Goal: Task Accomplishment & Management: Manage account settings

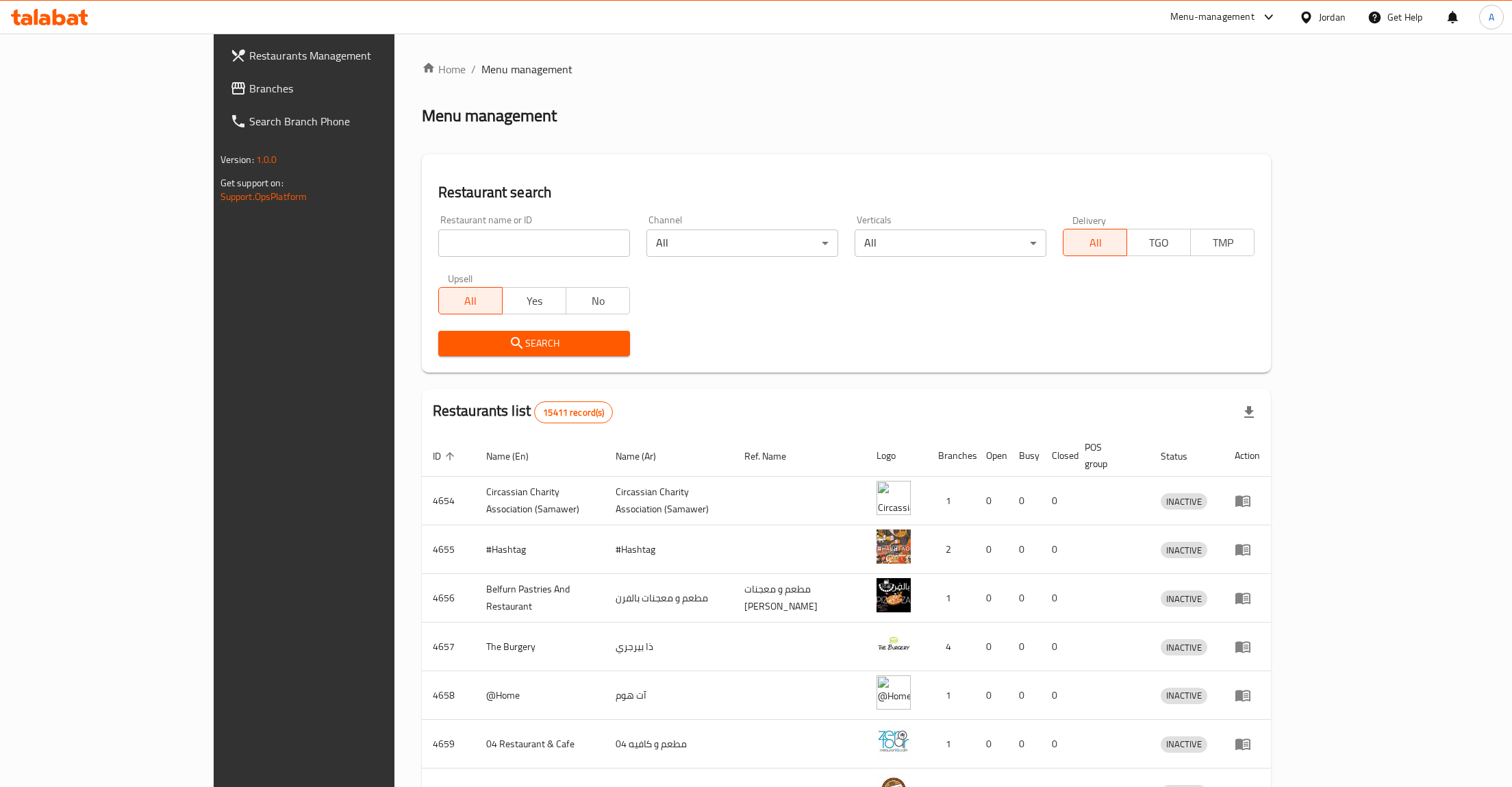
click at [494, 245] on input "search" at bounding box center [534, 243] width 192 height 28
type input "4you"
click button "Search" at bounding box center [534, 343] width 192 height 25
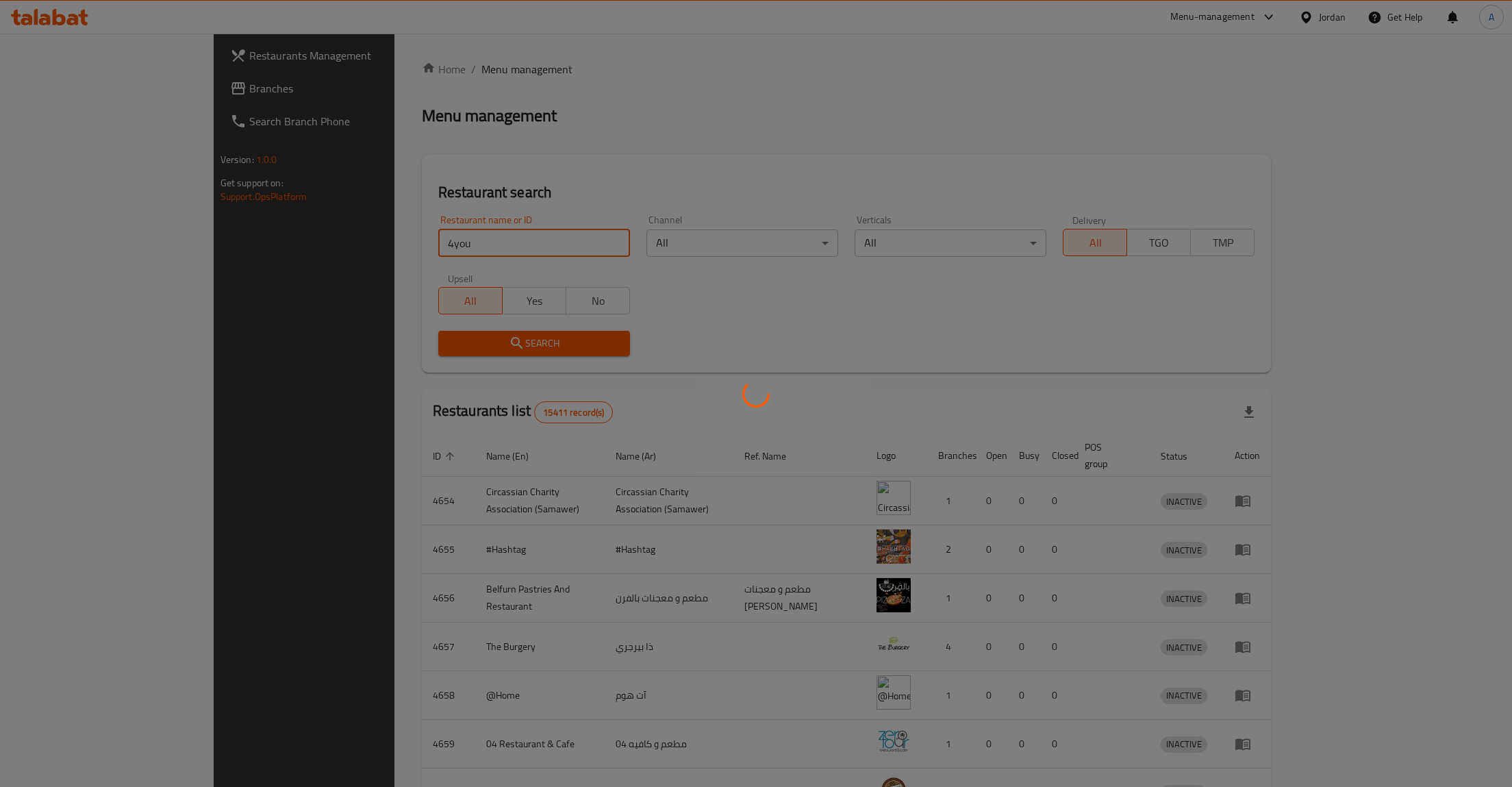
click button "Search" at bounding box center [534, 343] width 192 height 25
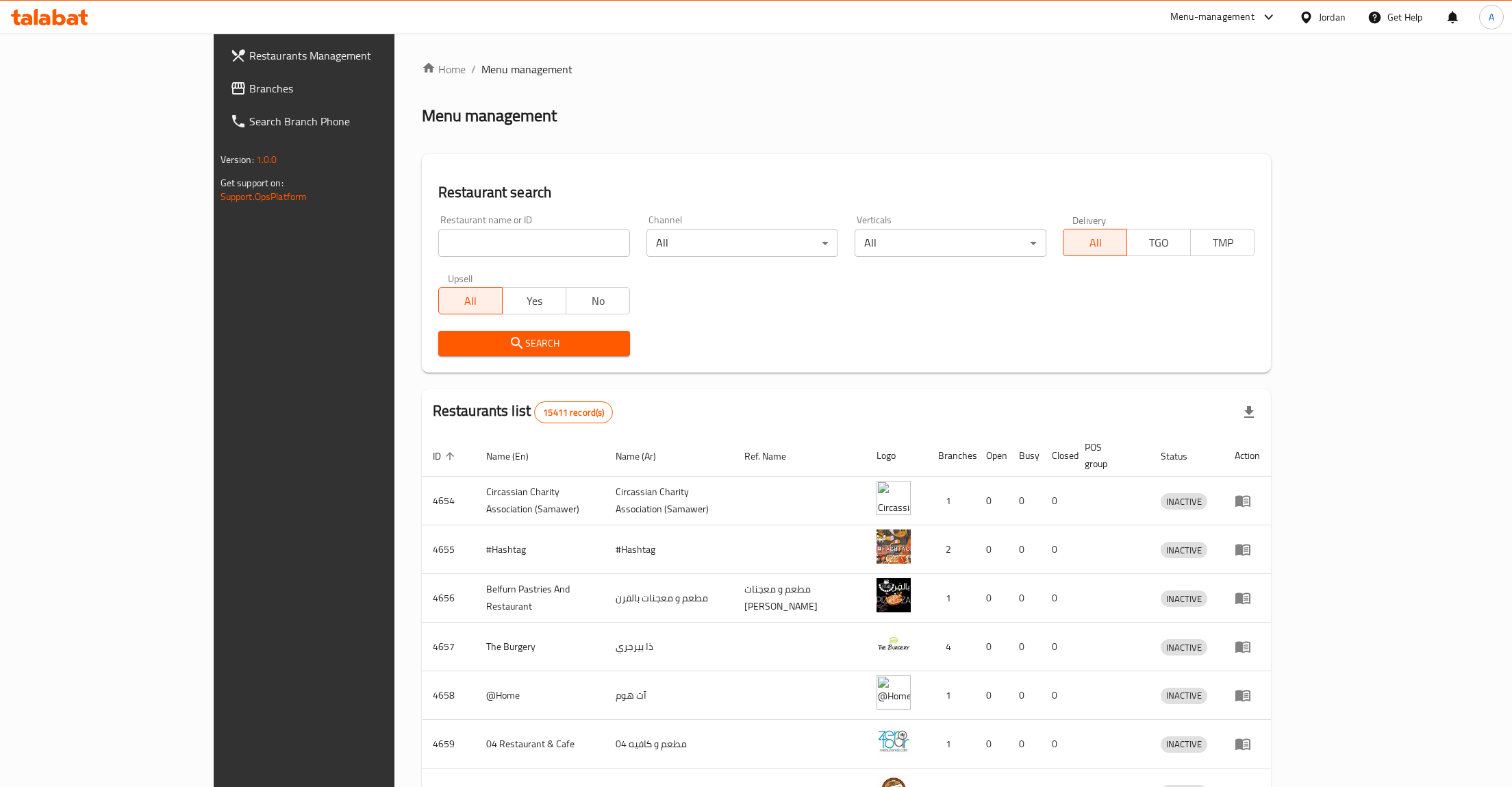
click at [463, 245] on input "search" at bounding box center [534, 243] width 192 height 28
type input "4you"
click button "Search" at bounding box center [534, 343] width 192 height 25
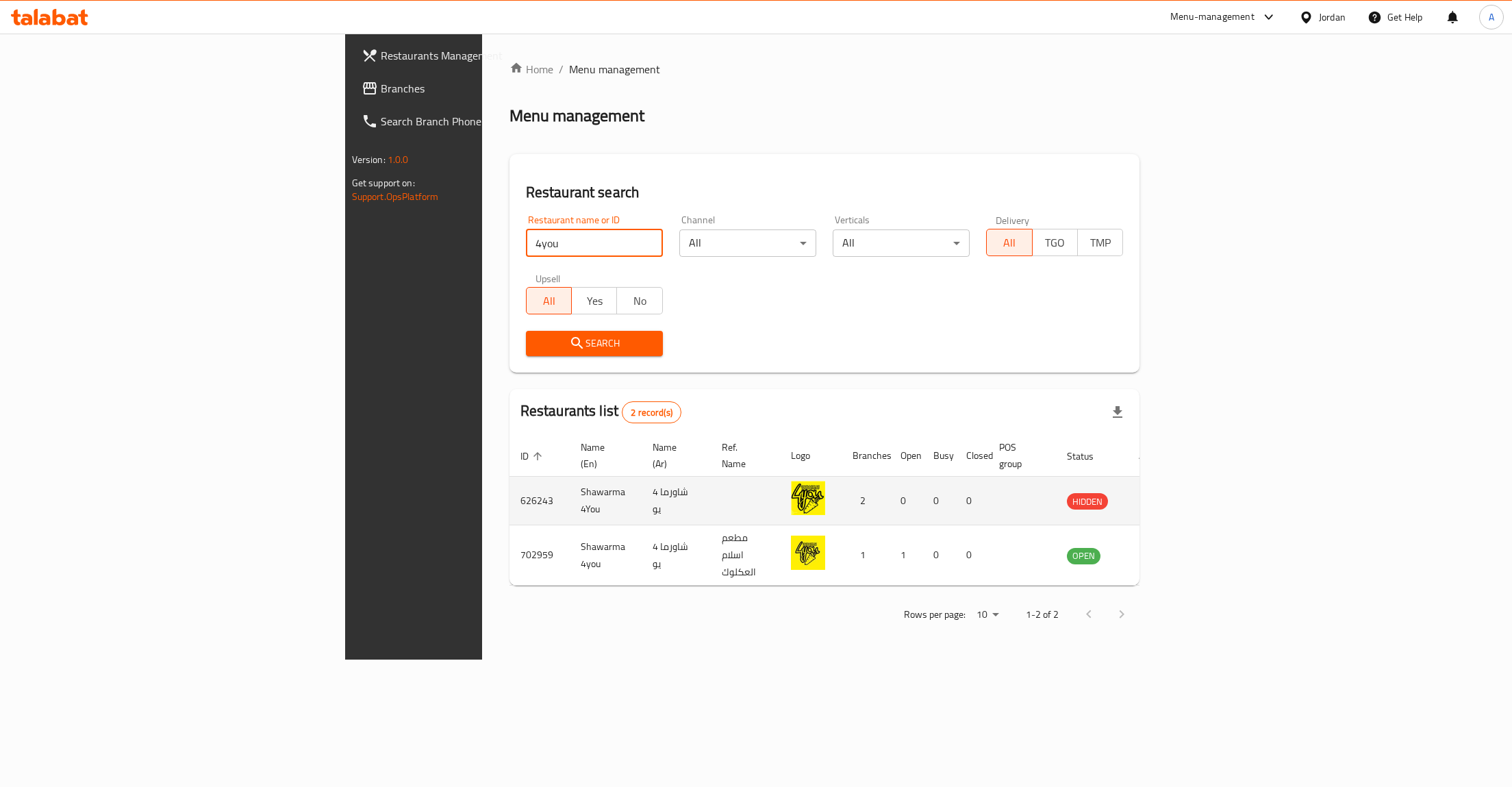
click at [1152, 499] on icon "enhanced table" at bounding box center [1150, 501] width 5 height 5
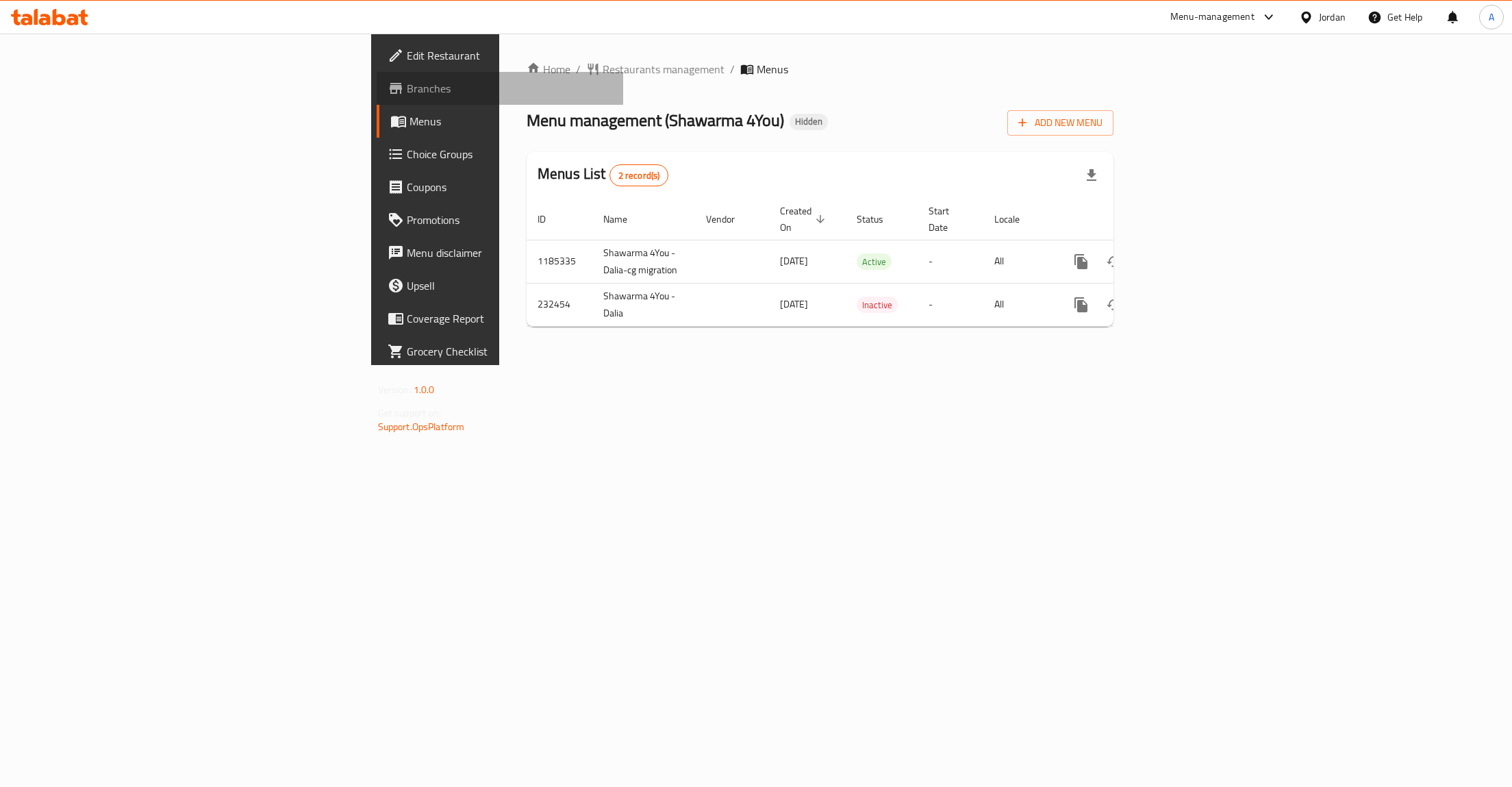
click at [376, 101] on link "Branches" at bounding box center [500, 88] width 247 height 33
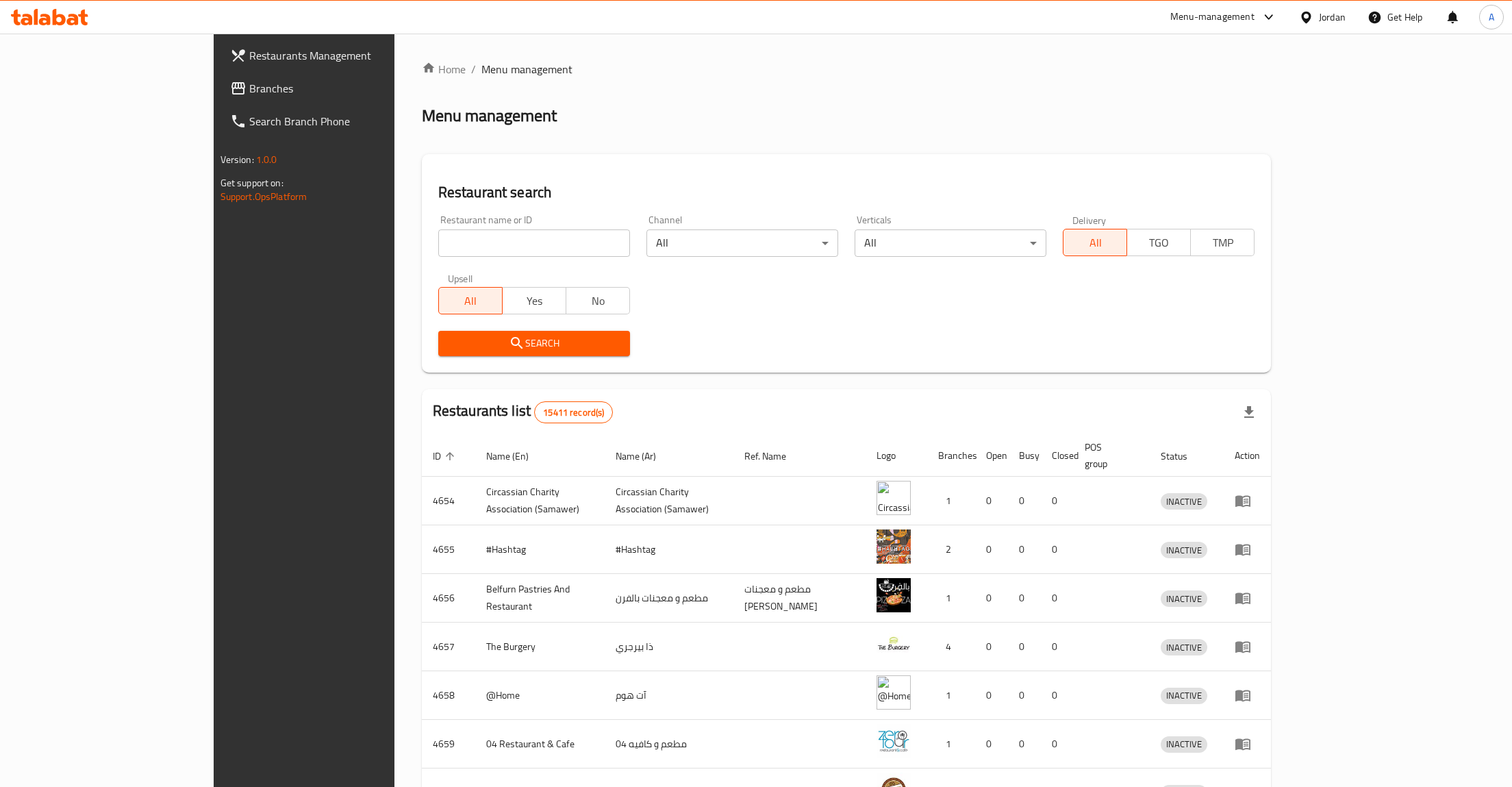
click at [475, 229] on div "Home / Menu management Menu management Restaurant search Restaurant name or ID …" at bounding box center [846, 535] width 850 height 949
click at [462, 243] on input "search" at bounding box center [534, 243] width 192 height 28
type input "4you"
click button "Search" at bounding box center [534, 343] width 192 height 25
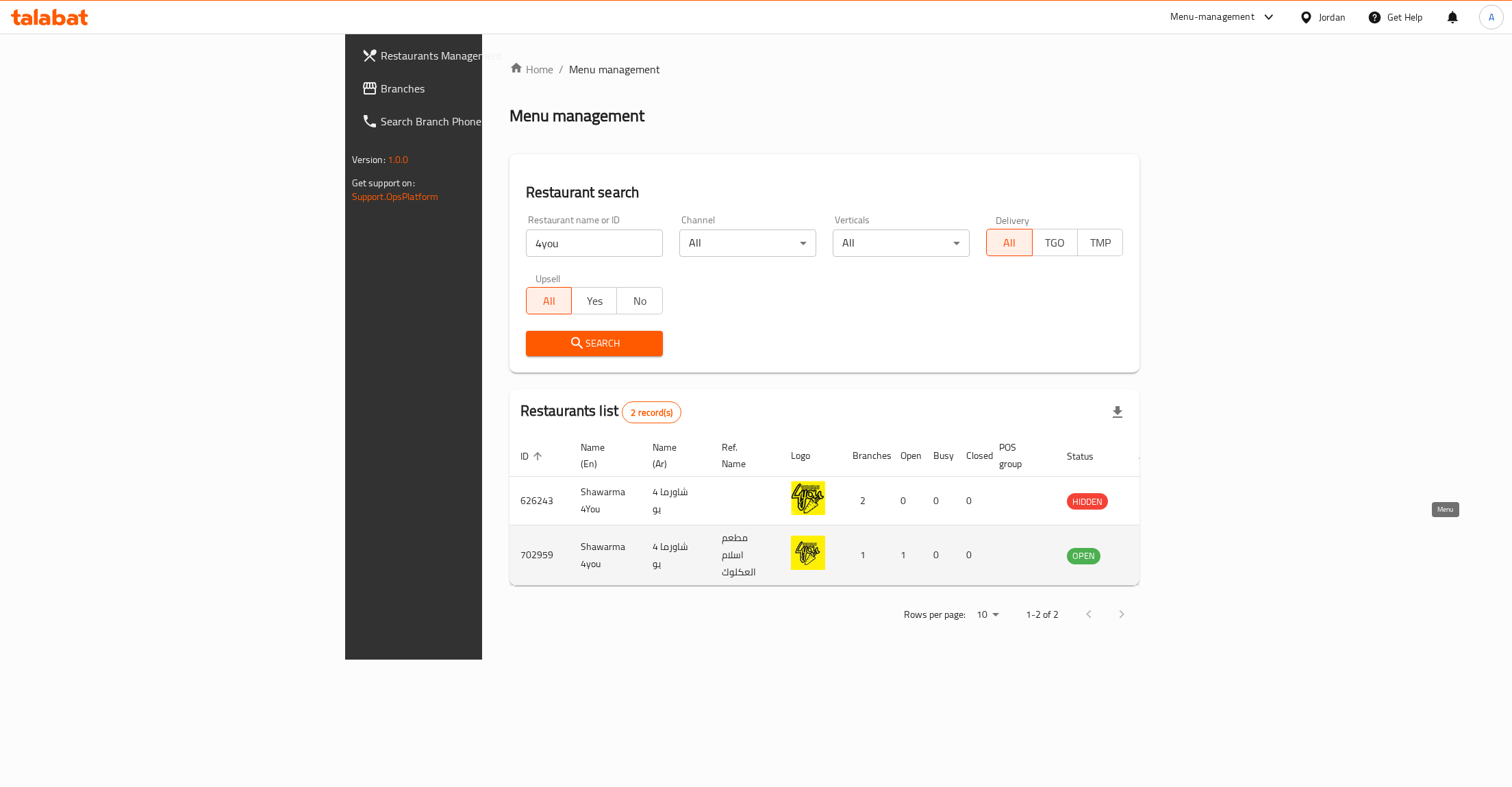
click at [1155, 548] on icon "enhanced table" at bounding box center [1147, 555] width 16 height 16
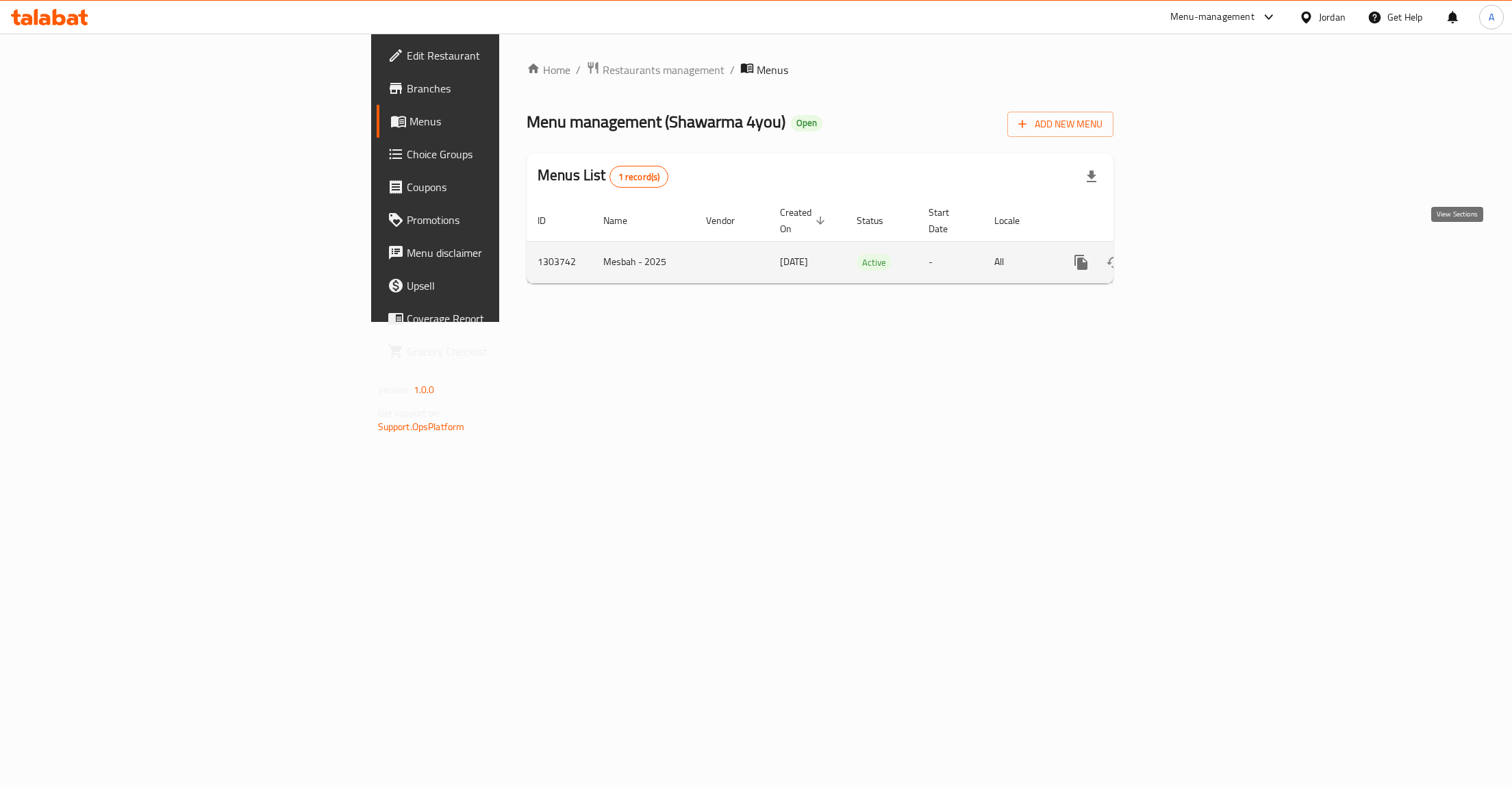
click at [1186, 256] on icon "enhanced table" at bounding box center [1180, 262] width 12 height 12
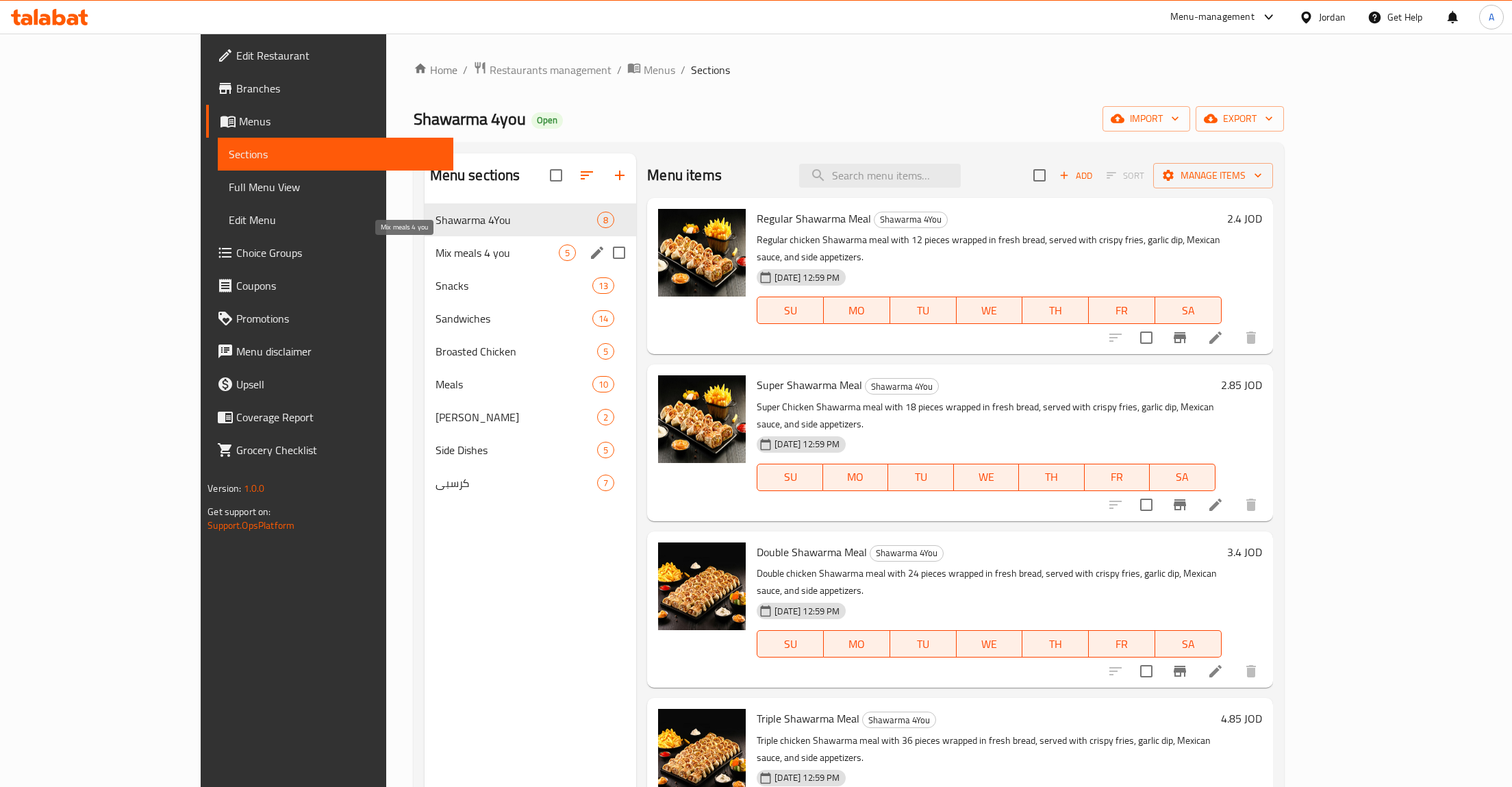
click at [436, 248] on span "Mix meals 4 you" at bounding box center [498, 252] width 124 height 16
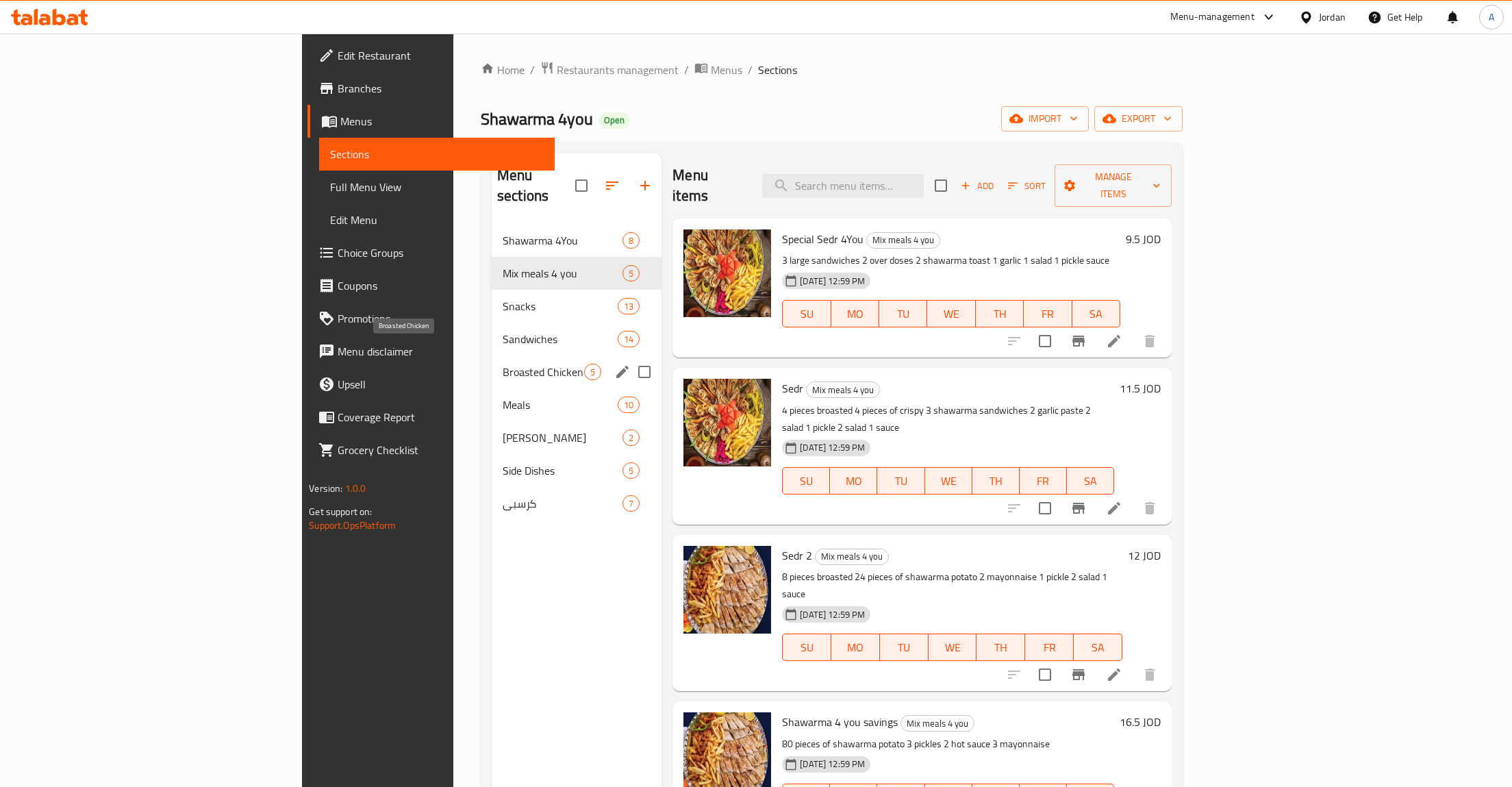
click at [503, 364] on span "Broasted Chicken" at bounding box center [544, 371] width 81 height 16
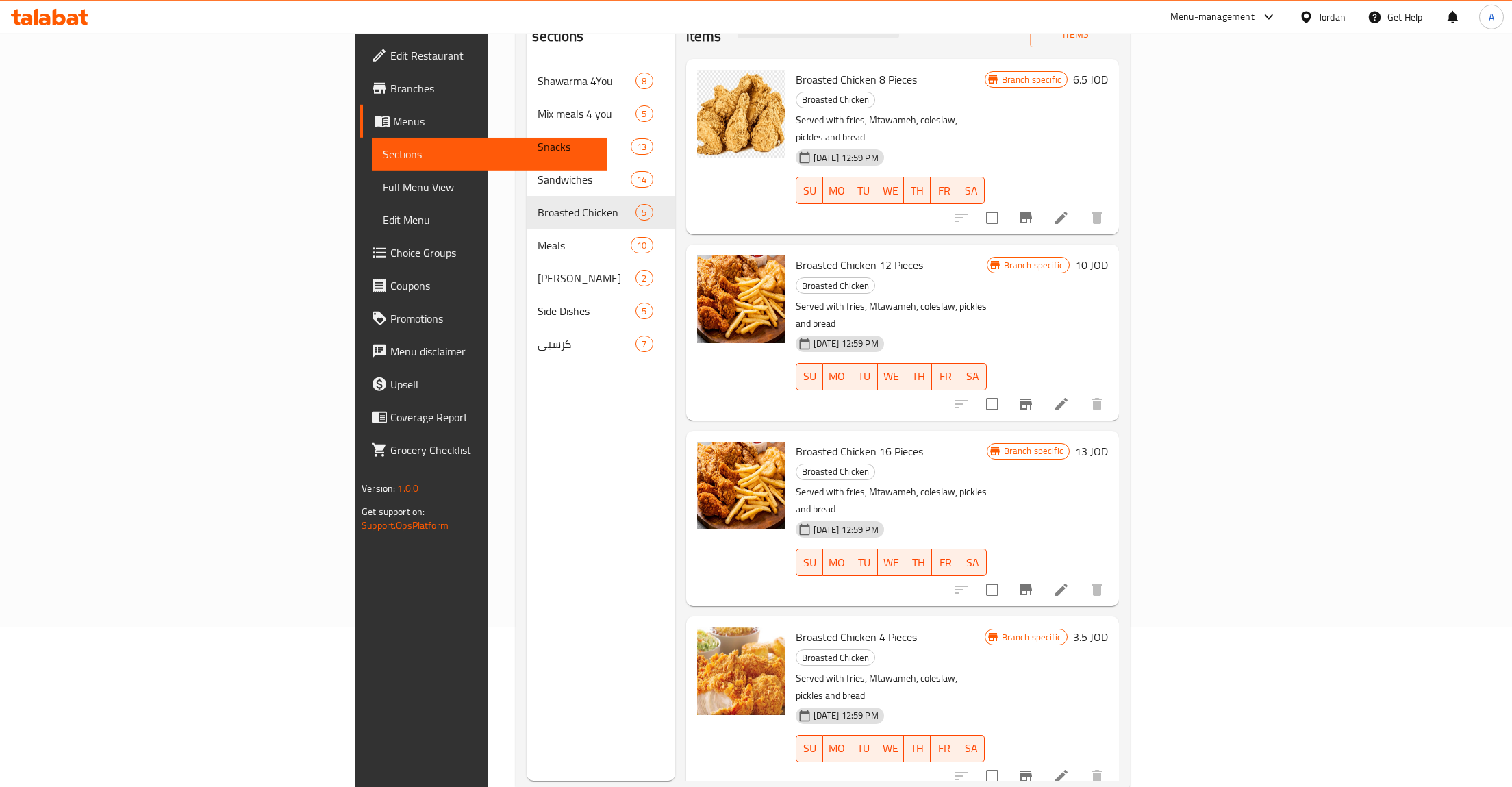
scroll to position [192, 0]
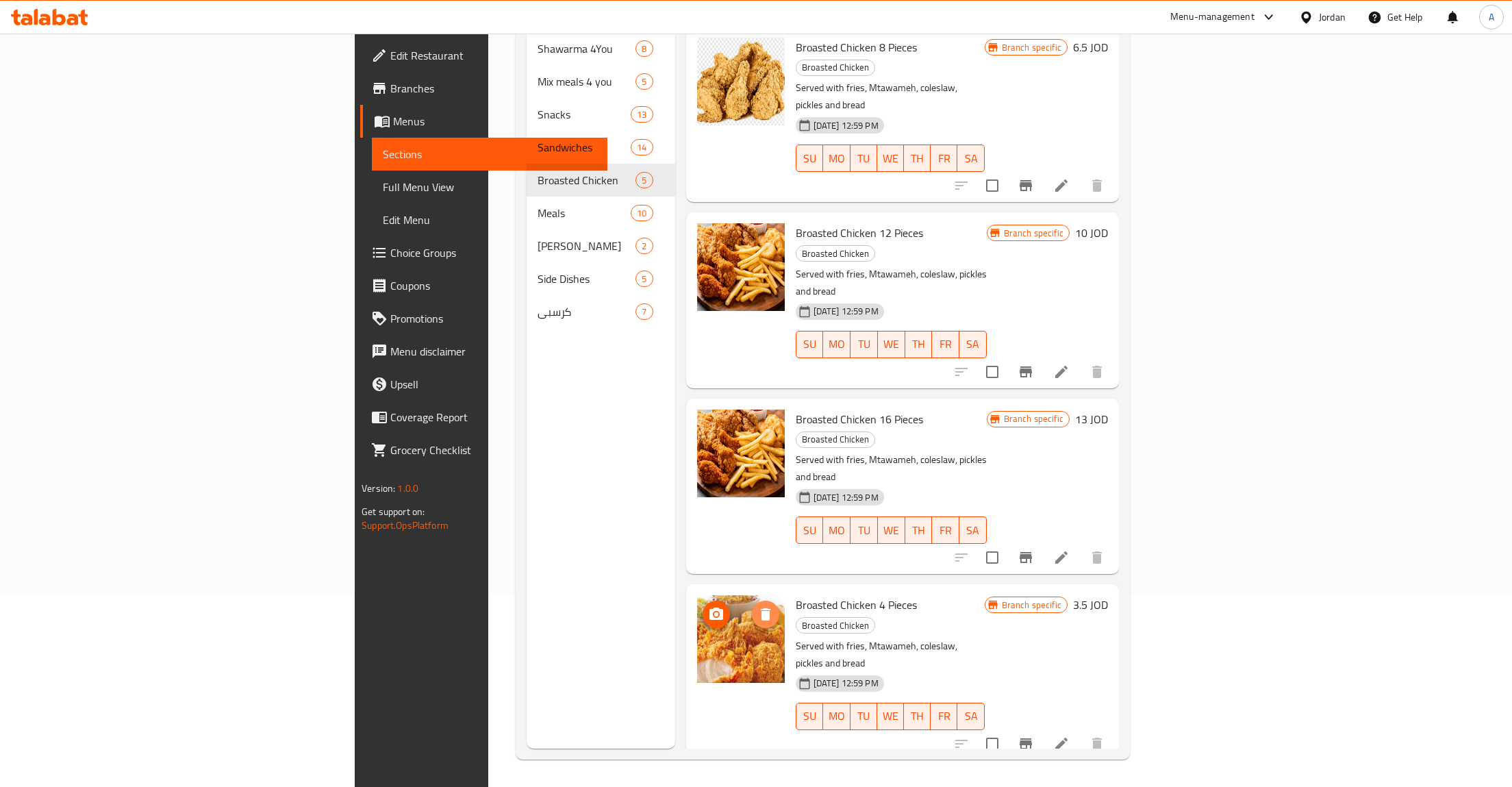
click at [761, 608] on icon "delete image" at bounding box center [765, 614] width 10 height 12
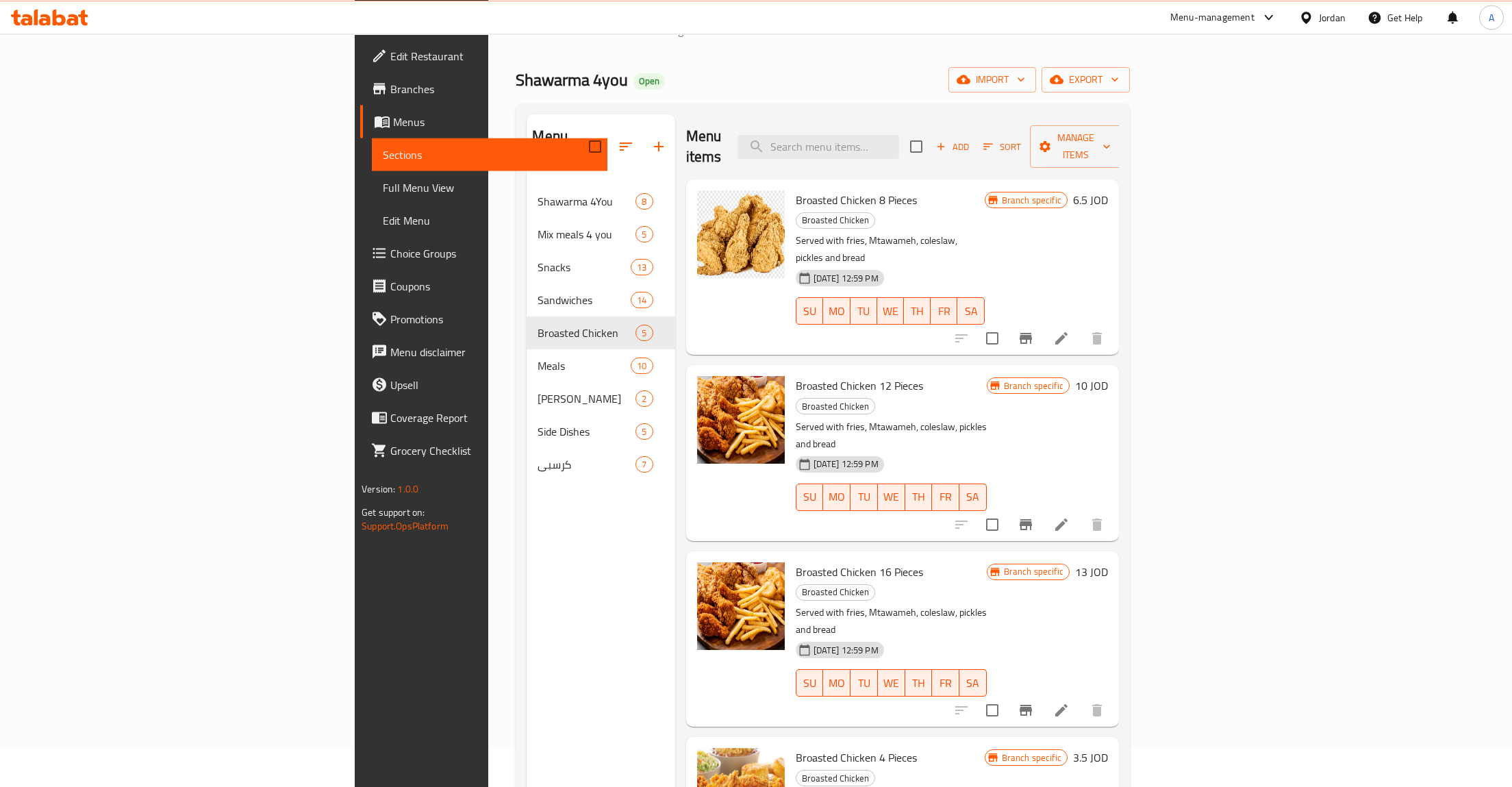
scroll to position [0, 0]
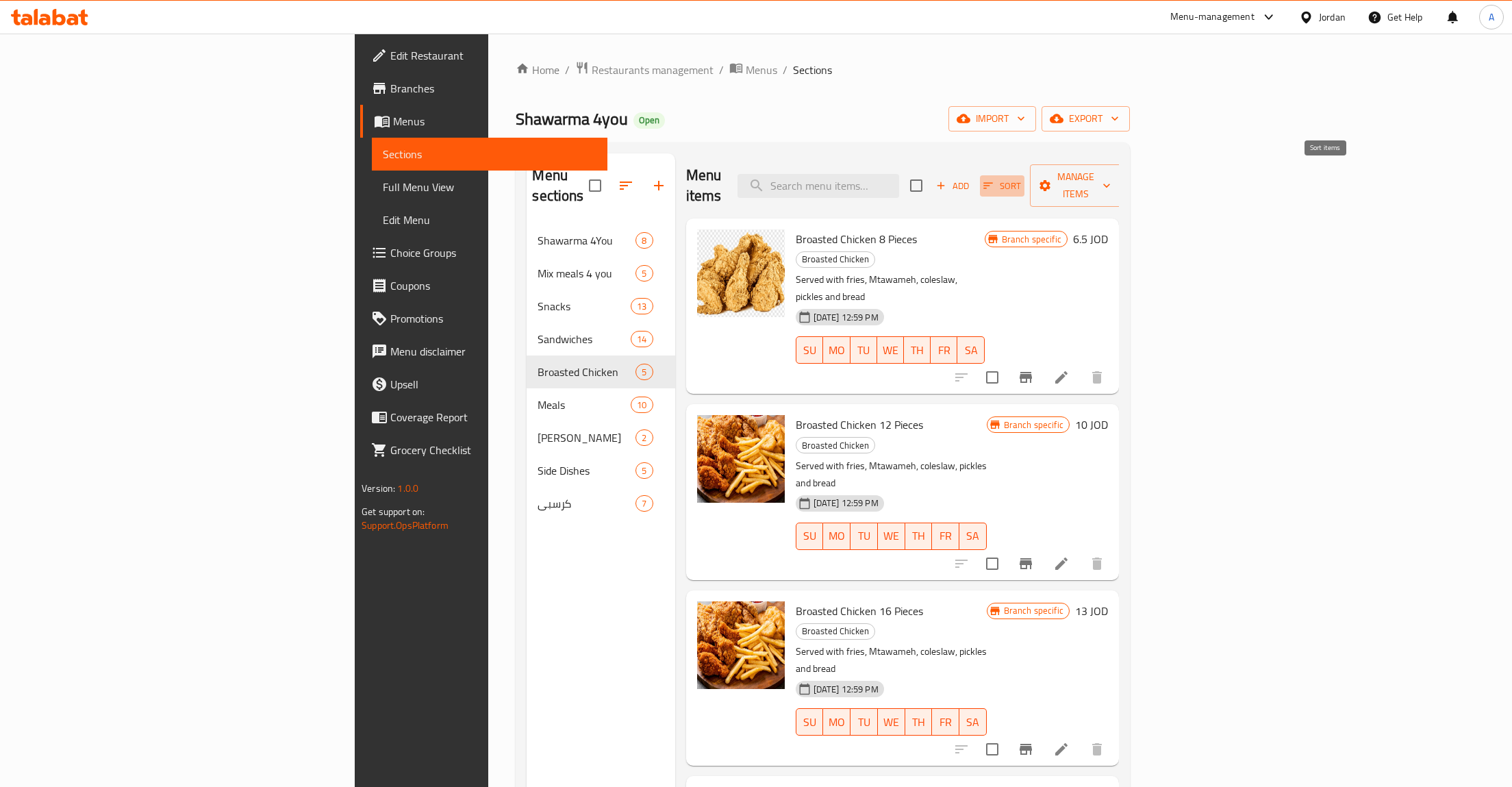
click at [994, 182] on icon "button" at bounding box center [988, 186] width 12 height 12
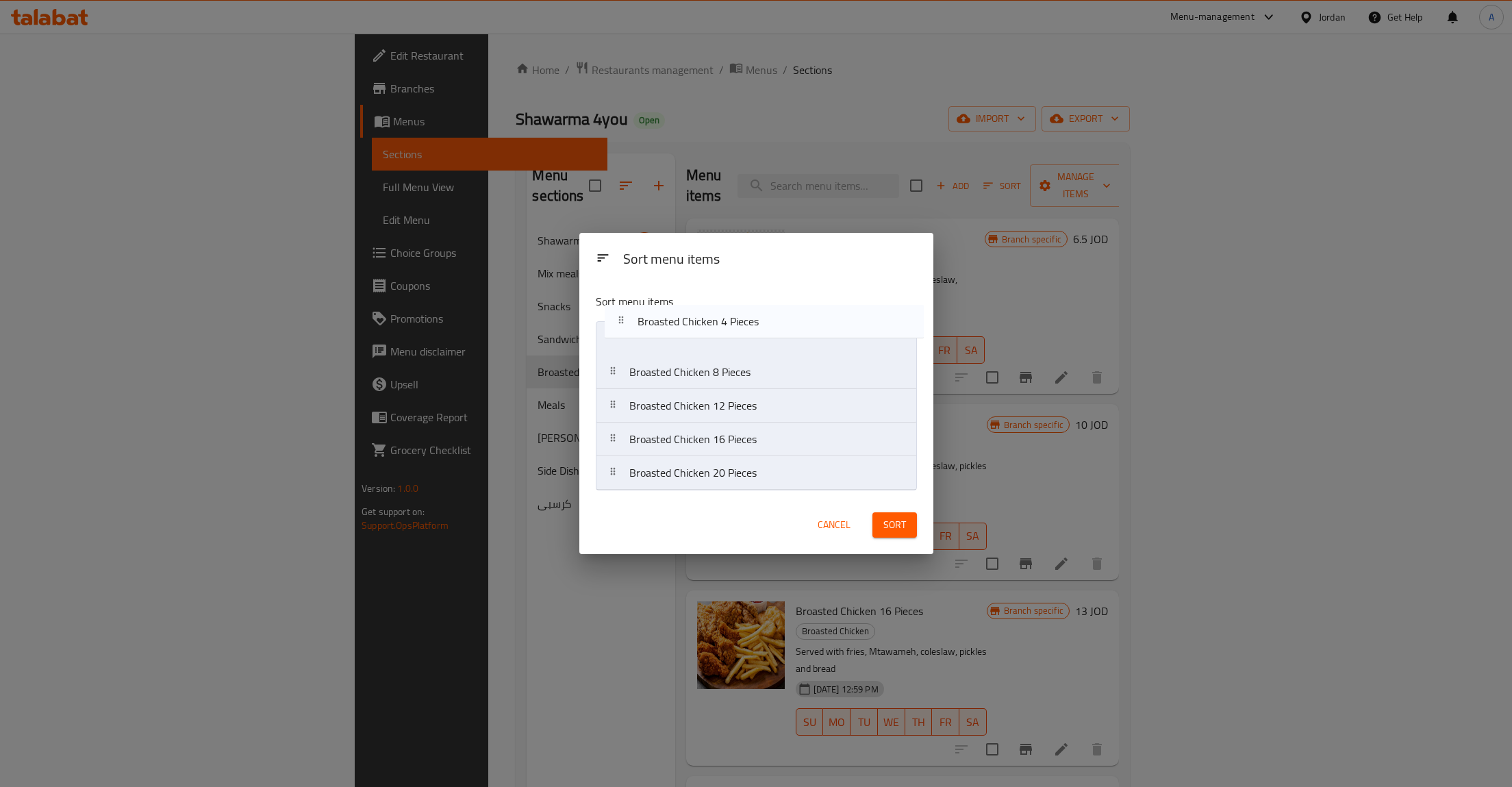
drag, startPoint x: 615, startPoint y: 433, endPoint x: 620, endPoint y: 321, distance: 112.1
click at [620, 321] on div "Sort menu items Broasted Chicken 8 Pieces Broasted Chicken 12 Pieces Broasted C…" at bounding box center [757, 389] width 354 height 214
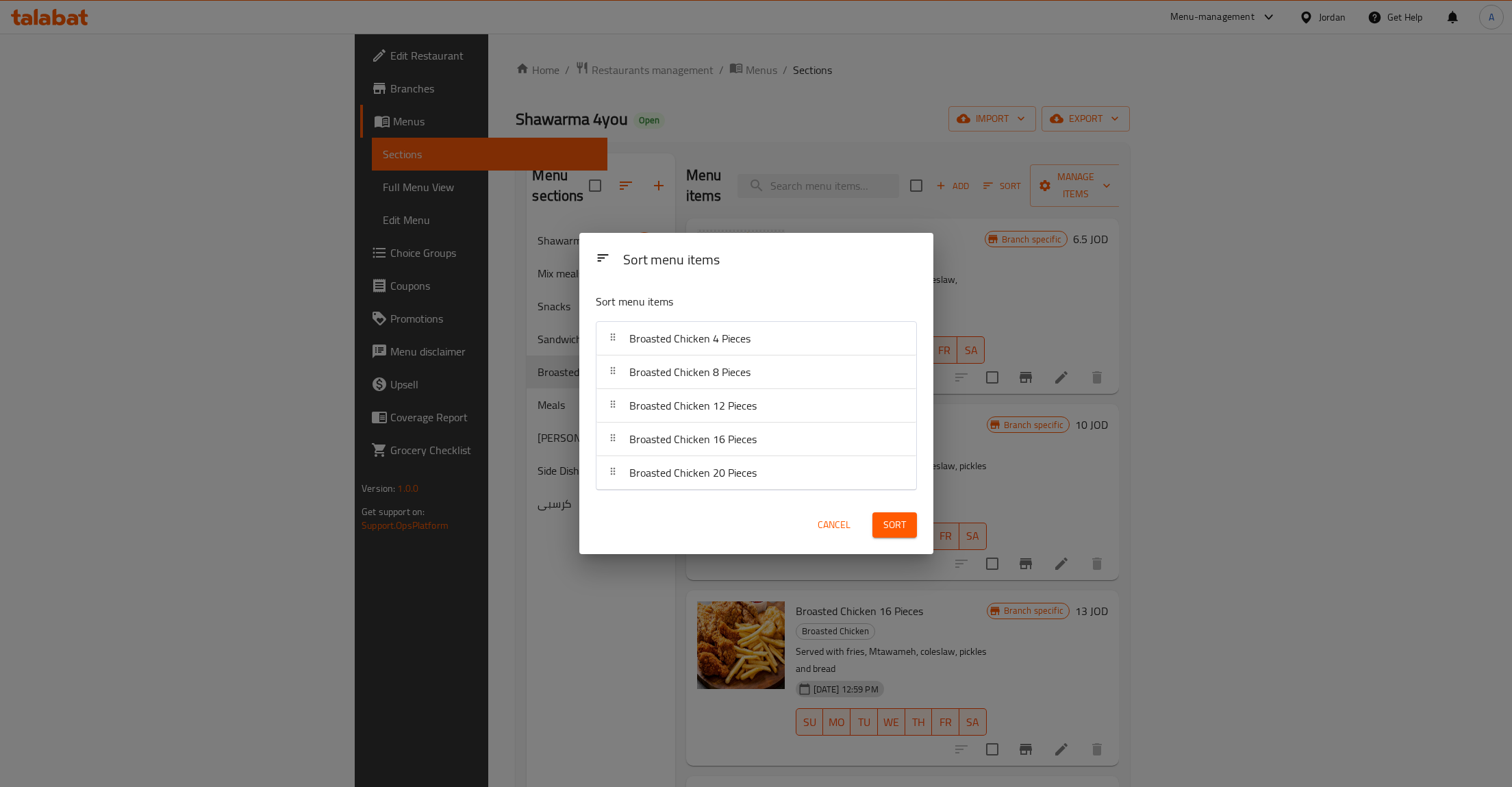
click at [890, 526] on span "Sort" at bounding box center [894, 525] width 22 height 17
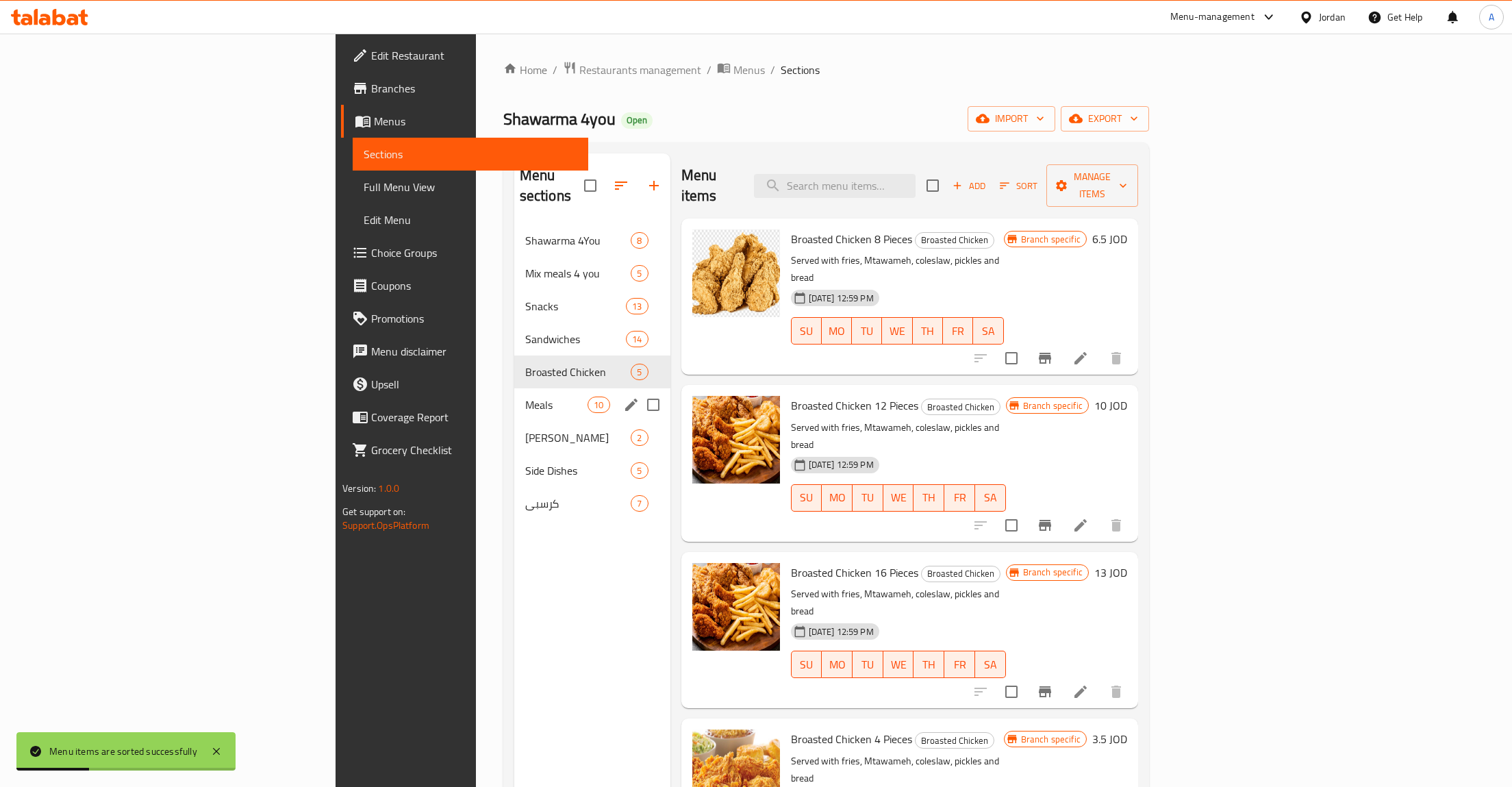
click at [514, 388] on div "Meals 10" at bounding box center [593, 404] width 156 height 33
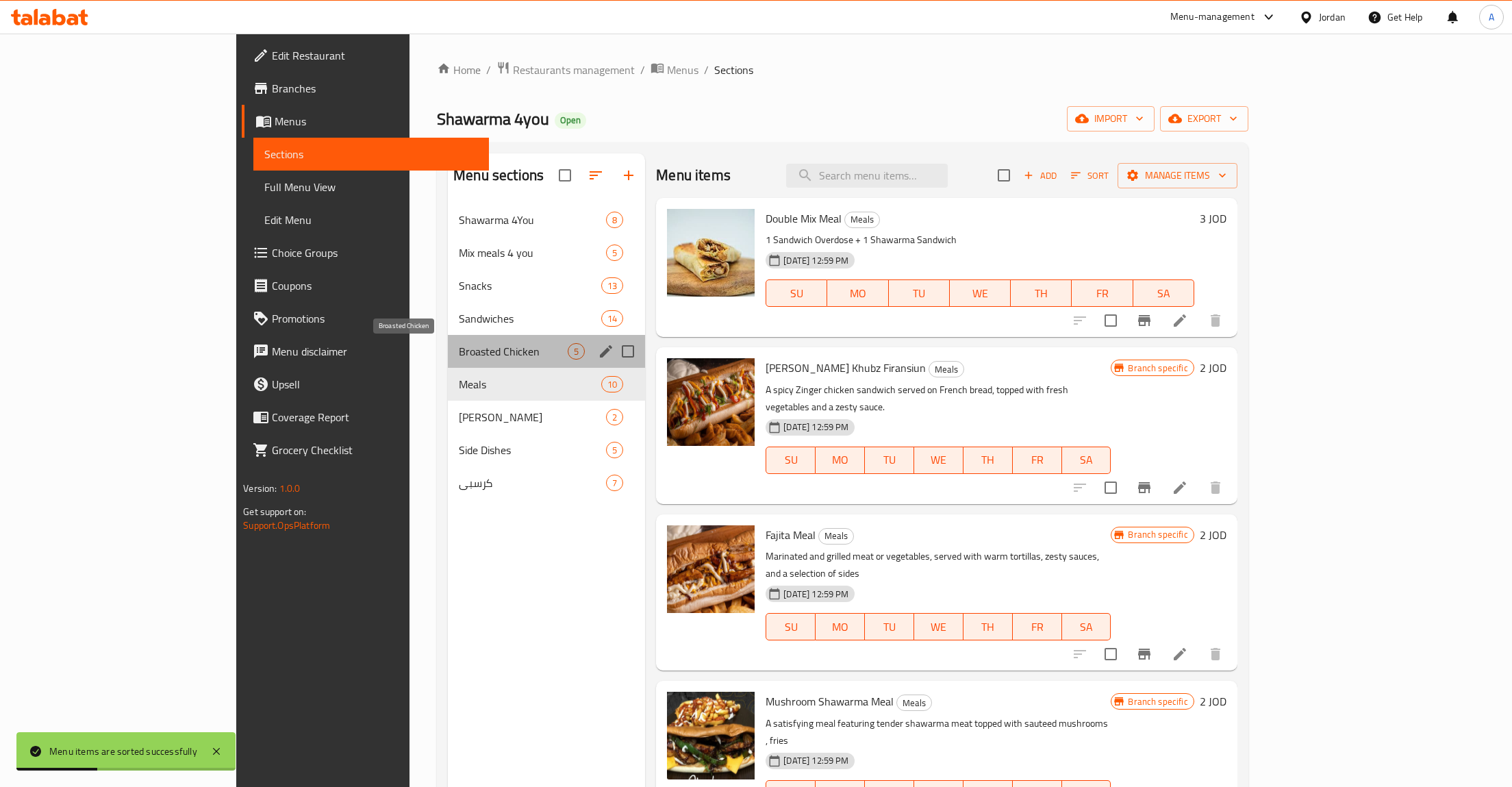
click at [459, 356] on span "Broasted Chicken" at bounding box center [513, 351] width 109 height 16
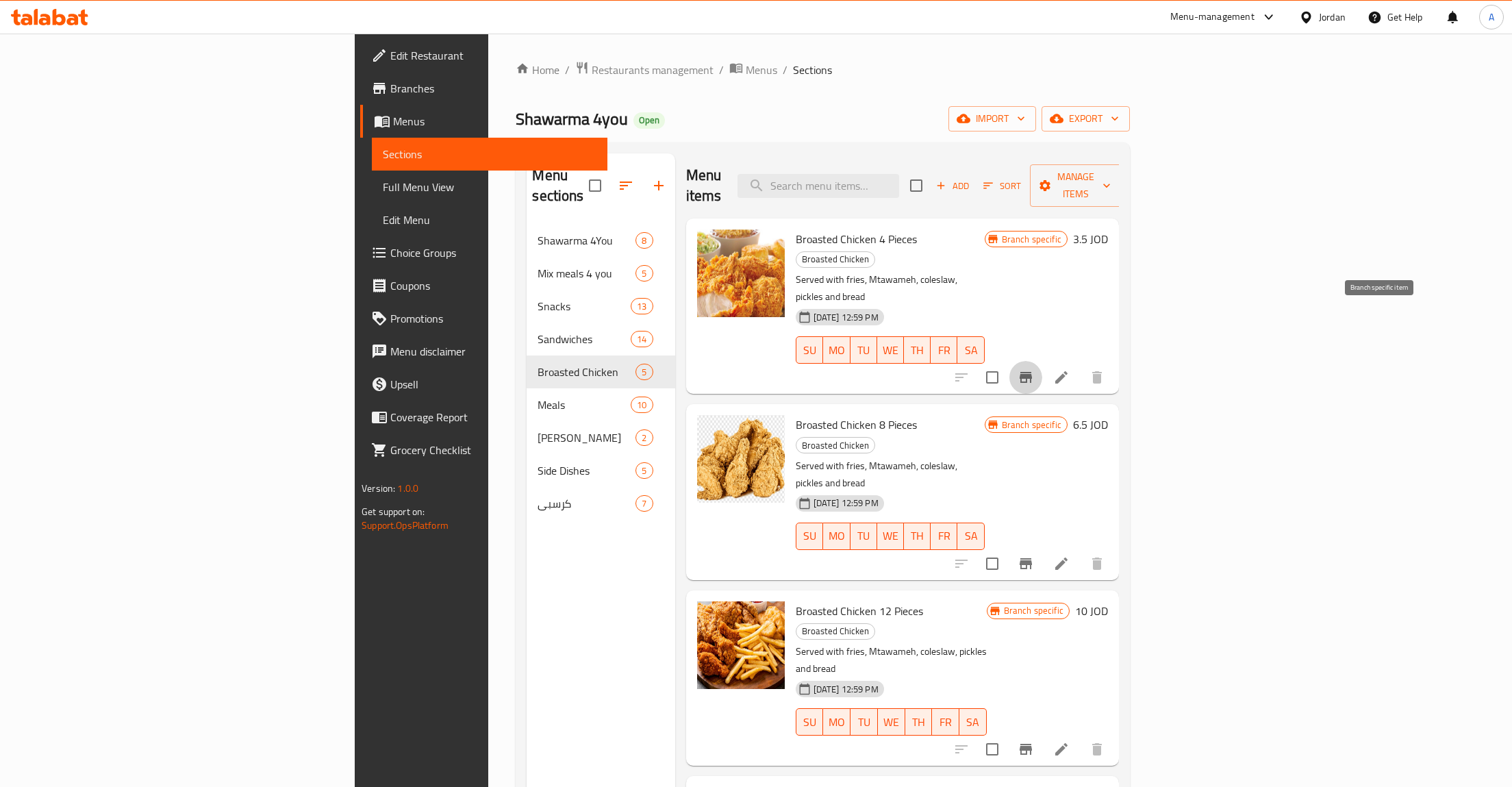
click at [1034, 369] on icon "Branch-specific-item" at bounding box center [1025, 377] width 16 height 16
click at [1034, 555] on icon "Branch-specific-item" at bounding box center [1025, 563] width 16 height 16
click at [1034, 369] on icon "Branch-specific-item" at bounding box center [1025, 377] width 16 height 16
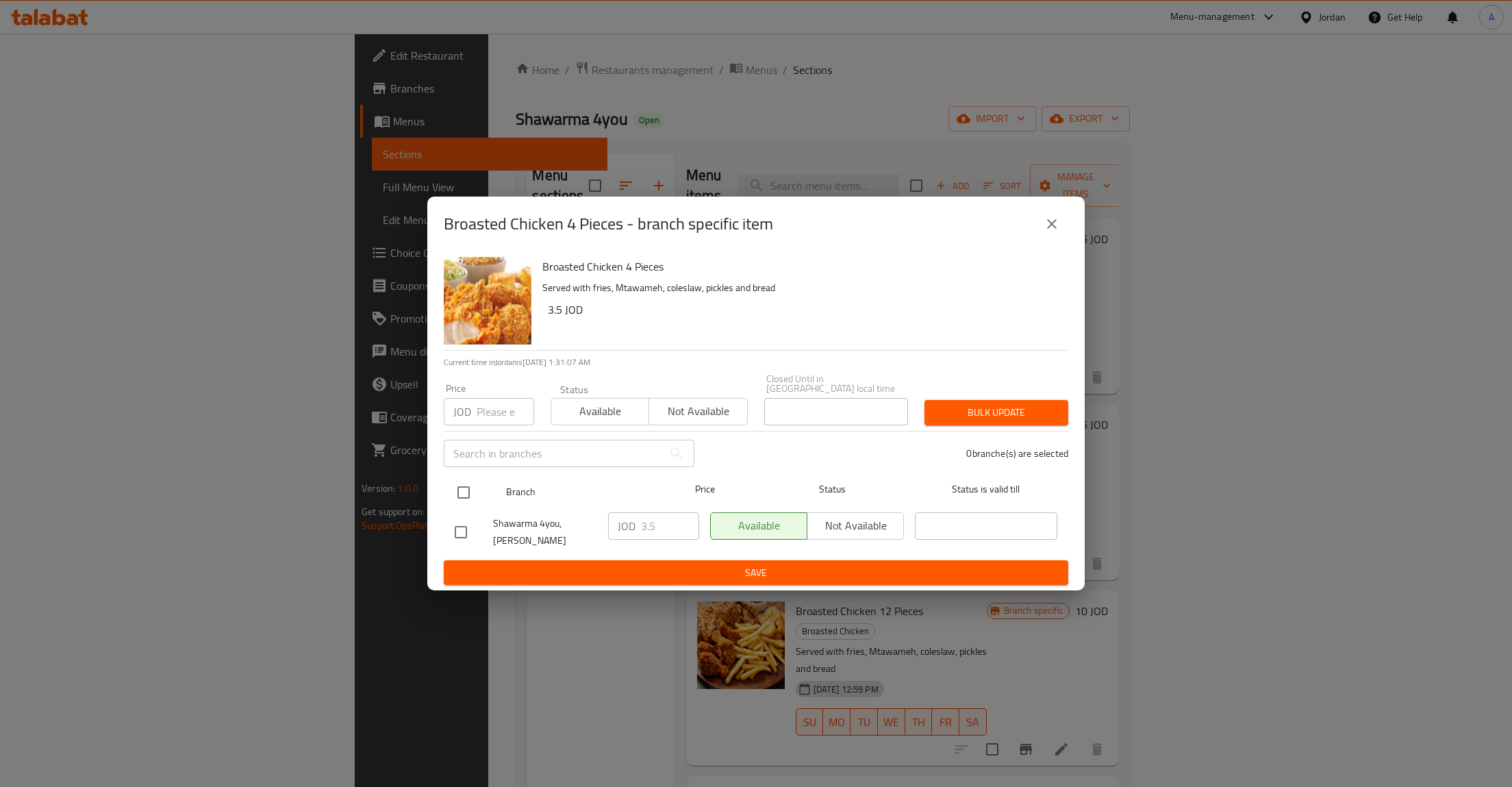
click at [468, 492] on input "checkbox" at bounding box center [464, 493] width 29 height 29
checkbox input "true"
click at [667, 532] on input "3.5" at bounding box center [670, 526] width 58 height 28
type input "3"
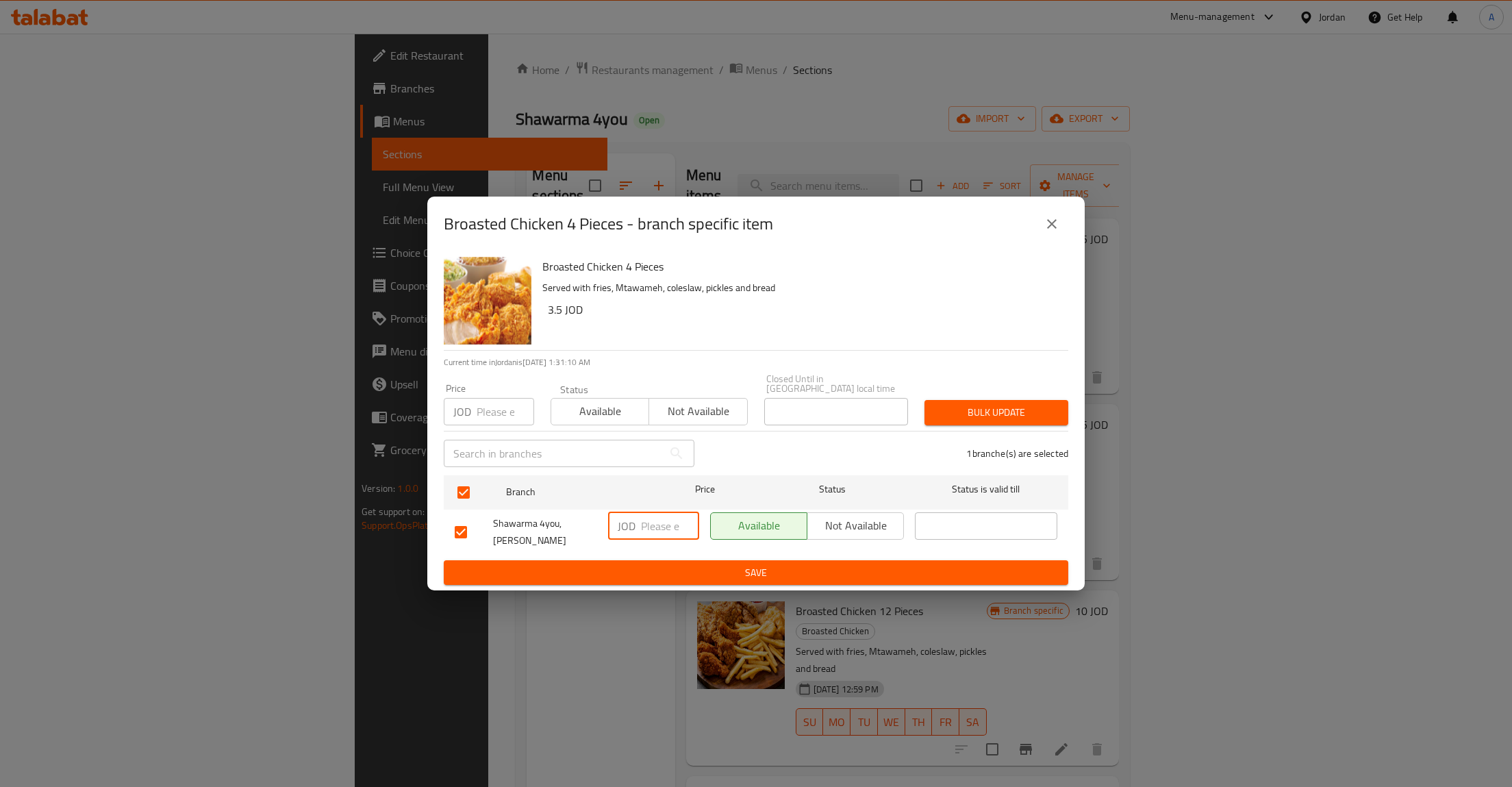
type button "0"
type button "1"
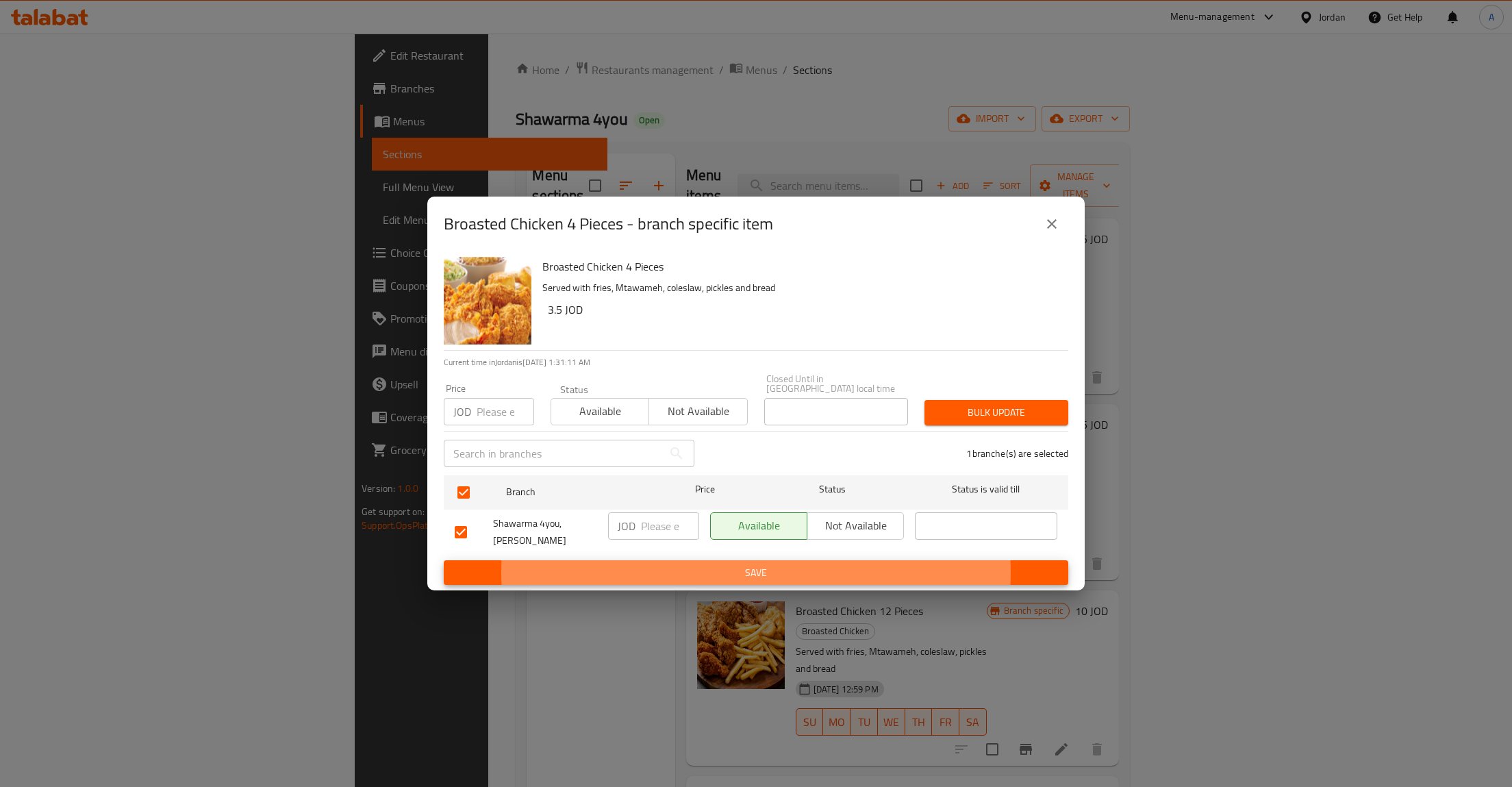
click at [444, 561] on button "Save" at bounding box center [756, 573] width 625 height 25
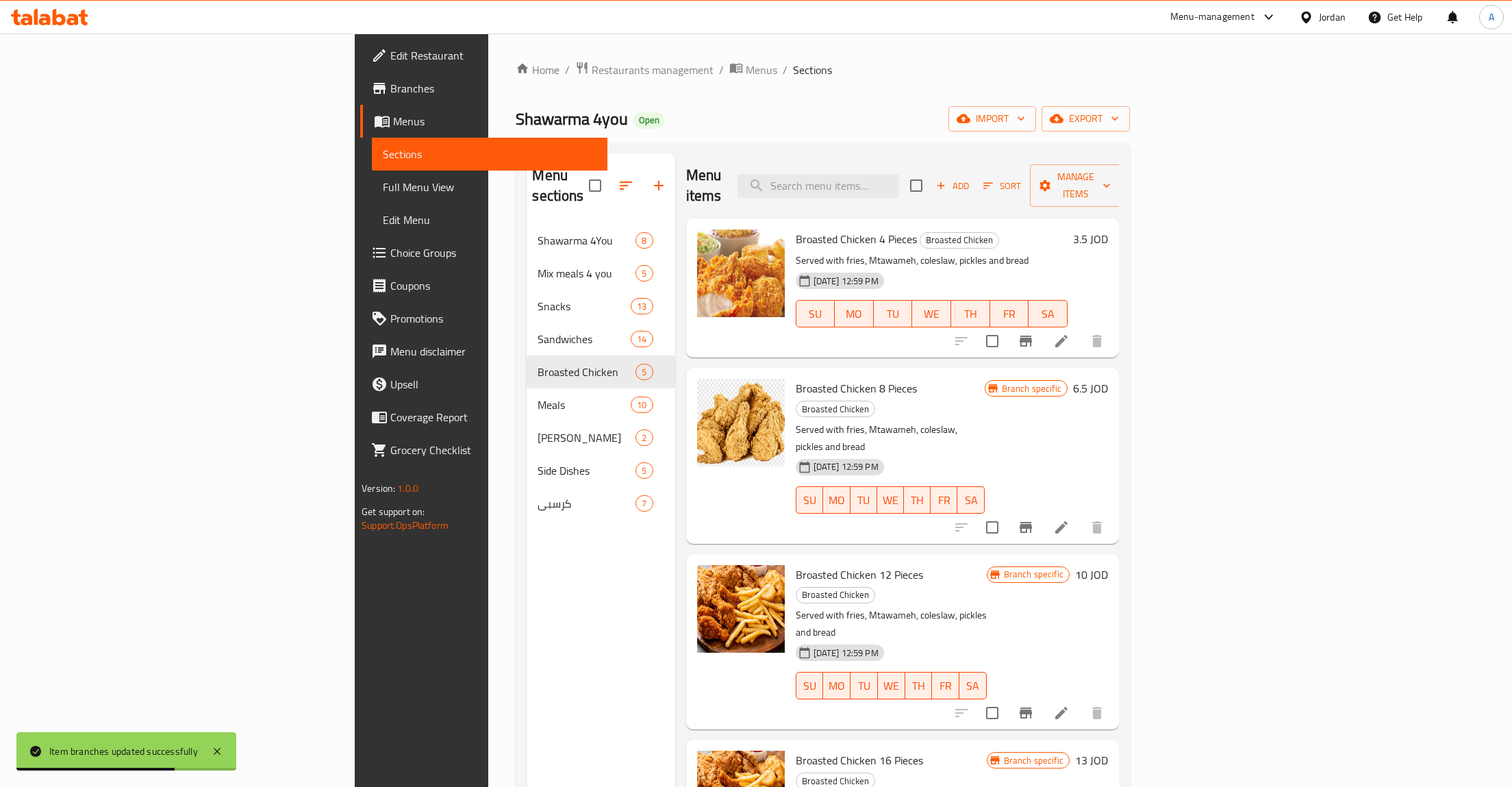
click at [991, 481] on div "SU MO TU WE TH FR SA" at bounding box center [890, 500] width 200 height 38
click at [1043, 511] on button "Branch-specific-item" at bounding box center [1026, 527] width 33 height 33
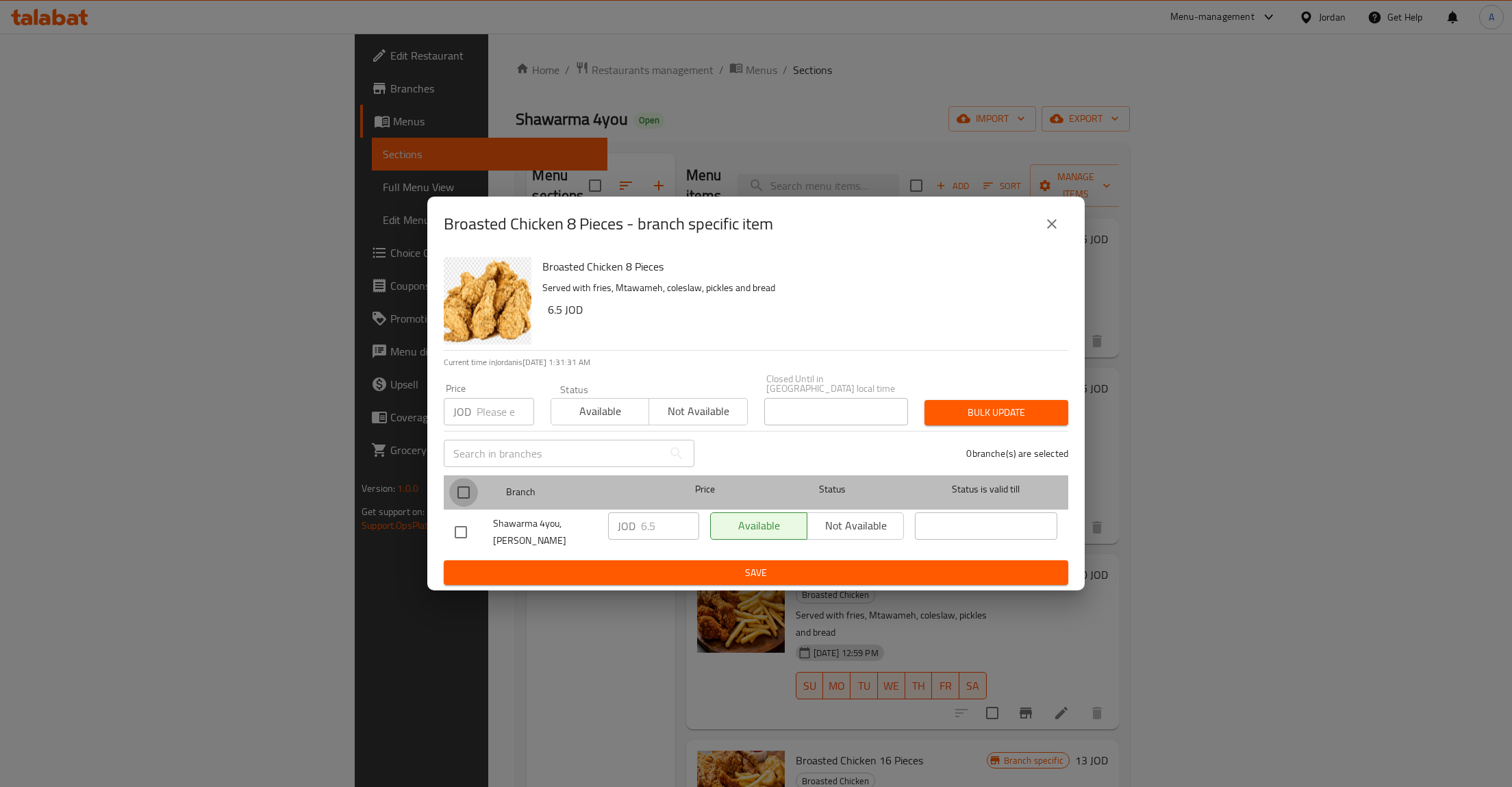
click at [472, 488] on input "checkbox" at bounding box center [464, 493] width 29 height 29
checkbox input "true"
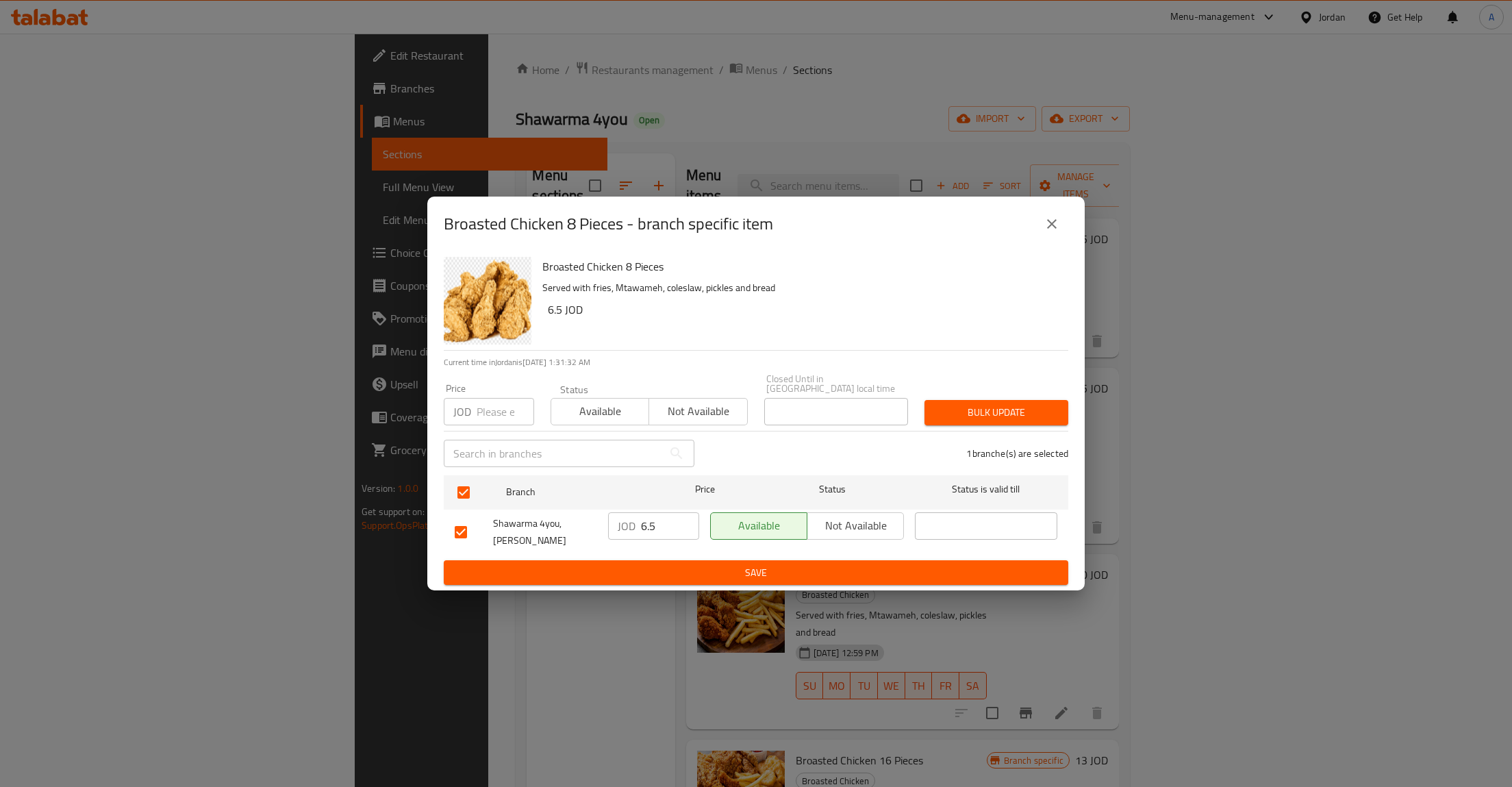
click at [663, 530] on input "6.5" at bounding box center [670, 526] width 58 height 28
type button "0"
type button "1"
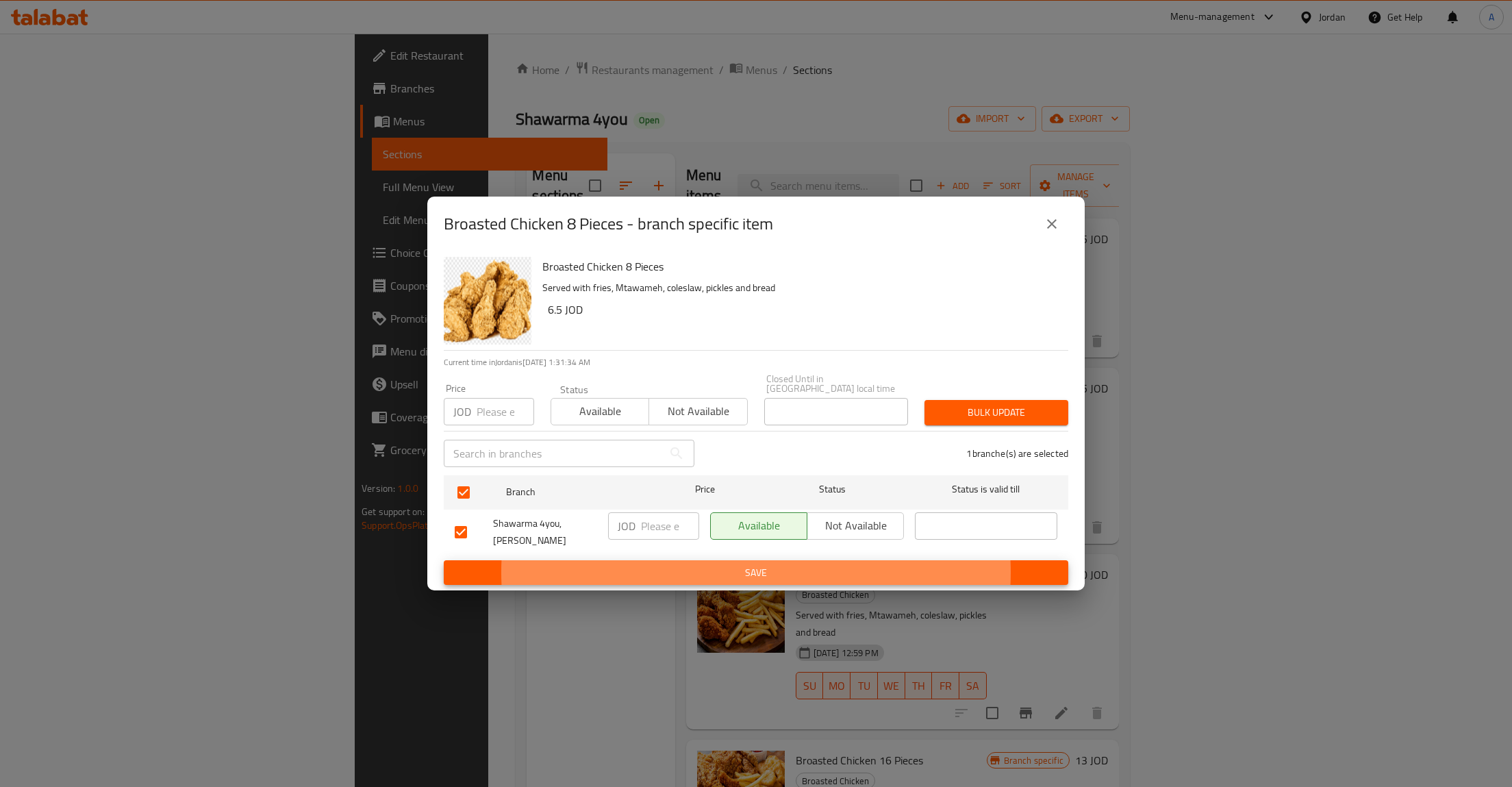
click at [444, 561] on button "Save" at bounding box center [756, 573] width 625 height 25
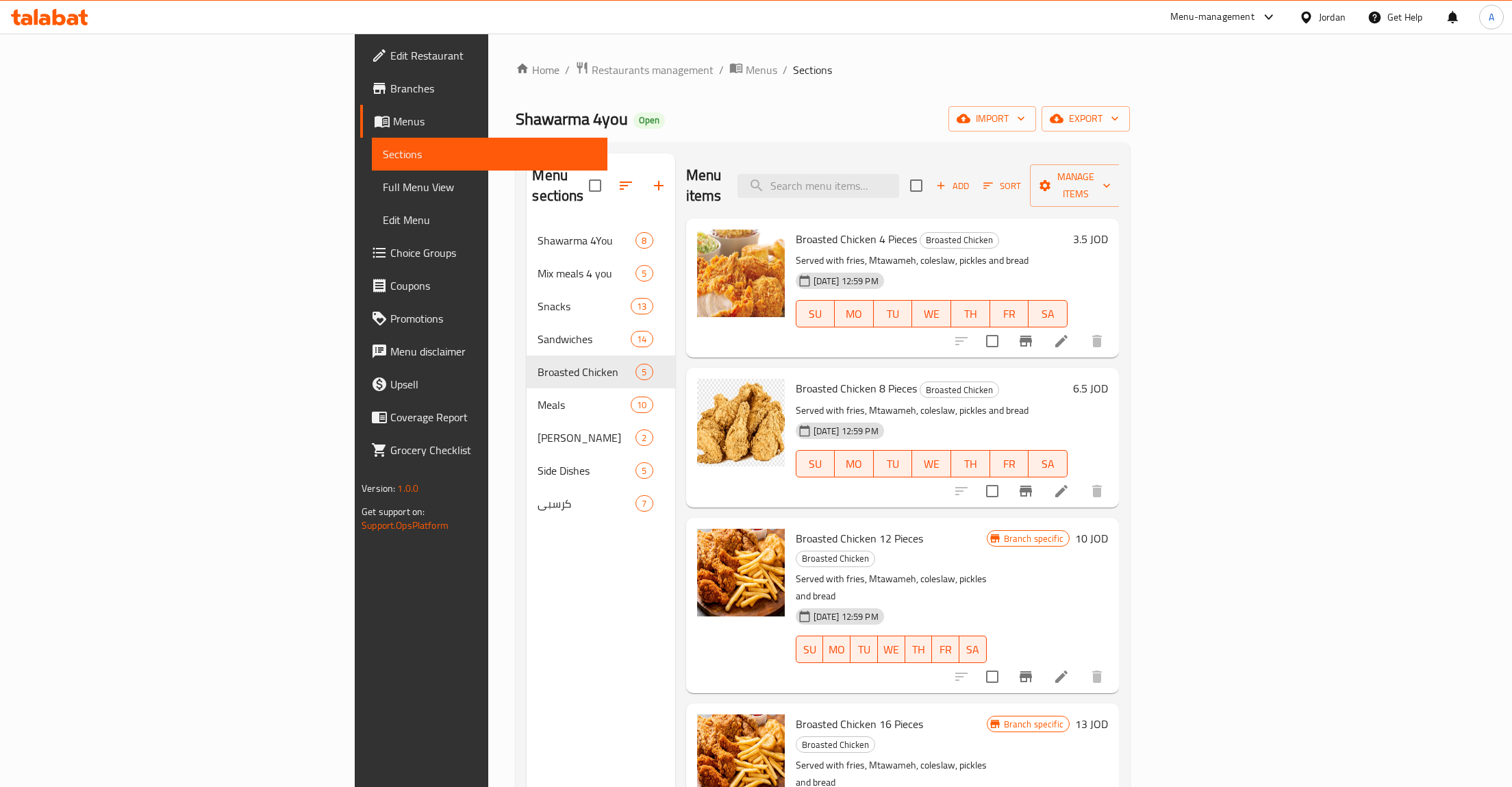
click at [1043, 660] on button "Branch-specific-item" at bounding box center [1026, 677] width 33 height 33
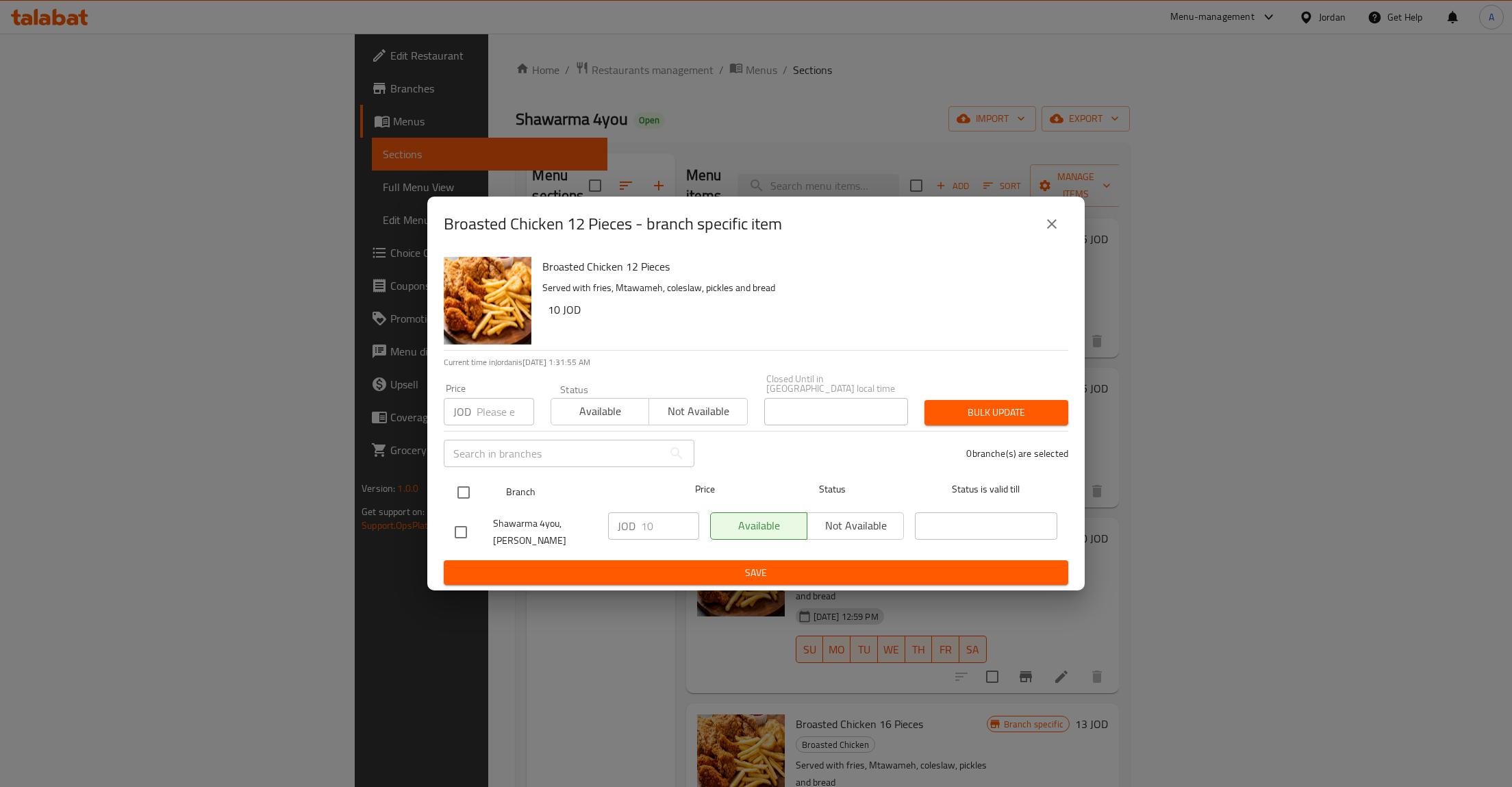
click at [450, 488] on input "checkbox" at bounding box center [464, 493] width 29 height 29
checkbox input "true"
click at [643, 529] on input "10" at bounding box center [670, 526] width 58 height 28
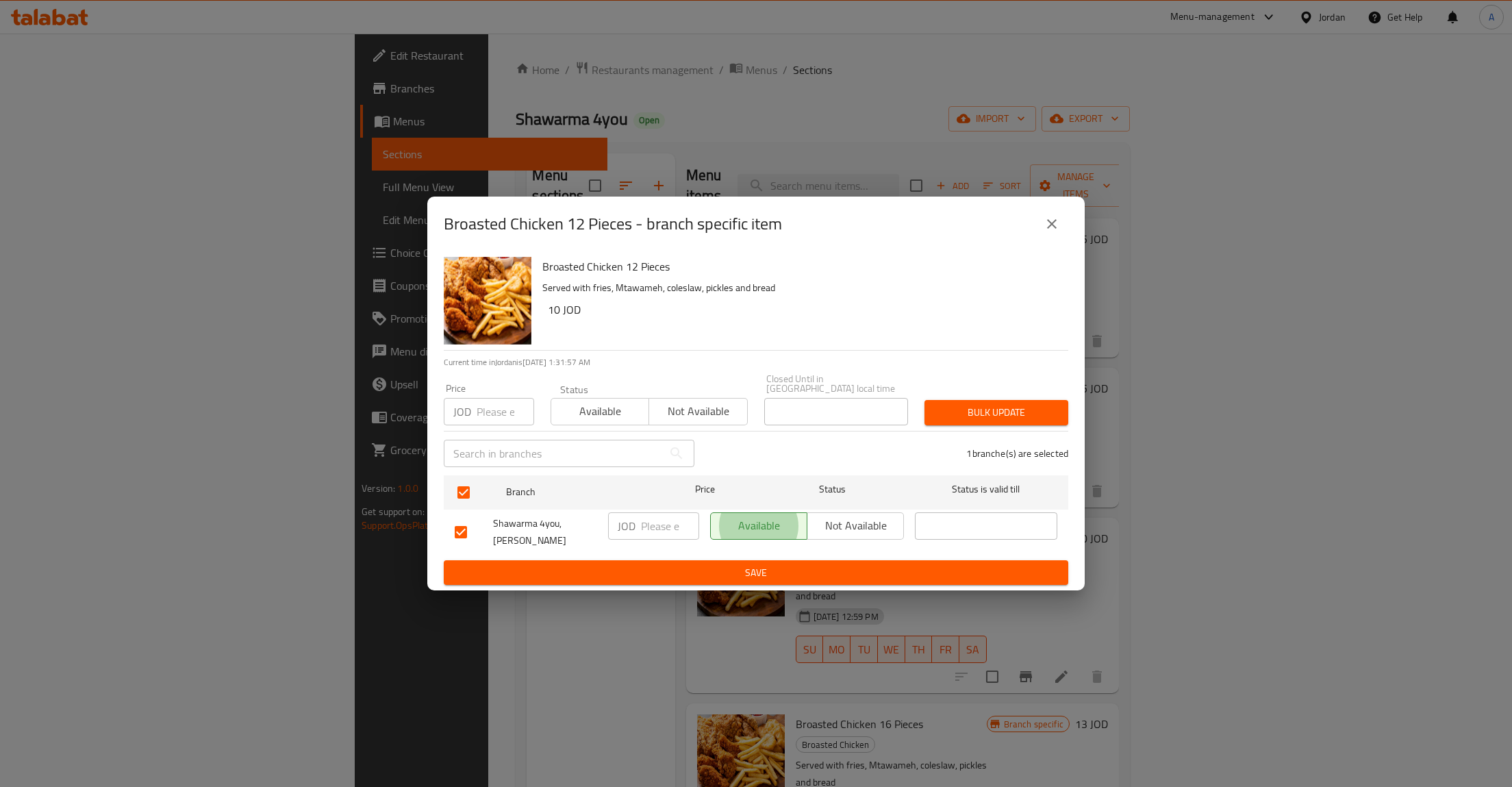
type button "0"
type button "1"
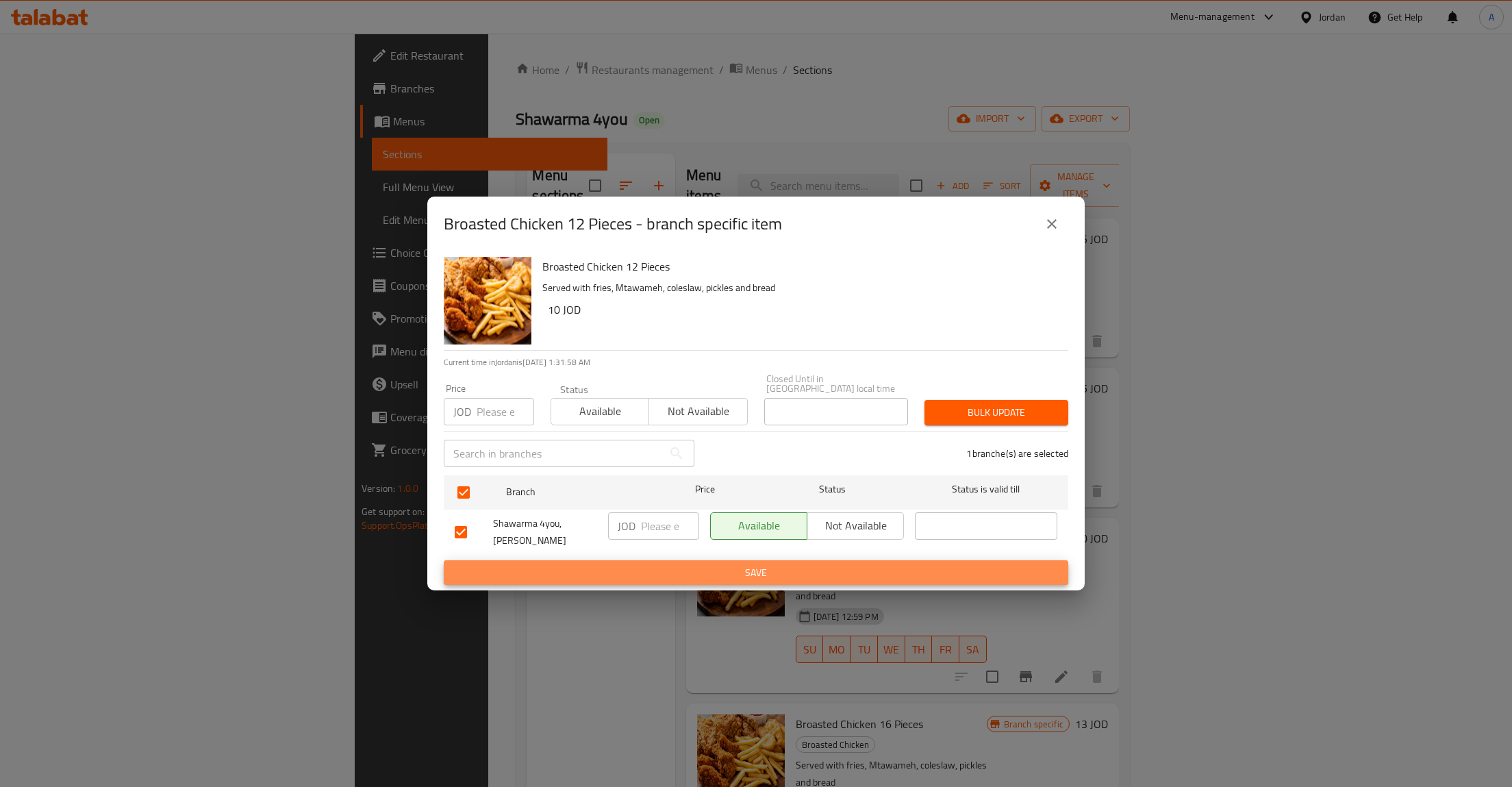
click at [444, 561] on button "Save" at bounding box center [756, 573] width 625 height 25
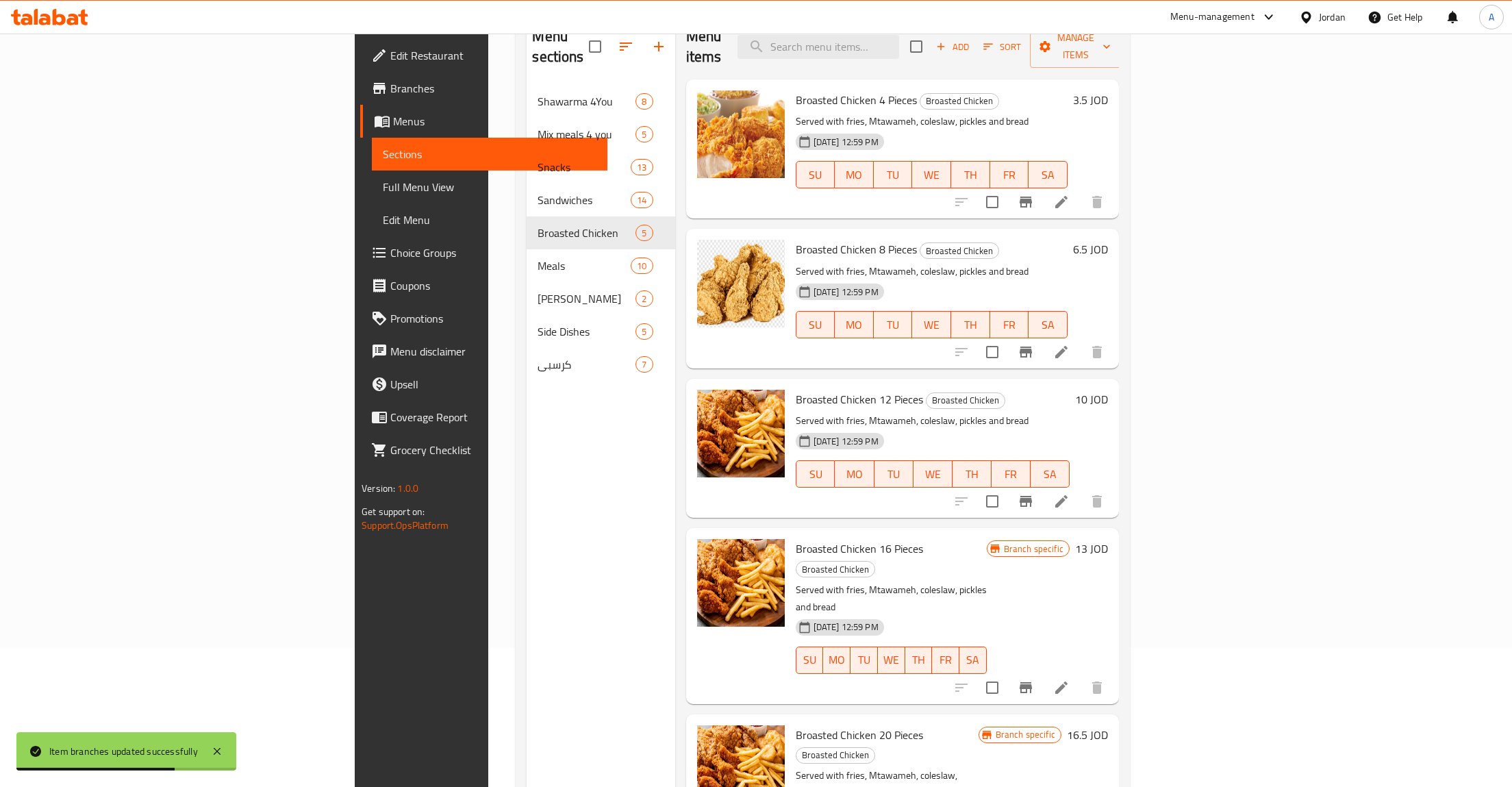
scroll to position [142, 0]
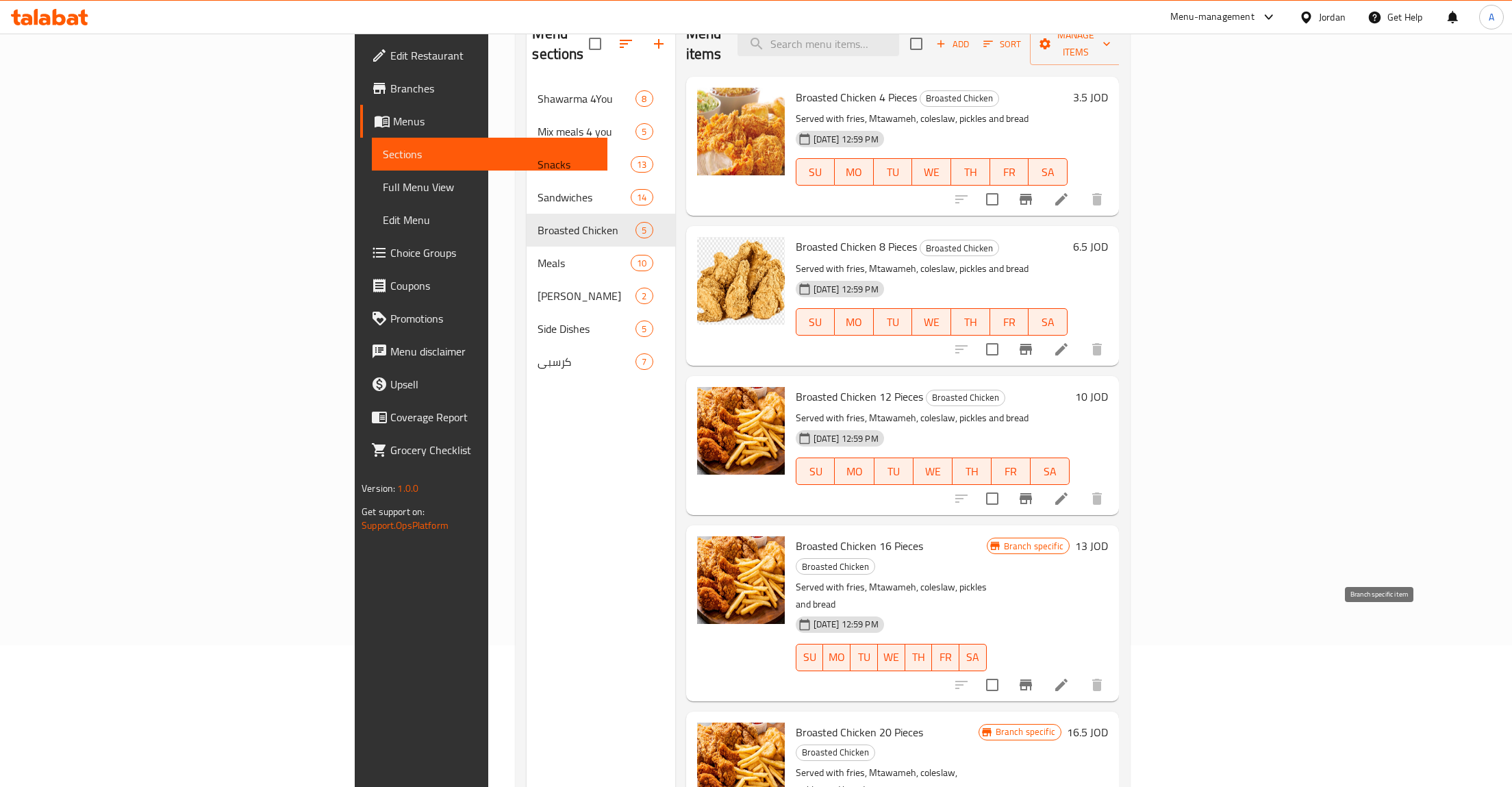
click at [1034, 677] on icon "Branch-specific-item" at bounding box center [1025, 685] width 16 height 16
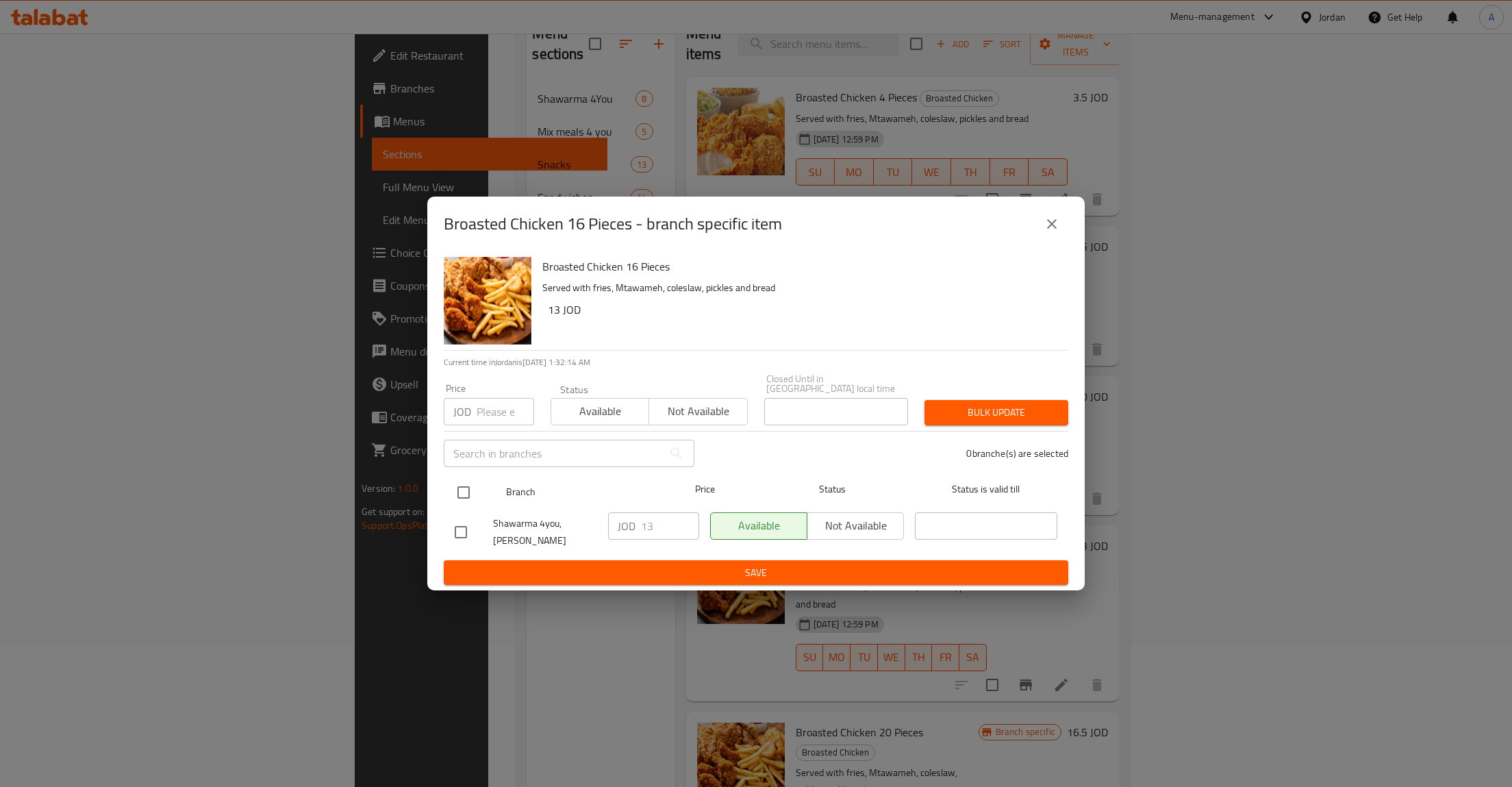
click at [462, 487] on input "checkbox" at bounding box center [464, 493] width 29 height 29
checkbox input "true"
click at [642, 526] on input "13" at bounding box center [670, 526] width 58 height 28
type button "0"
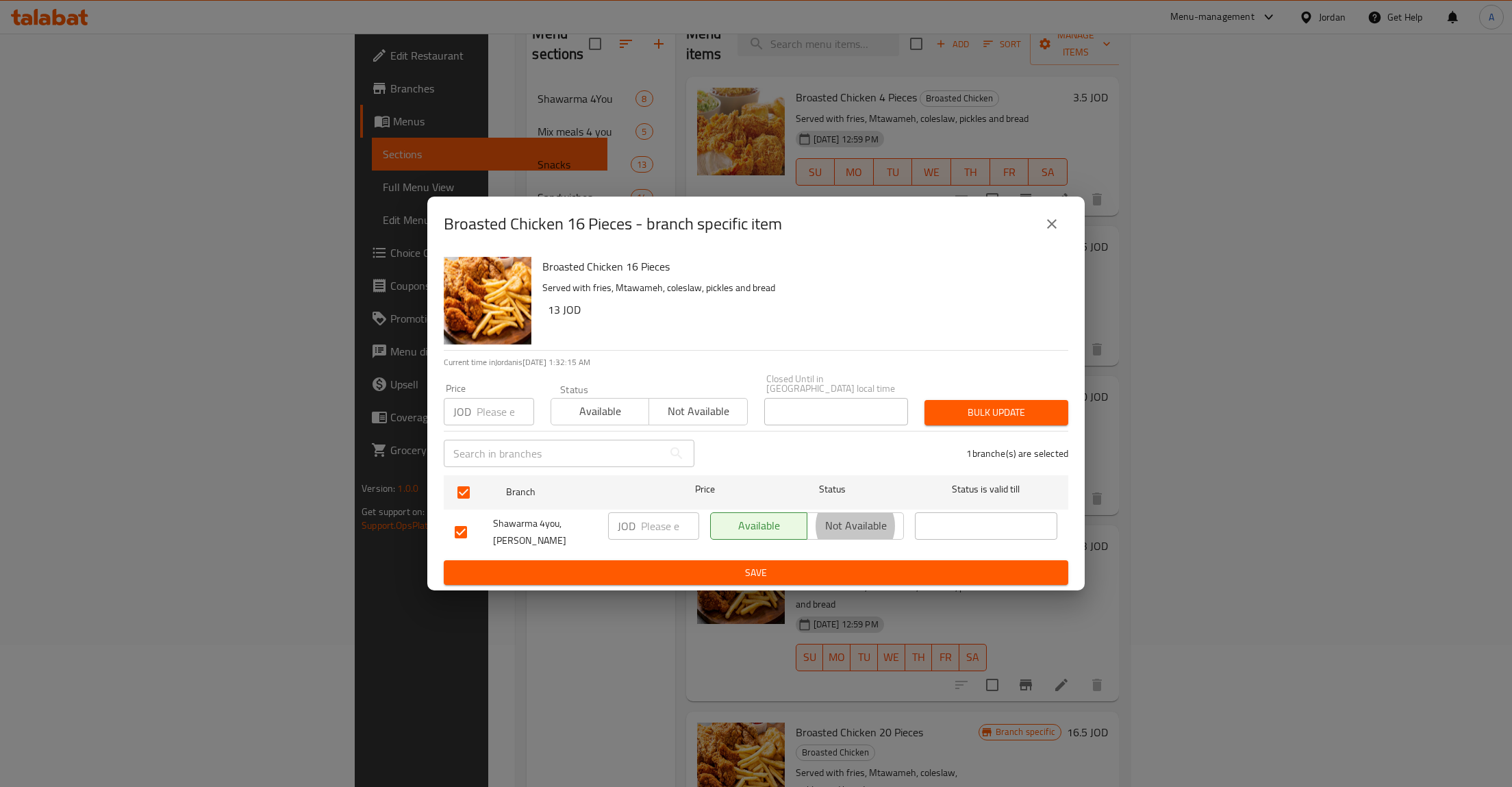
type button "1"
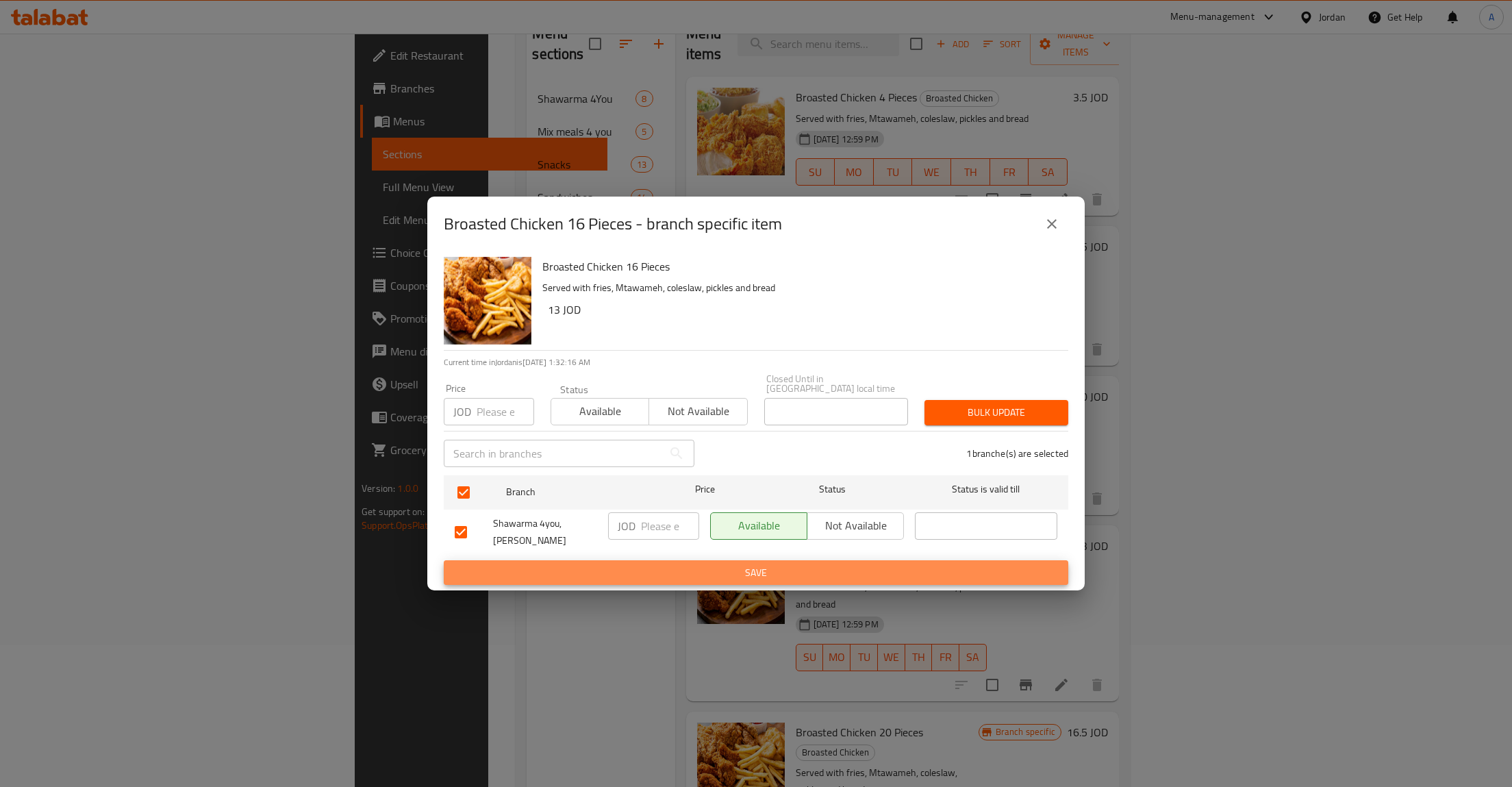
click at [444, 561] on button "Save" at bounding box center [756, 573] width 625 height 25
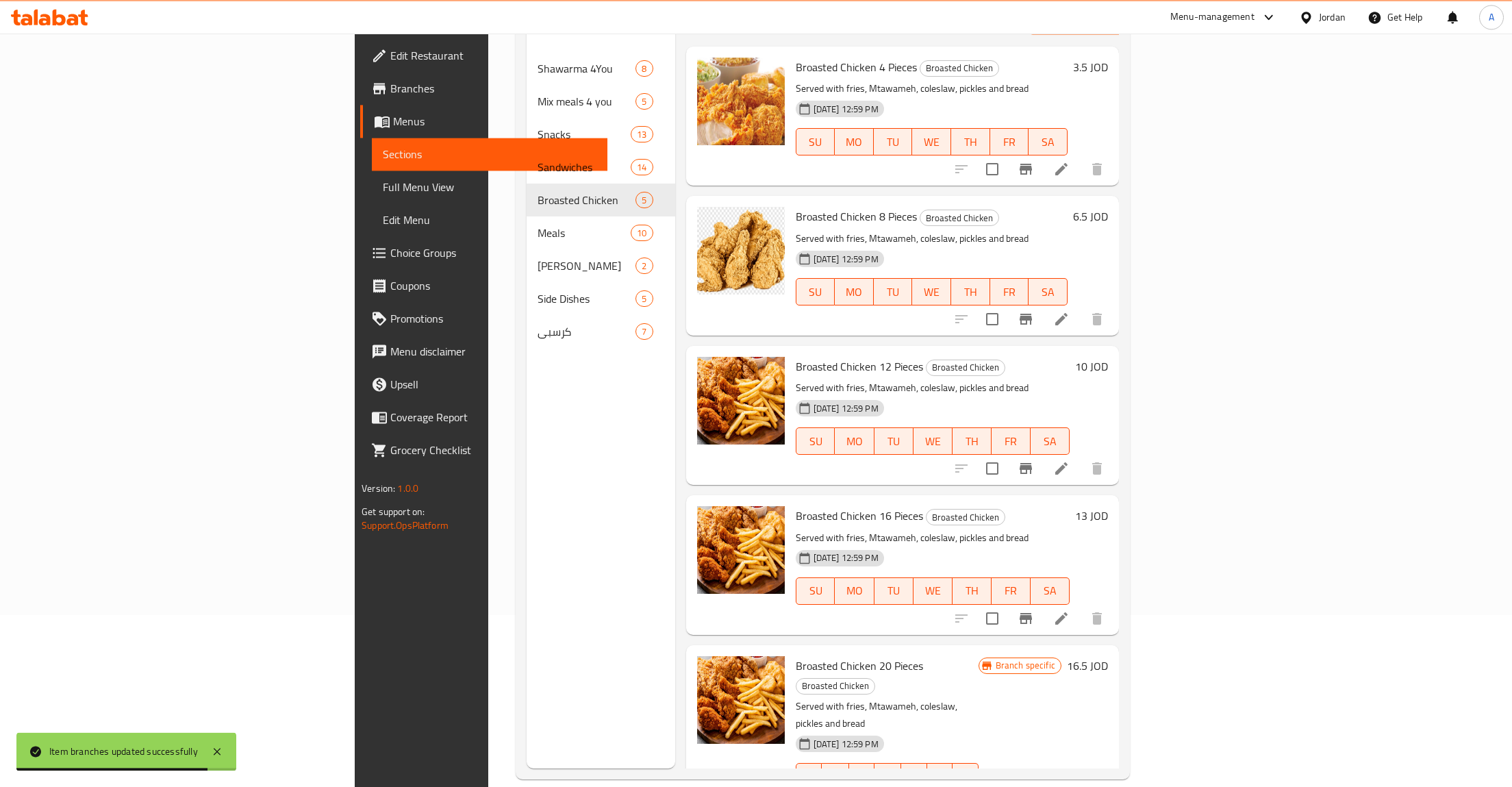
scroll to position [192, 0]
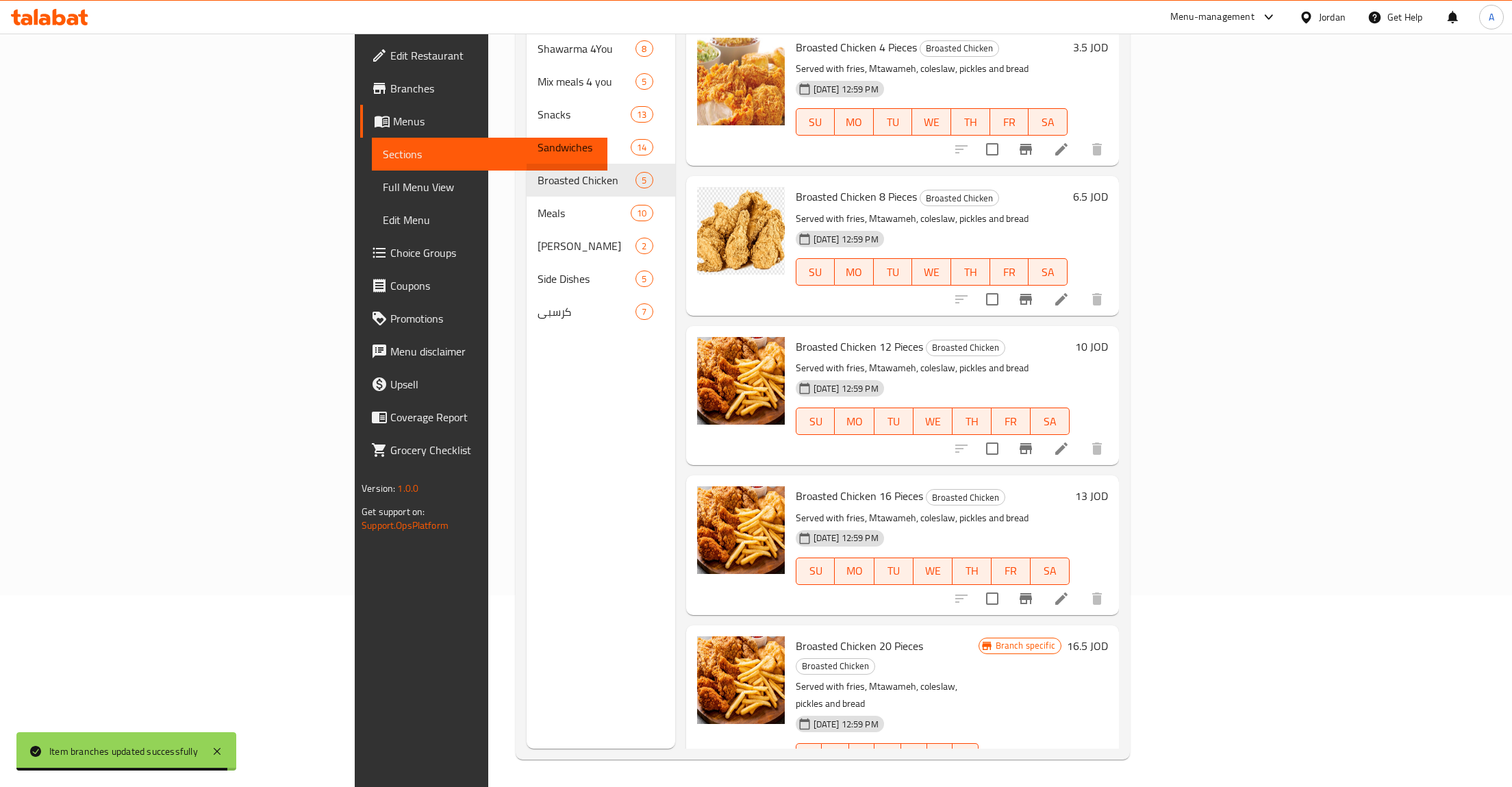
click at [1032, 779] on icon "Branch-specific-item" at bounding box center [1026, 785] width 12 height 11
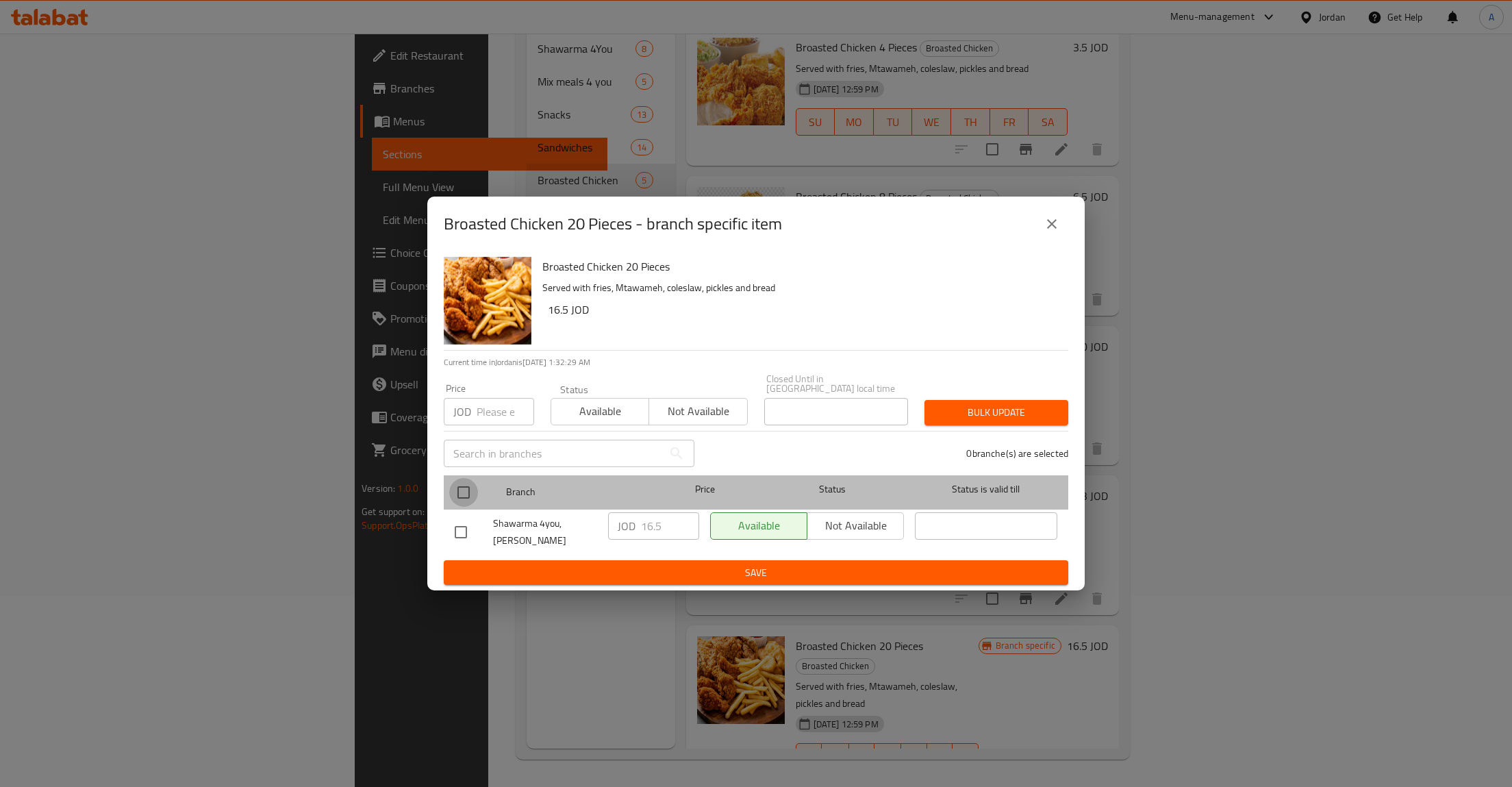
click at [466, 494] on input "checkbox" at bounding box center [464, 493] width 29 height 29
checkbox input "true"
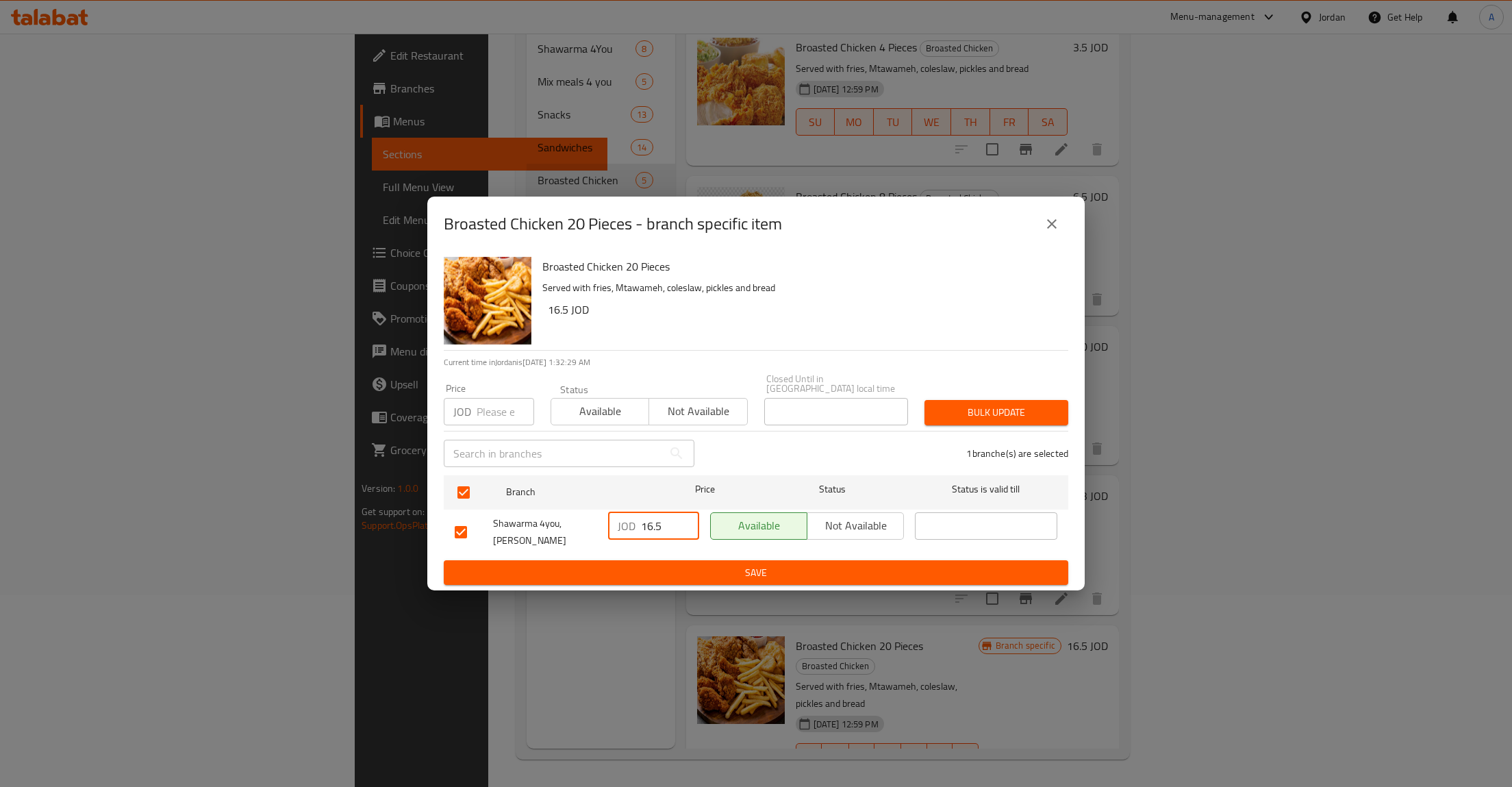
click at [678, 534] on input "16.5" at bounding box center [670, 526] width 58 height 28
type button "0"
type button "1"
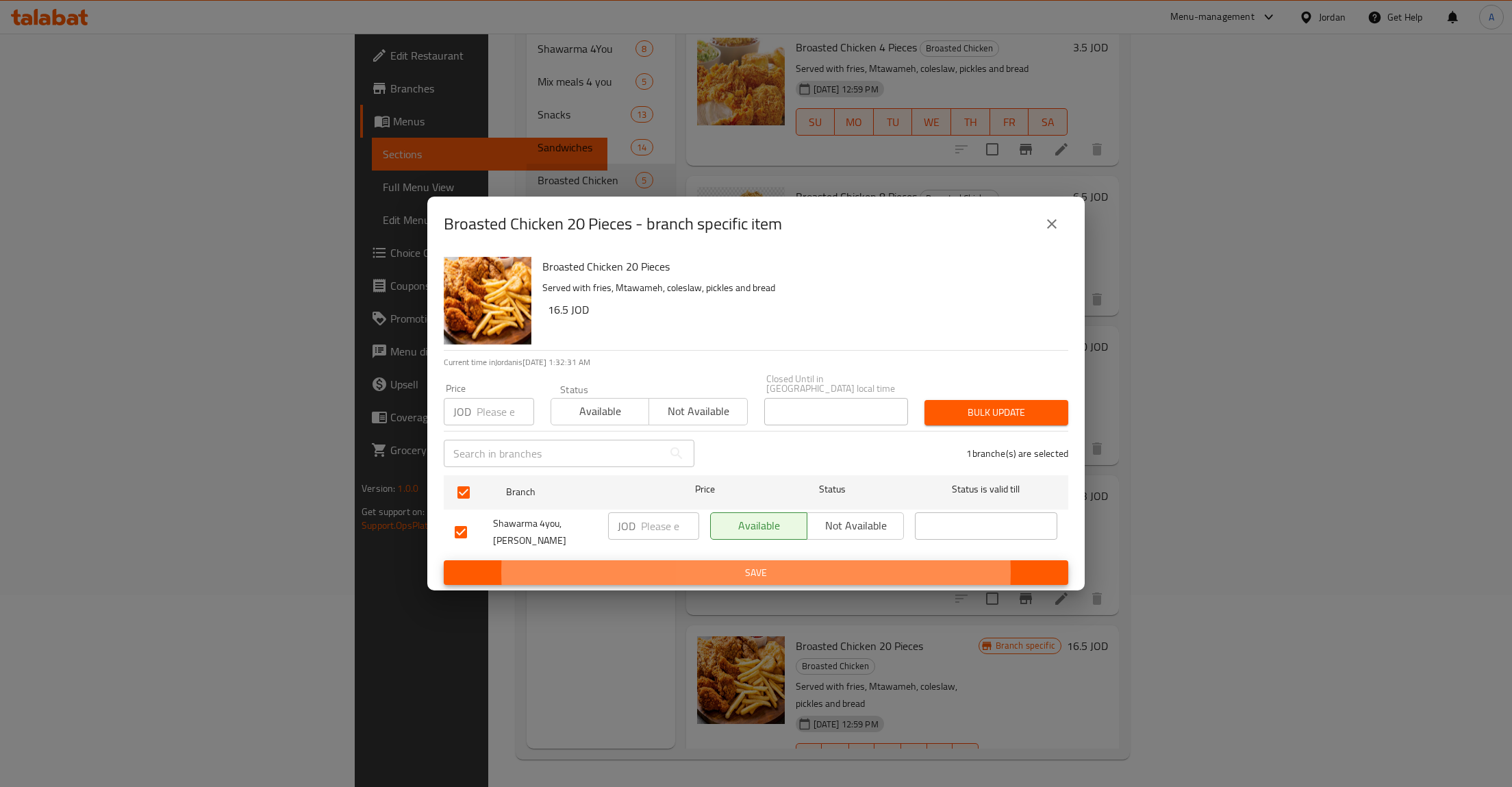
click at [444, 561] on button "Save" at bounding box center [756, 573] width 625 height 25
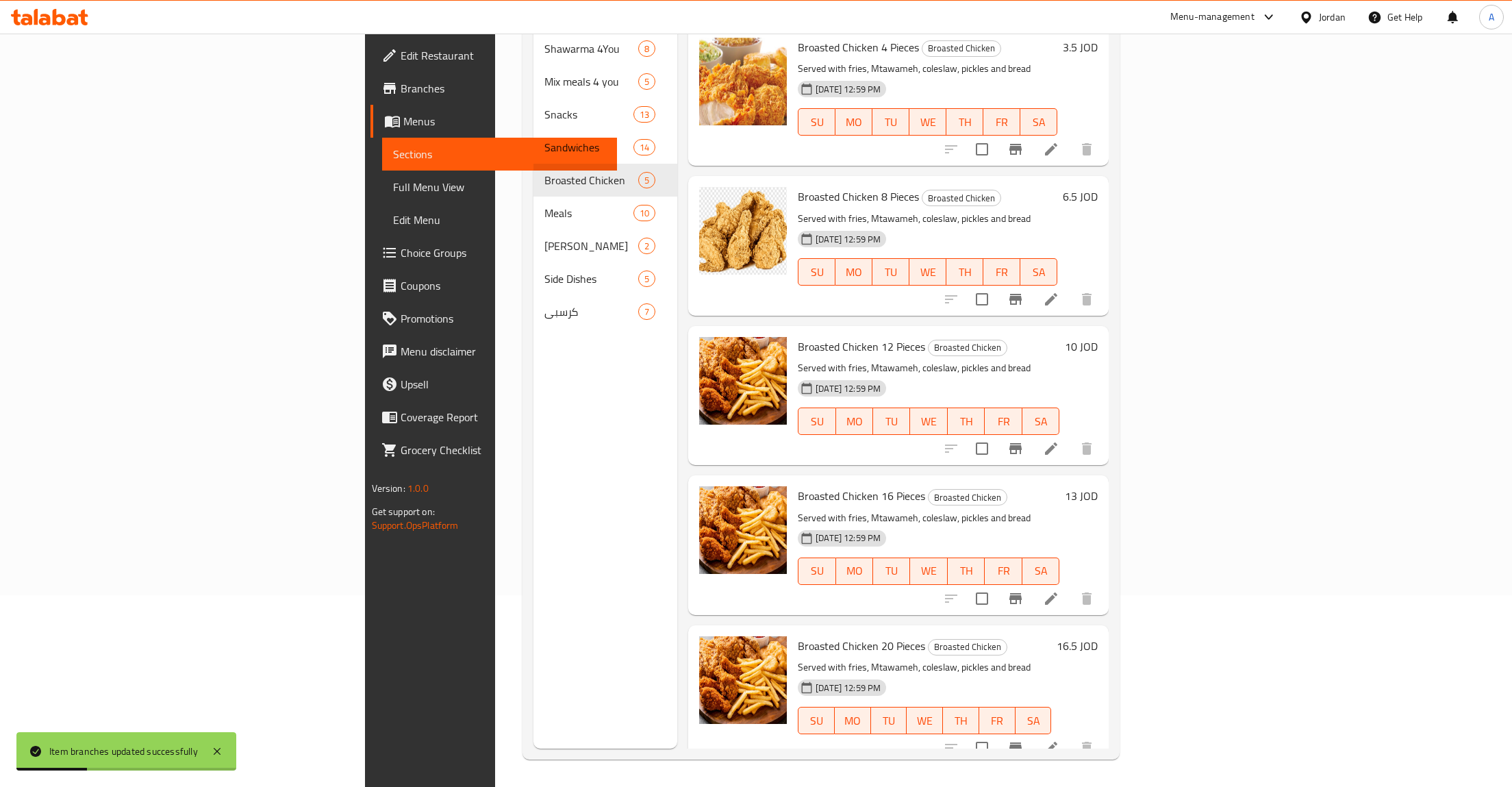
click at [1098, 637] on h6 "16.5 JOD" at bounding box center [1077, 646] width 41 height 19
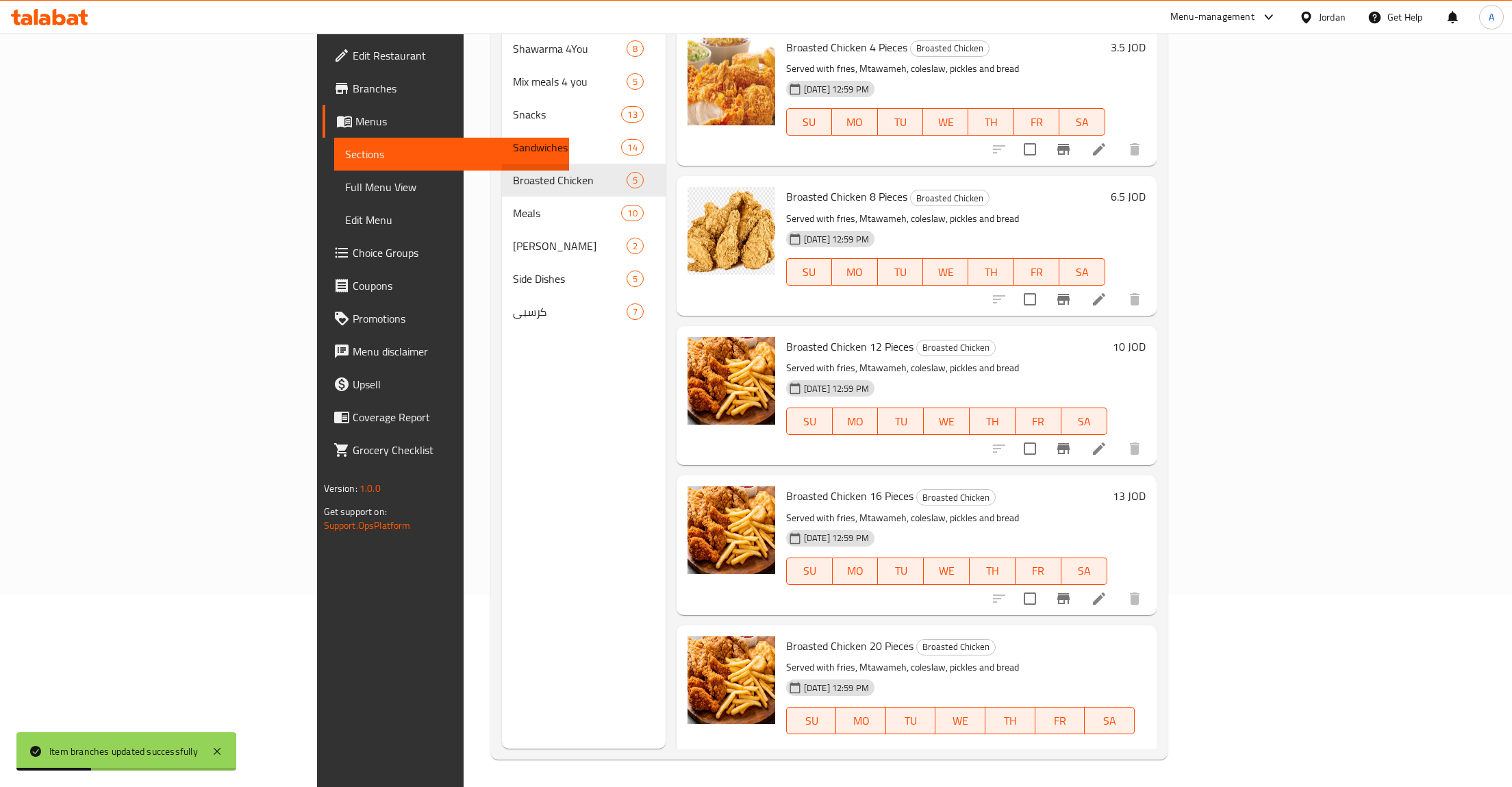
click at [991, 754] on div "JOD 16.5 ​" at bounding box center [890, 768] width 202 height 28
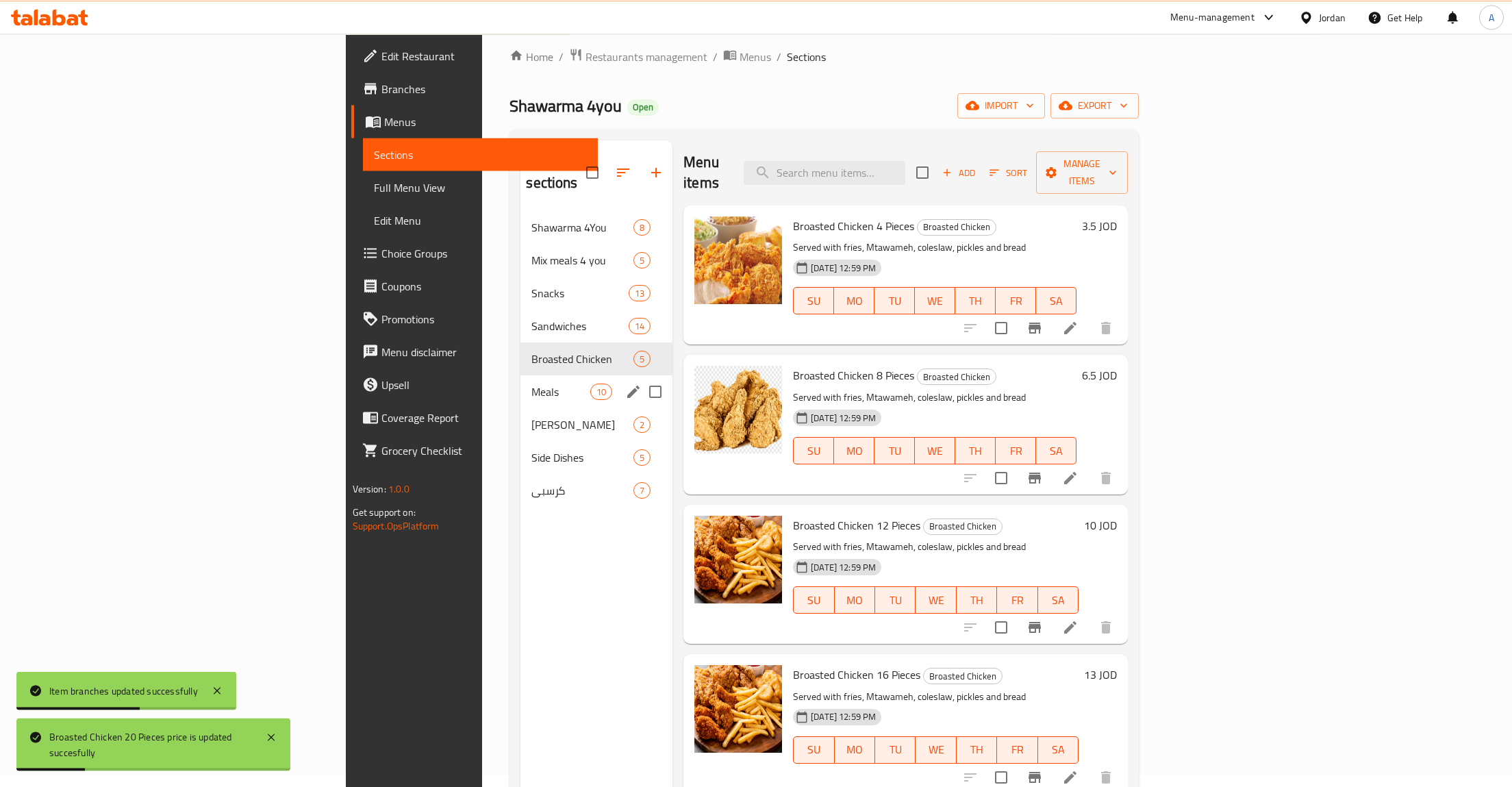
scroll to position [0, 0]
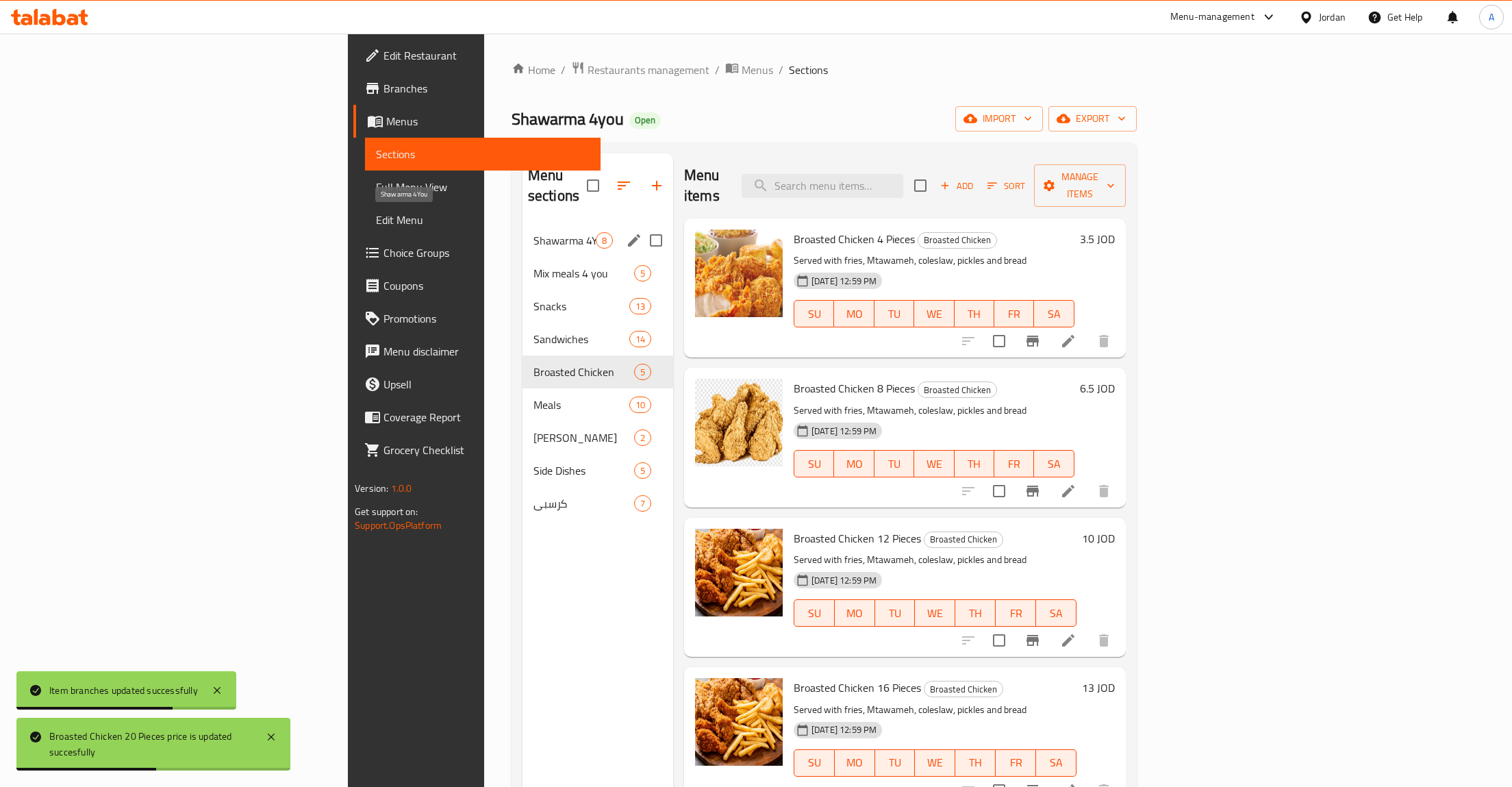
click at [534, 232] on span "Shawarma 4You" at bounding box center [564, 240] width 62 height 16
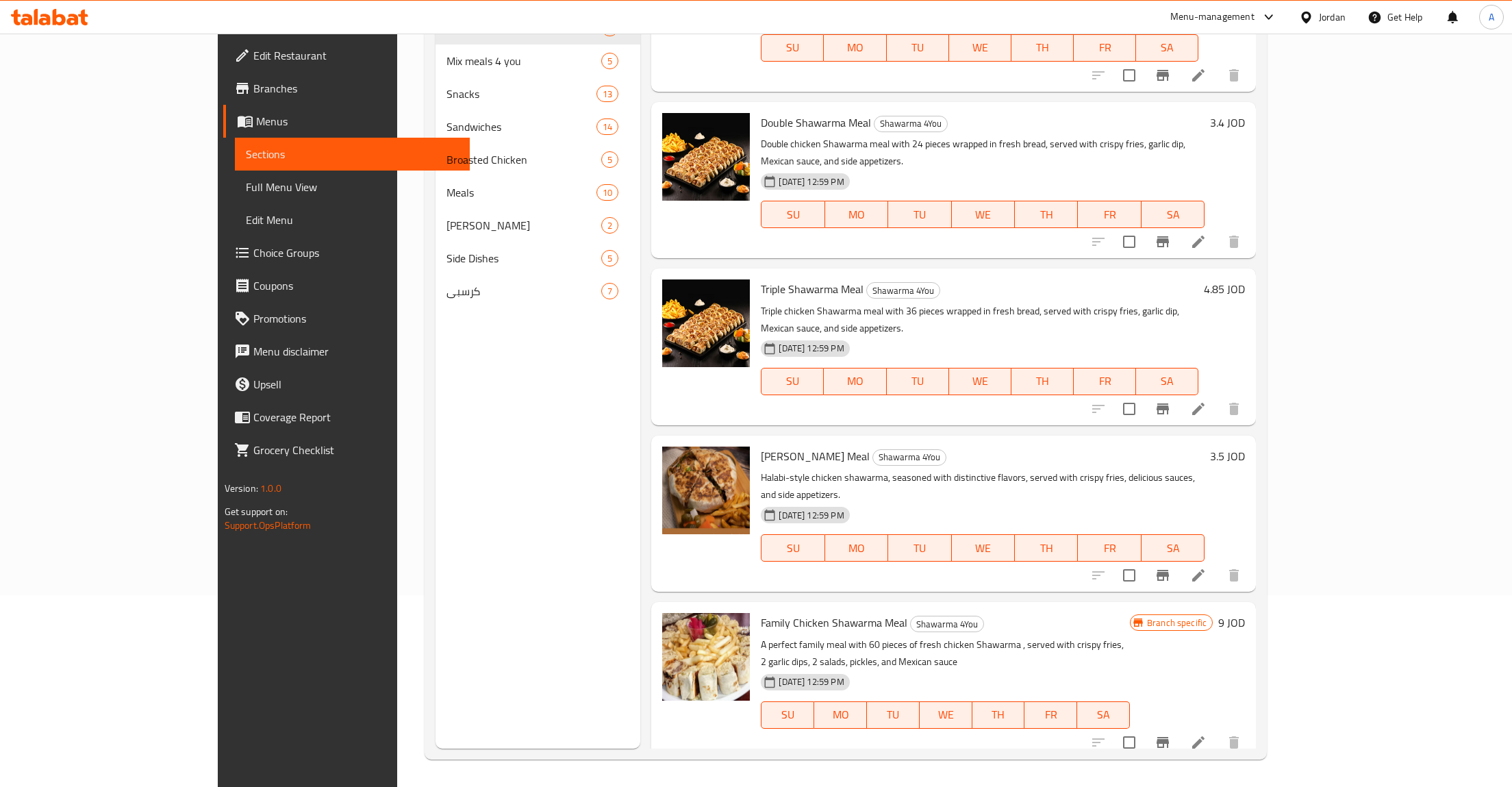
scroll to position [119, 0]
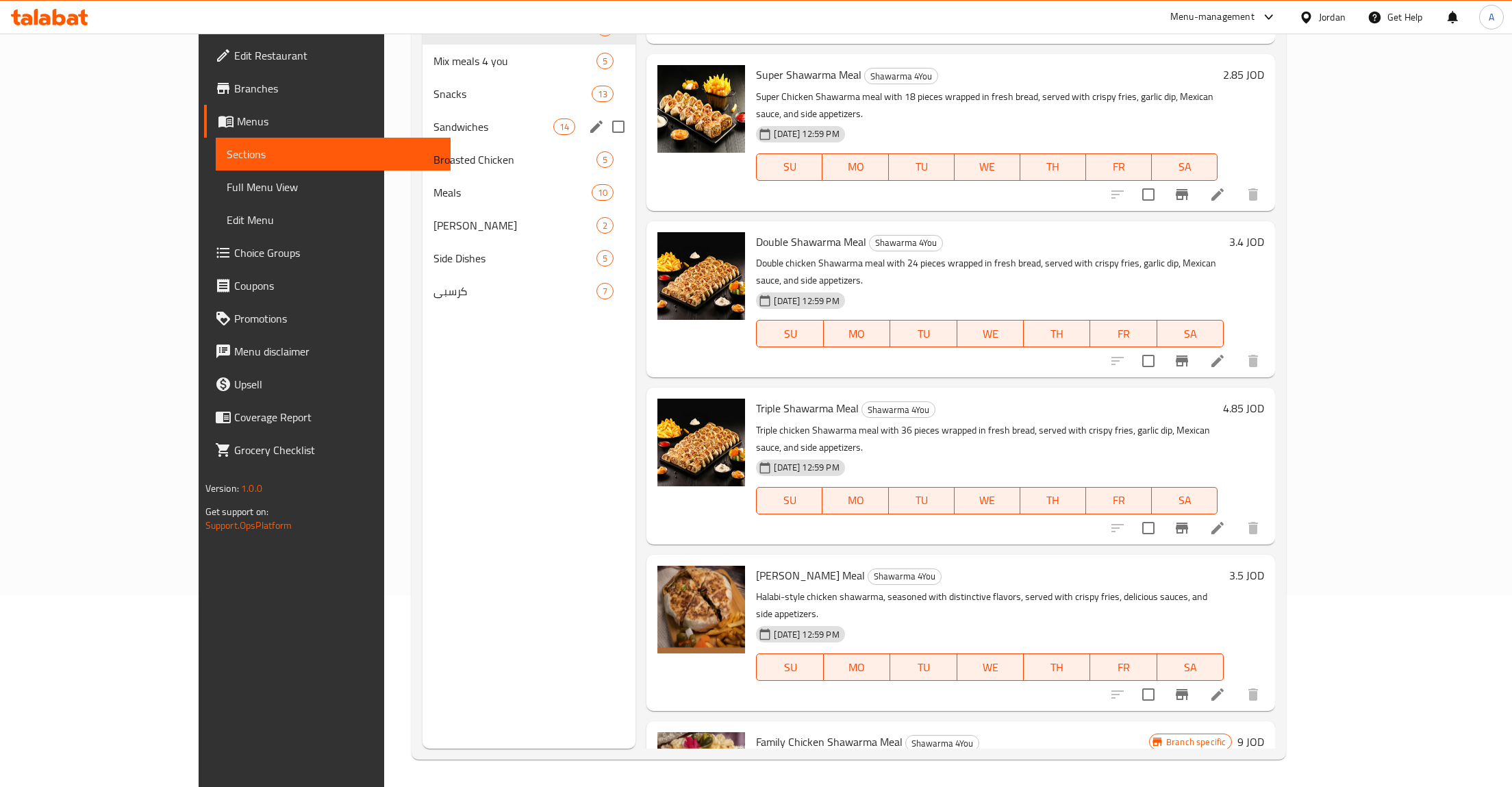
click at [433, 135] on span "Sandwiches" at bounding box center [493, 127] width 120 height 16
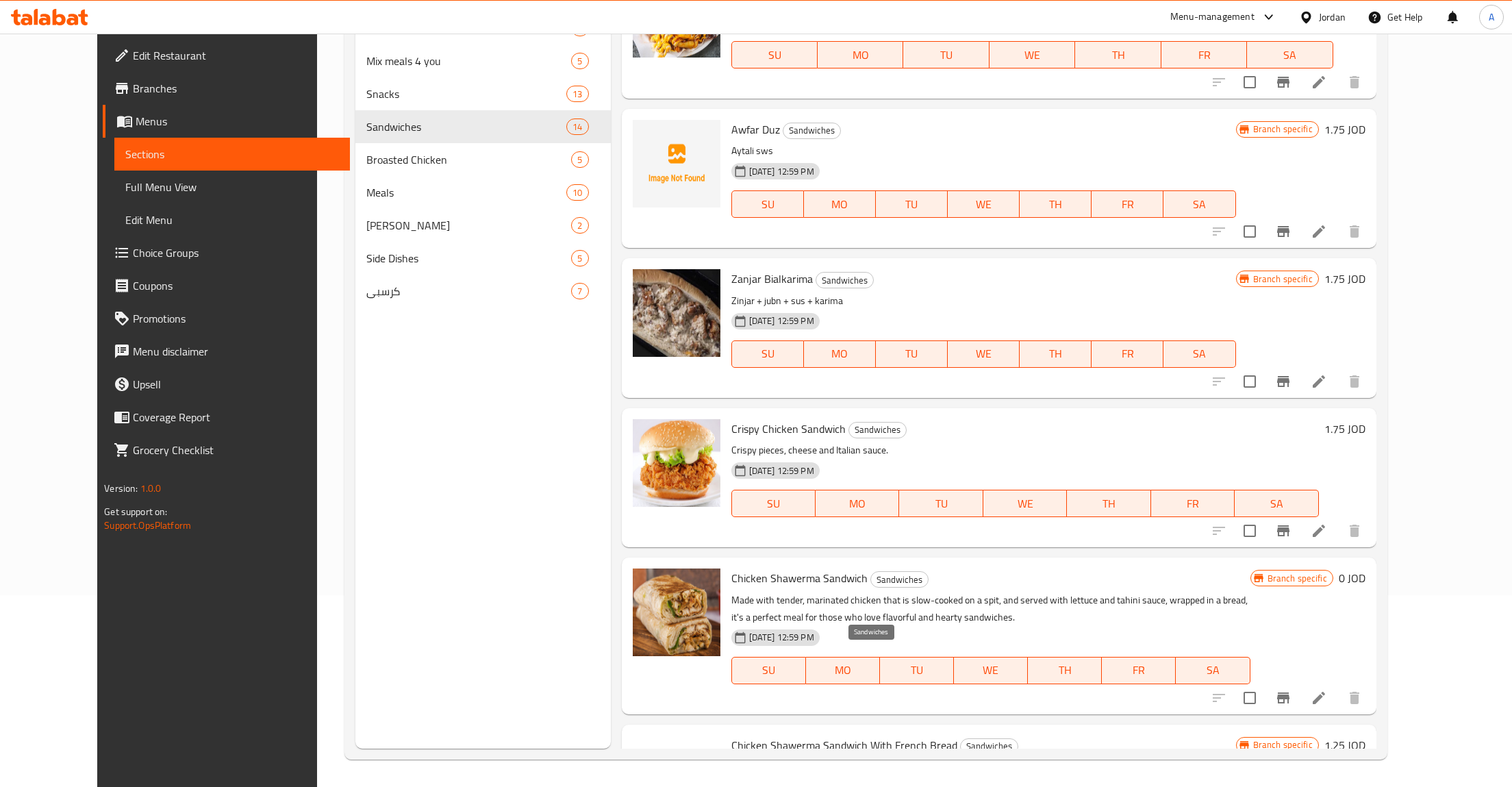
scroll to position [228, 0]
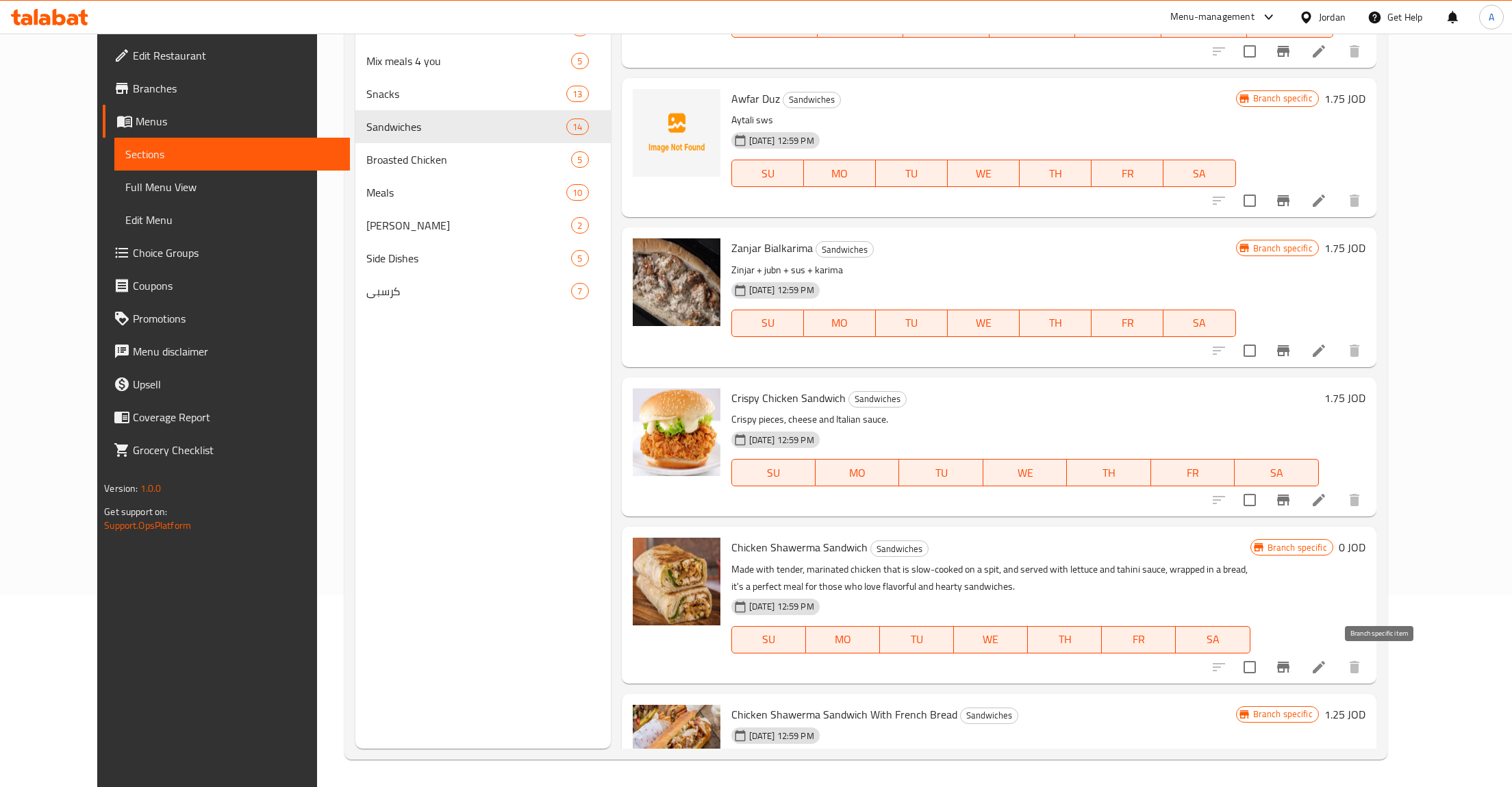
click at [1292, 660] on icon "Branch-specific-item" at bounding box center [1283, 667] width 16 height 16
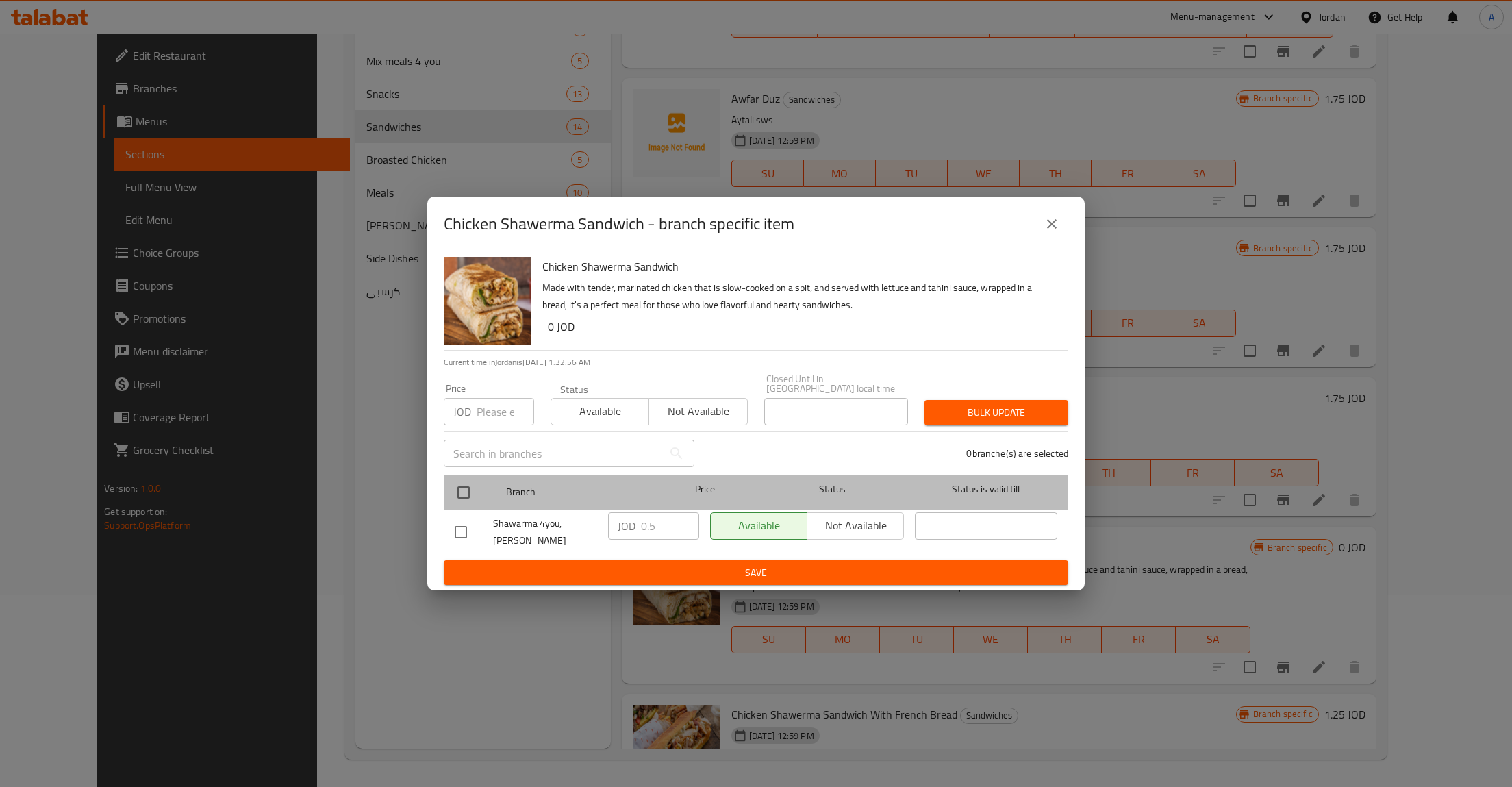
drag, startPoint x: 448, startPoint y: 490, endPoint x: 453, endPoint y: 495, distance: 7.1
click at [449, 491] on div "Branch Price Status Status is valid till" at bounding box center [756, 492] width 625 height 35
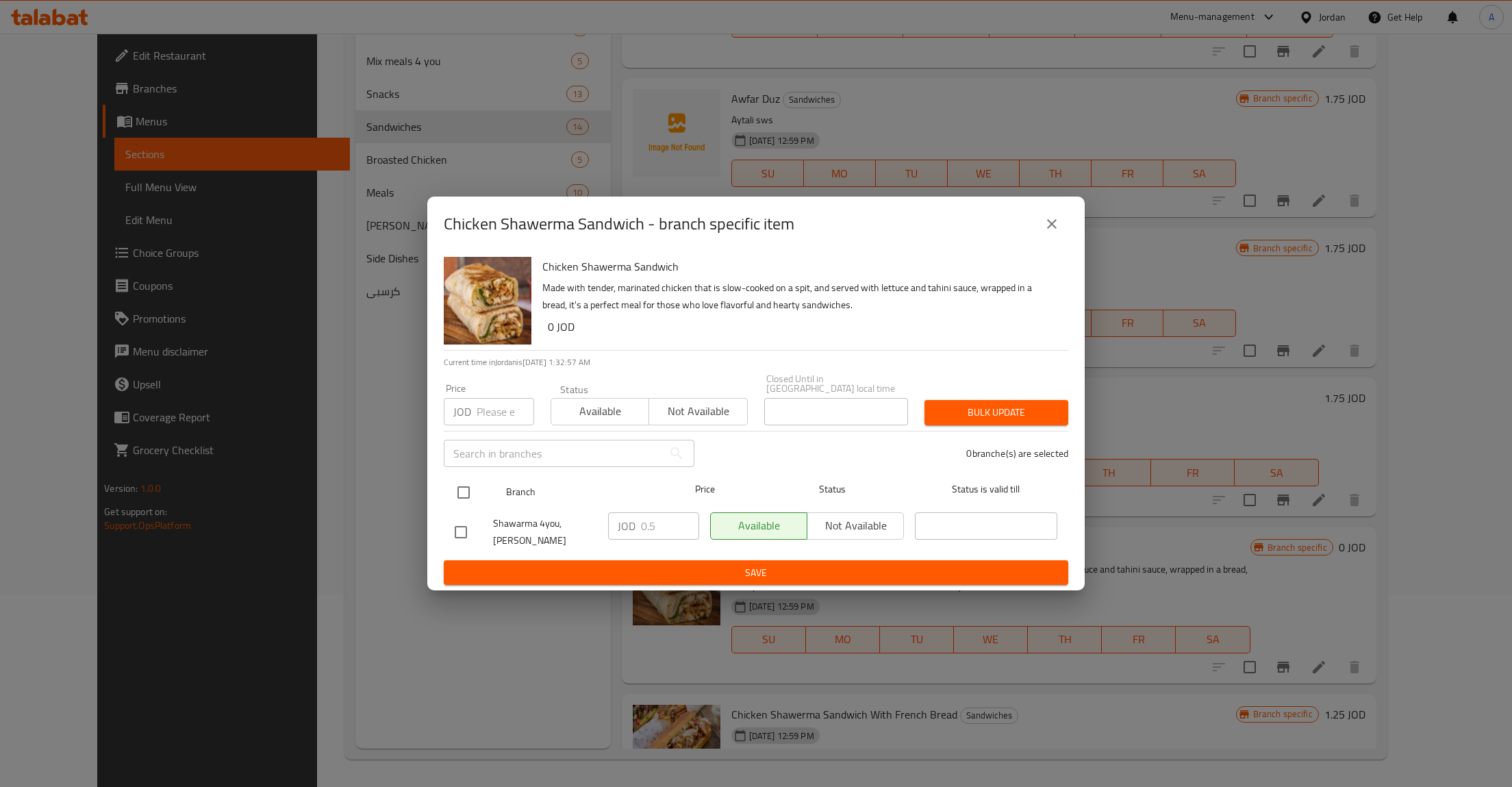
click at [464, 491] on input "checkbox" at bounding box center [464, 493] width 29 height 29
checkbox input "true"
click at [648, 525] on input "0.5" at bounding box center [670, 526] width 58 height 28
type button "0"
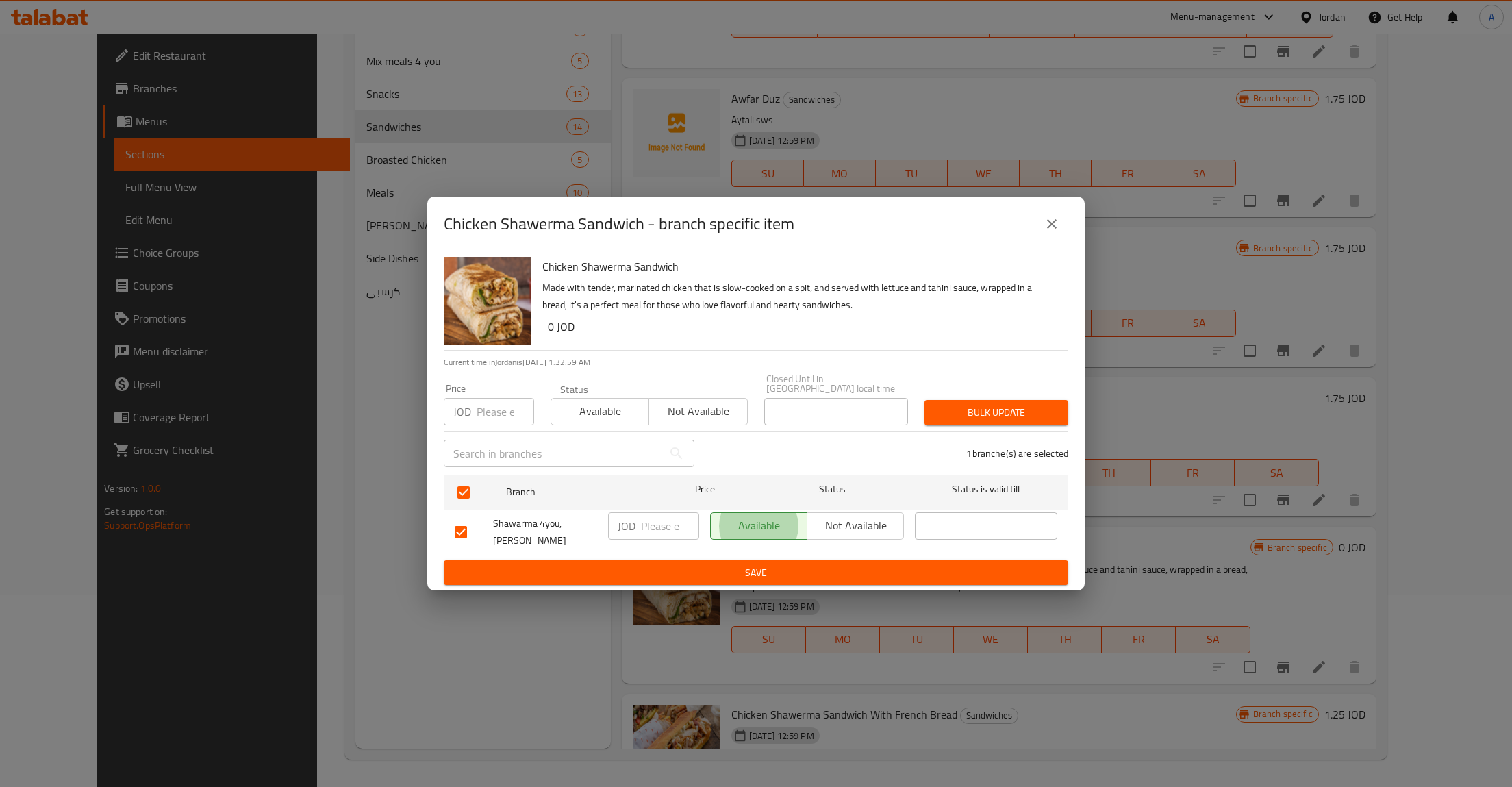
type button "1"
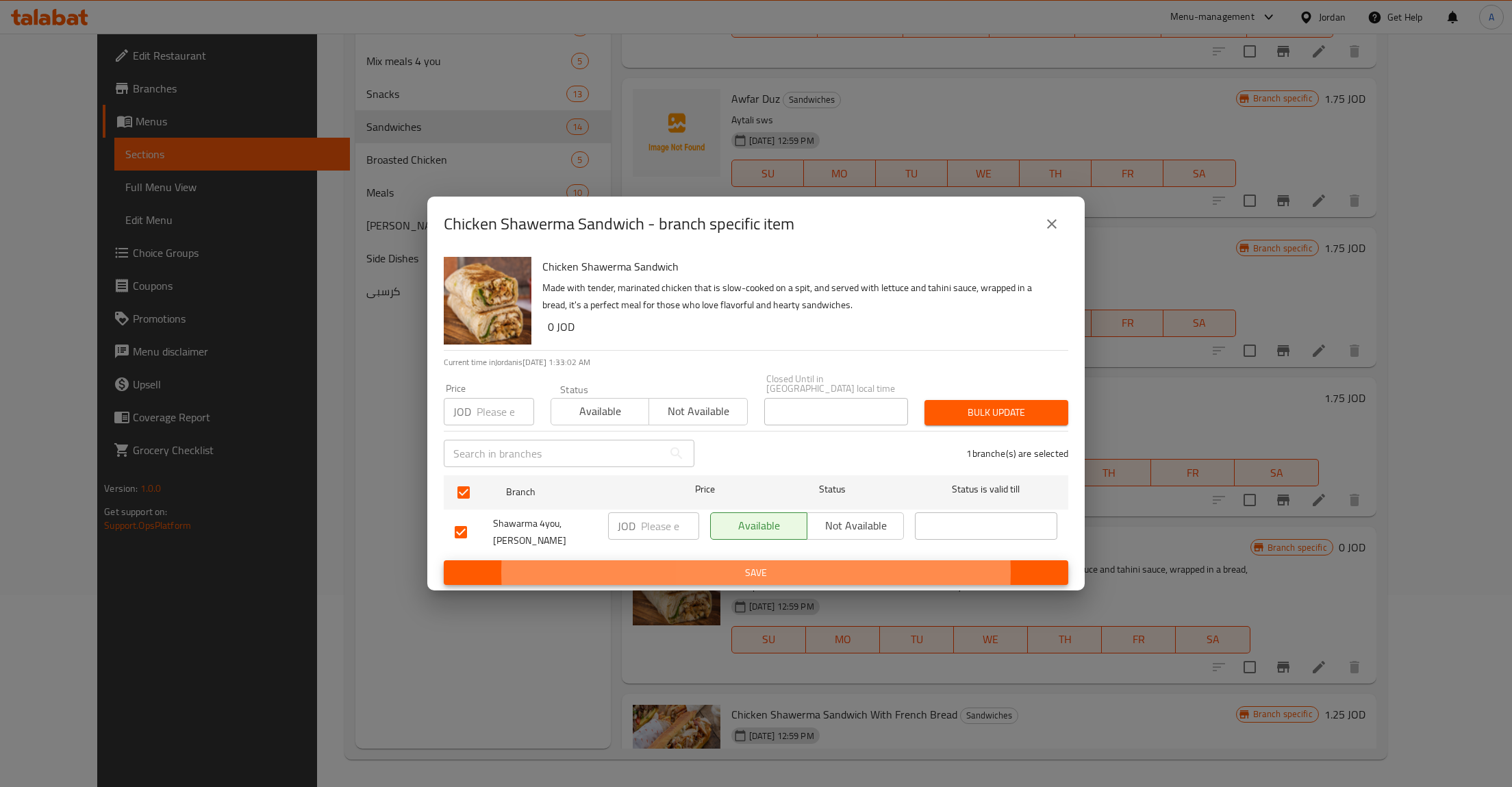
click at [444, 561] on button "Save" at bounding box center [756, 573] width 625 height 25
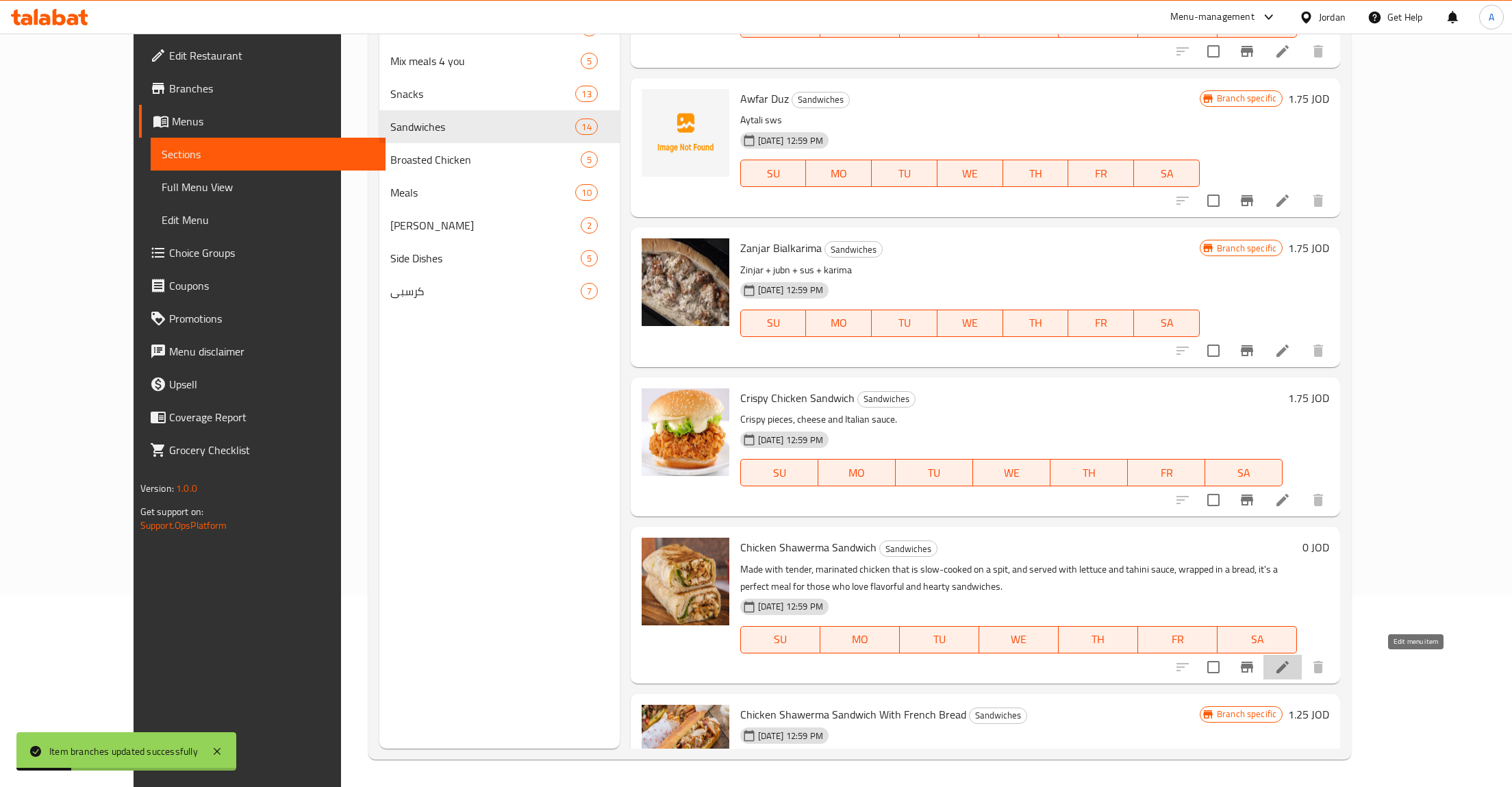
click at [1291, 673] on icon at bounding box center [1282, 667] width 16 height 16
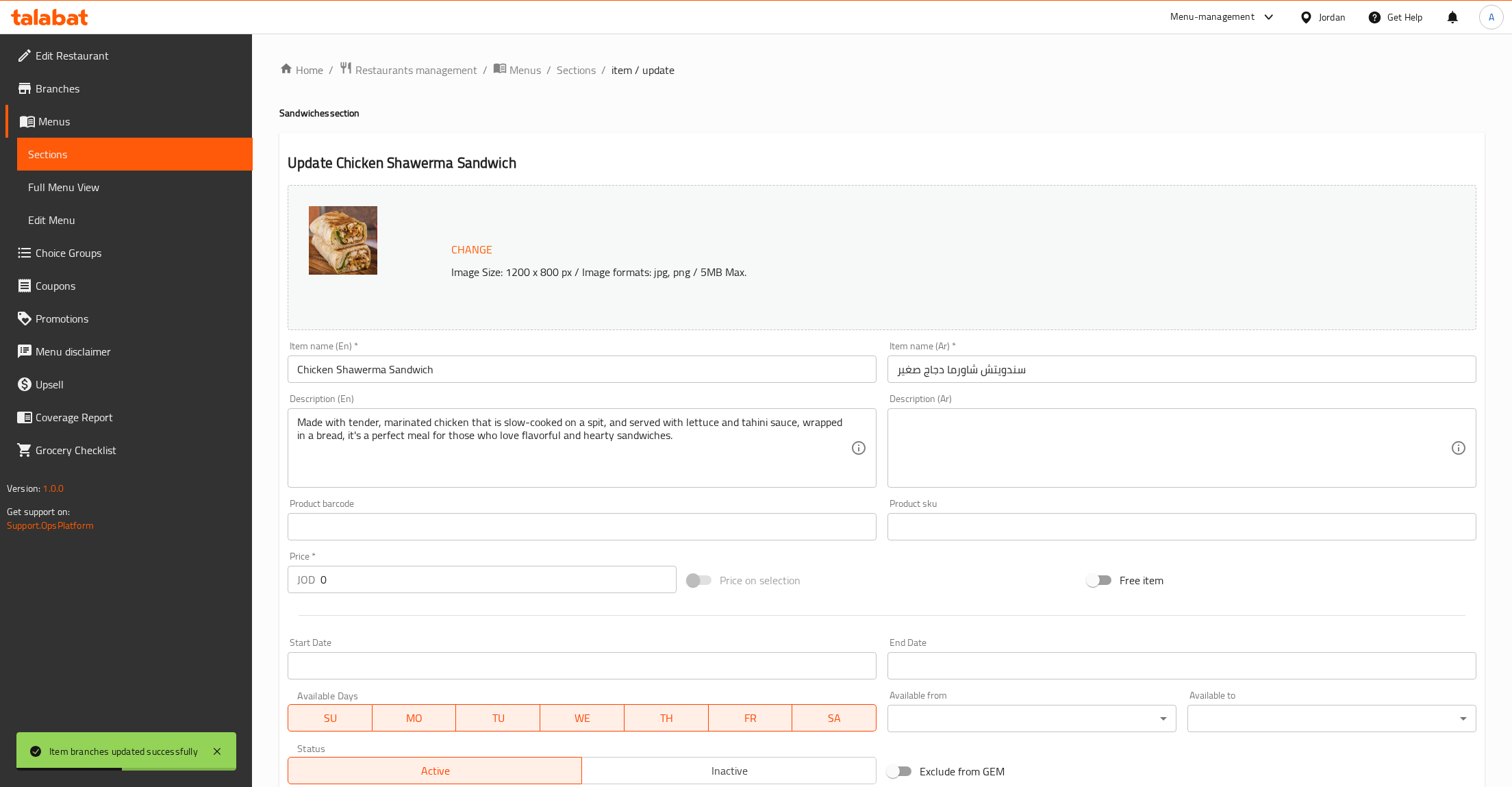
scroll to position [199, 0]
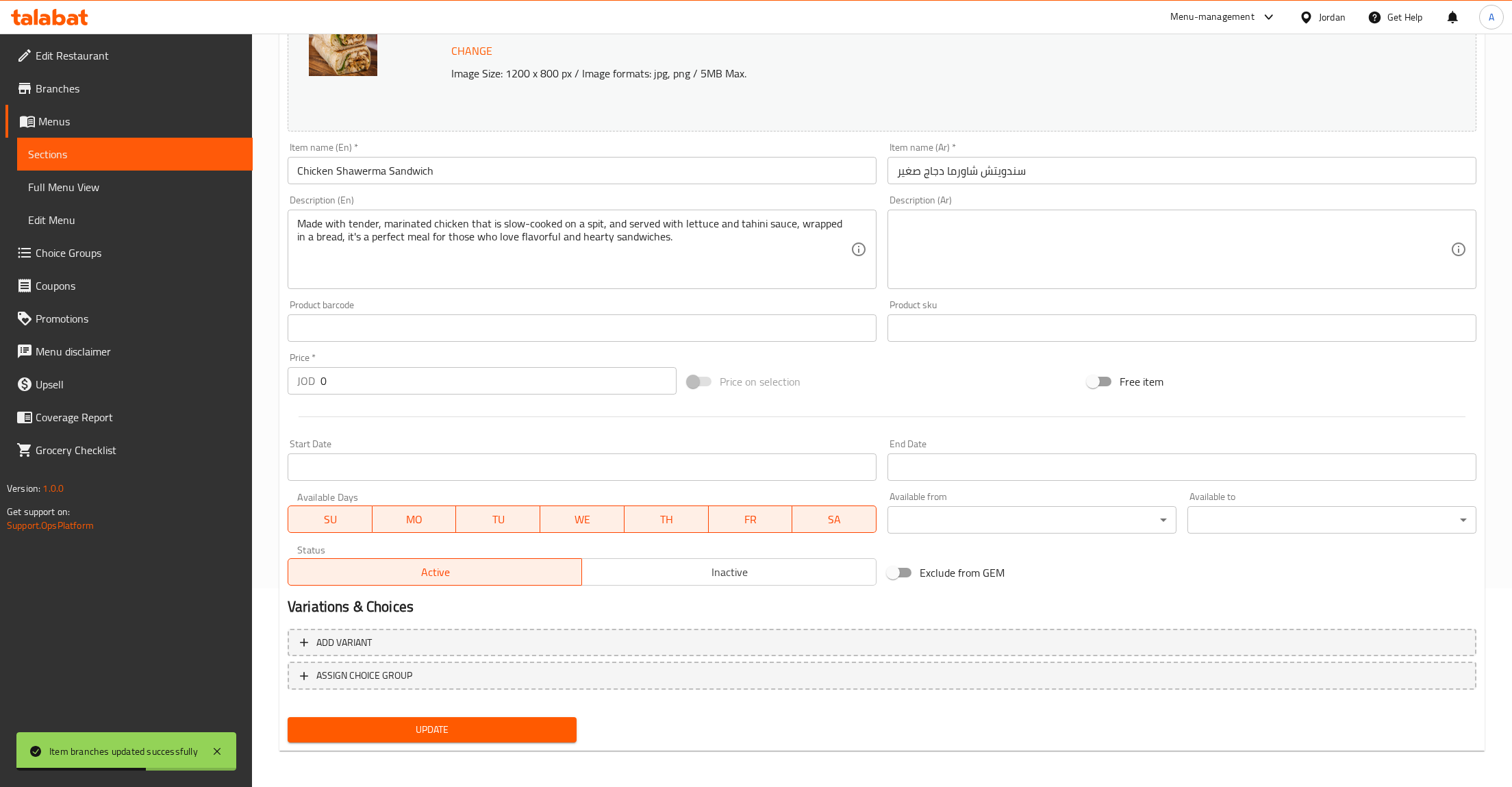
click at [371, 387] on input "0" at bounding box center [498, 381] width 357 height 28
type input "0.75"
click at [474, 722] on span "Update" at bounding box center [432, 730] width 267 height 17
click at [74, 161] on span "Sections" at bounding box center [135, 153] width 214 height 16
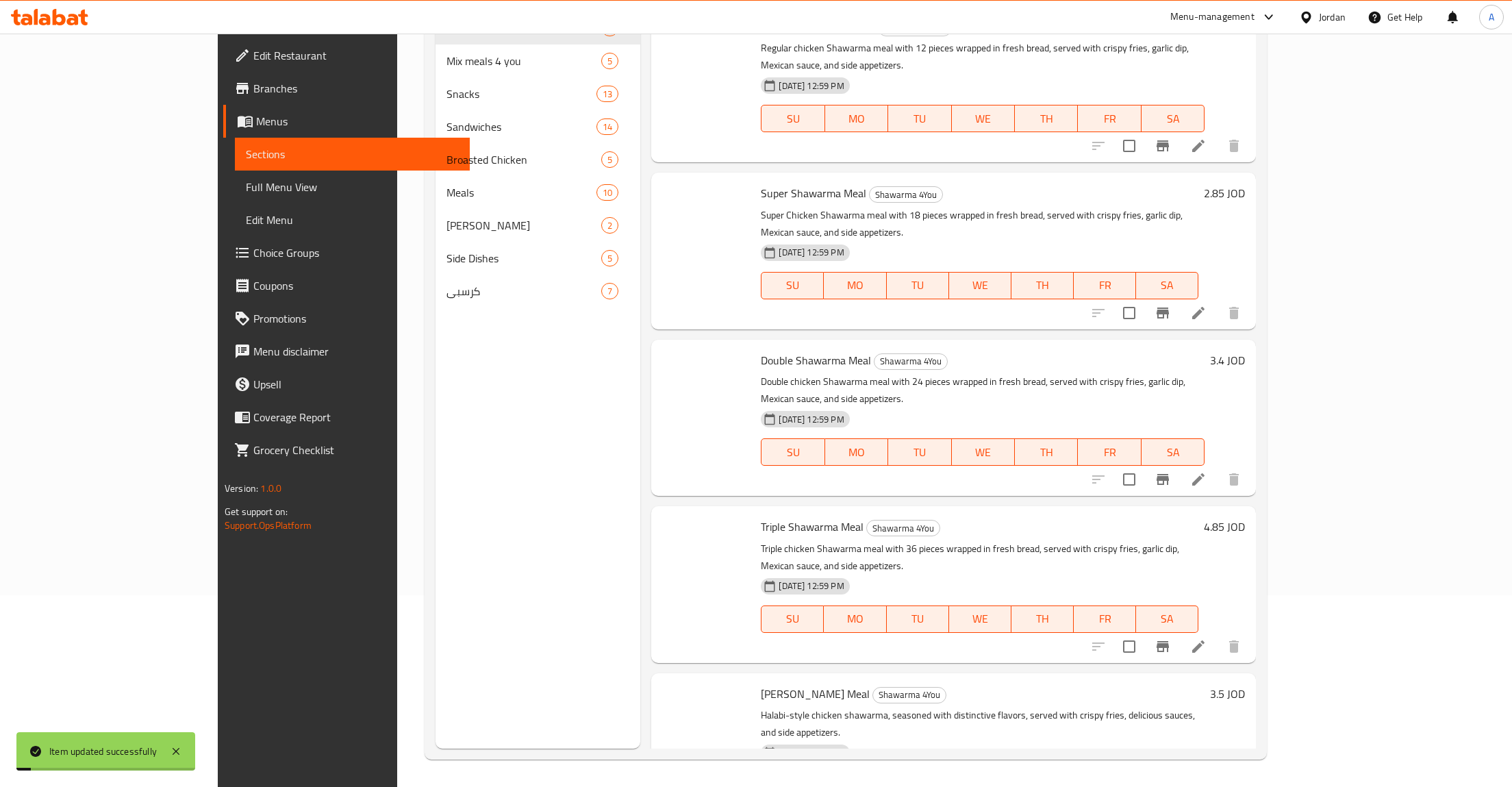
scroll to position [192, 0]
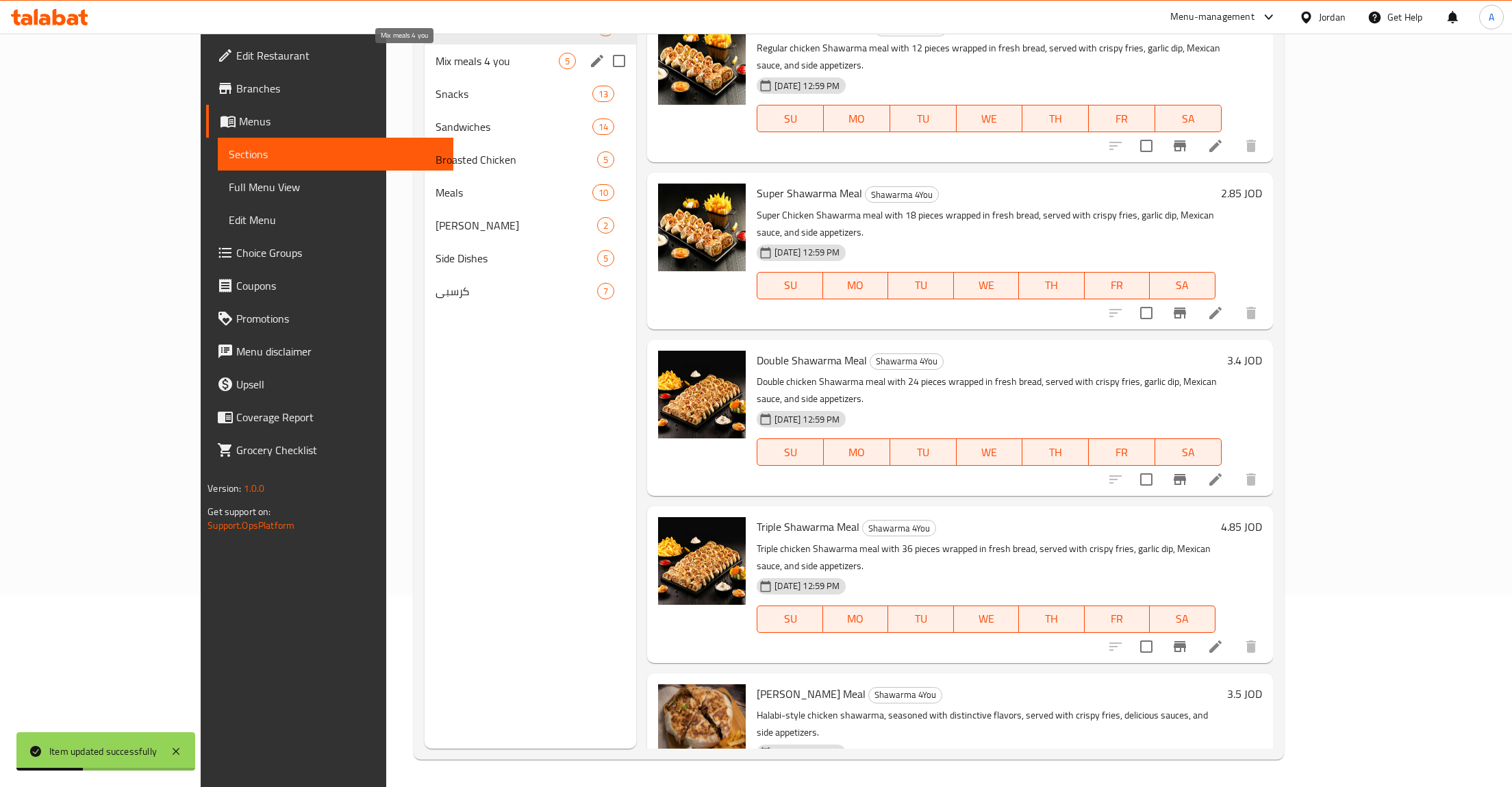
click at [436, 60] on span "Mix meals 4 you" at bounding box center [498, 61] width 124 height 16
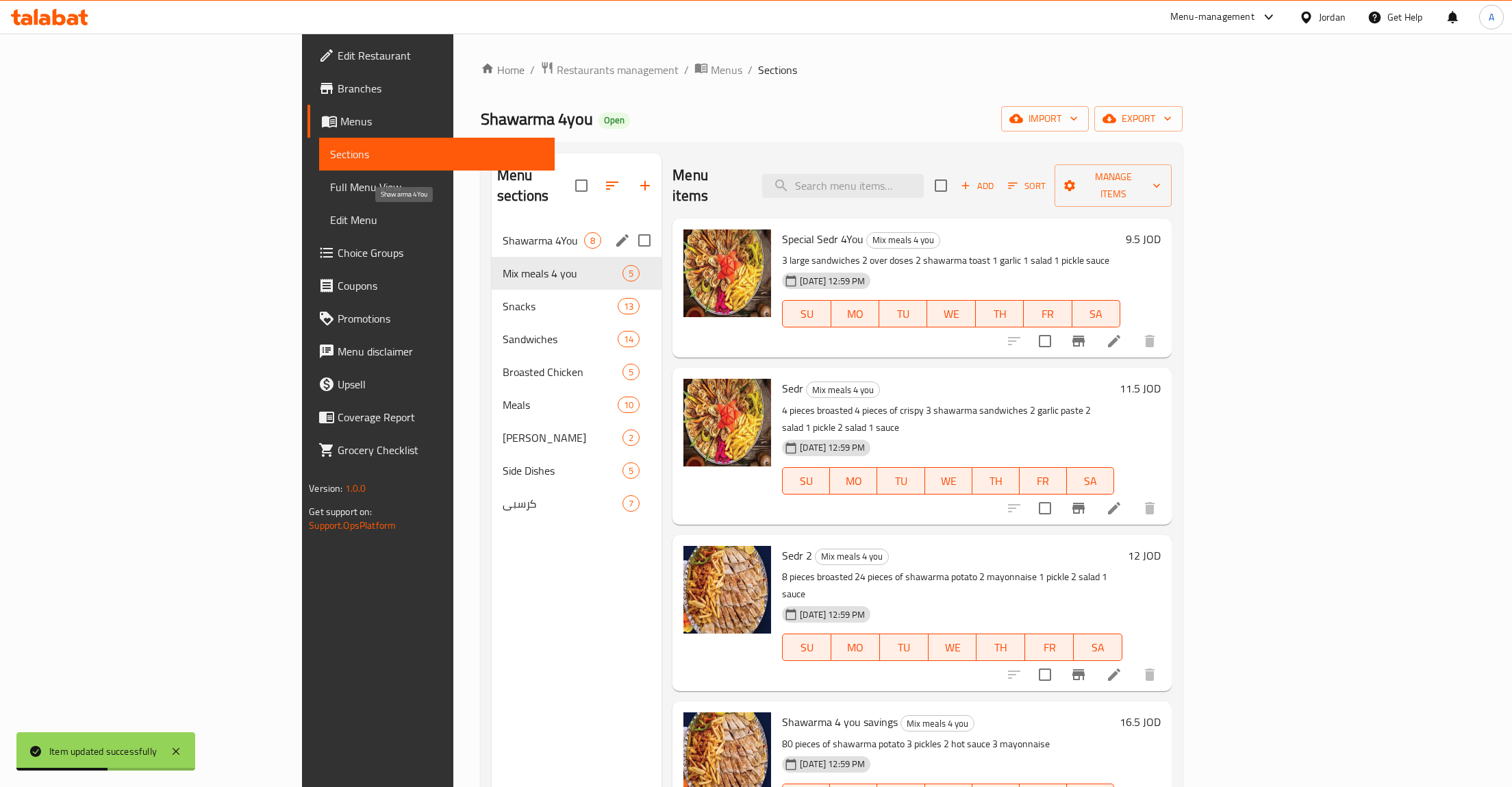
click at [503, 232] on span "Shawarma 4You" at bounding box center [544, 240] width 81 height 16
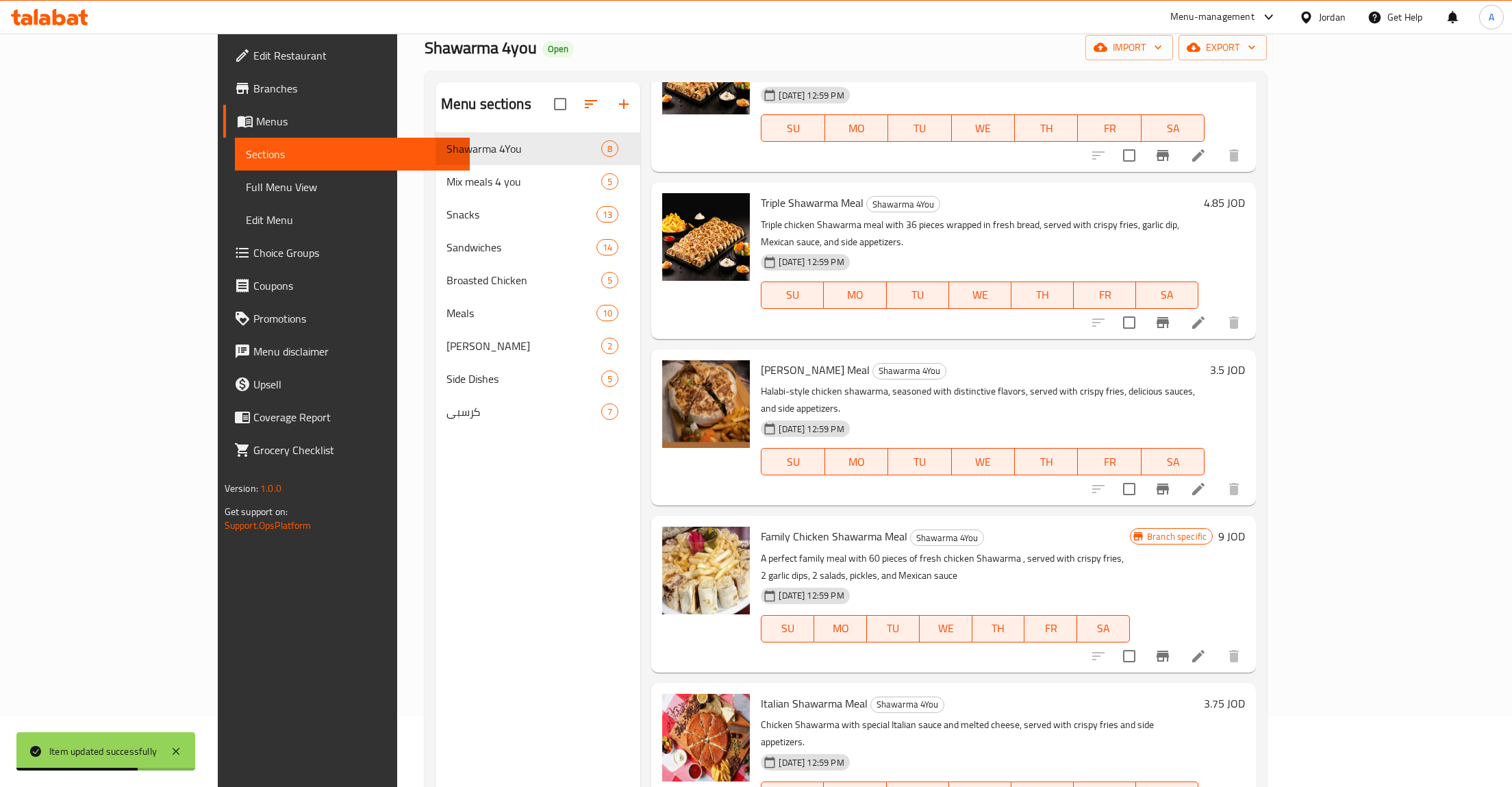
scroll to position [192, 0]
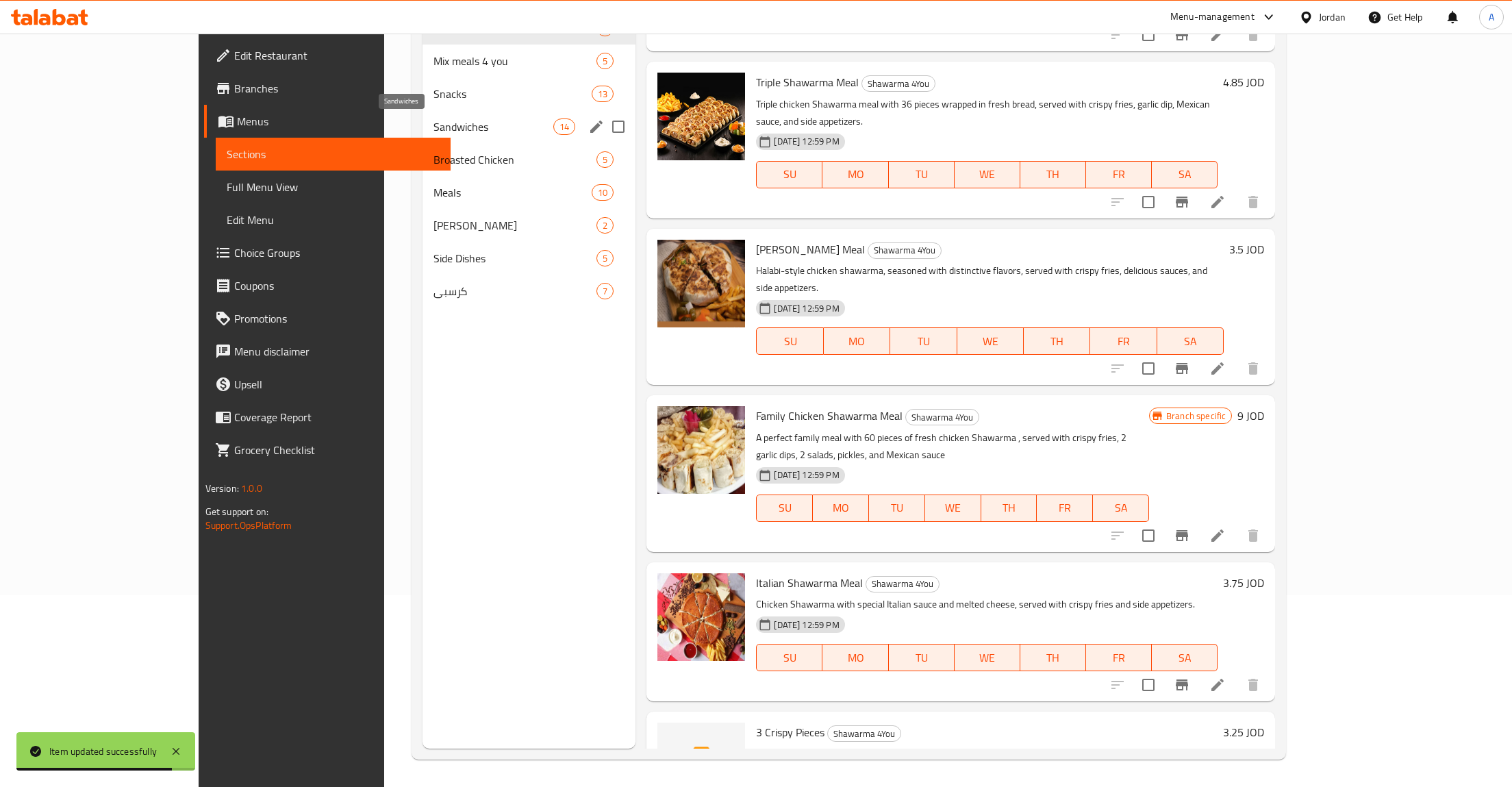
click at [433, 121] on span "Sandwiches" at bounding box center [493, 127] width 120 height 16
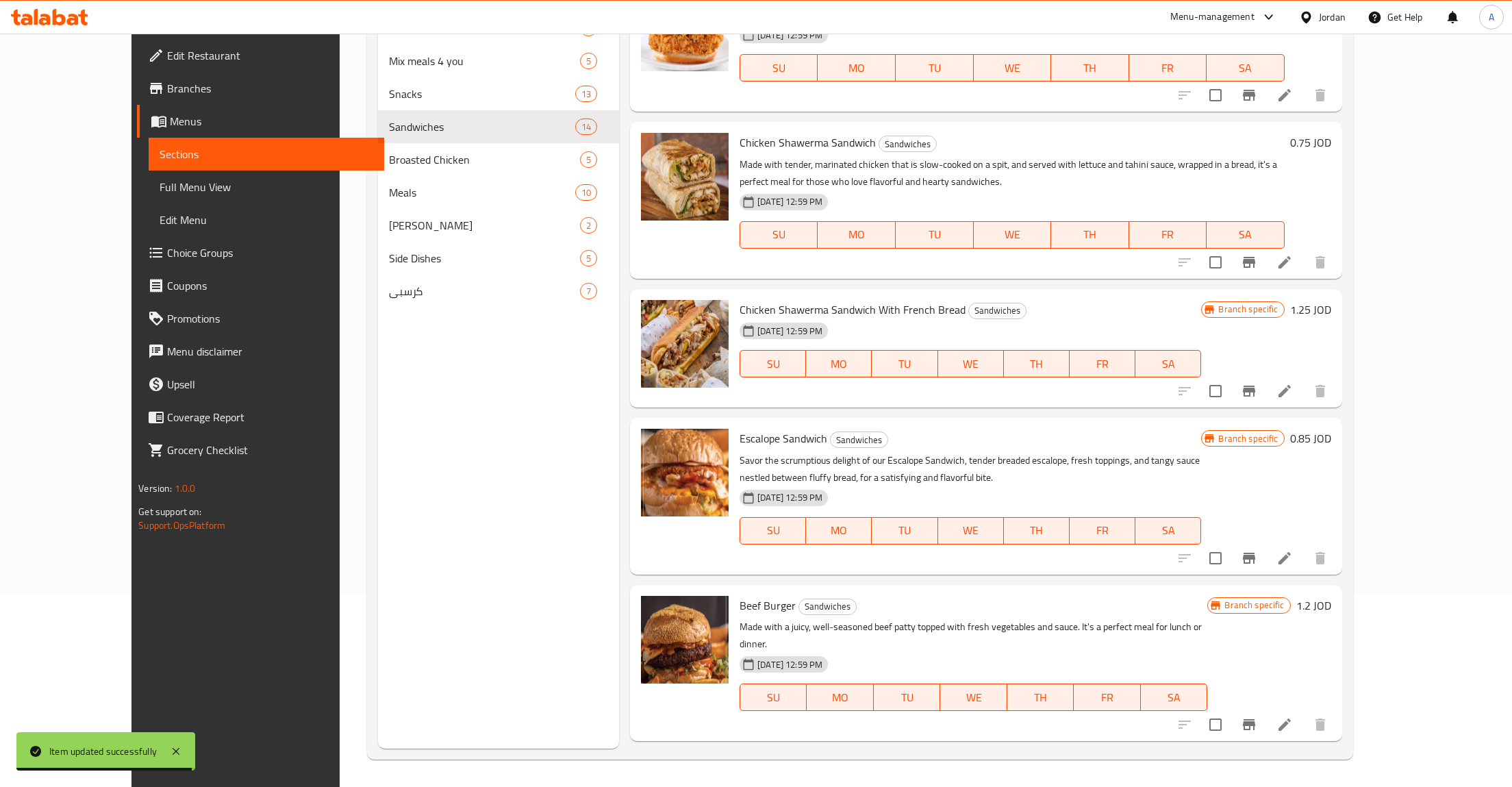
scroll to position [663, 0]
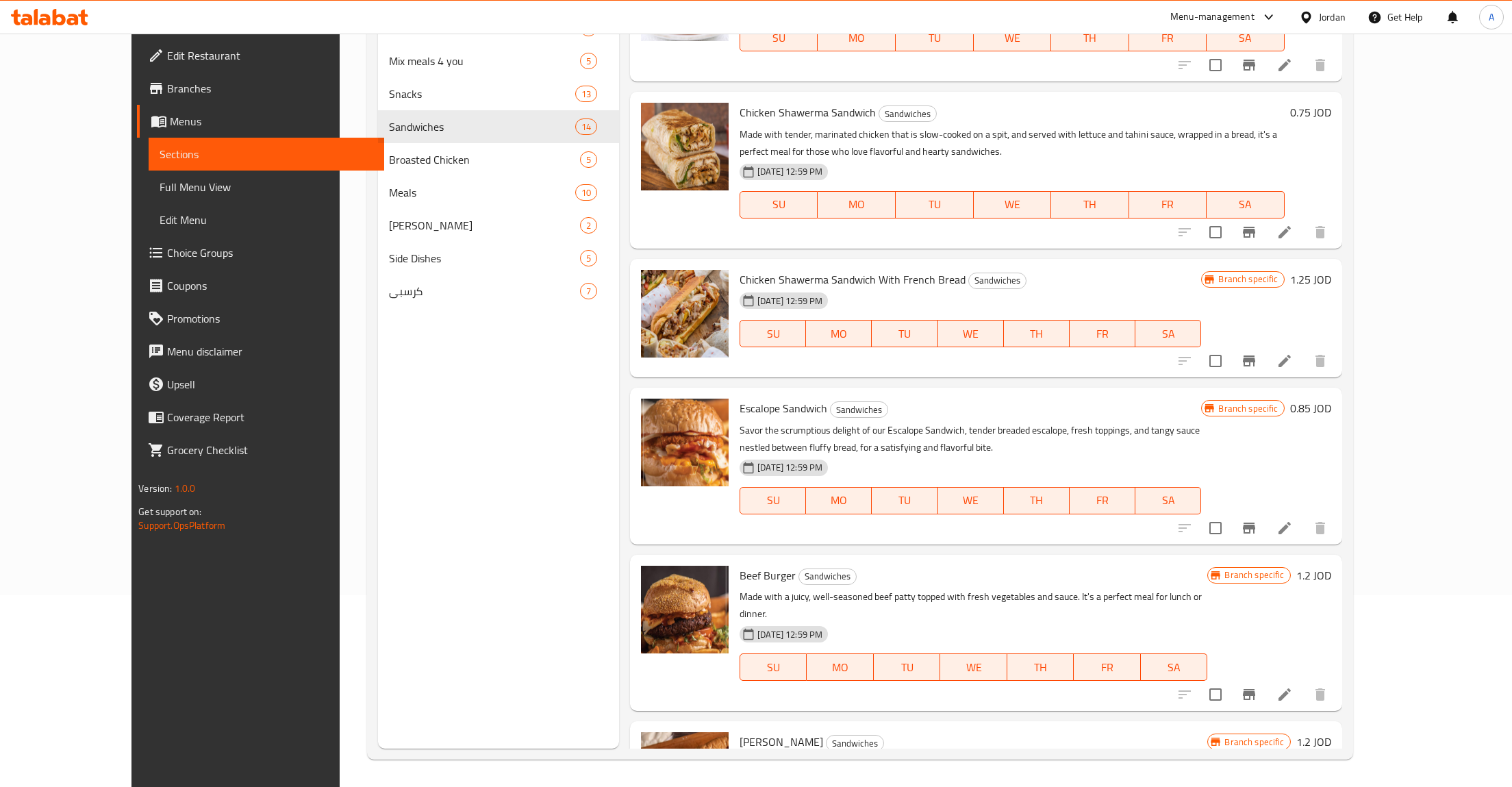
click at [1255, 361] on icon "Branch-specific-item" at bounding box center [1249, 361] width 12 height 11
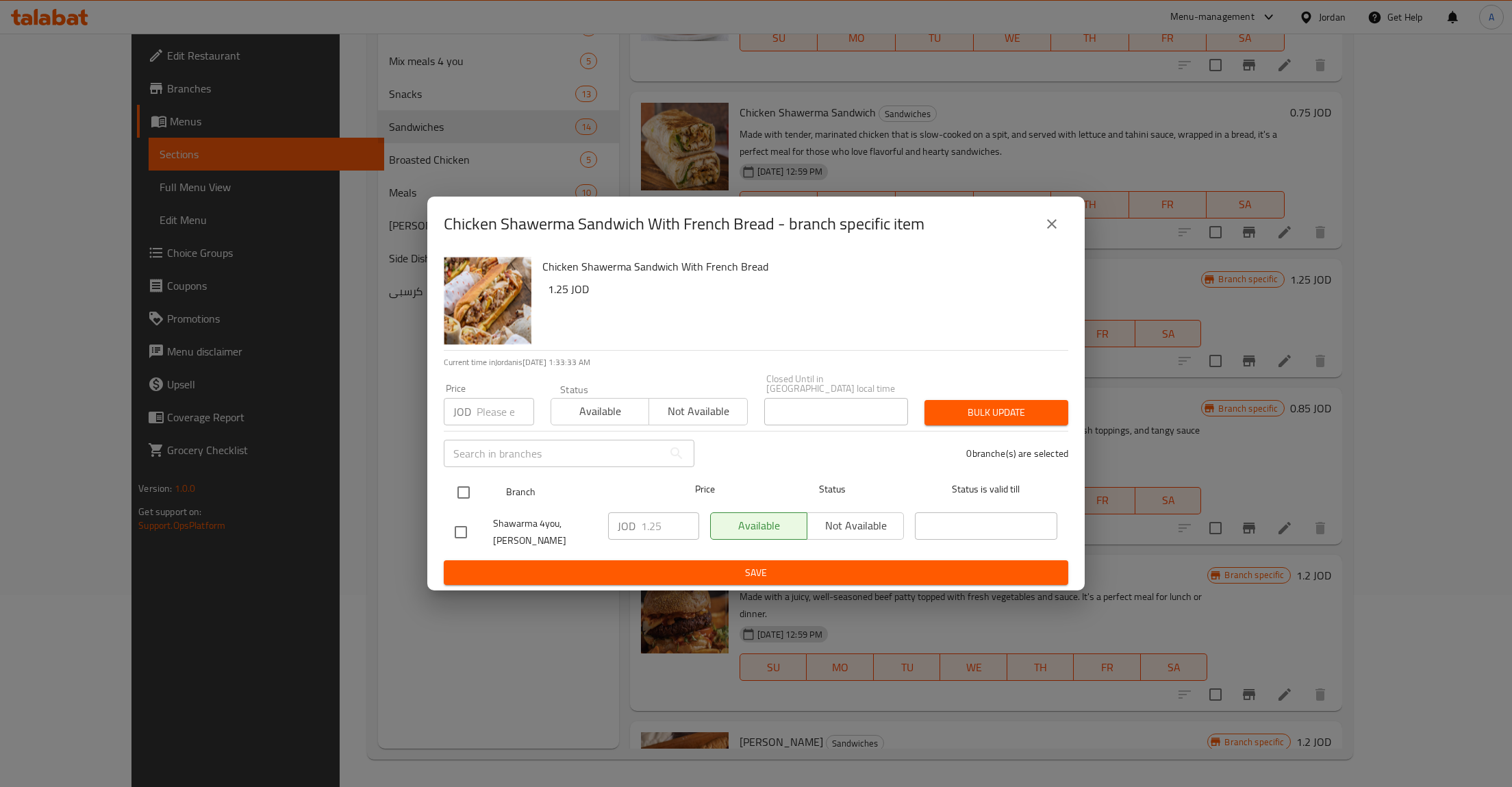
drag, startPoint x: 462, startPoint y: 489, endPoint x: 474, endPoint y: 494, distance: 13.0
click at [465, 490] on input "checkbox" at bounding box center [464, 493] width 29 height 29
checkbox input "true"
click at [634, 516] on div "JOD 1.25 ​" at bounding box center [653, 526] width 91 height 28
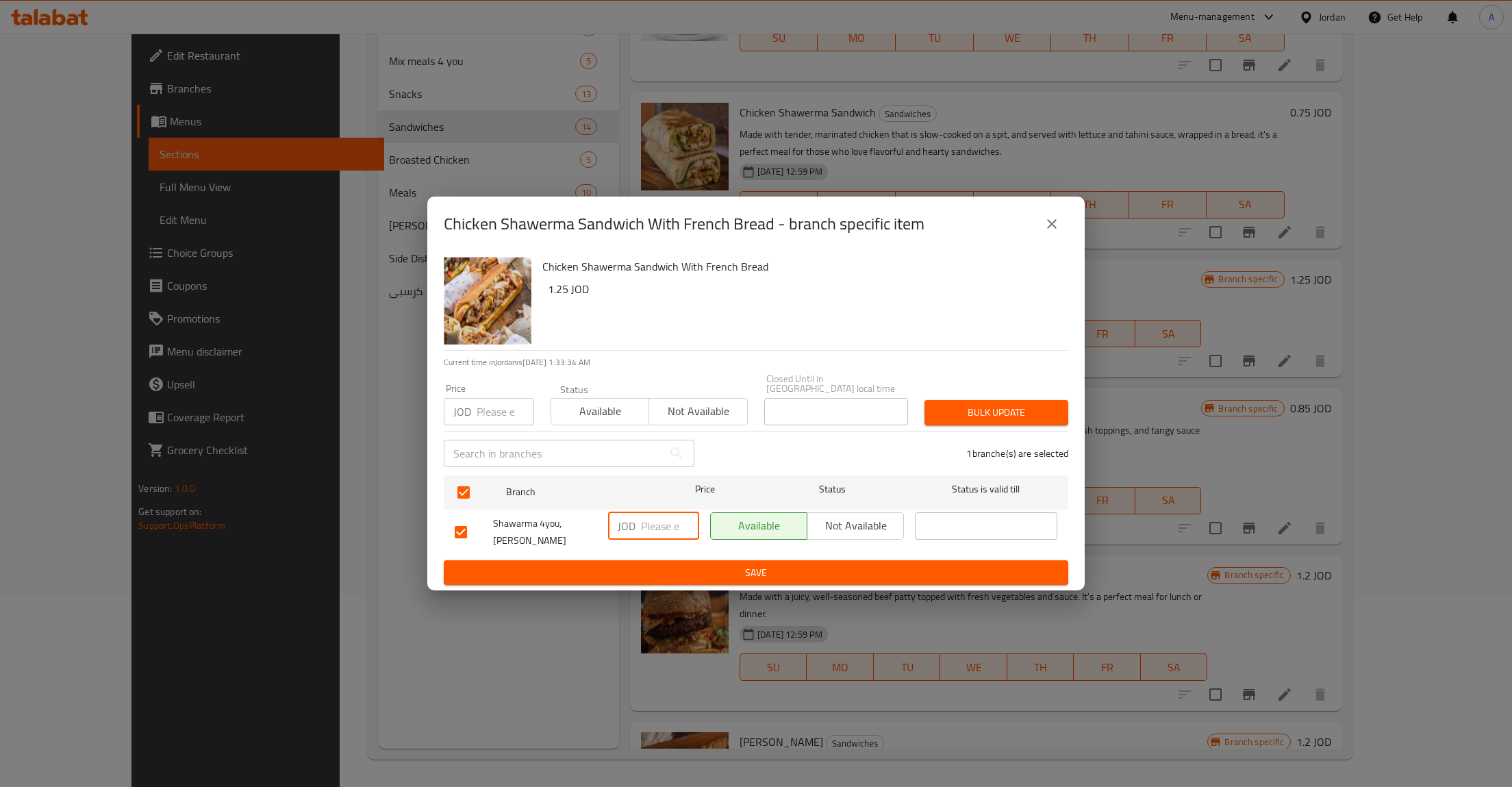
type button "0"
type button "1"
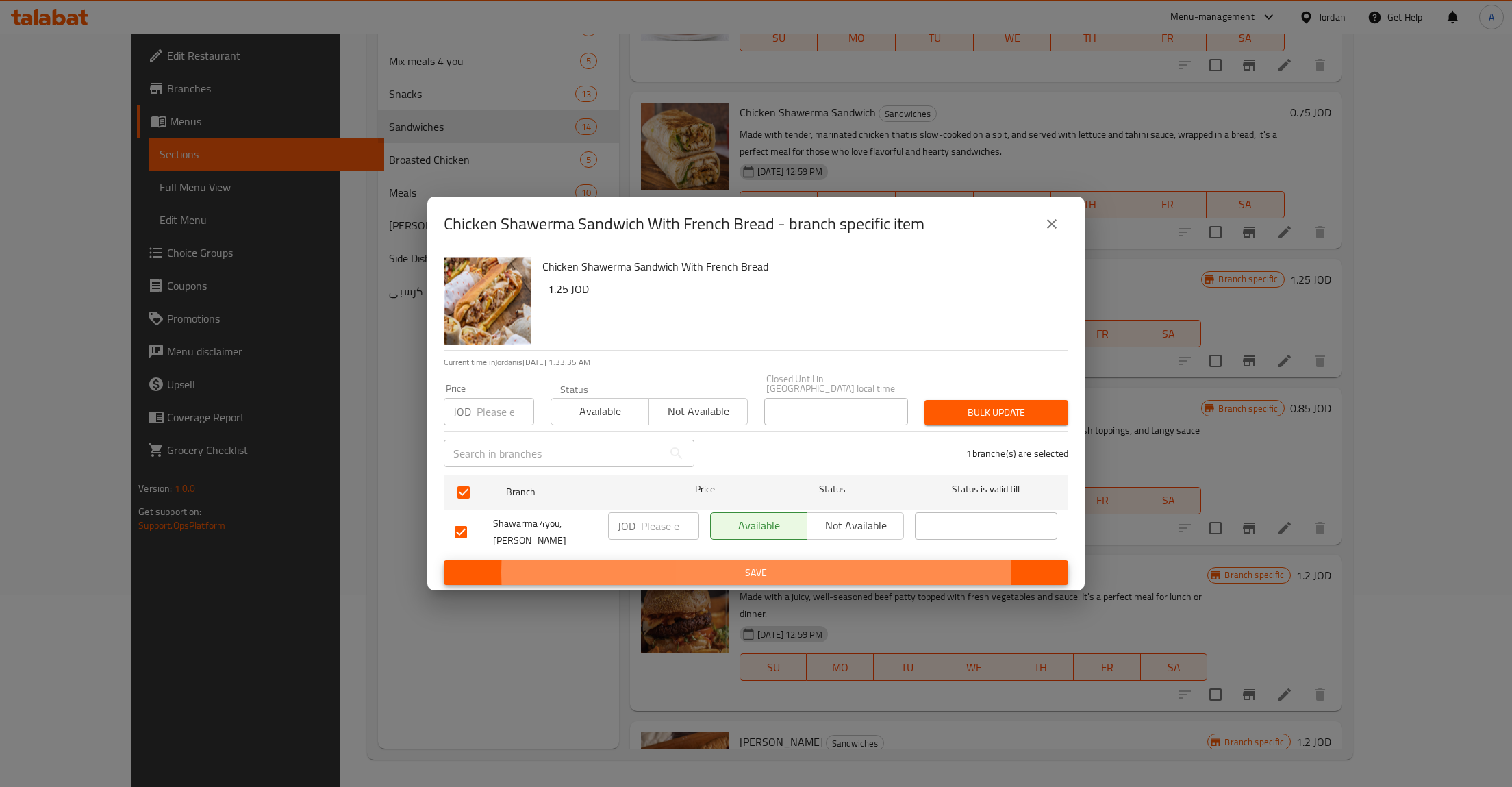
click at [444, 561] on button "Save" at bounding box center [756, 573] width 625 height 25
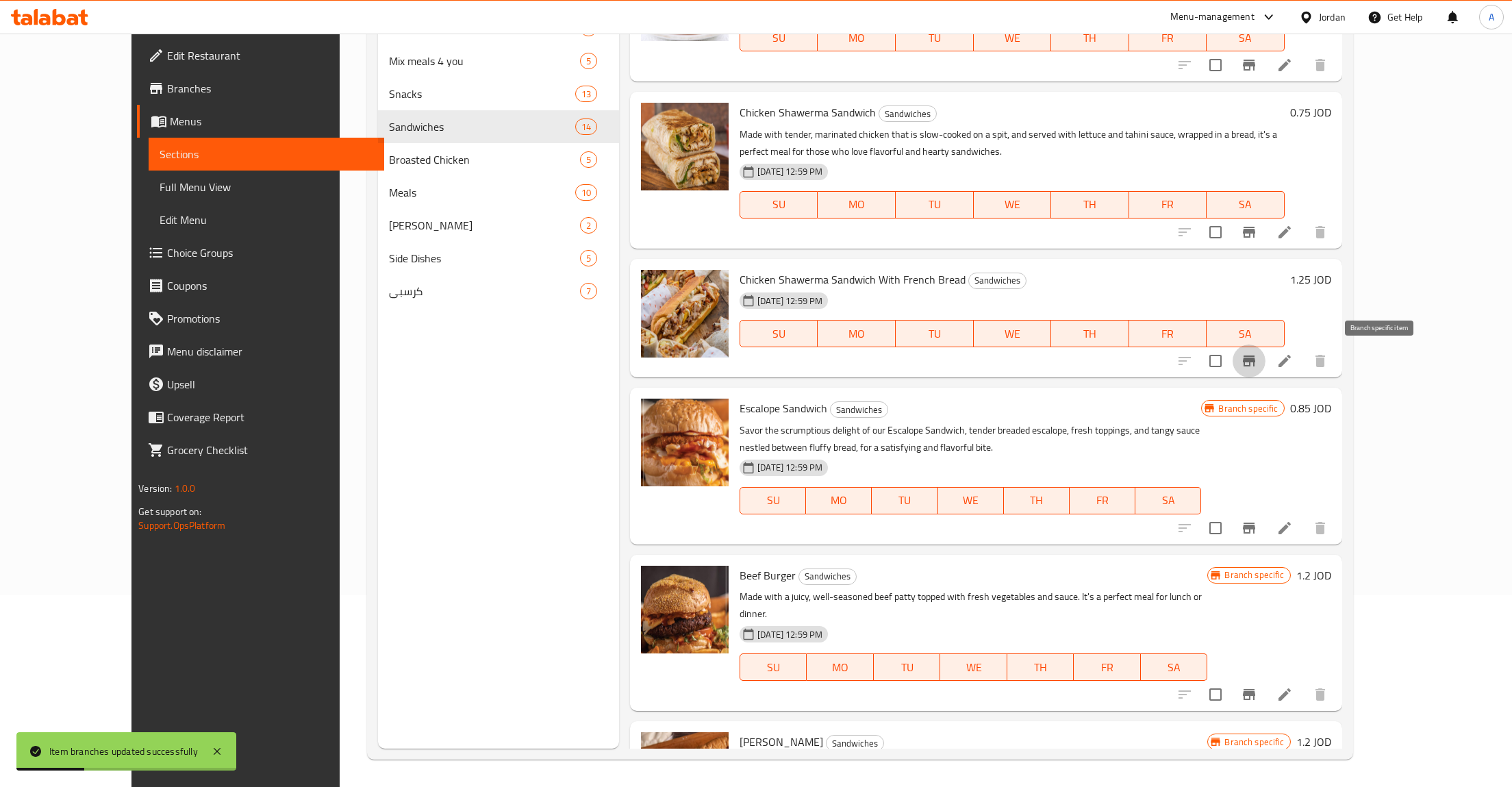
click at [1304, 371] on li at bounding box center [1285, 361] width 38 height 25
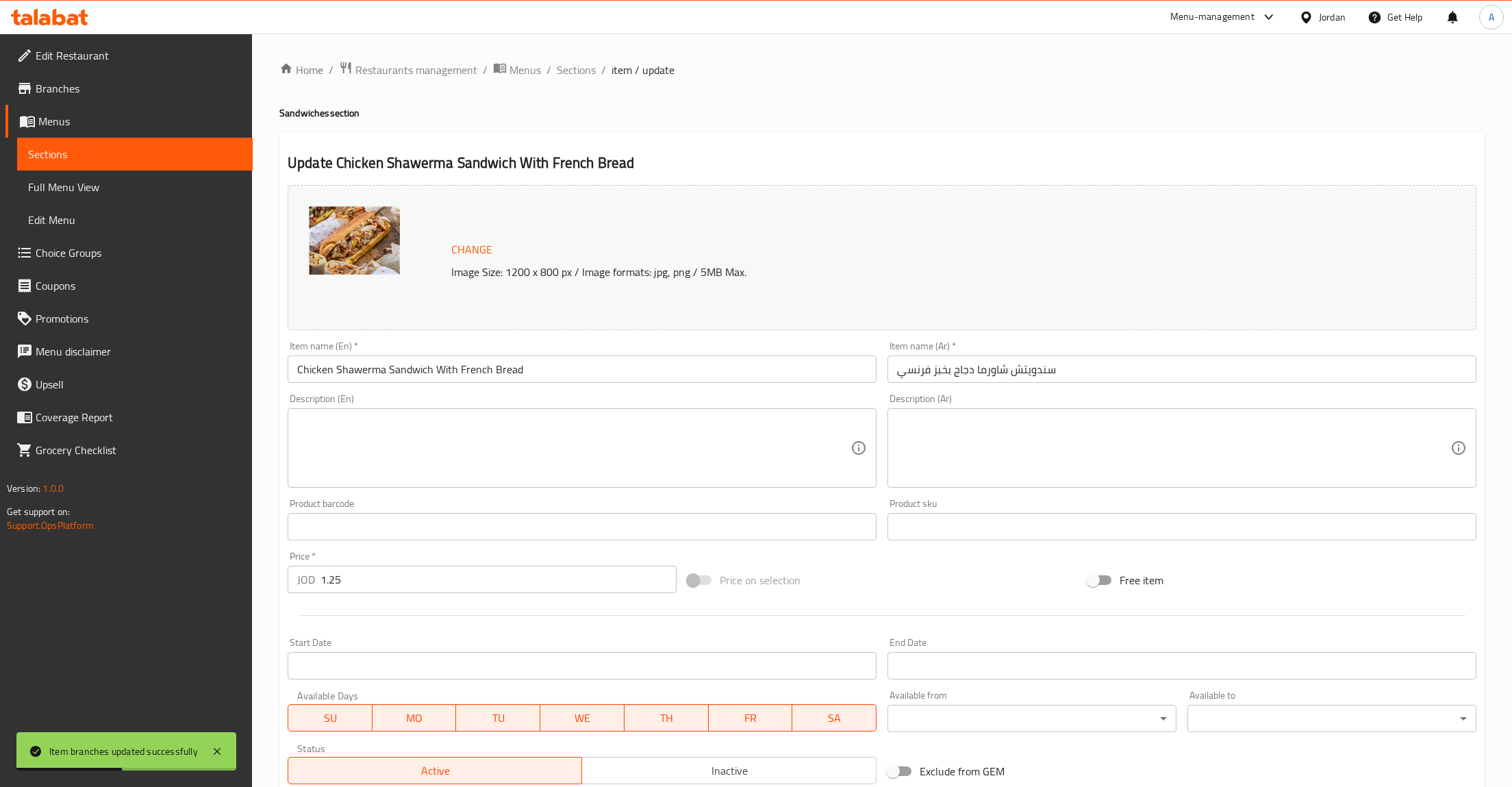
click at [377, 568] on input "1.25" at bounding box center [498, 580] width 357 height 28
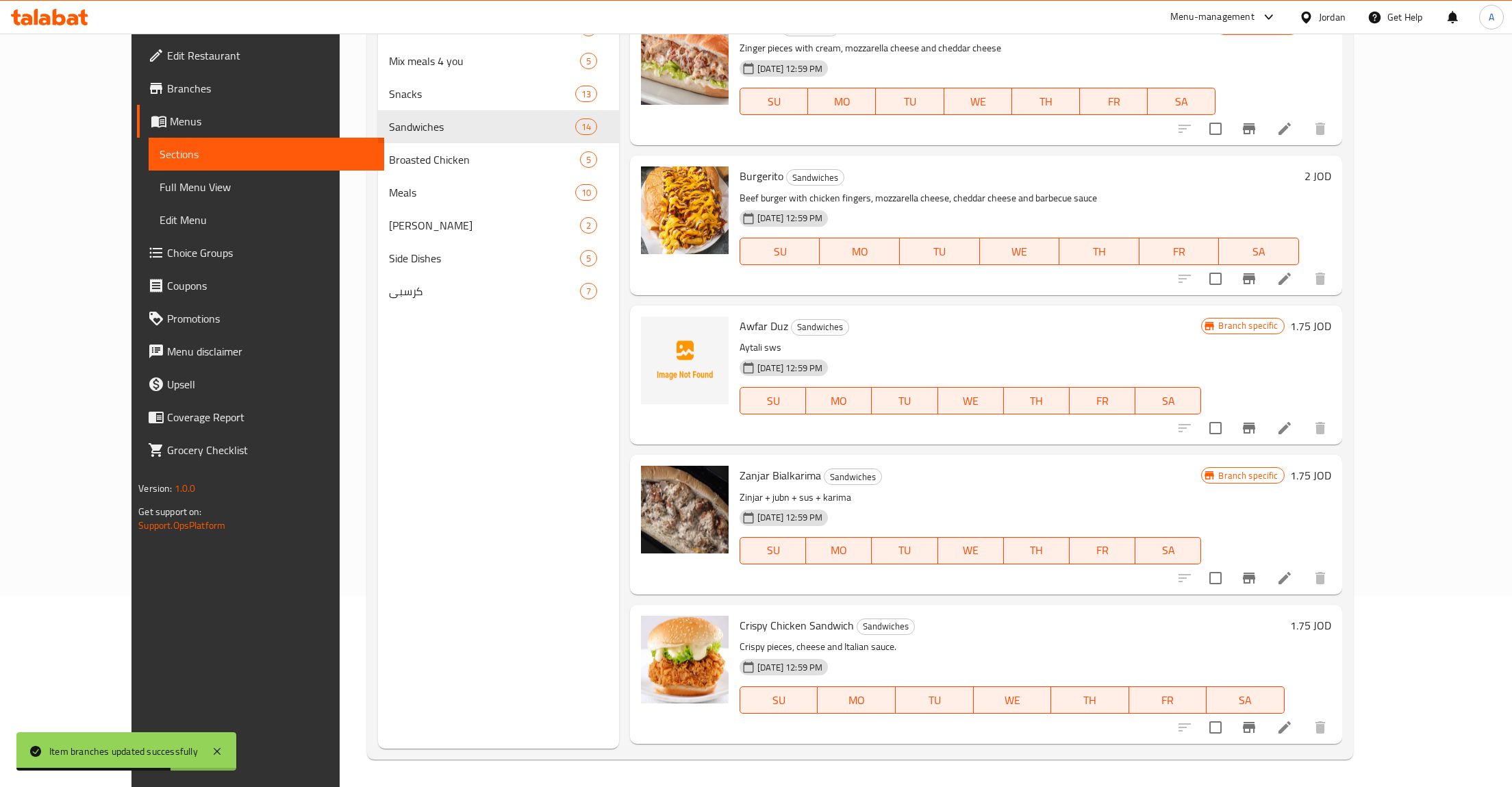
scroll to position [192, 0]
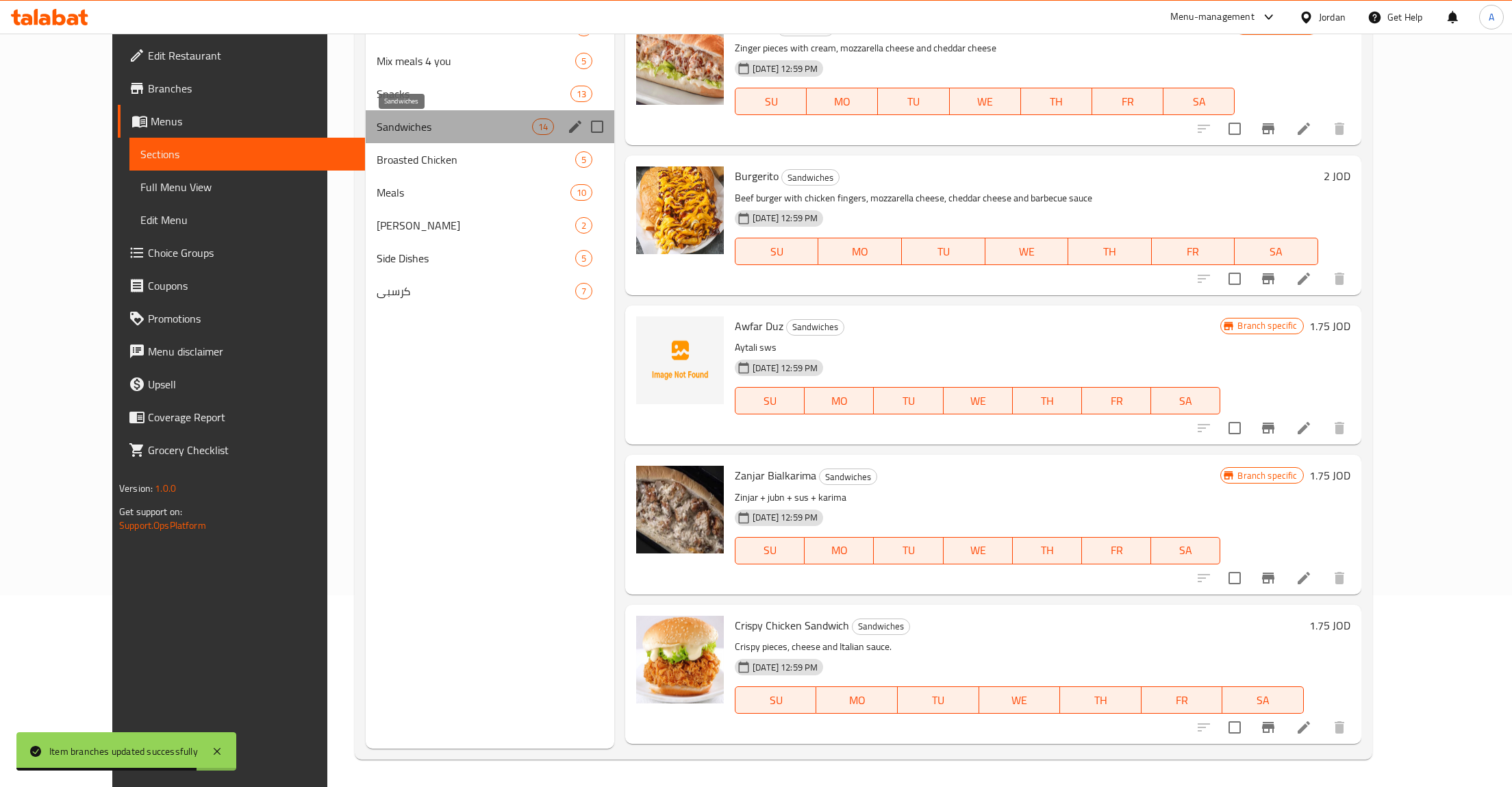
click at [376, 127] on span "Sandwiches" at bounding box center [454, 127] width 156 height 16
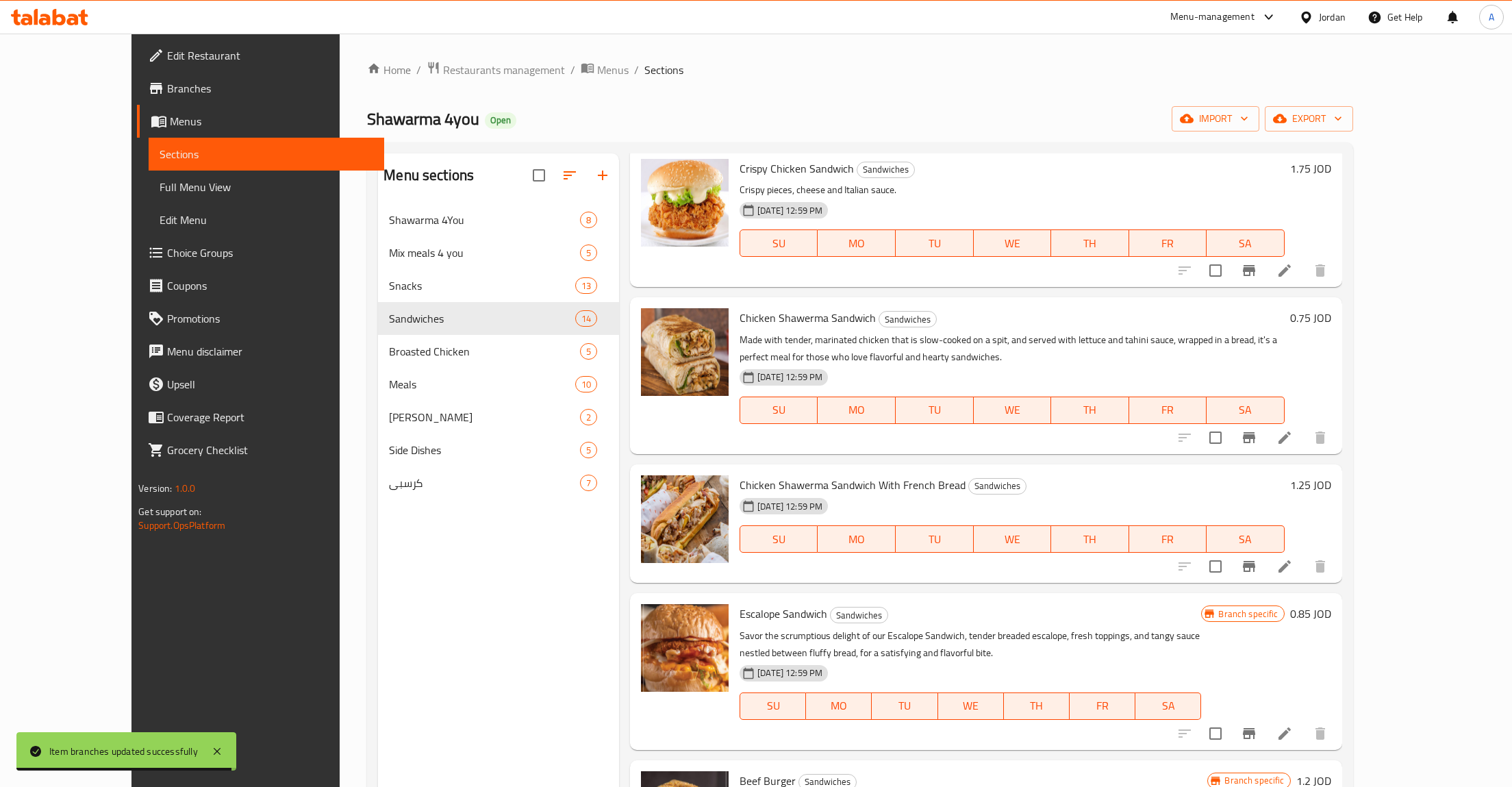
scroll to position [652, 0]
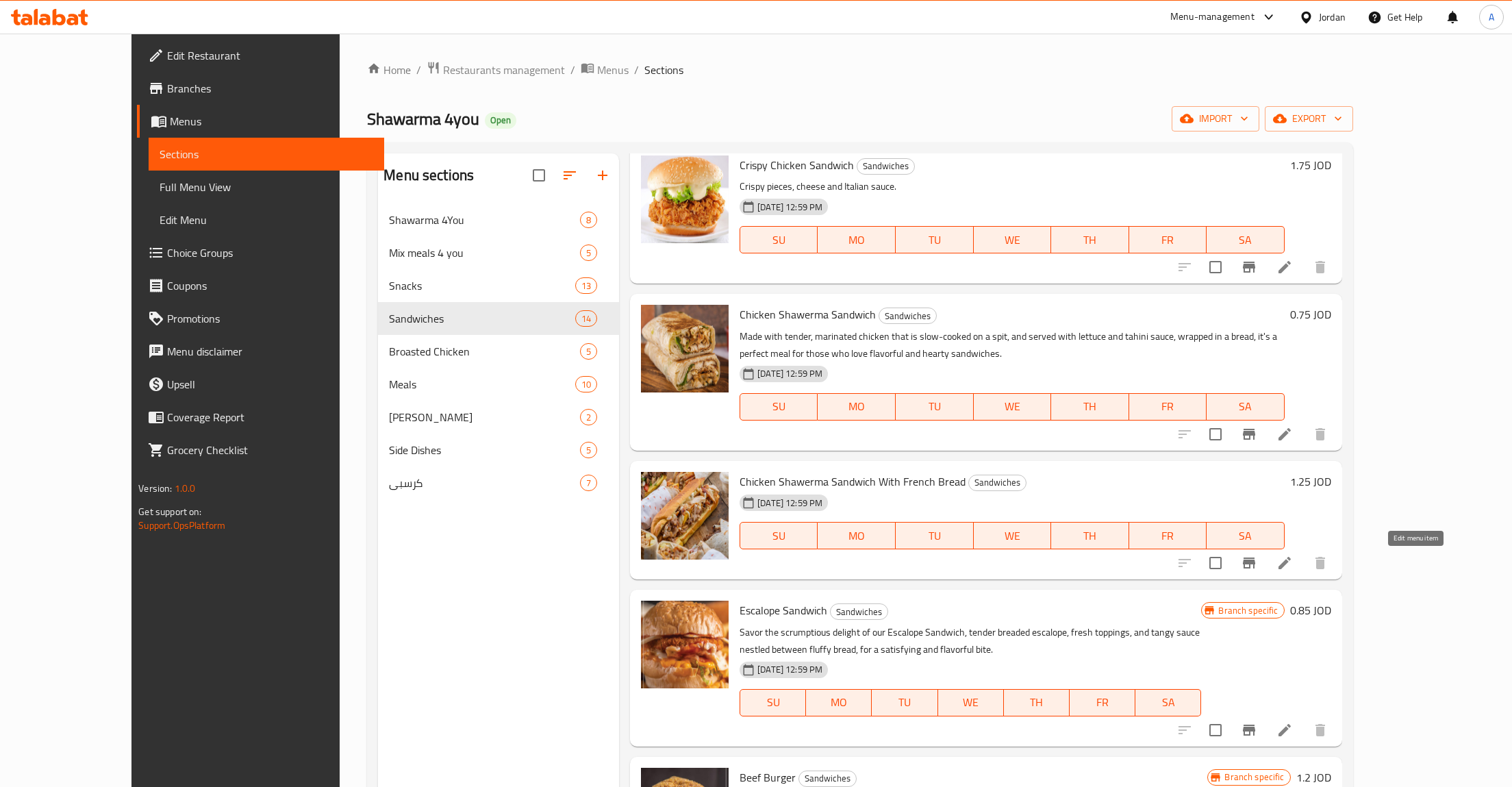
click at [1291, 566] on icon at bounding box center [1285, 563] width 12 height 12
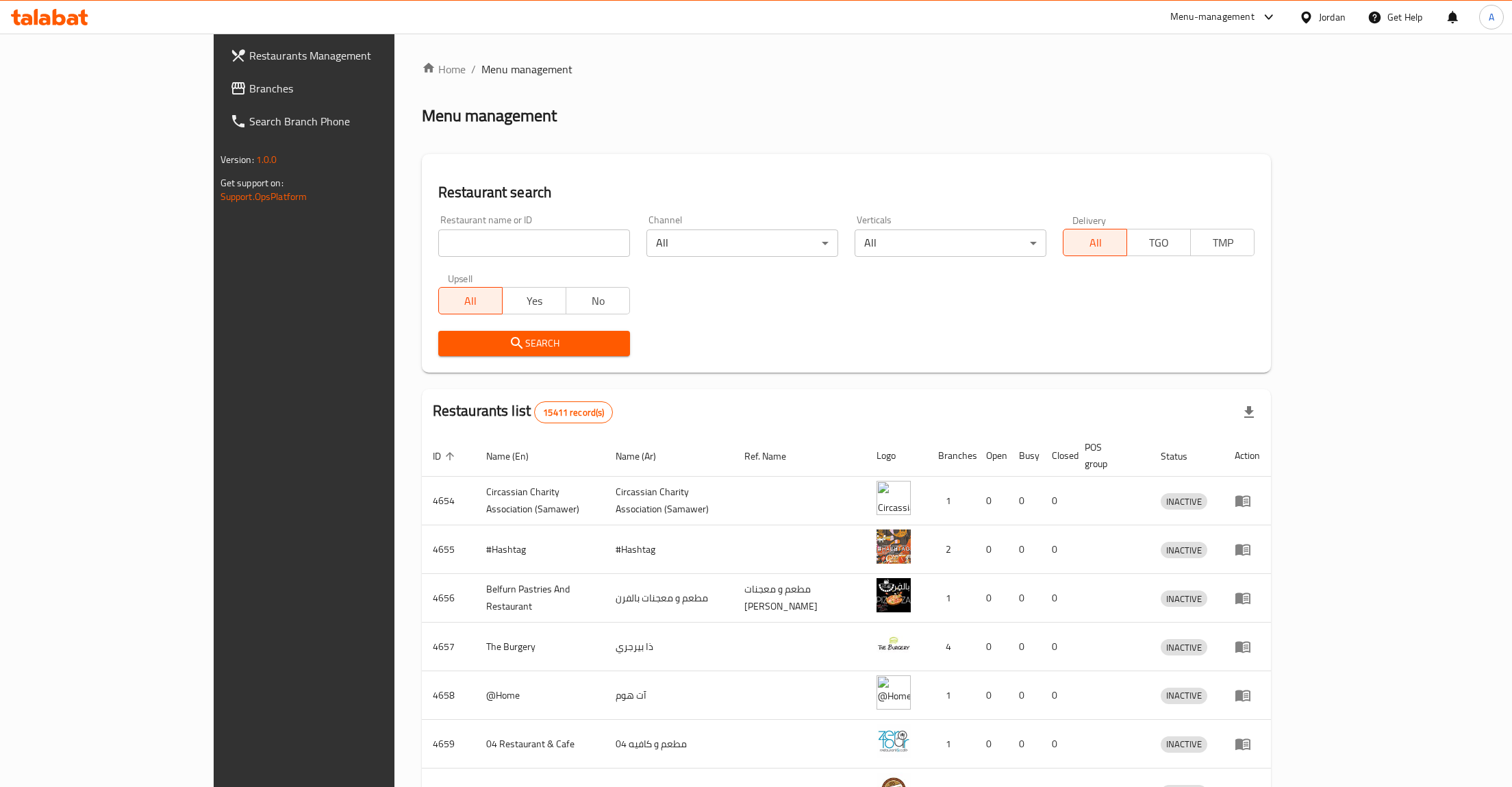
click at [451, 242] on input "search" at bounding box center [534, 243] width 192 height 28
type input "4you"
click button "Search" at bounding box center [534, 343] width 192 height 25
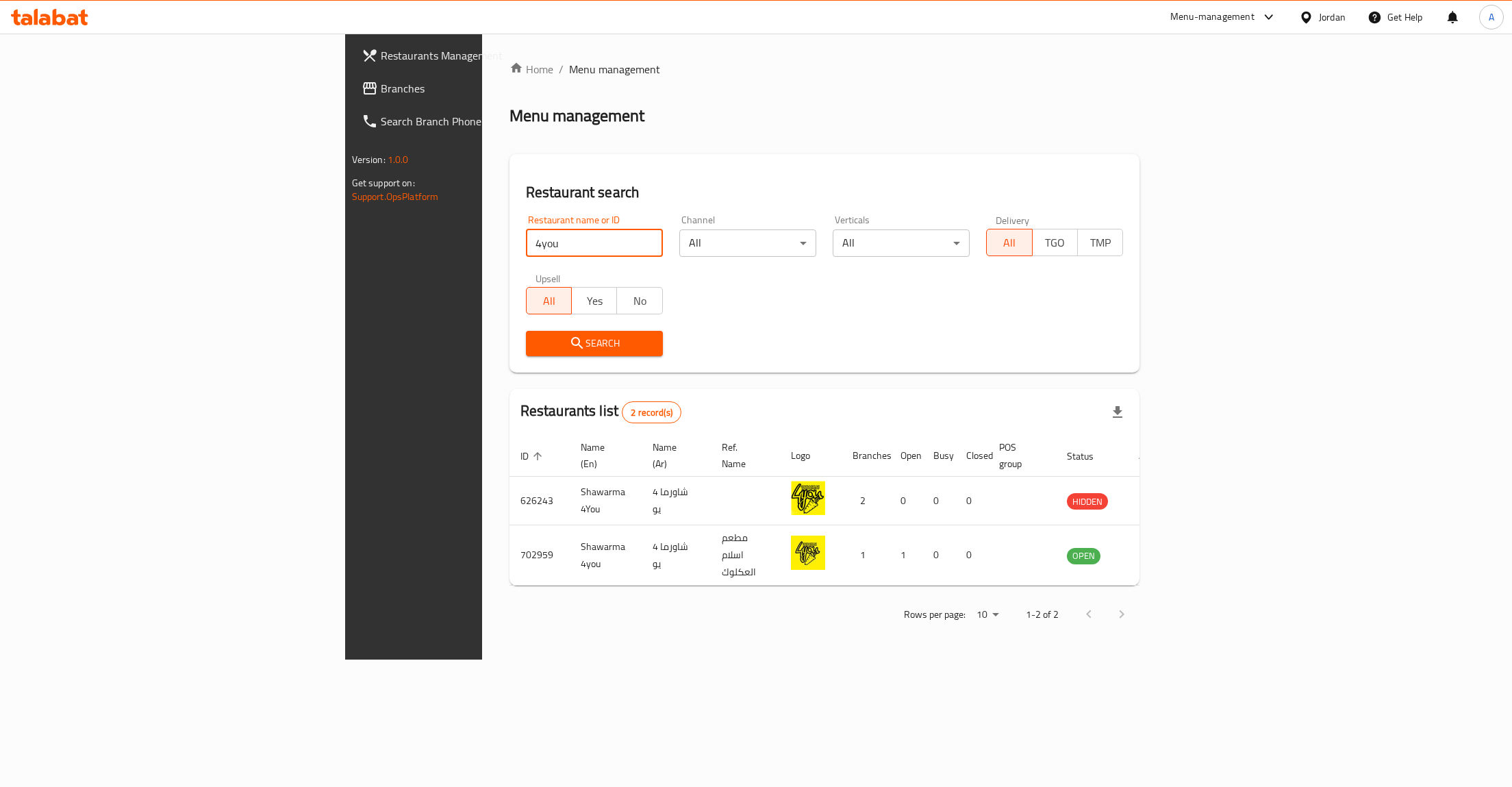
click button "Search" at bounding box center [594, 343] width 137 height 25
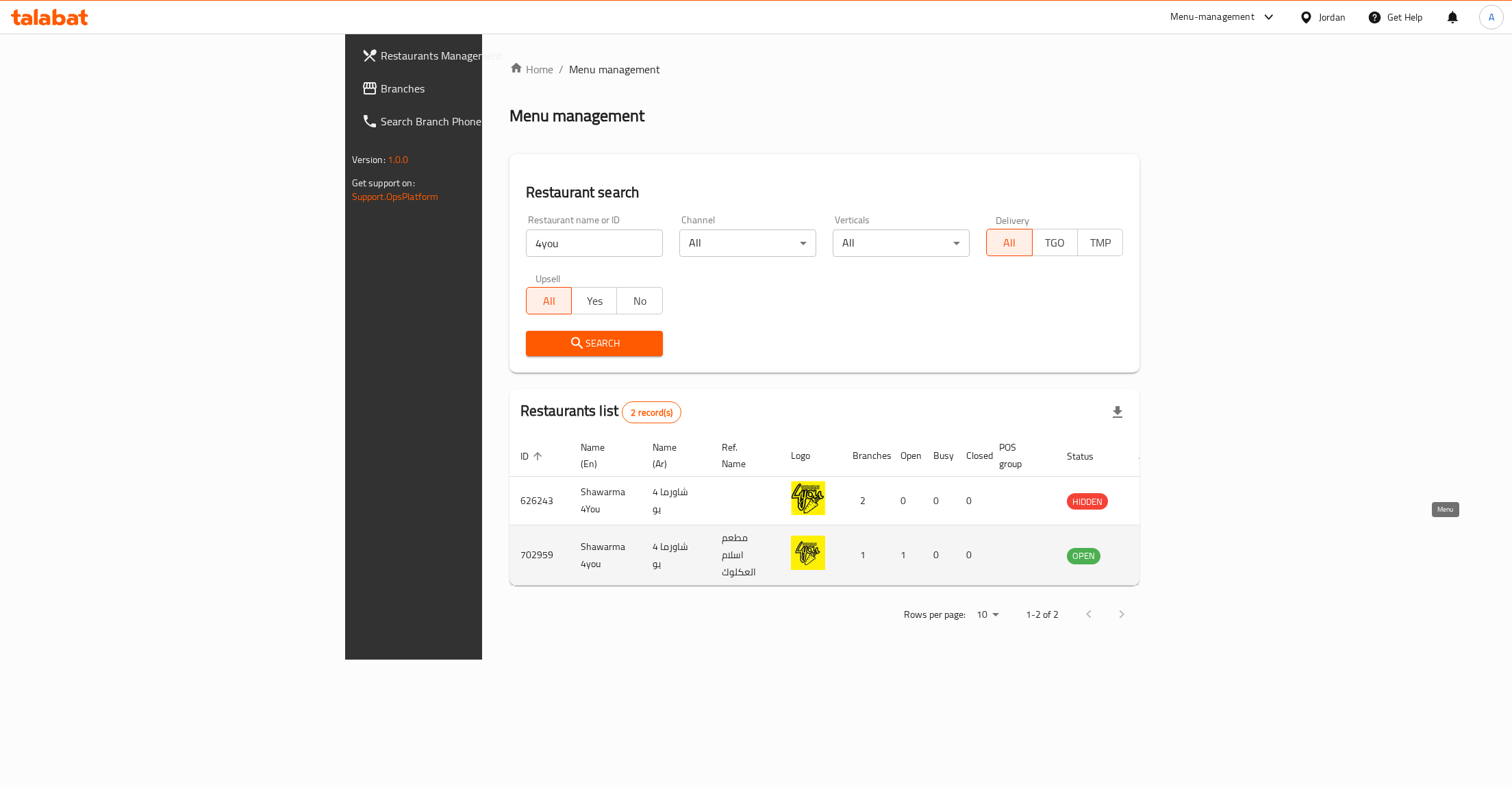
click at [1155, 548] on icon "enhanced table" at bounding box center [1147, 555] width 16 height 16
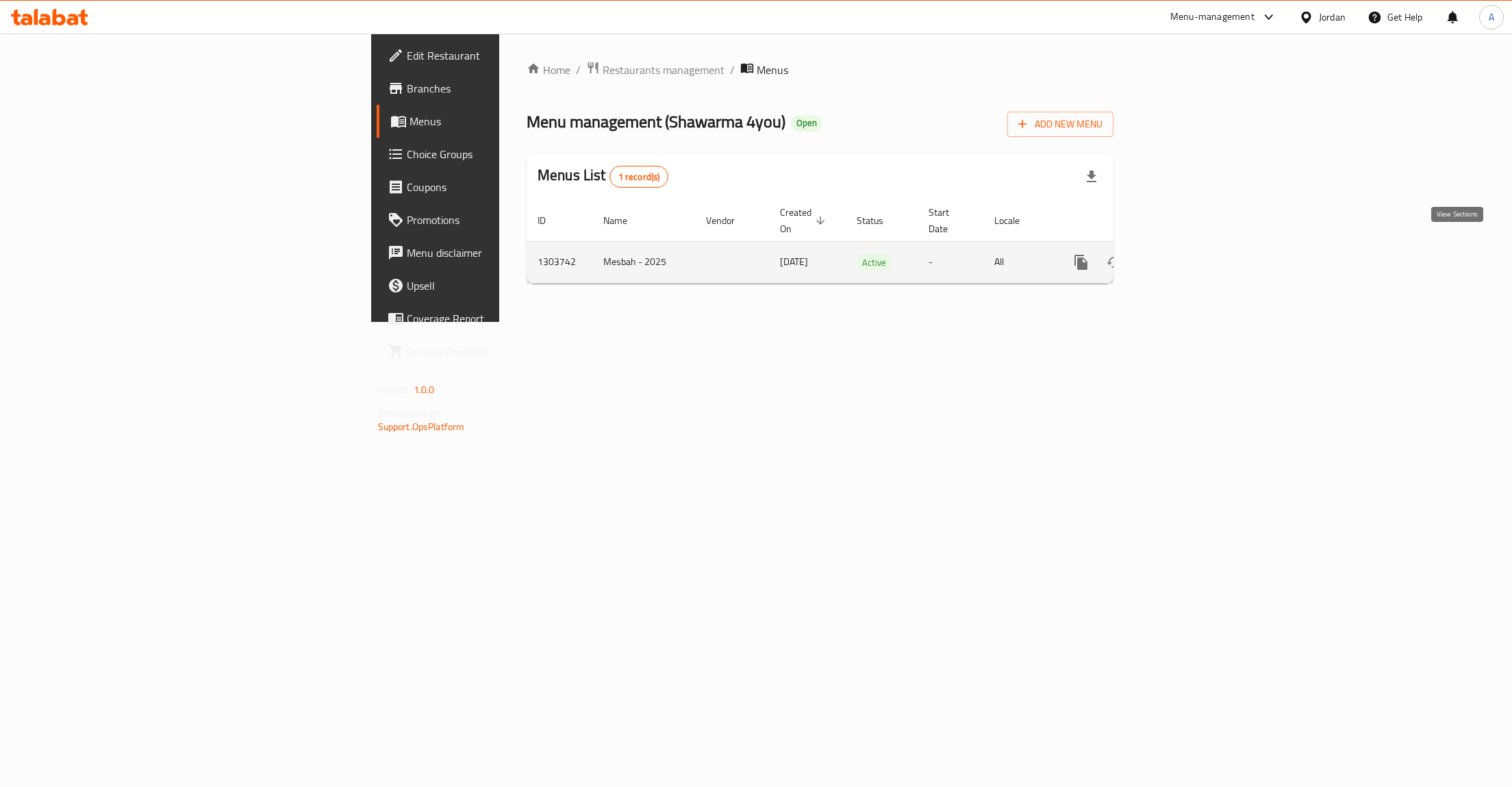
click at [1188, 254] on icon "enhanced table" at bounding box center [1179, 262] width 16 height 16
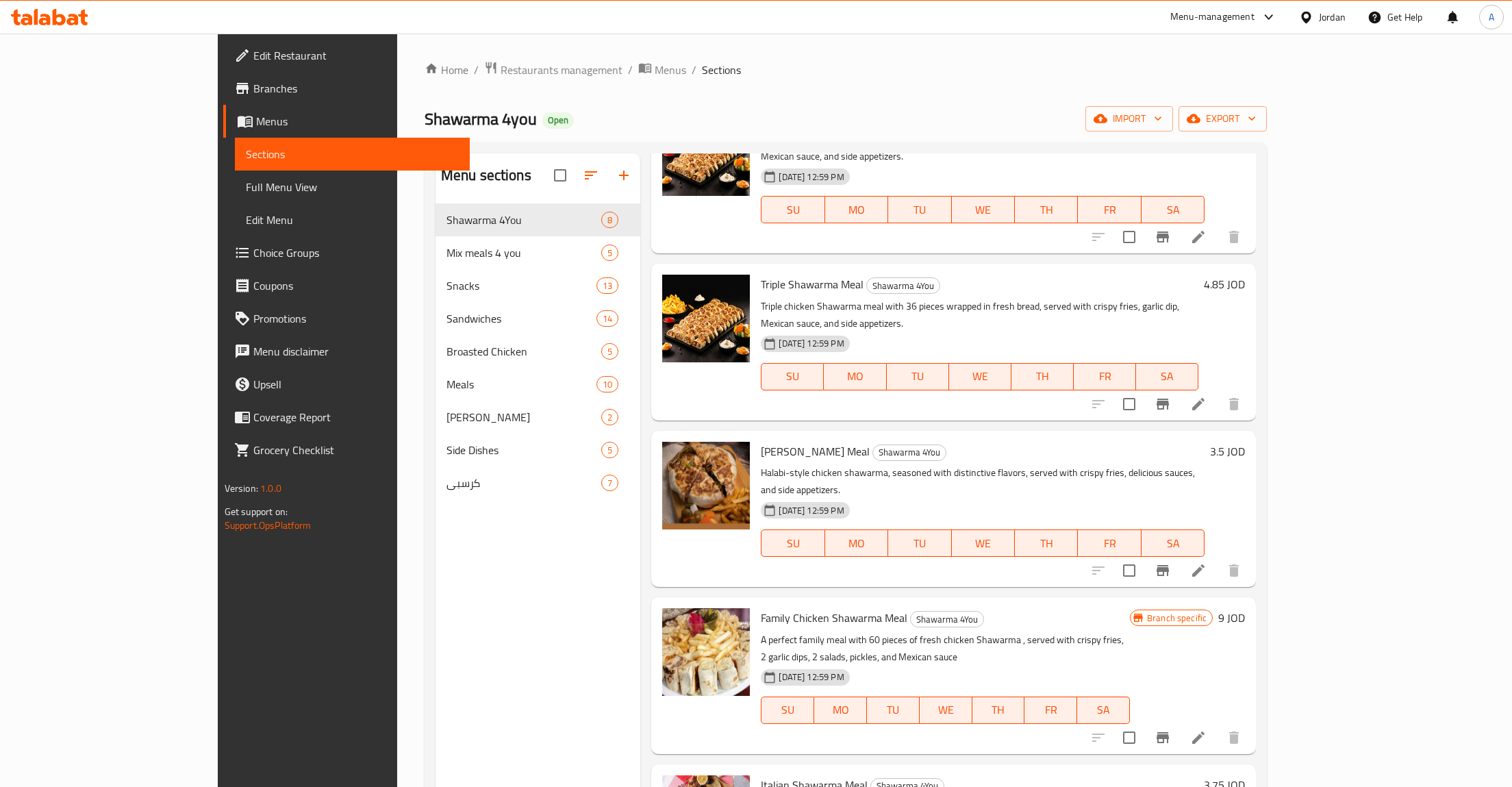
scroll to position [445, 0]
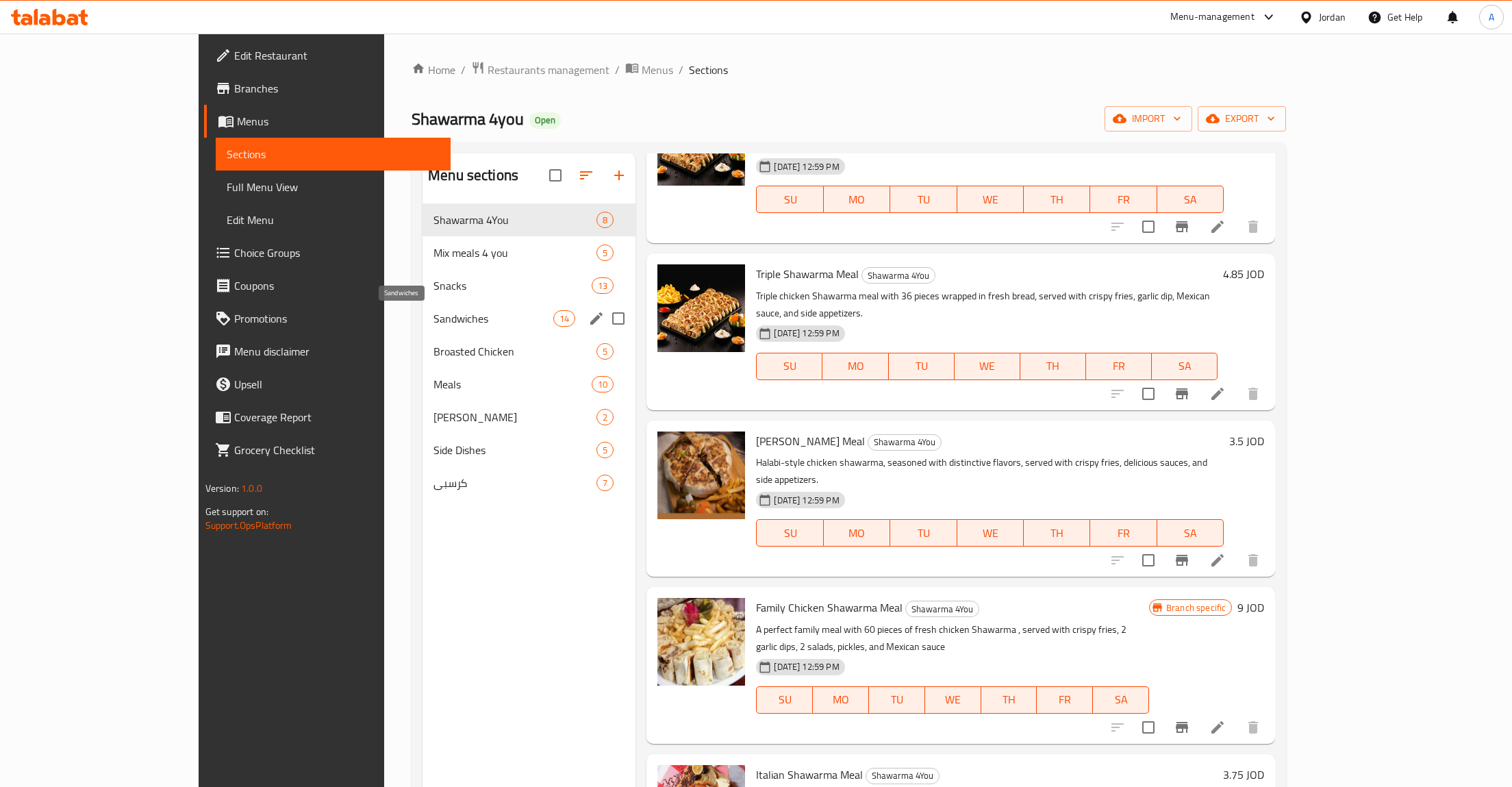
click at [433, 321] on span "Sandwiches" at bounding box center [493, 318] width 120 height 16
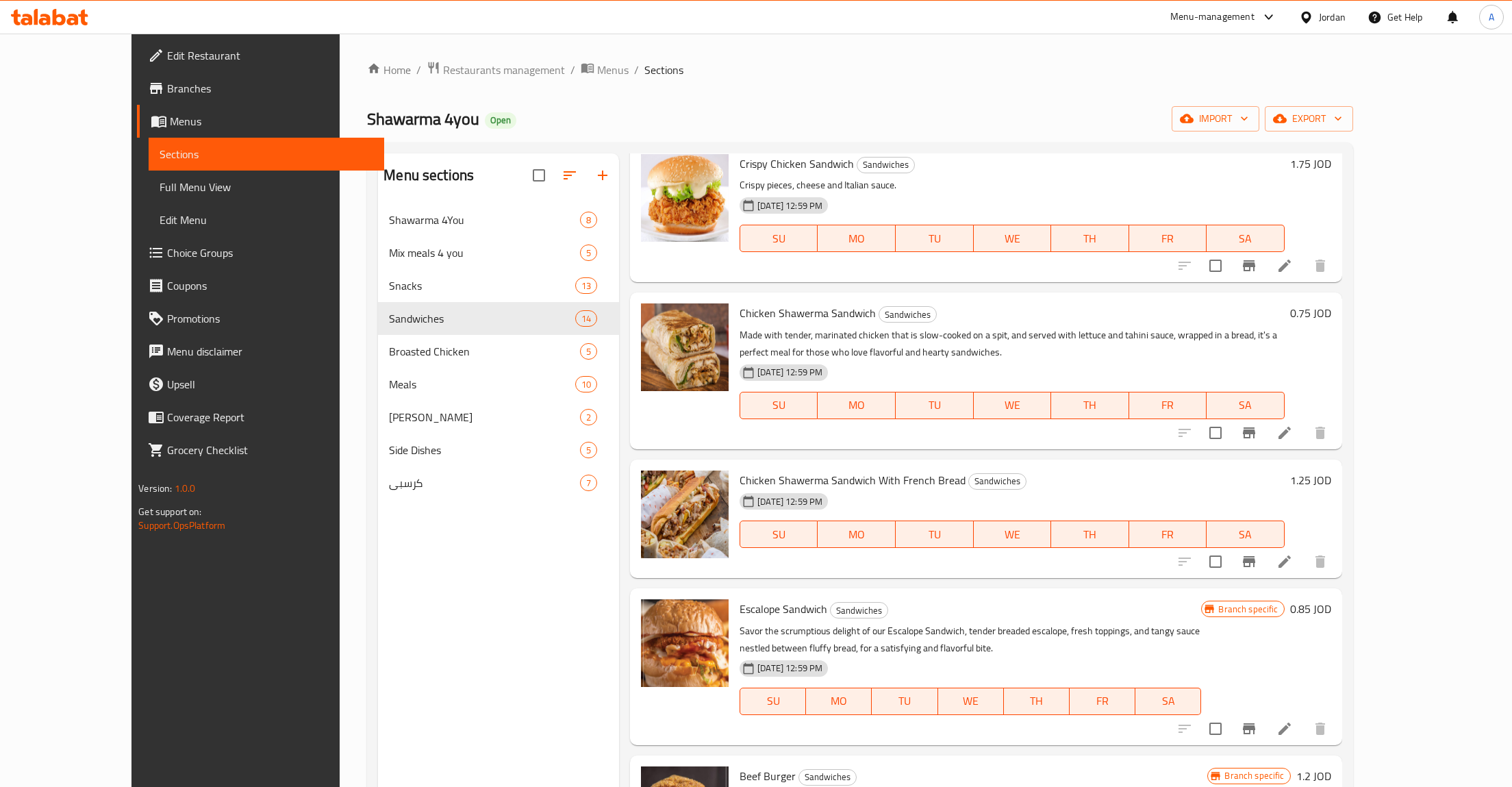
scroll to position [663, 0]
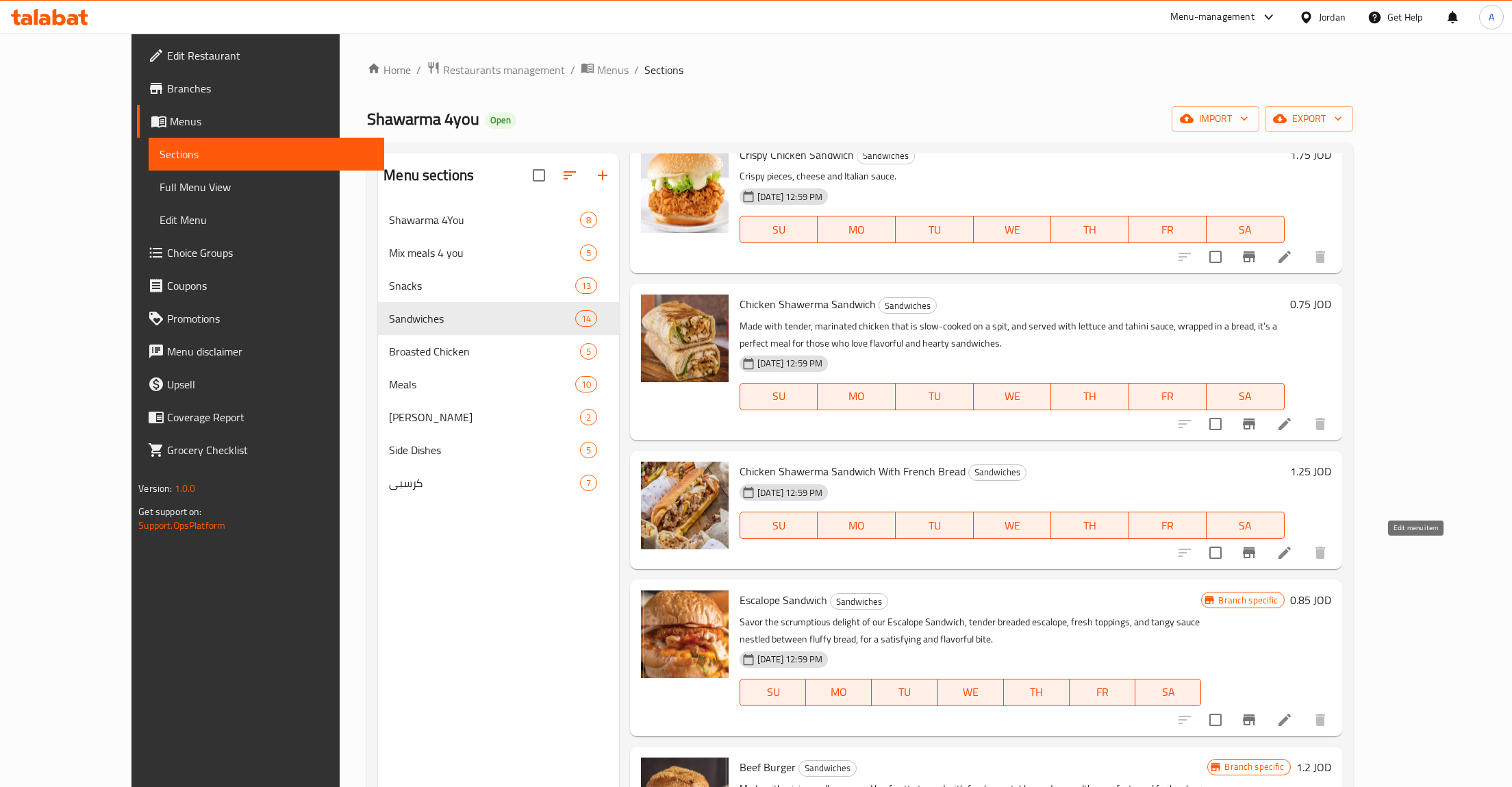
click at [1293, 552] on icon at bounding box center [1284, 552] width 16 height 16
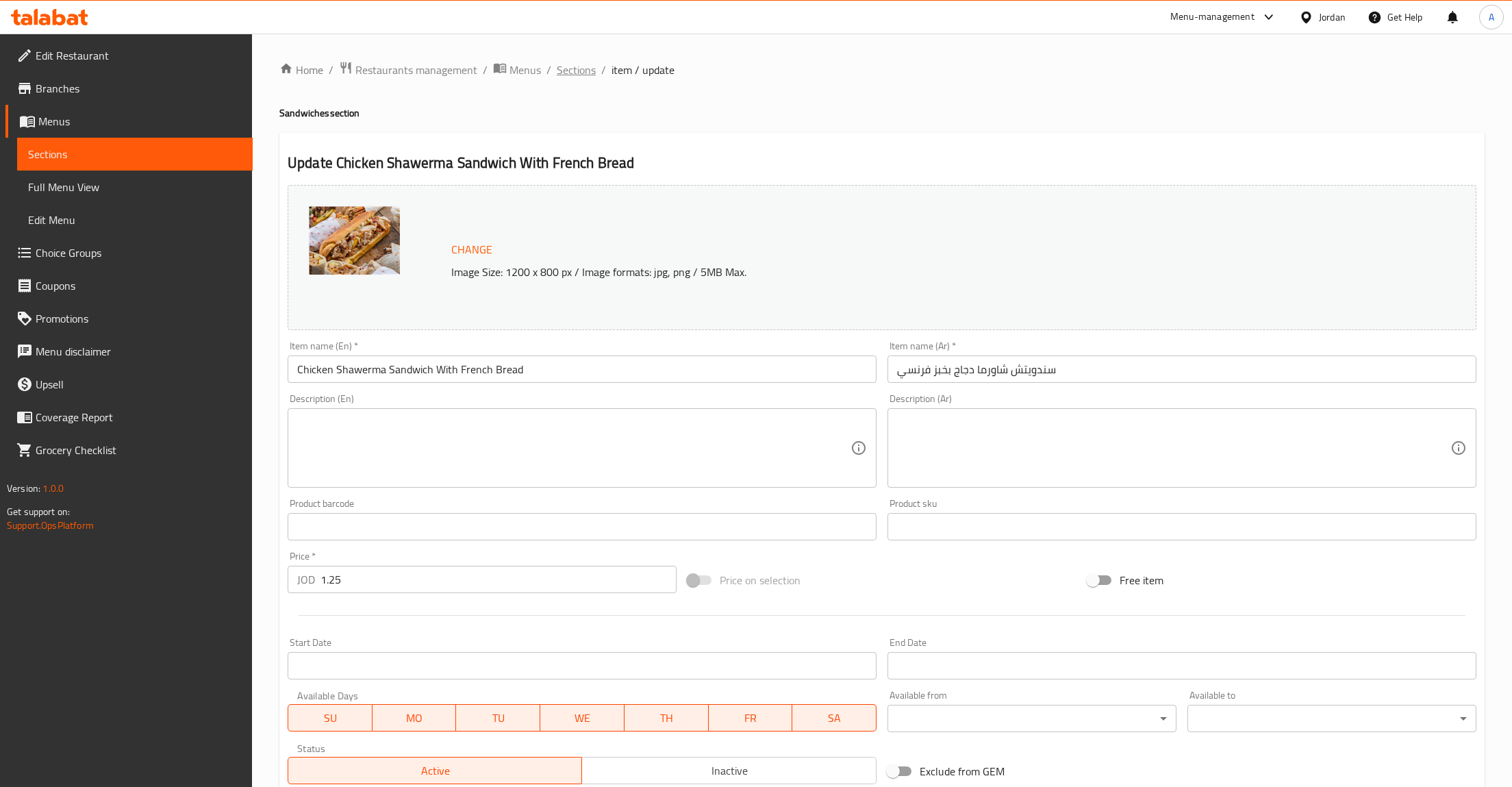
click at [564, 75] on span "Sections" at bounding box center [576, 69] width 39 height 16
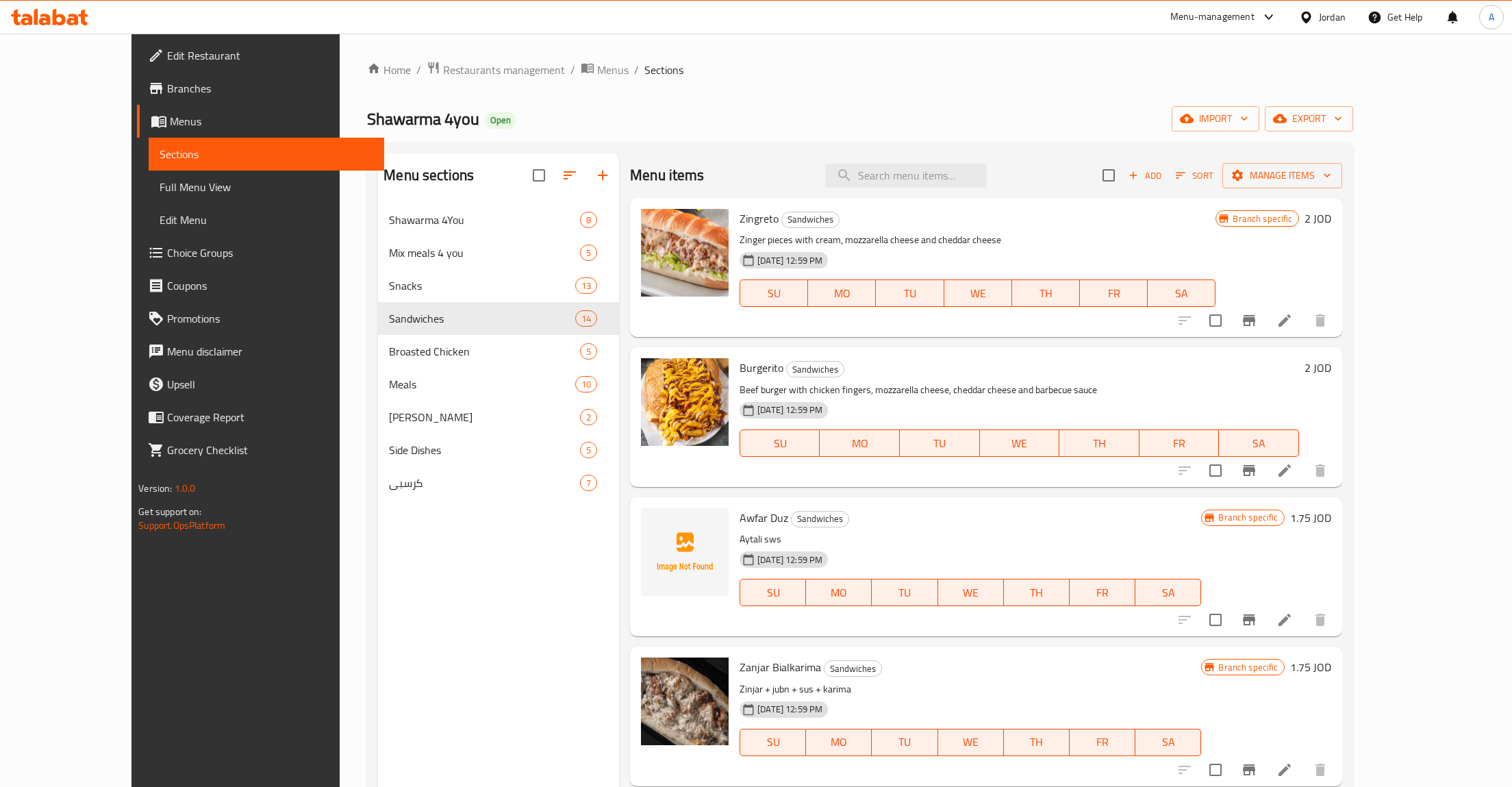
scroll to position [543, 0]
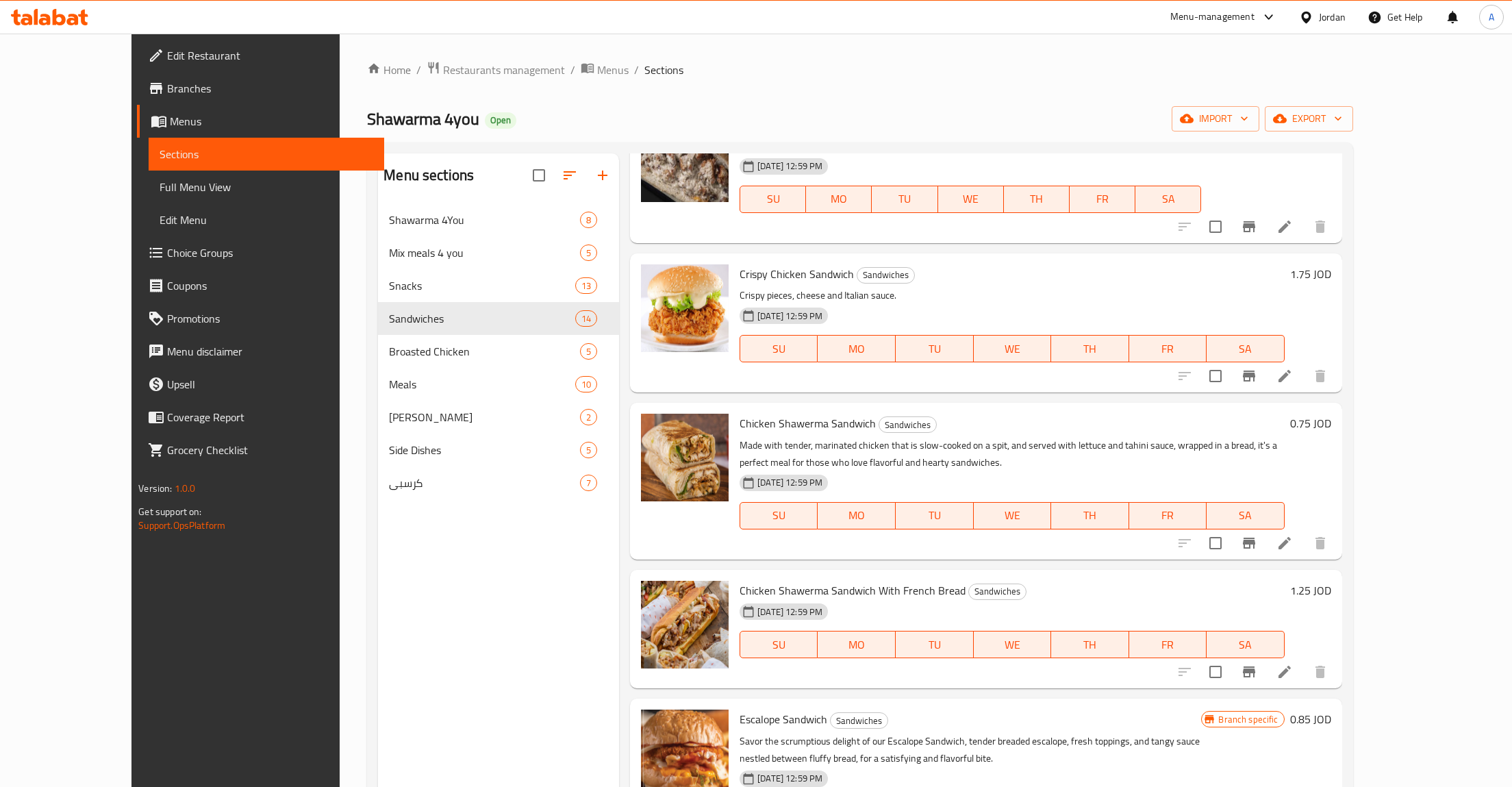
click at [1332, 588] on h6 "1.25 JOD" at bounding box center [1311, 590] width 41 height 19
click at [1248, 602] on input "1.25" at bounding box center [1182, 596] width 133 height 28
type input "1.35"
click at [1303, 594] on icon "ok" at bounding box center [1297, 596] width 14 height 14
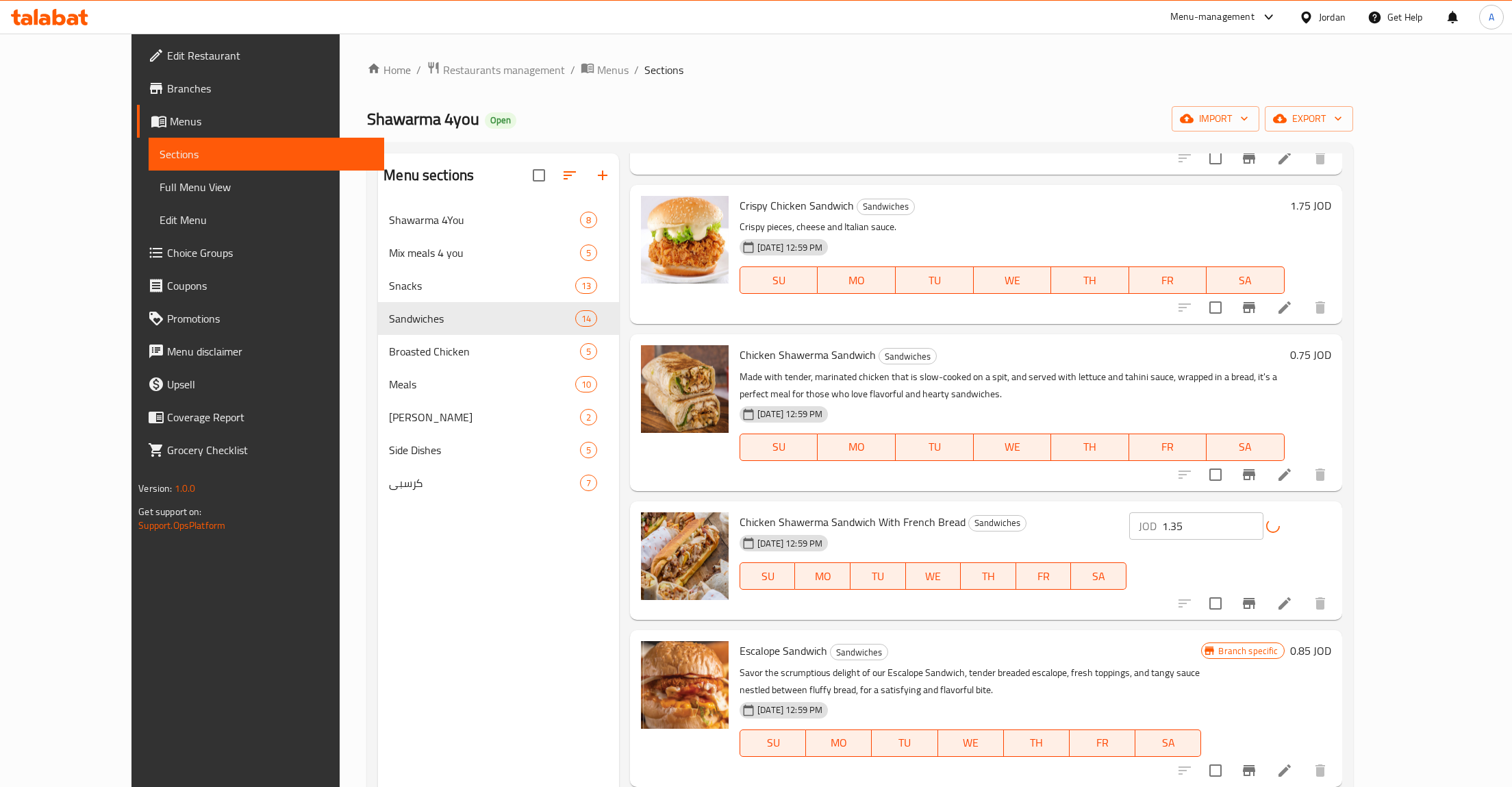
scroll to position [761, 0]
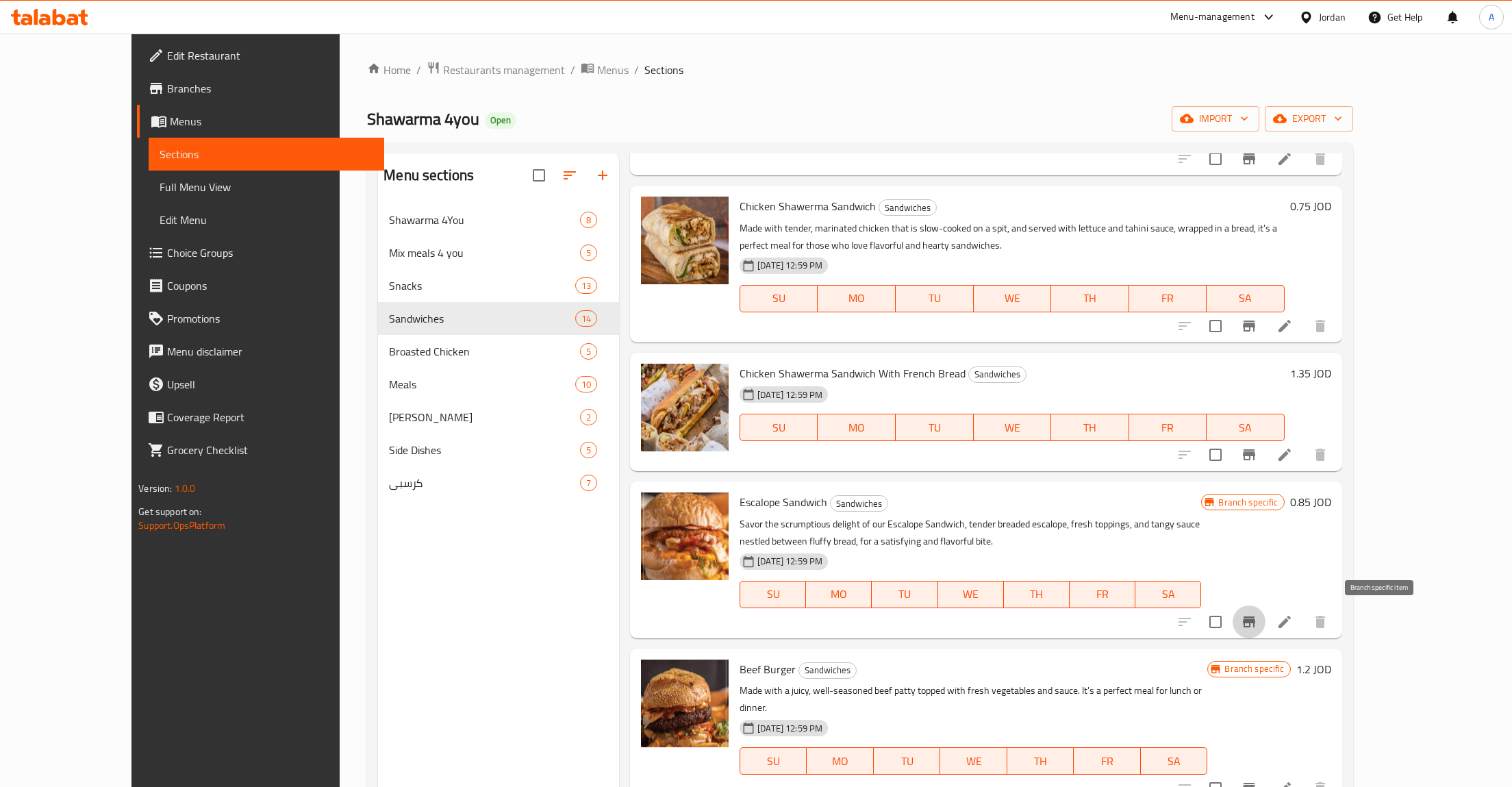
click at [1257, 615] on icon "Branch-specific-item" at bounding box center [1249, 621] width 16 height 16
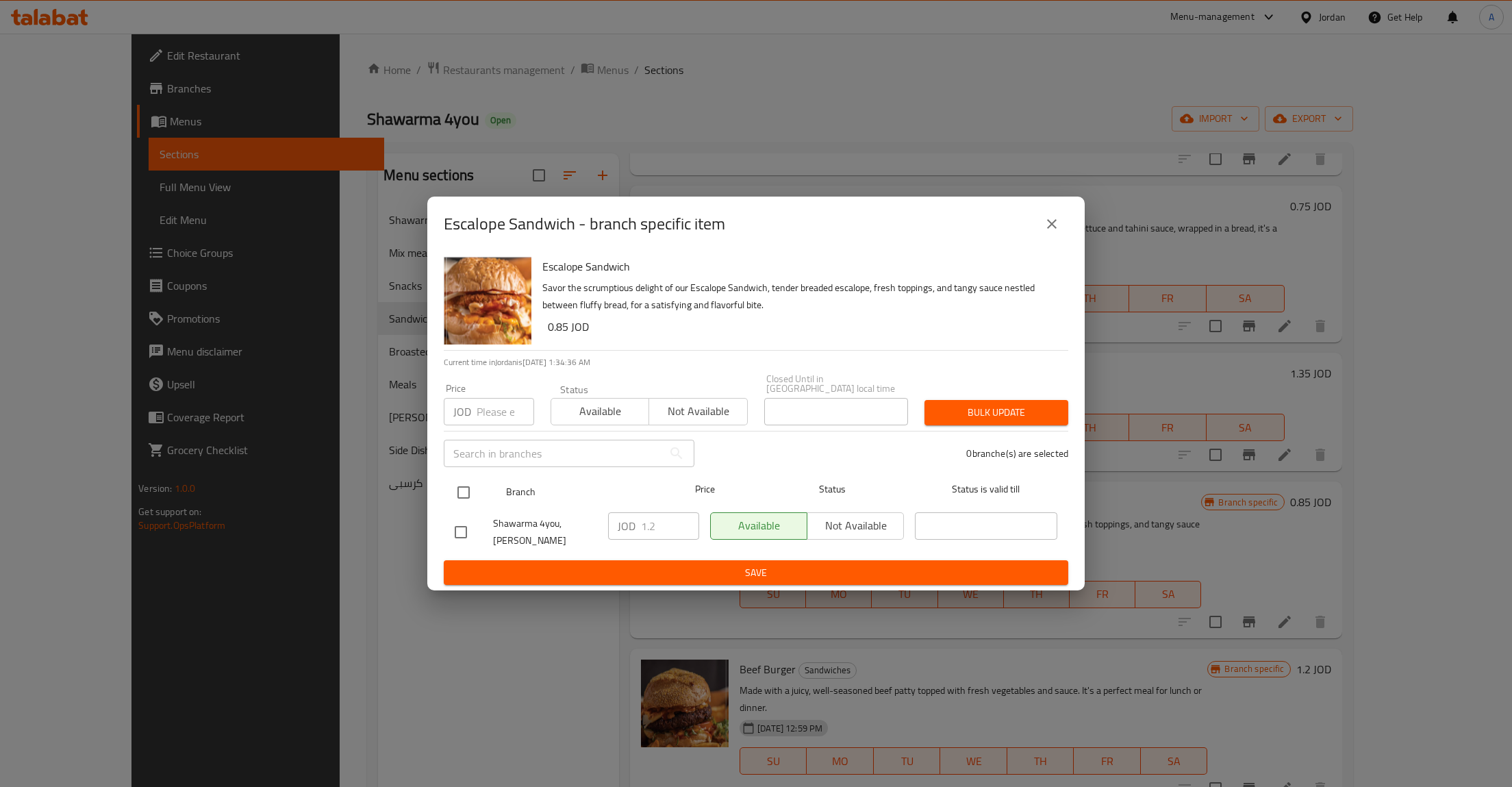
click at [468, 492] on input "checkbox" at bounding box center [464, 493] width 29 height 29
checkbox input "true"
click at [647, 535] on input "1.2" at bounding box center [670, 526] width 58 height 28
type button "0"
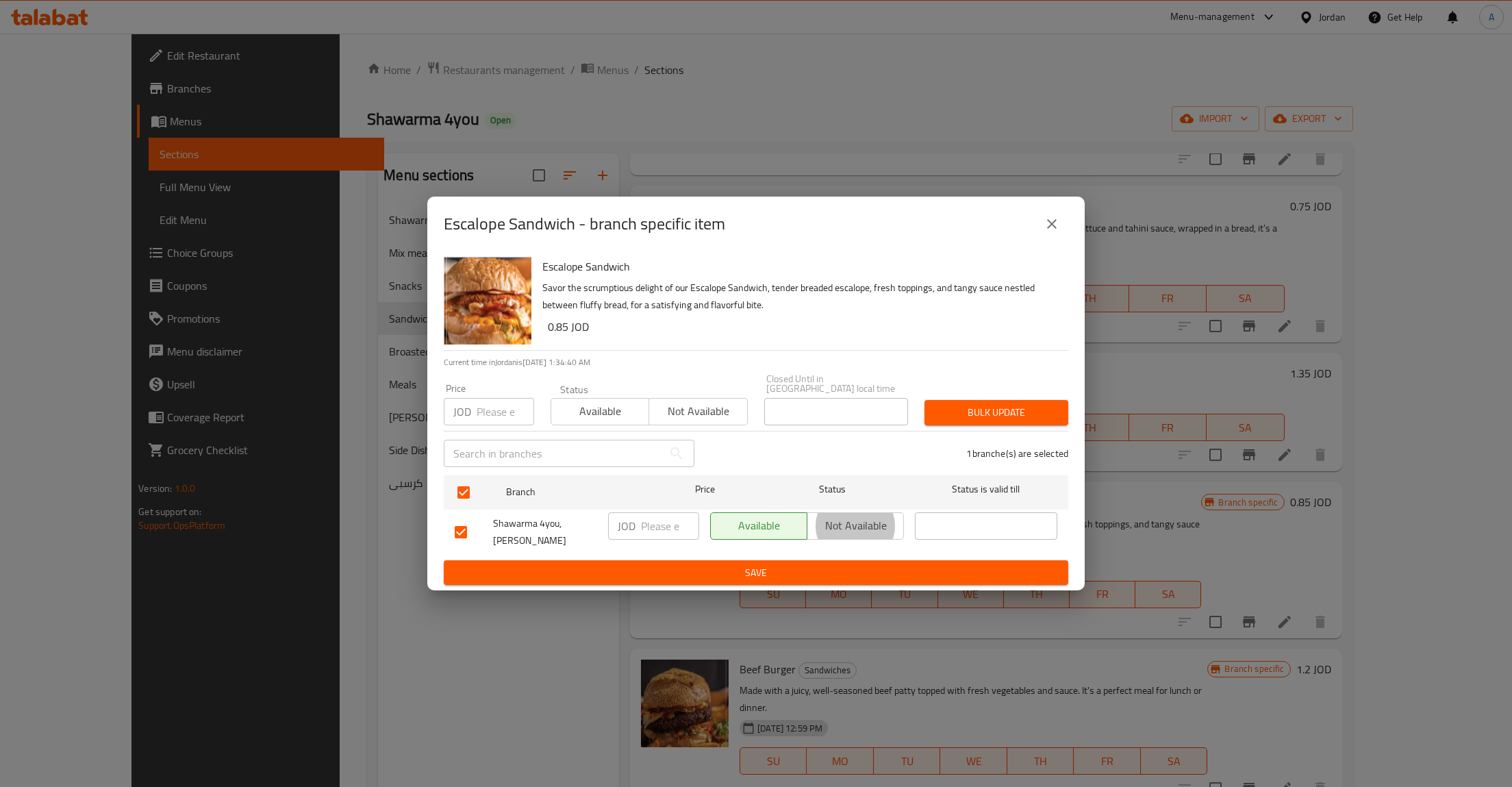
type button "1"
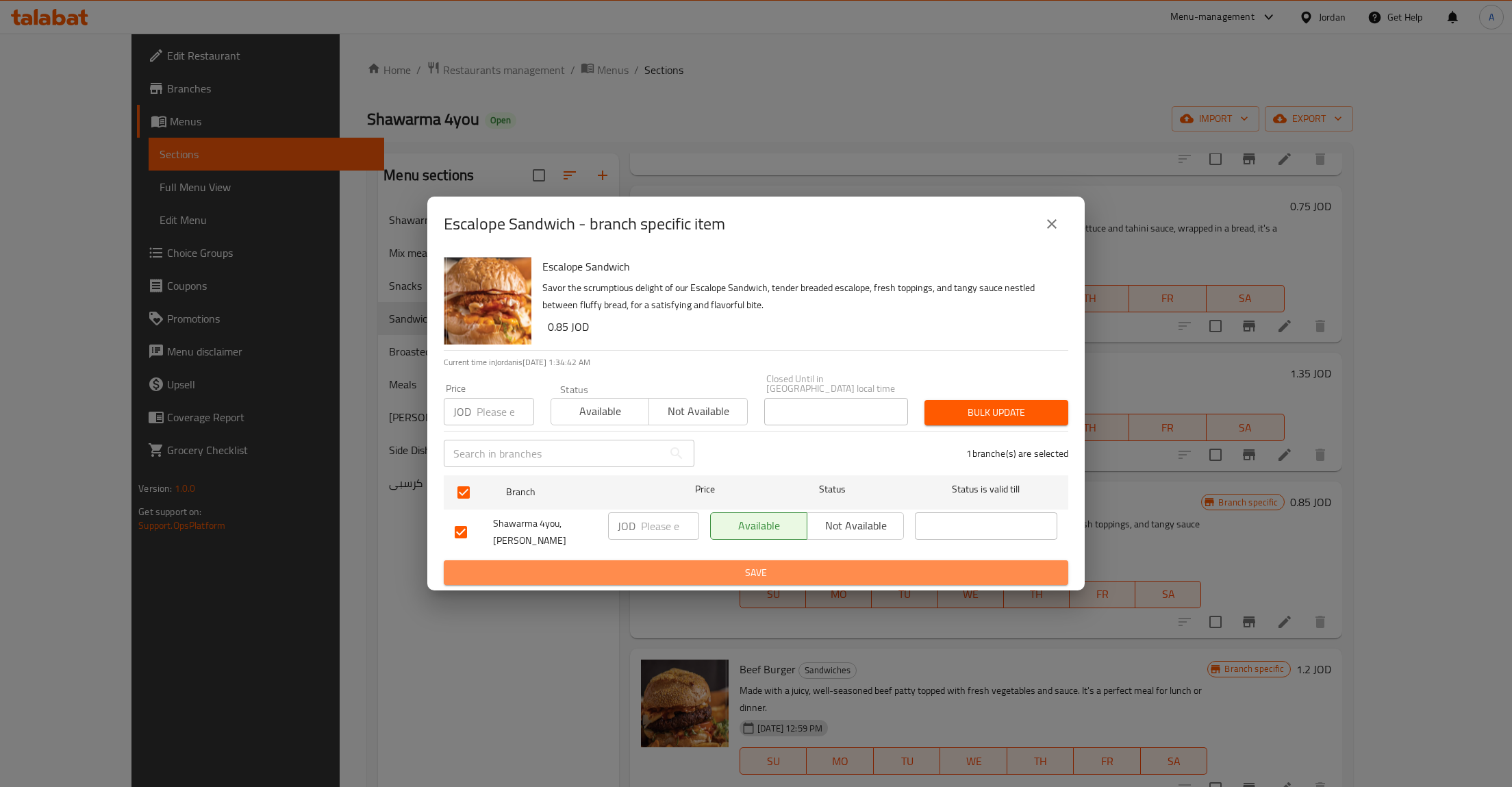
click at [883, 565] on span "Save" at bounding box center [756, 573] width 603 height 17
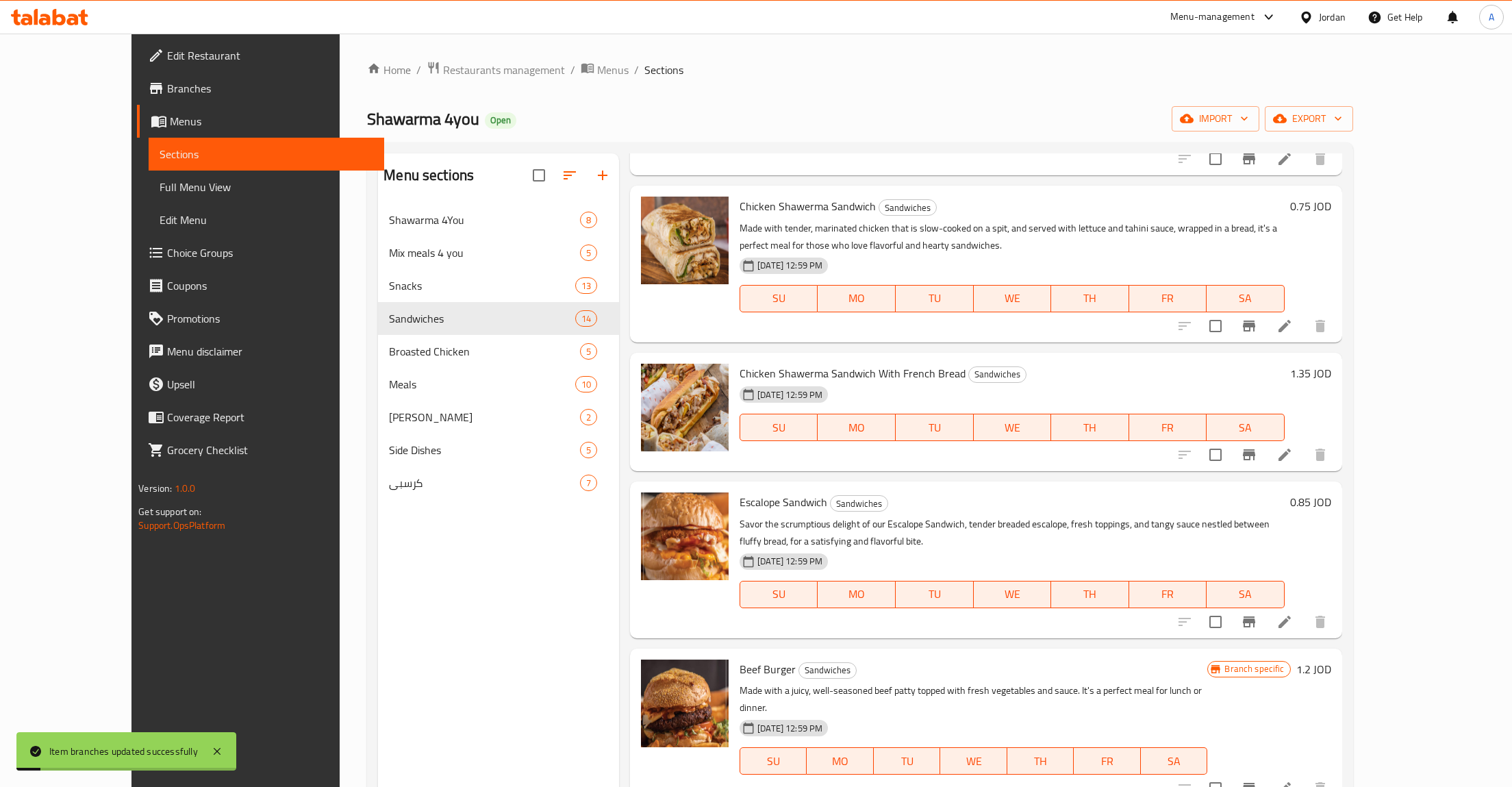
click at [1332, 500] on h6 "0.85 JOD" at bounding box center [1311, 502] width 41 height 19
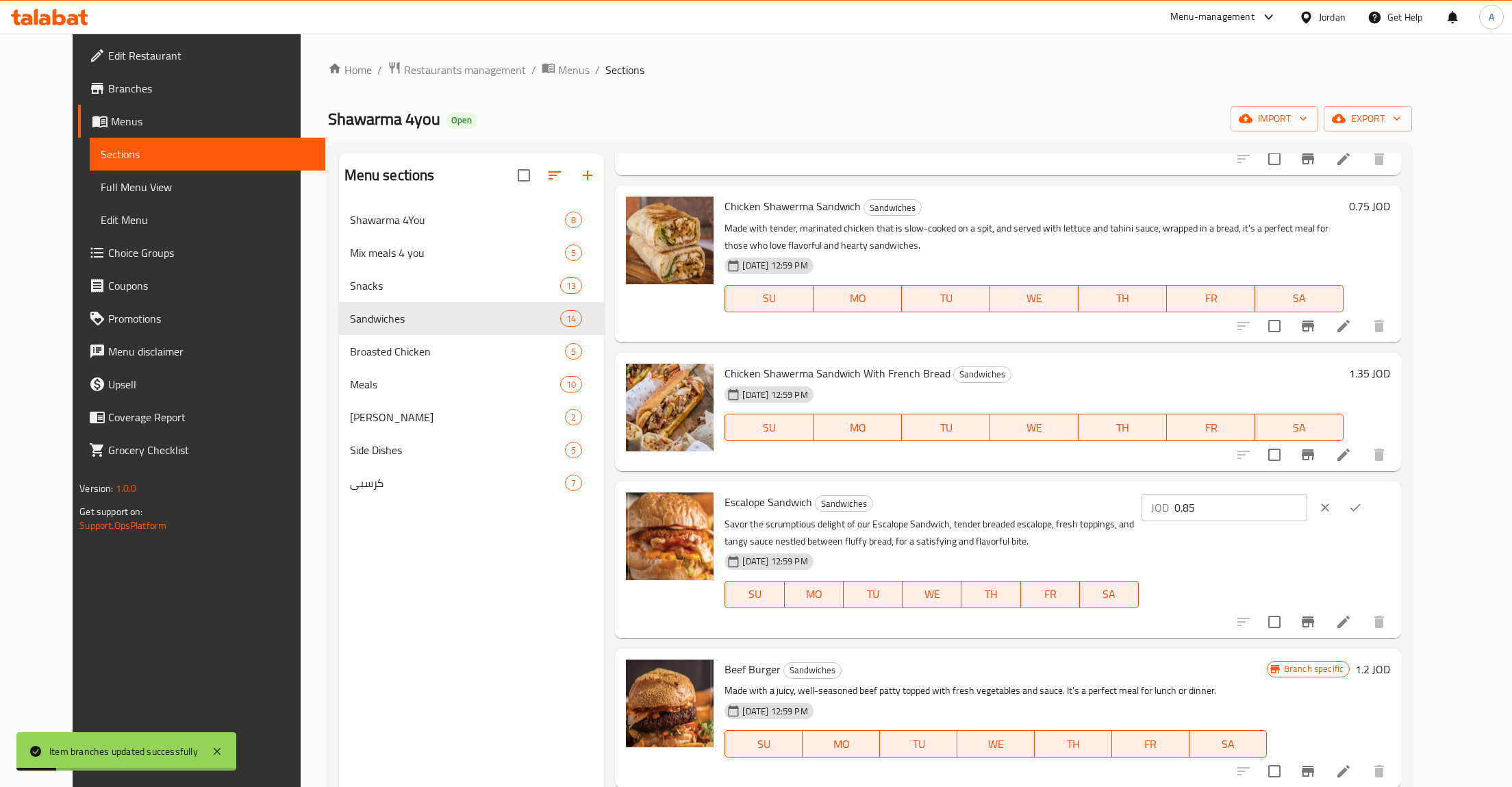
click at [1307, 514] on input "0.85" at bounding box center [1241, 508] width 133 height 28
type input "1.25"
click at [1362, 502] on icon "ok" at bounding box center [1356, 508] width 14 height 14
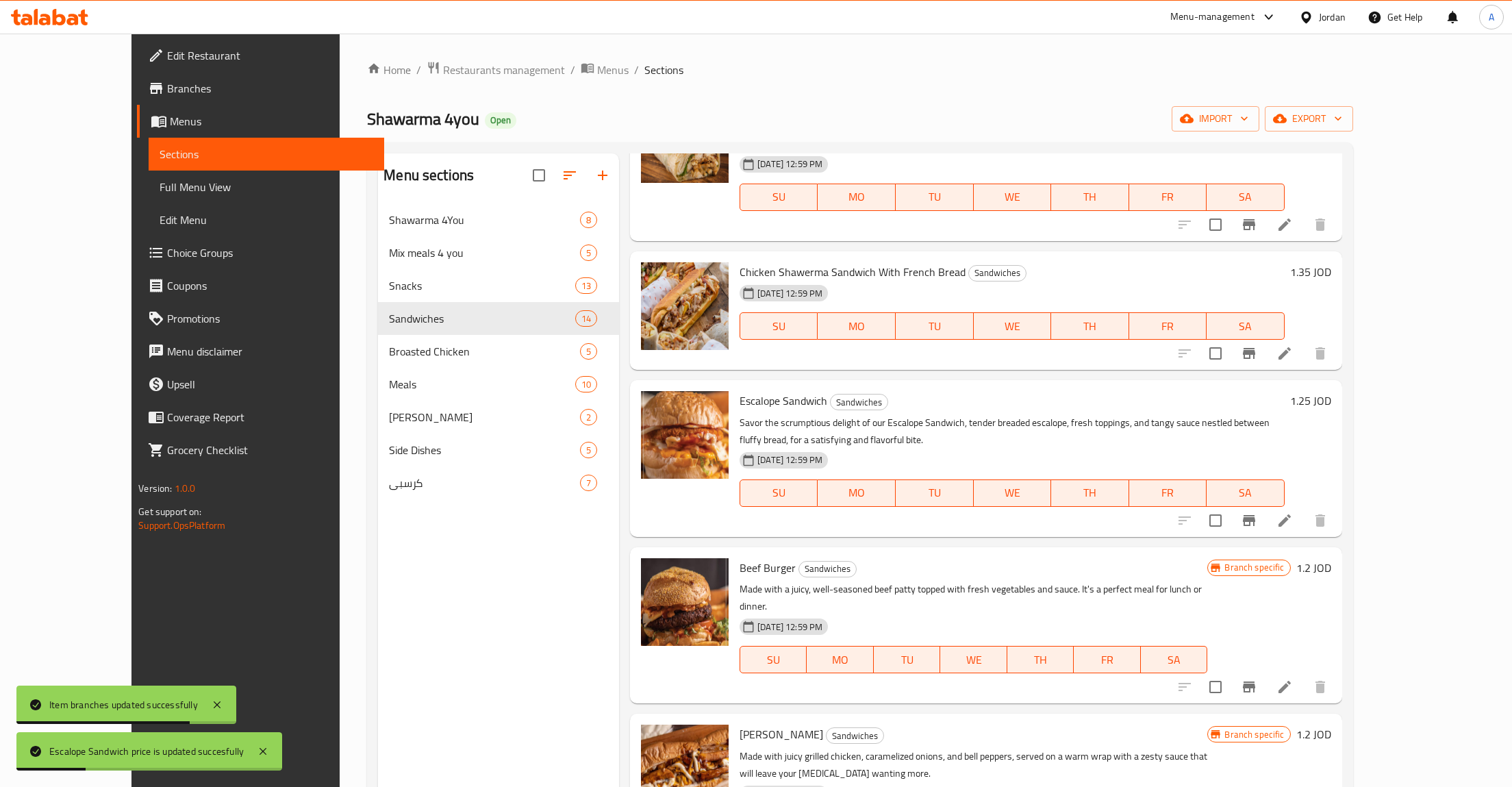
scroll to position [979, 0]
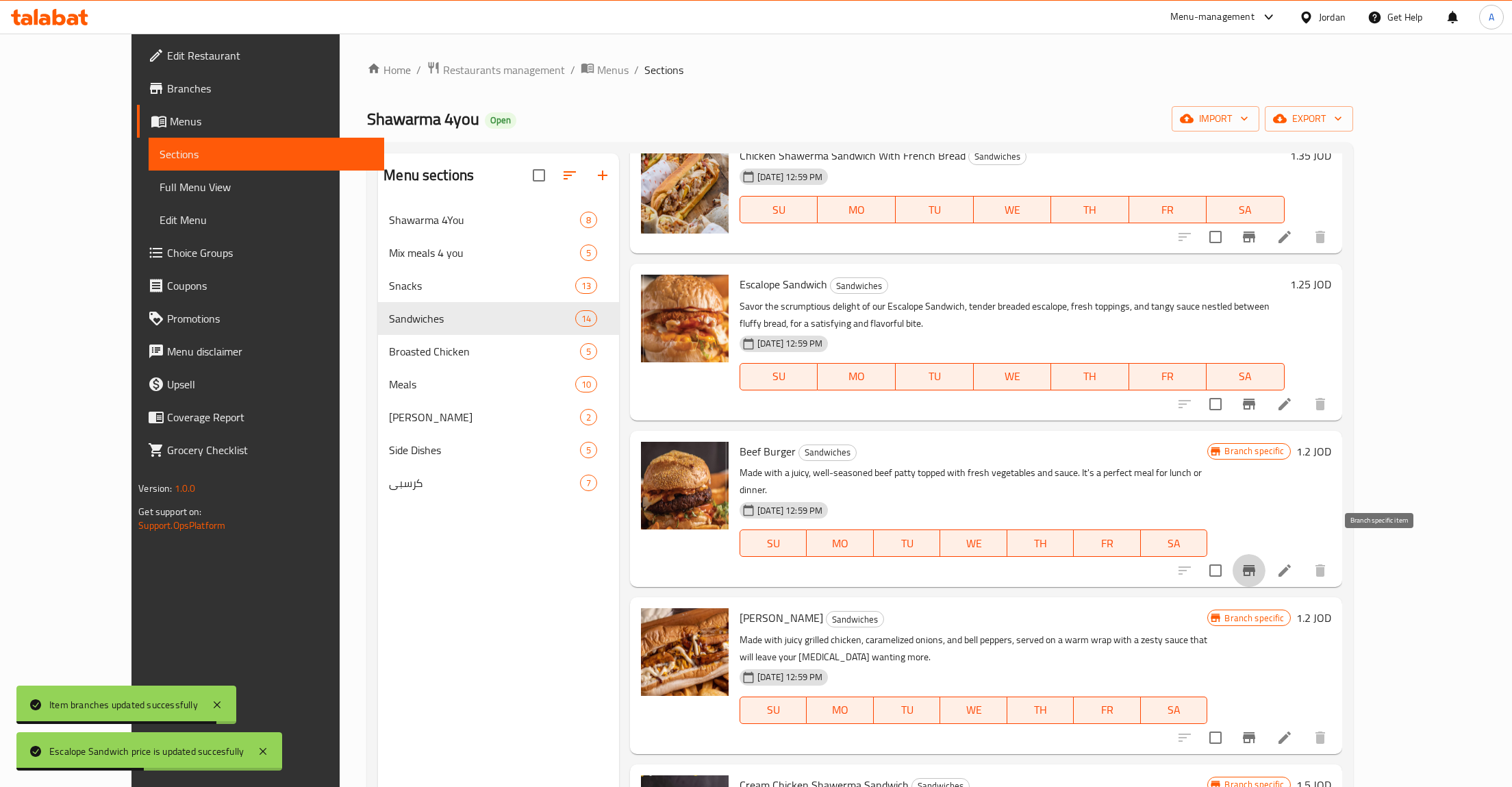
click at [1255, 565] on icon "Branch-specific-item" at bounding box center [1249, 571] width 12 height 11
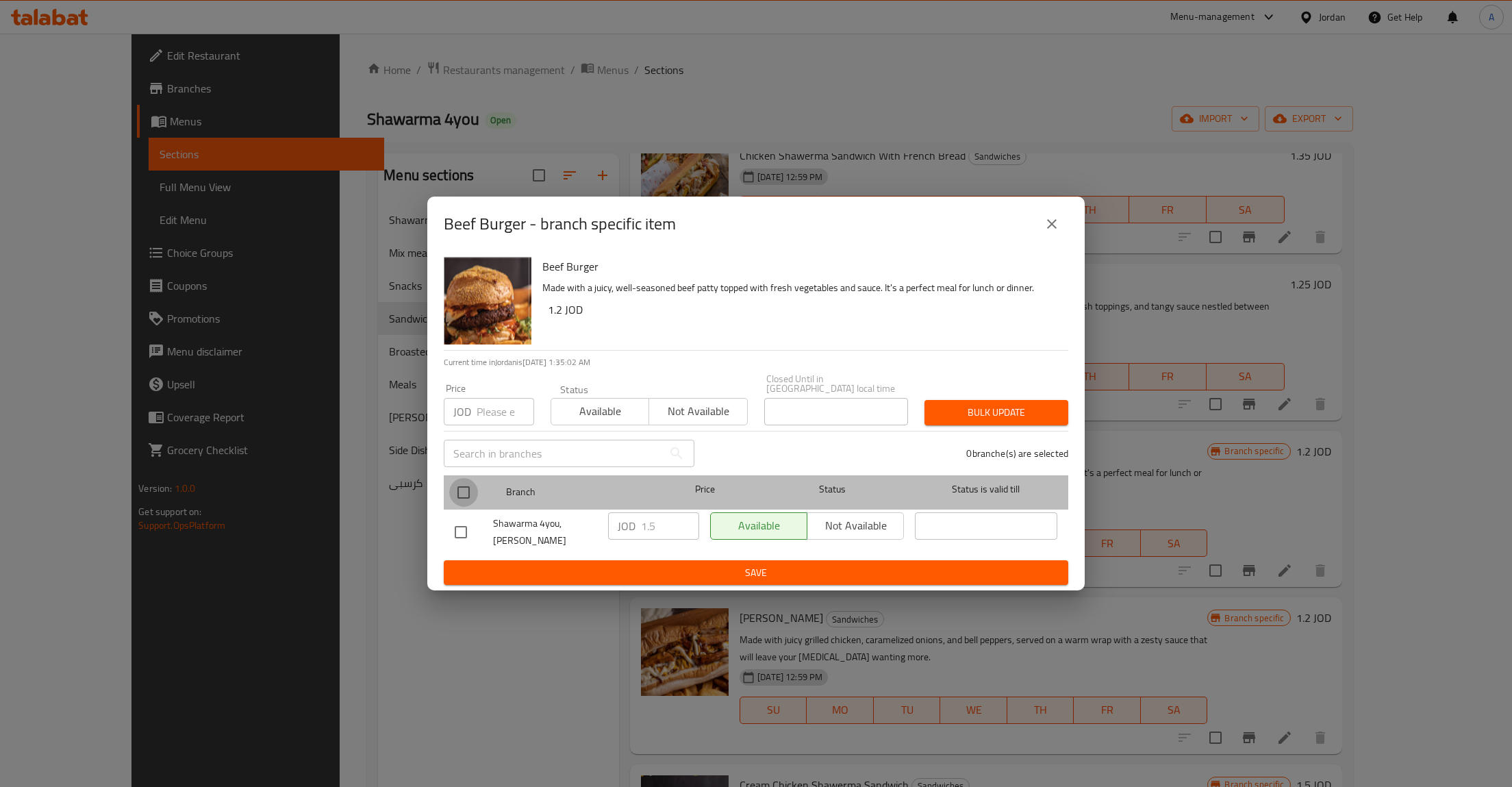
click at [459, 489] on input "checkbox" at bounding box center [464, 493] width 29 height 29
checkbox input "true"
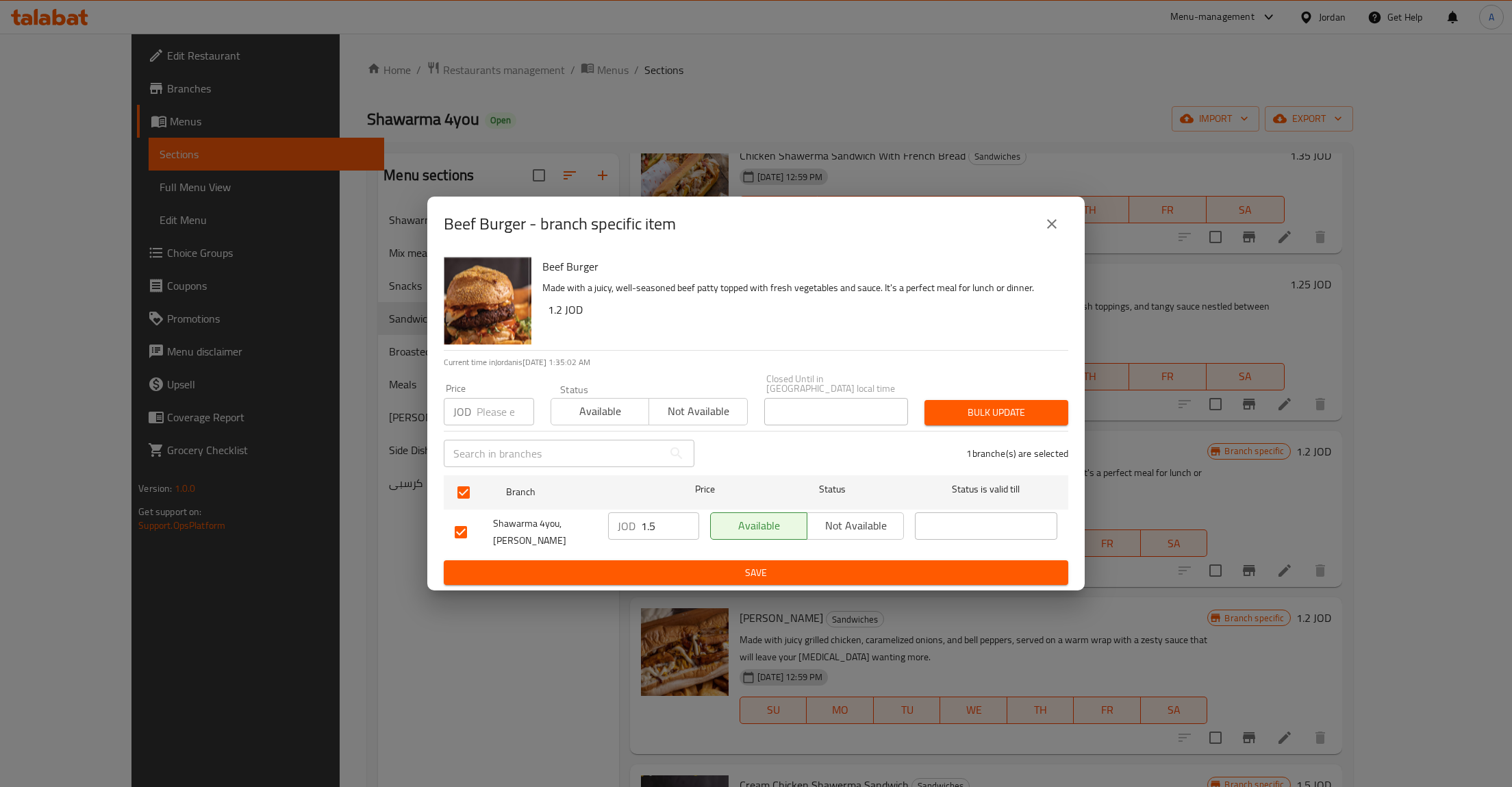
click at [662, 523] on input "1.5" at bounding box center [670, 526] width 58 height 28
type button "0"
type button "1"
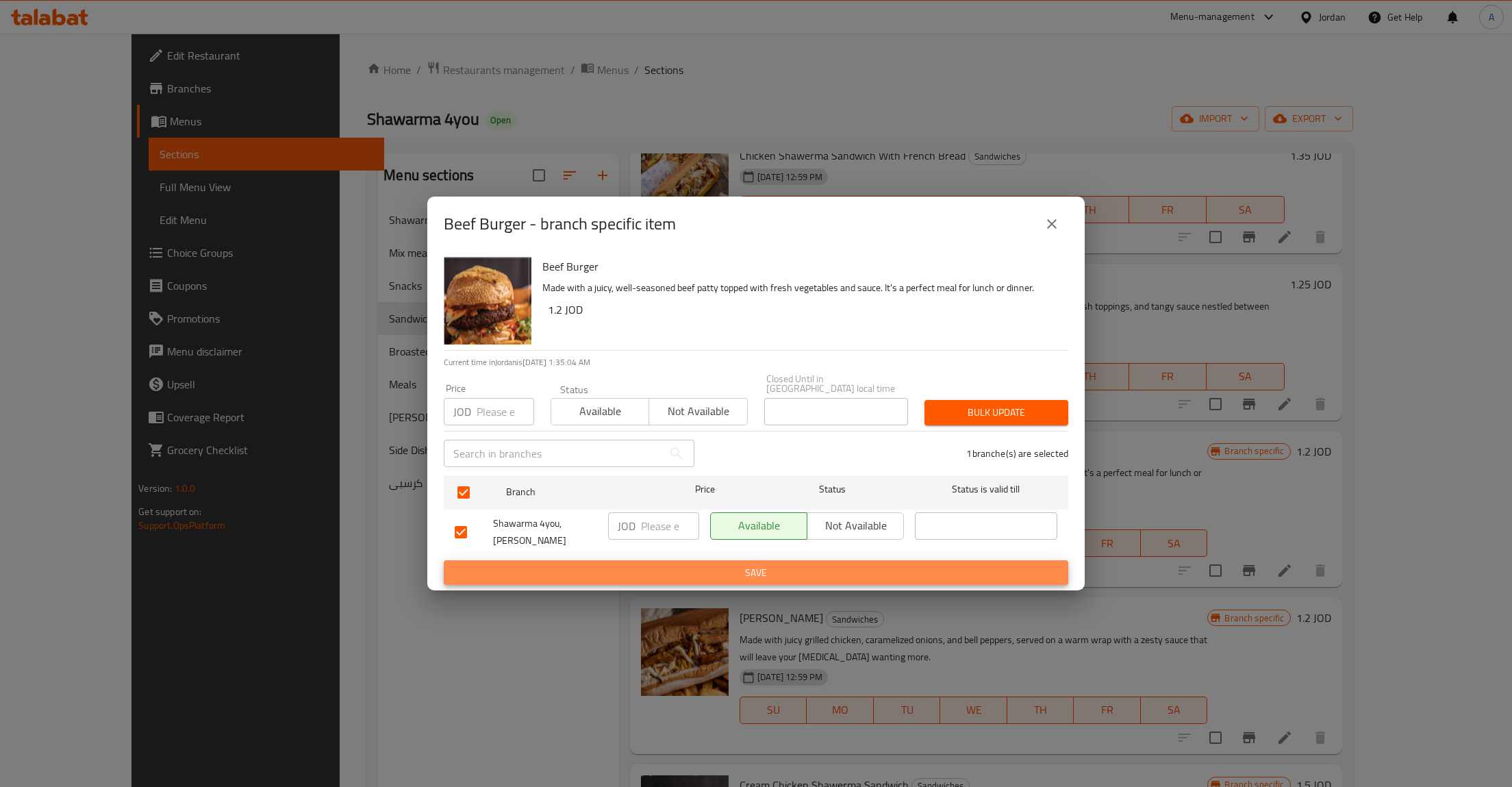
click at [444, 561] on button "Save" at bounding box center [756, 573] width 625 height 25
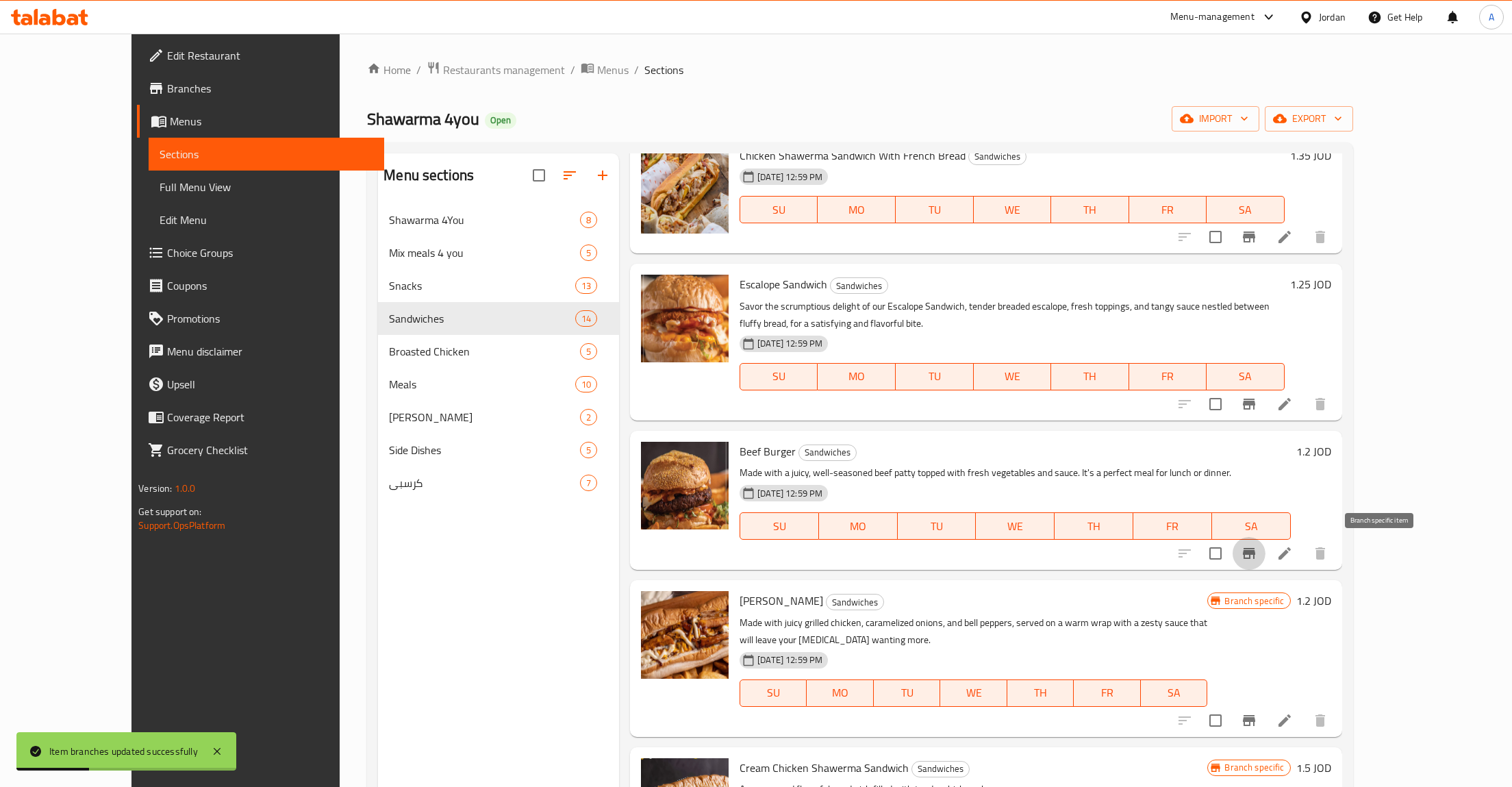
click at [1332, 452] on h6 "1.2 JOD" at bounding box center [1314, 451] width 35 height 19
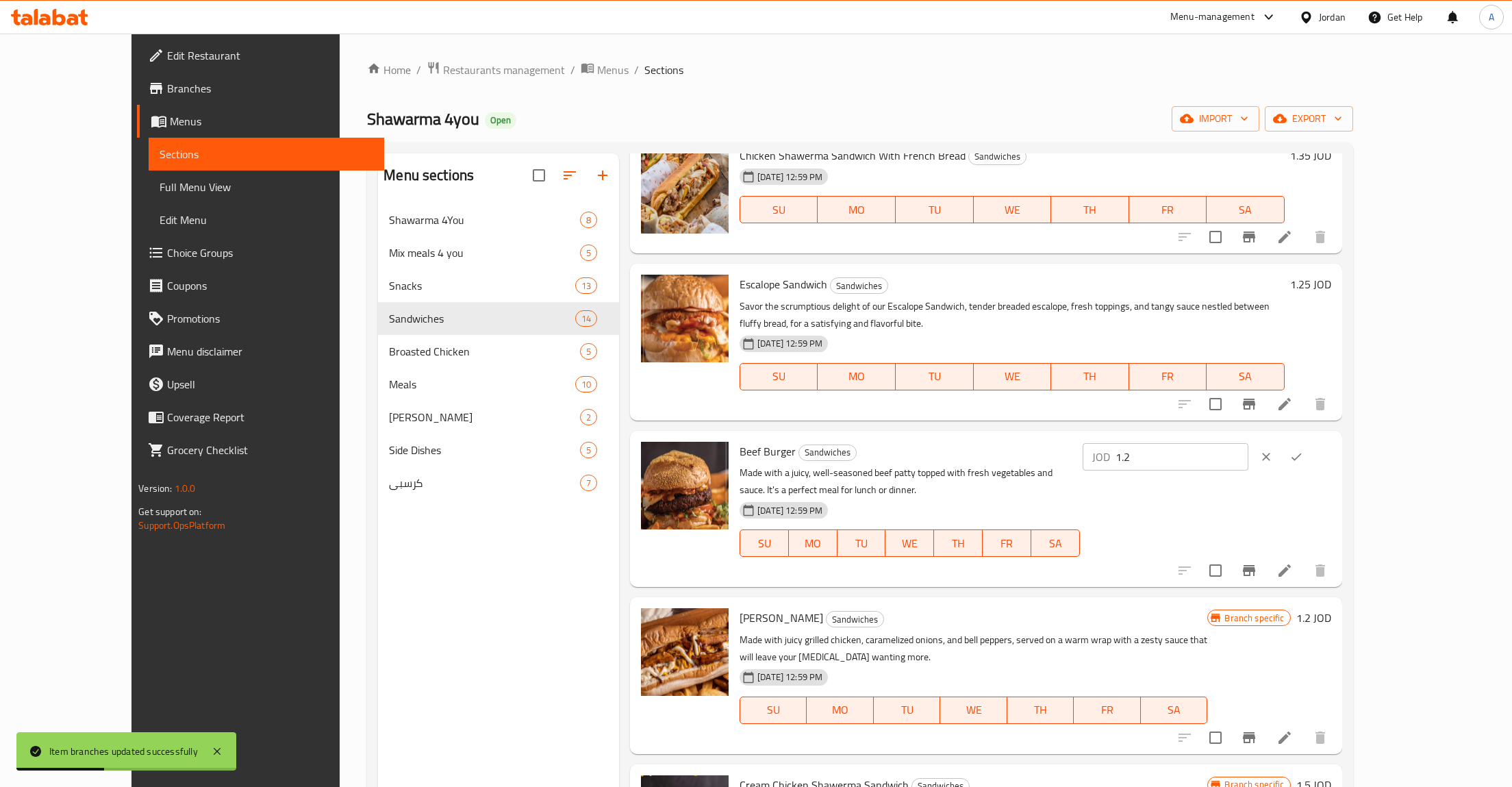
click at [1332, 475] on div "JOD 1.2 ​" at bounding box center [1206, 509] width 251 height 134
click at [1248, 464] on input "1.2" at bounding box center [1182, 457] width 133 height 28
click at [1248, 463] on input "1.2" at bounding box center [1182, 457] width 133 height 28
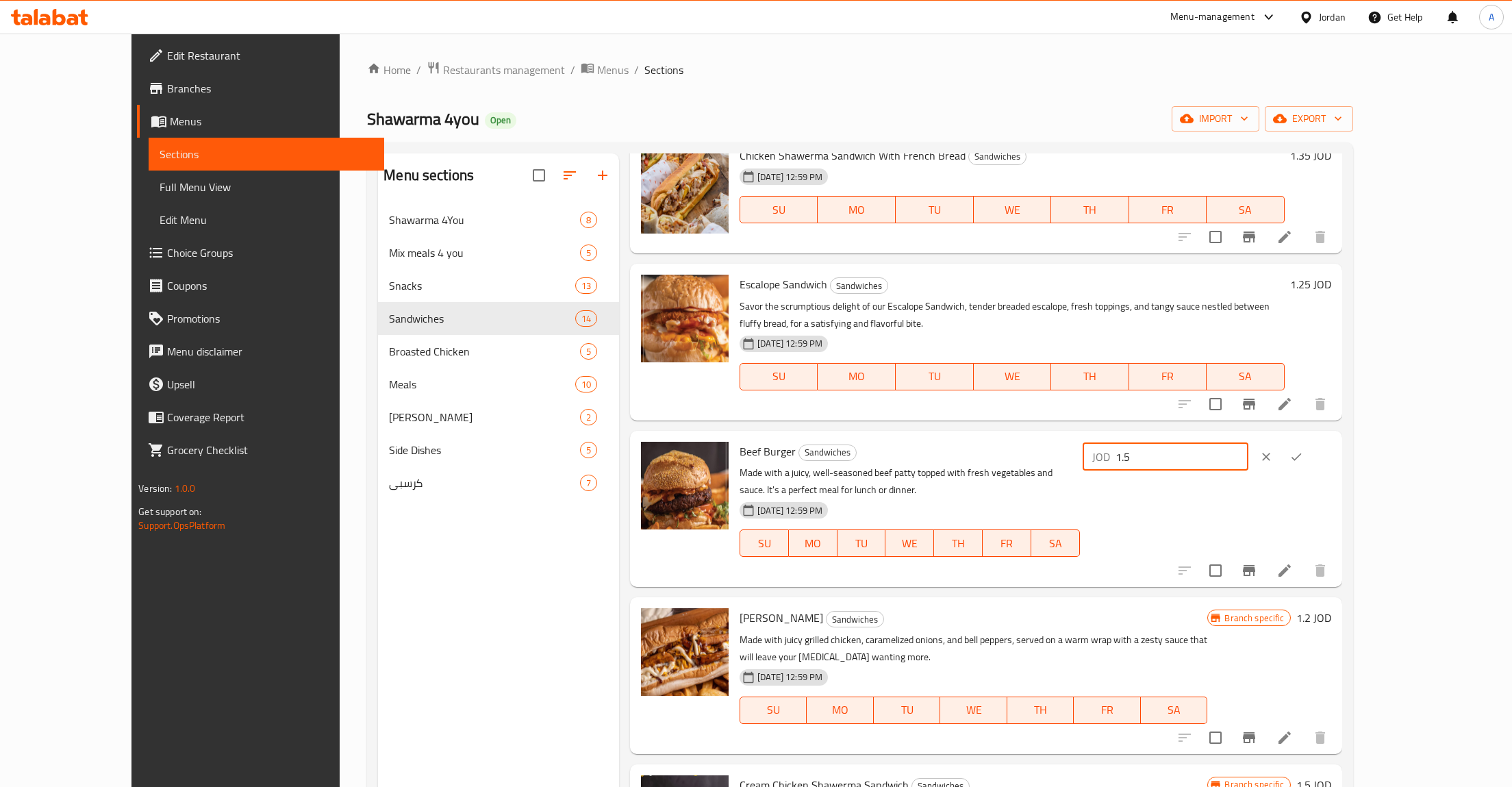
type input "1.5"
click at [1303, 456] on icon "ok" at bounding box center [1297, 457] width 14 height 14
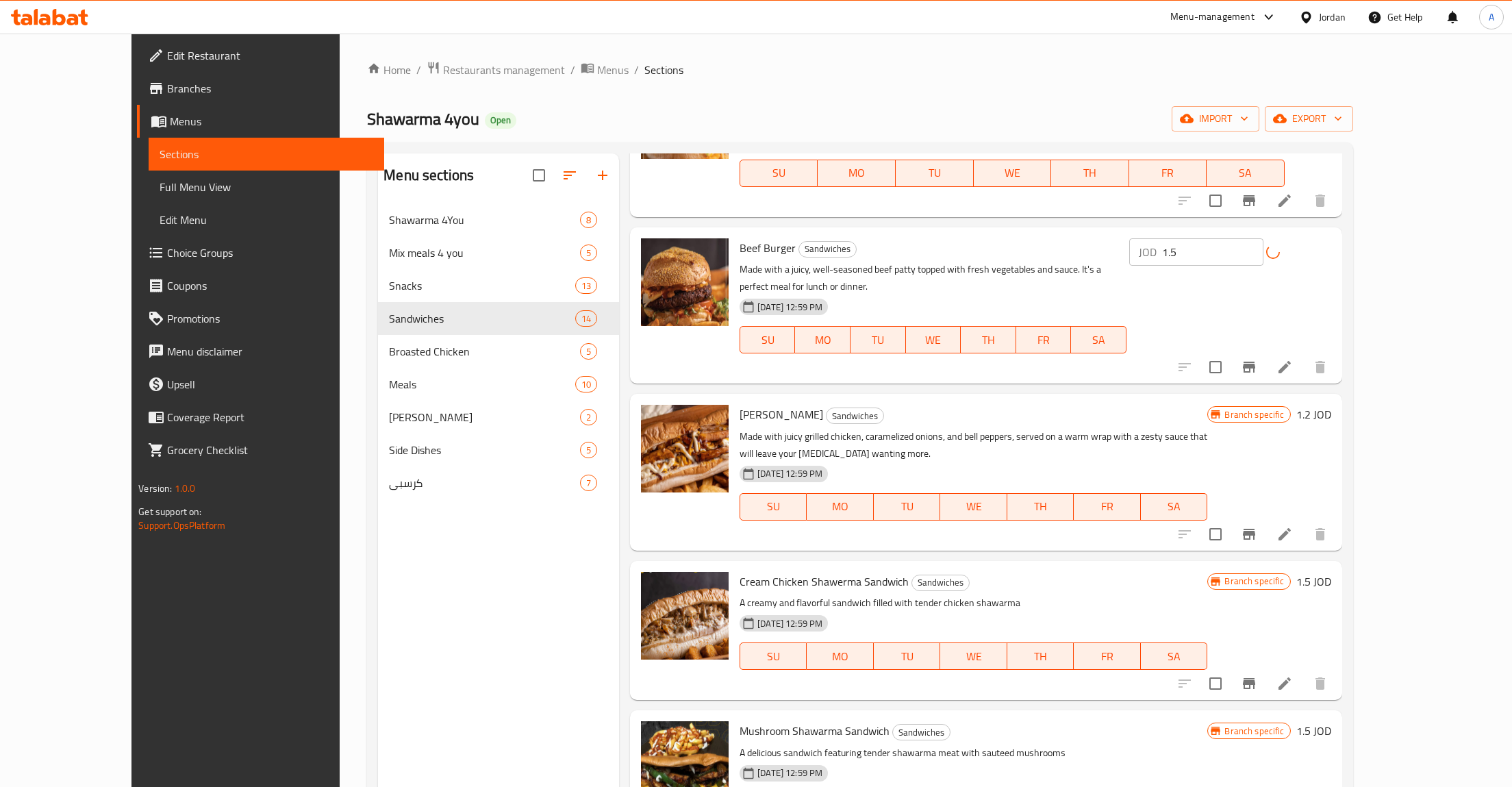
scroll to position [1196, 0]
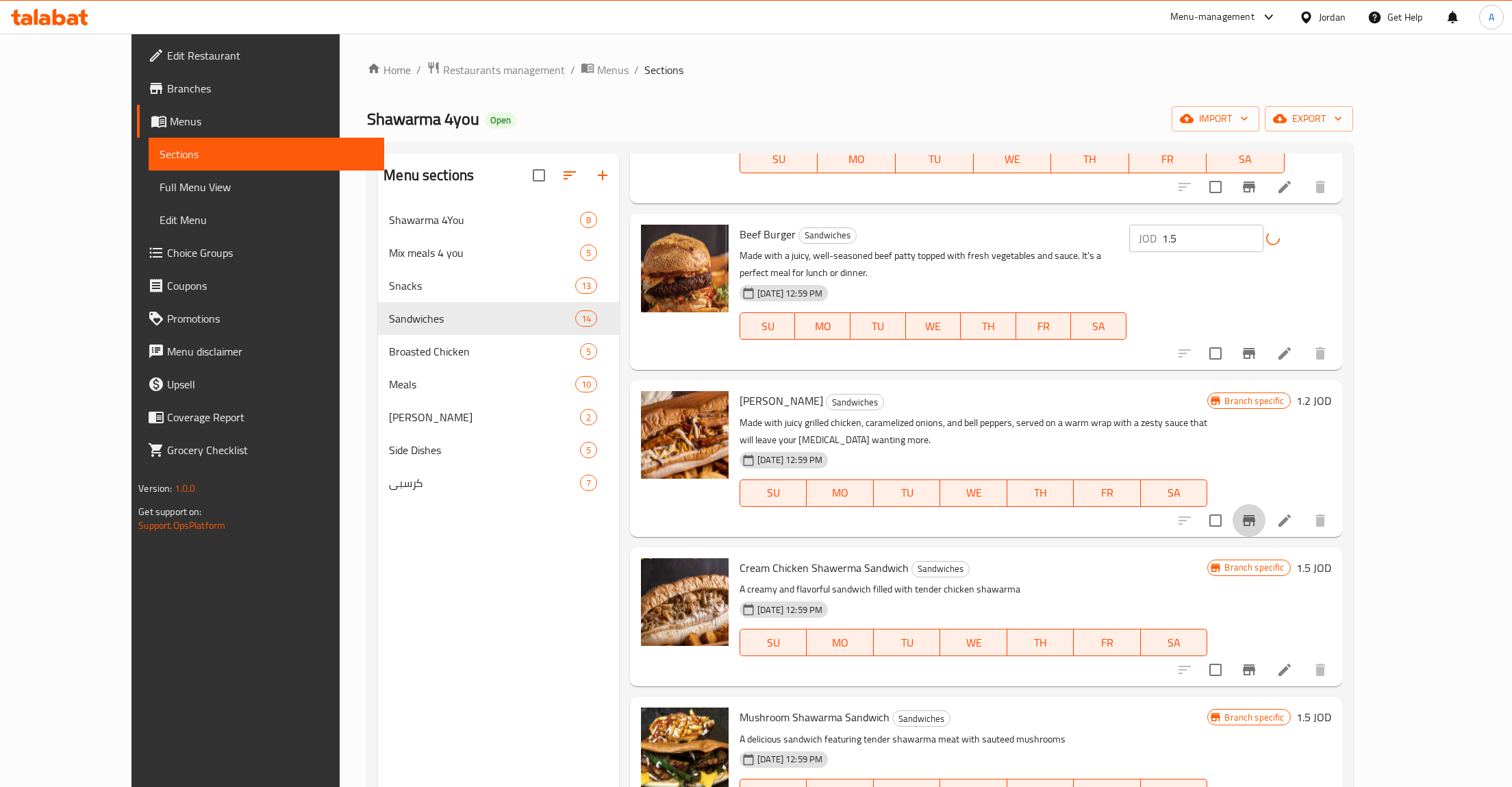
click at [1255, 515] on icon "Branch-specific-item" at bounding box center [1249, 521] width 12 height 11
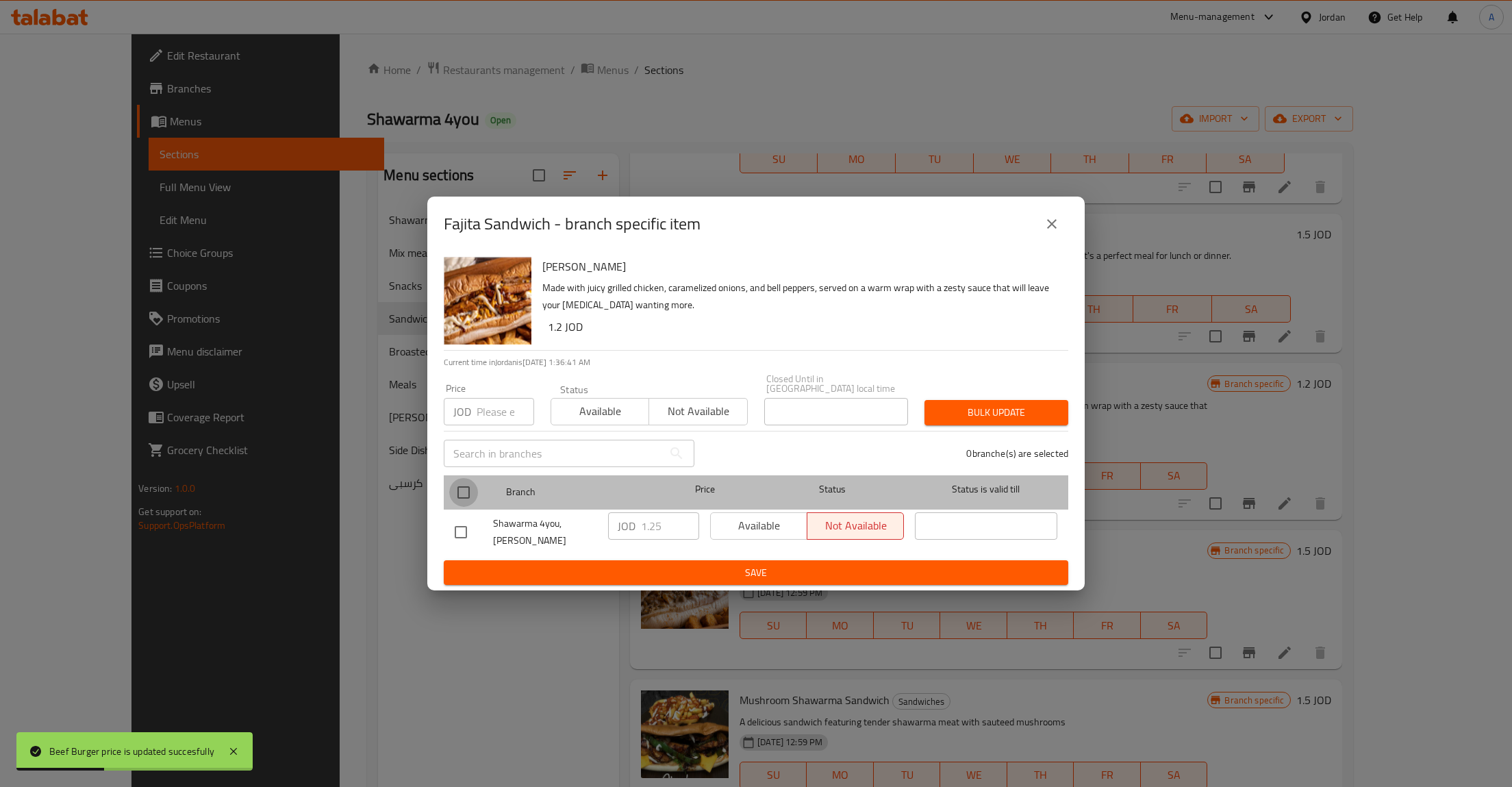
click at [465, 488] on input "checkbox" at bounding box center [464, 493] width 29 height 29
checkbox input "true"
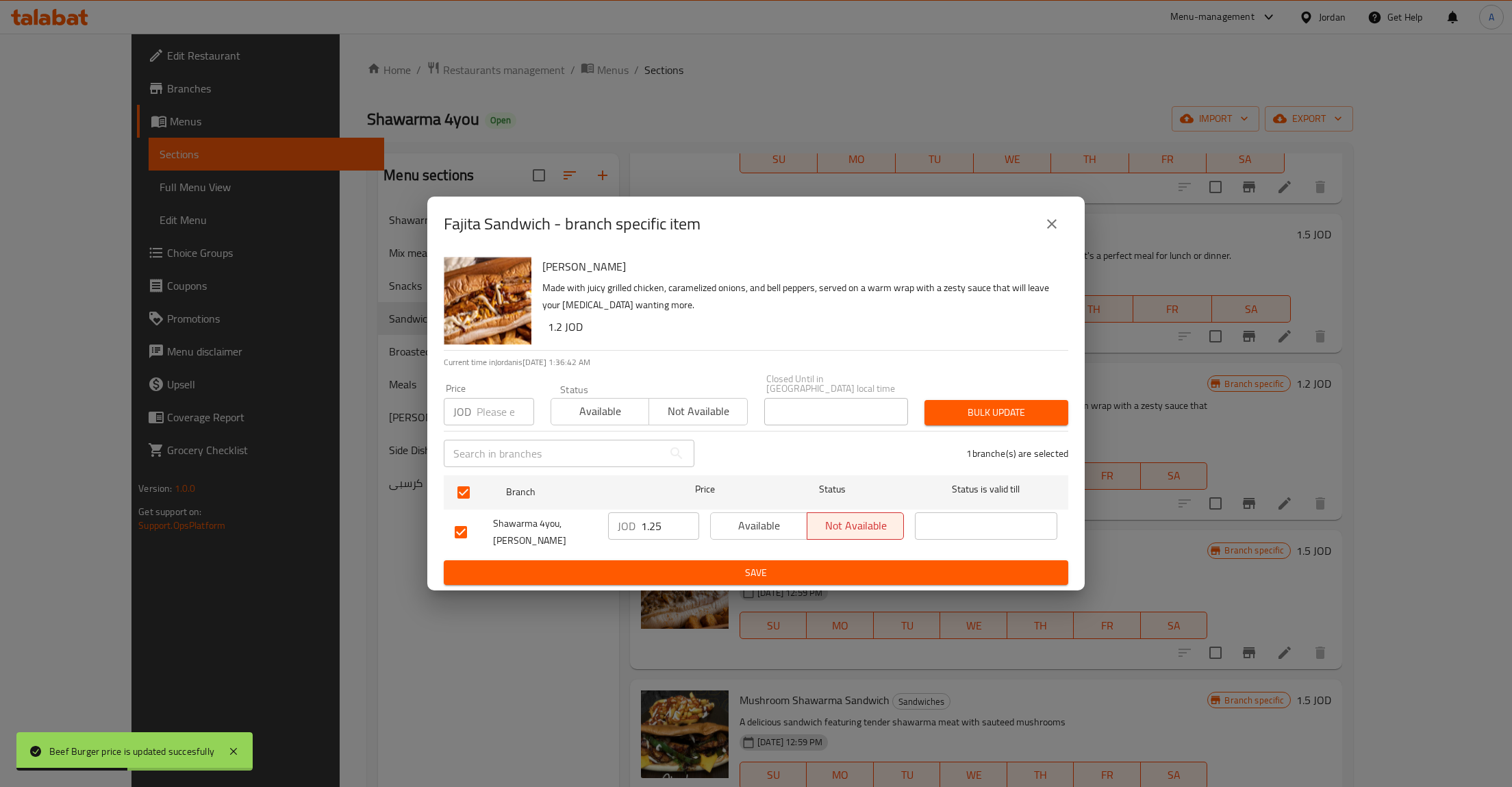
click at [651, 529] on input "1.25" at bounding box center [670, 526] width 58 height 28
type button "0"
type button "1"
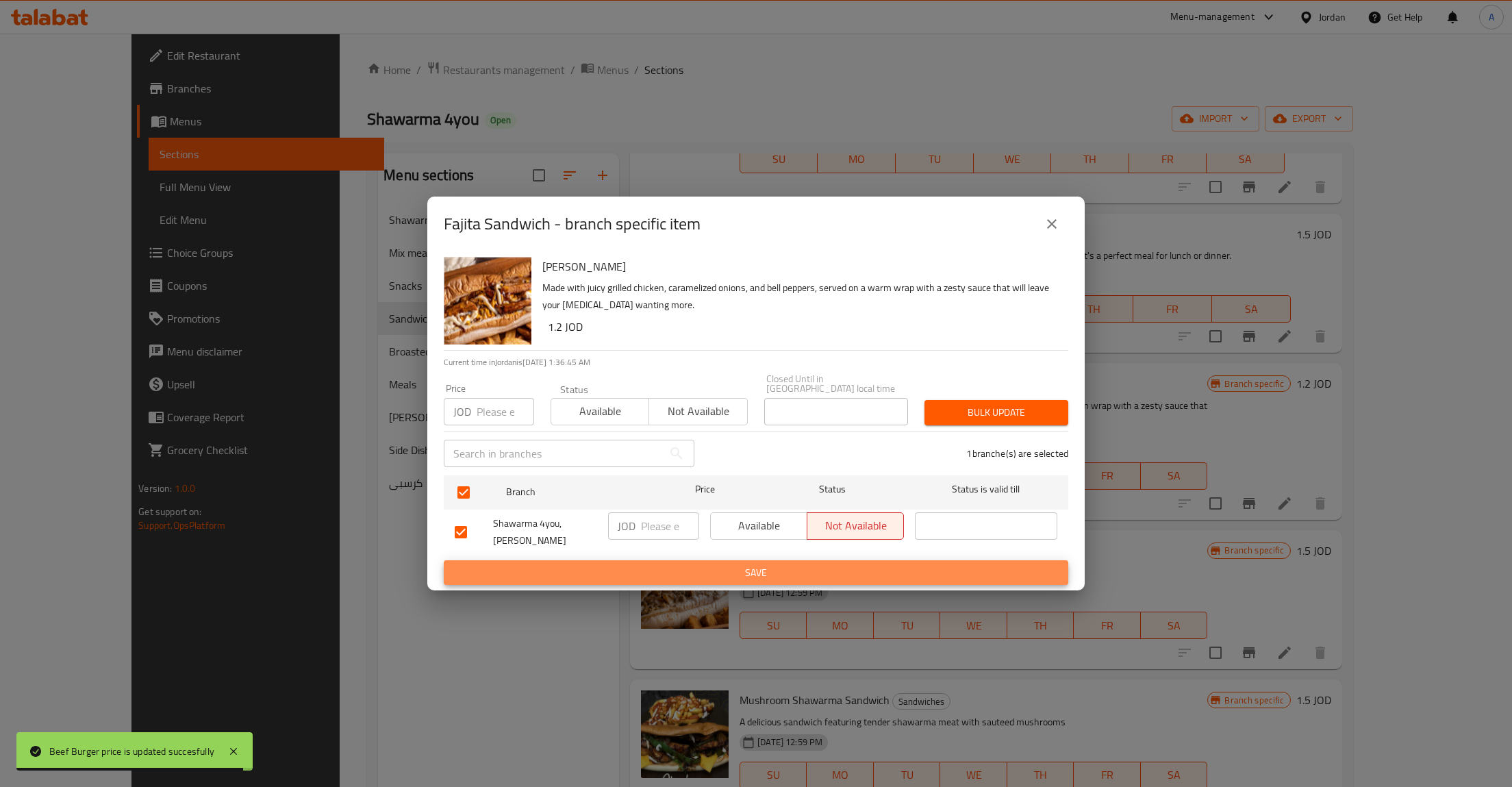
click at [444, 561] on button "Save" at bounding box center [756, 573] width 625 height 25
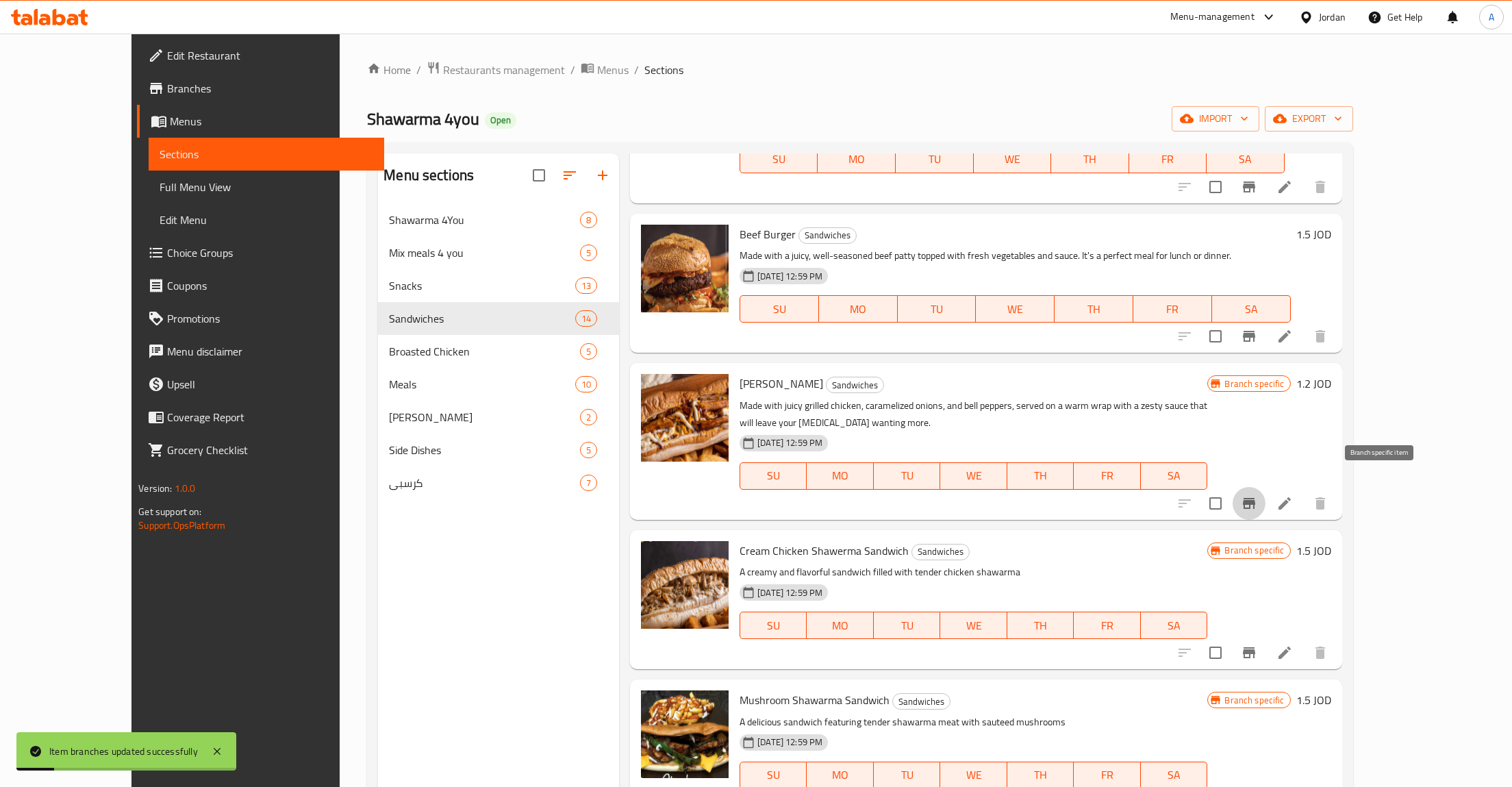
click at [1332, 382] on h6 "1.2 JOD" at bounding box center [1314, 384] width 35 height 19
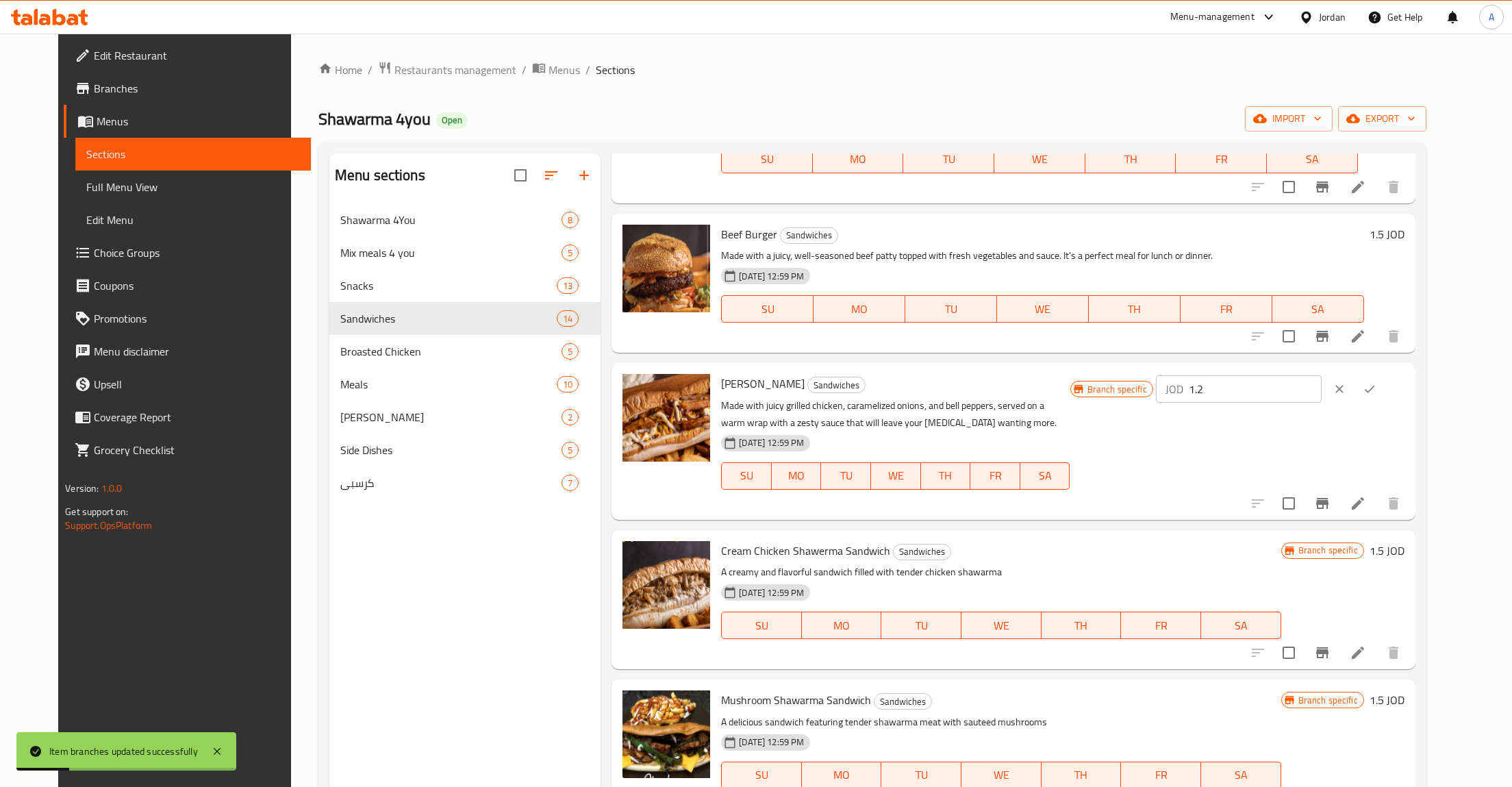
click at [1278, 394] on input "1.2" at bounding box center [1255, 390] width 133 height 28
type input "1.25"
click button "ok" at bounding box center [1369, 389] width 30 height 30
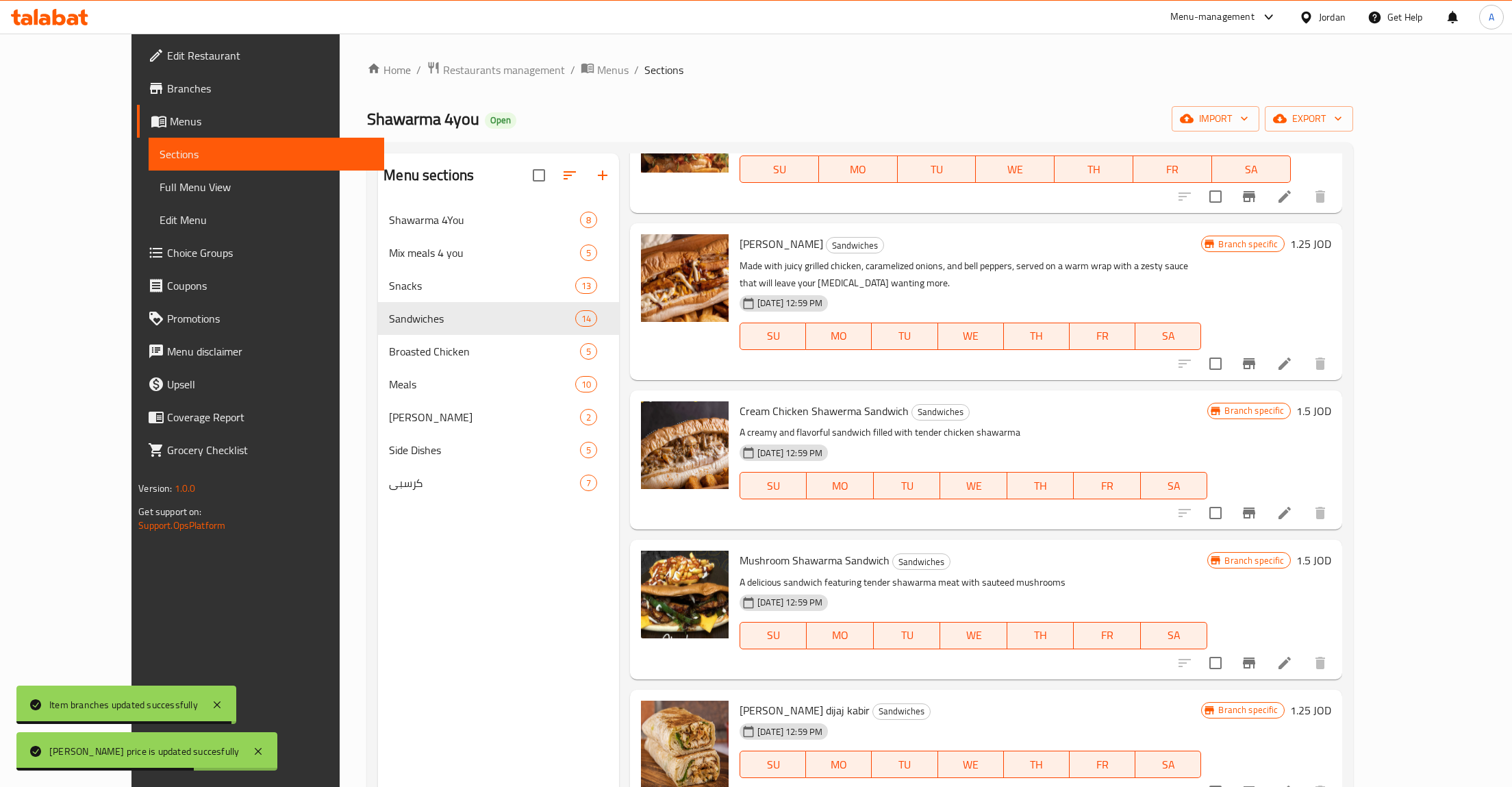
scroll to position [1353, 0]
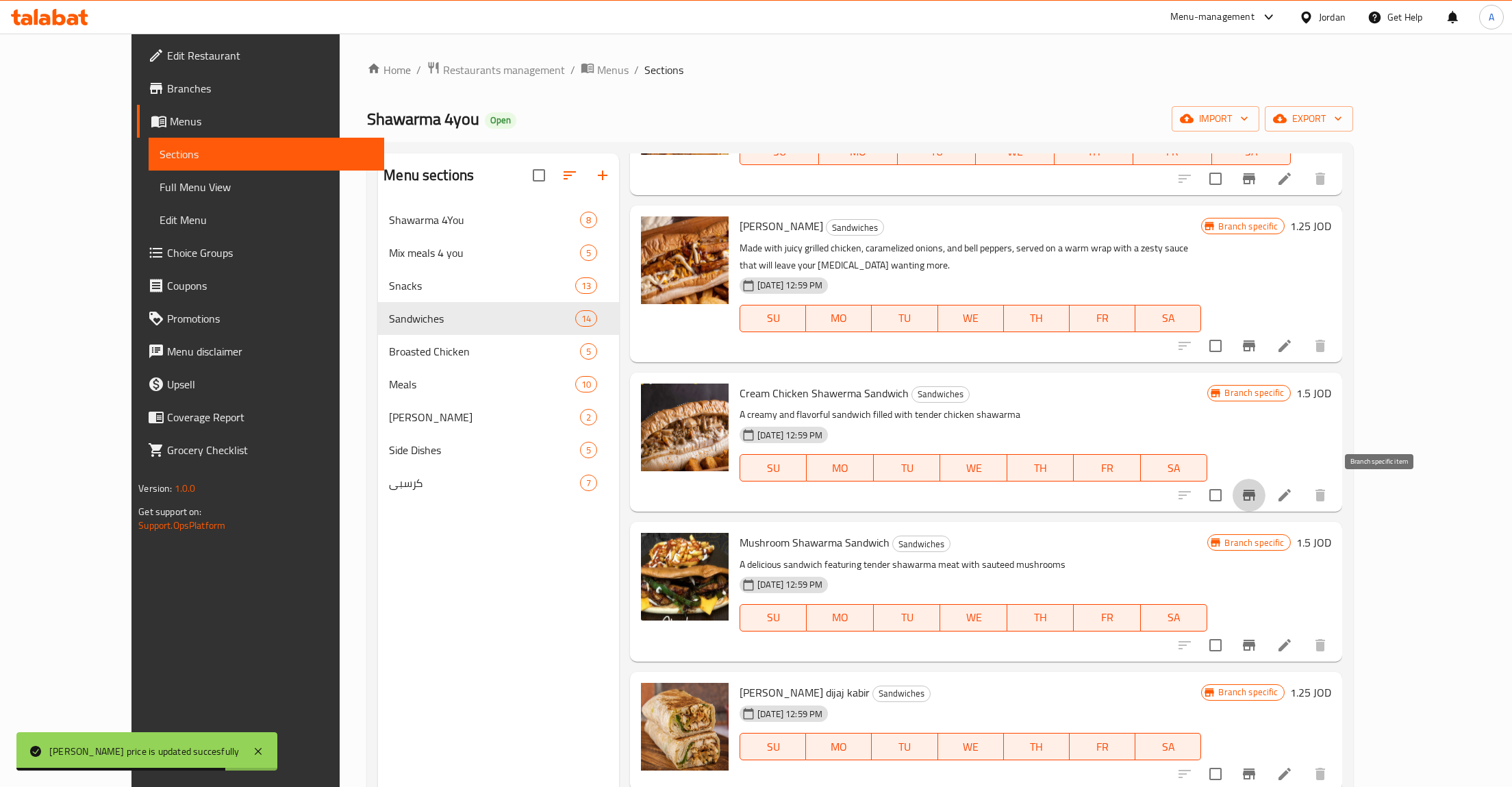
click at [1255, 495] on icon "Branch-specific-item" at bounding box center [1249, 496] width 12 height 11
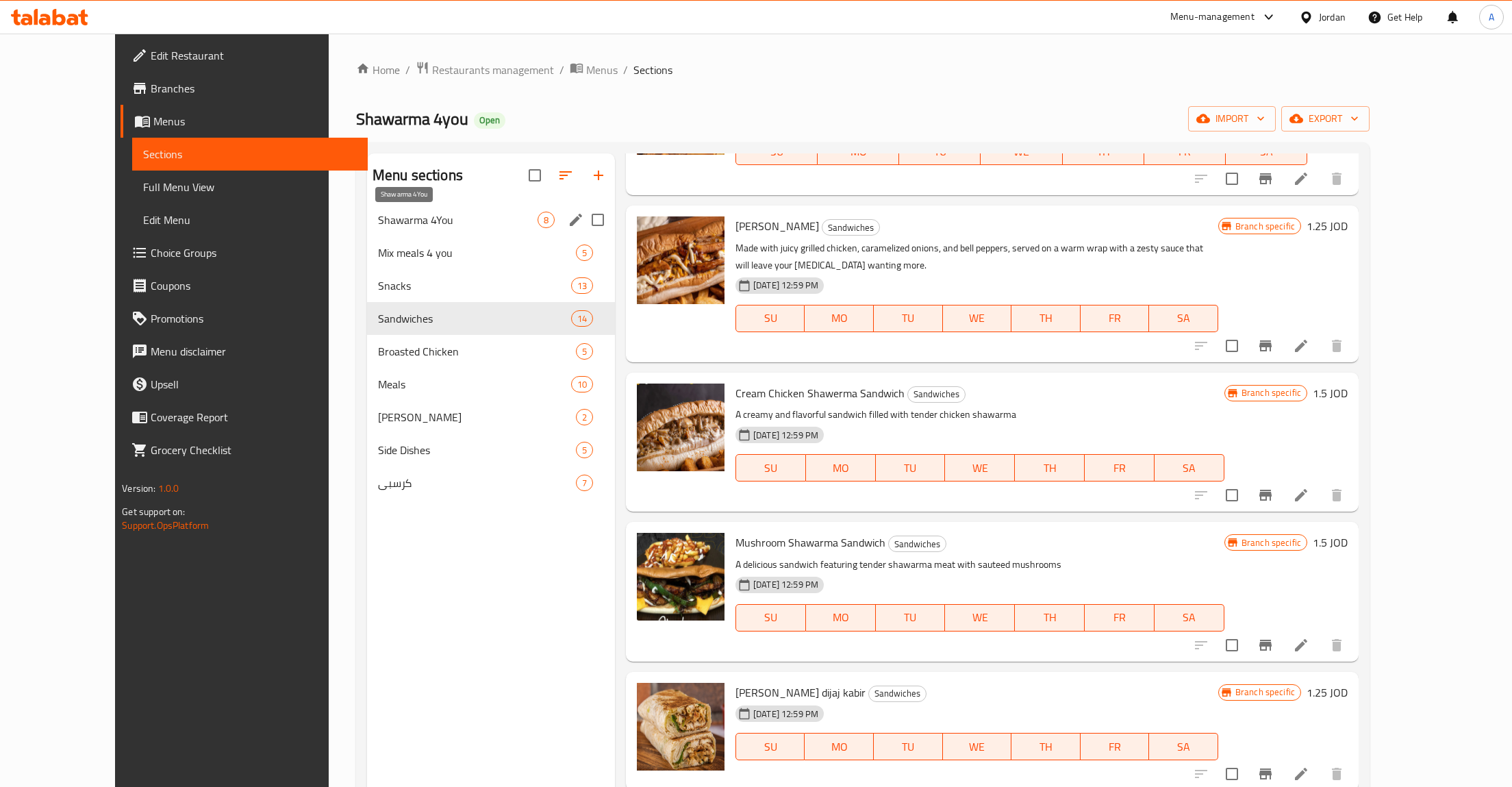
click at [378, 222] on span "Shawarma 4You" at bounding box center [458, 219] width 159 height 16
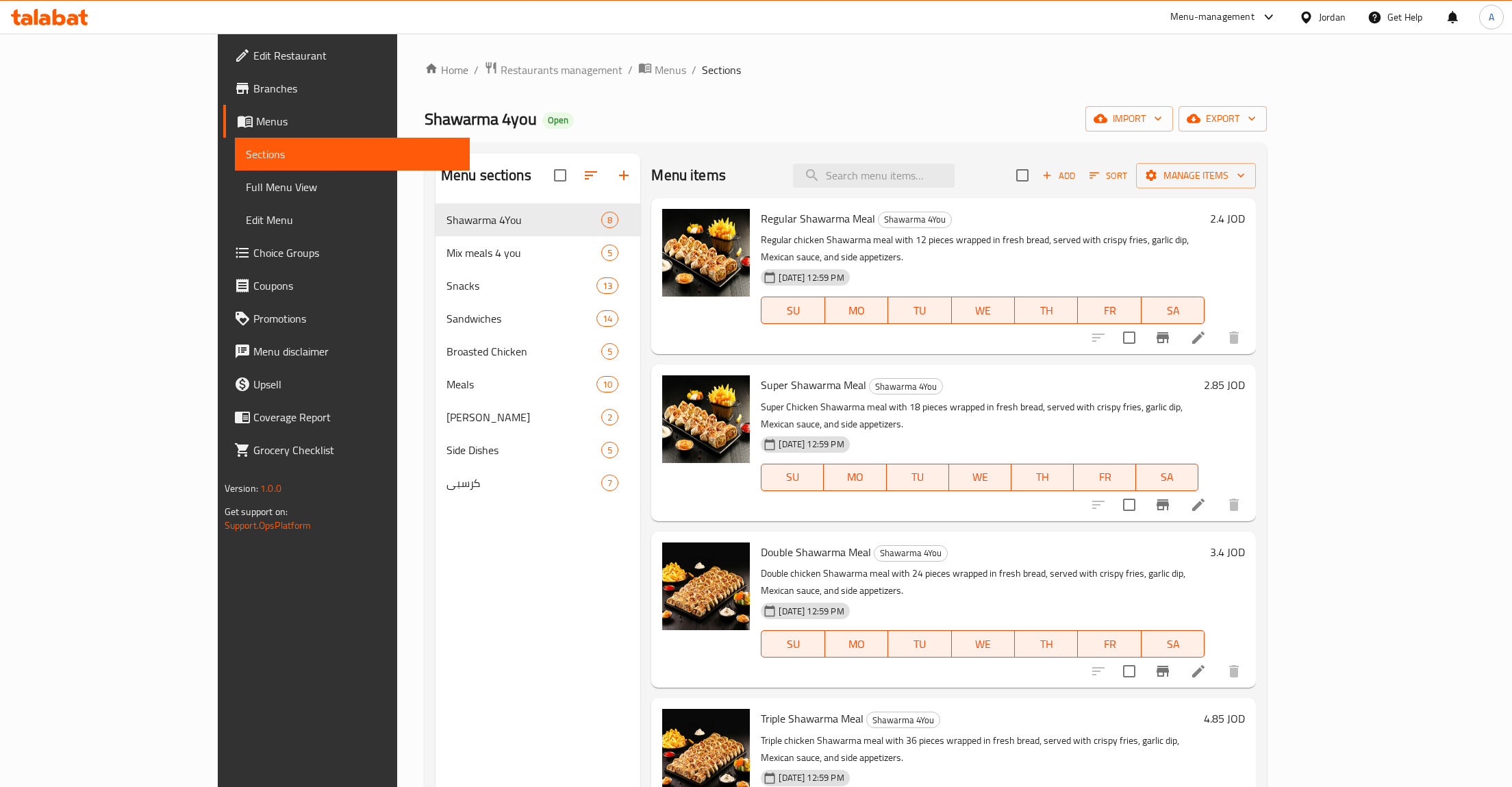
click at [1245, 542] on h6 "3.4 JOD" at bounding box center [1228, 552] width 35 height 19
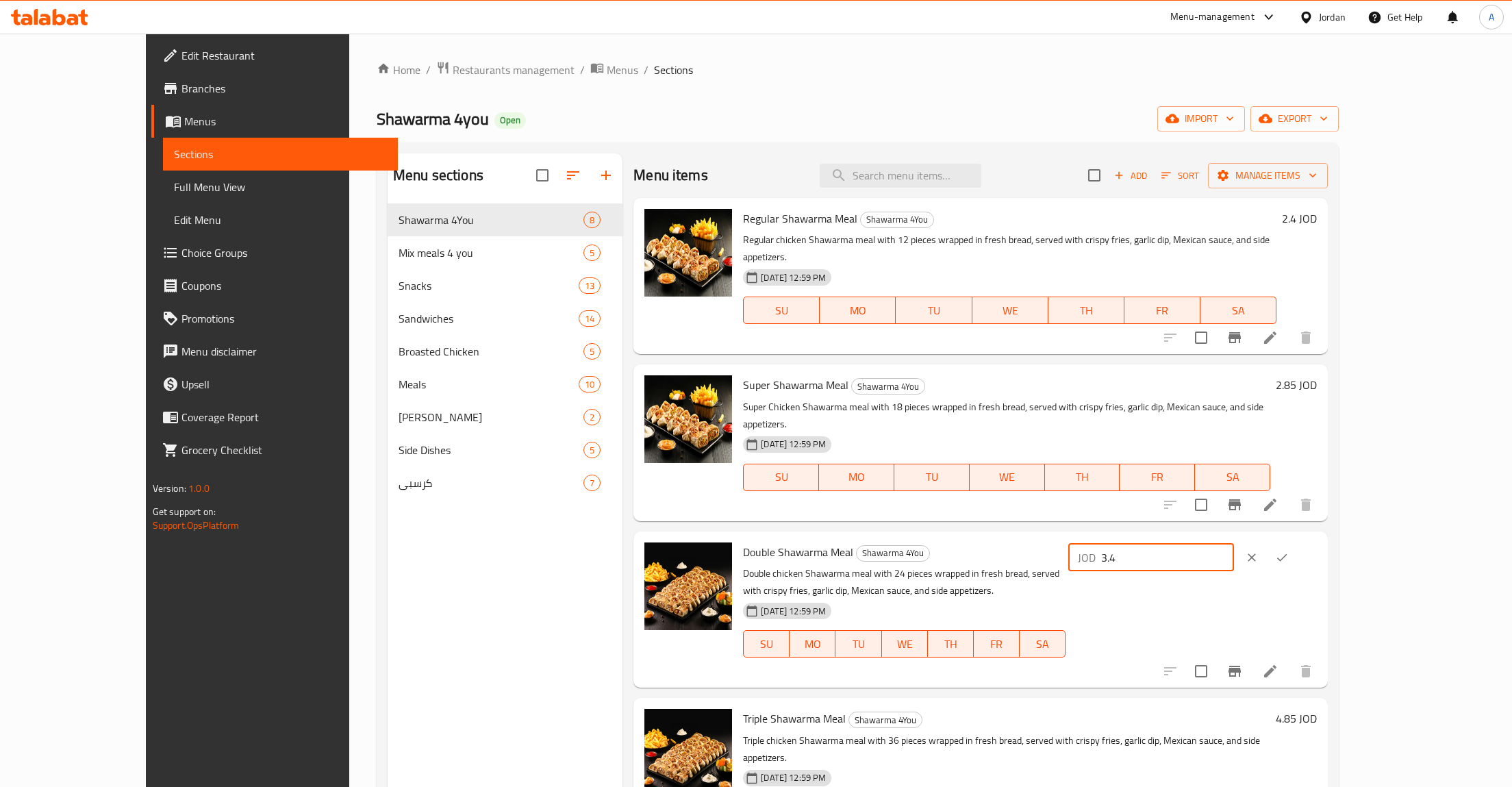
click at [1234, 544] on input "3.4" at bounding box center [1167, 558] width 133 height 28
type input "3.60"
click at [1289, 551] on icon "ok" at bounding box center [1282, 558] width 14 height 14
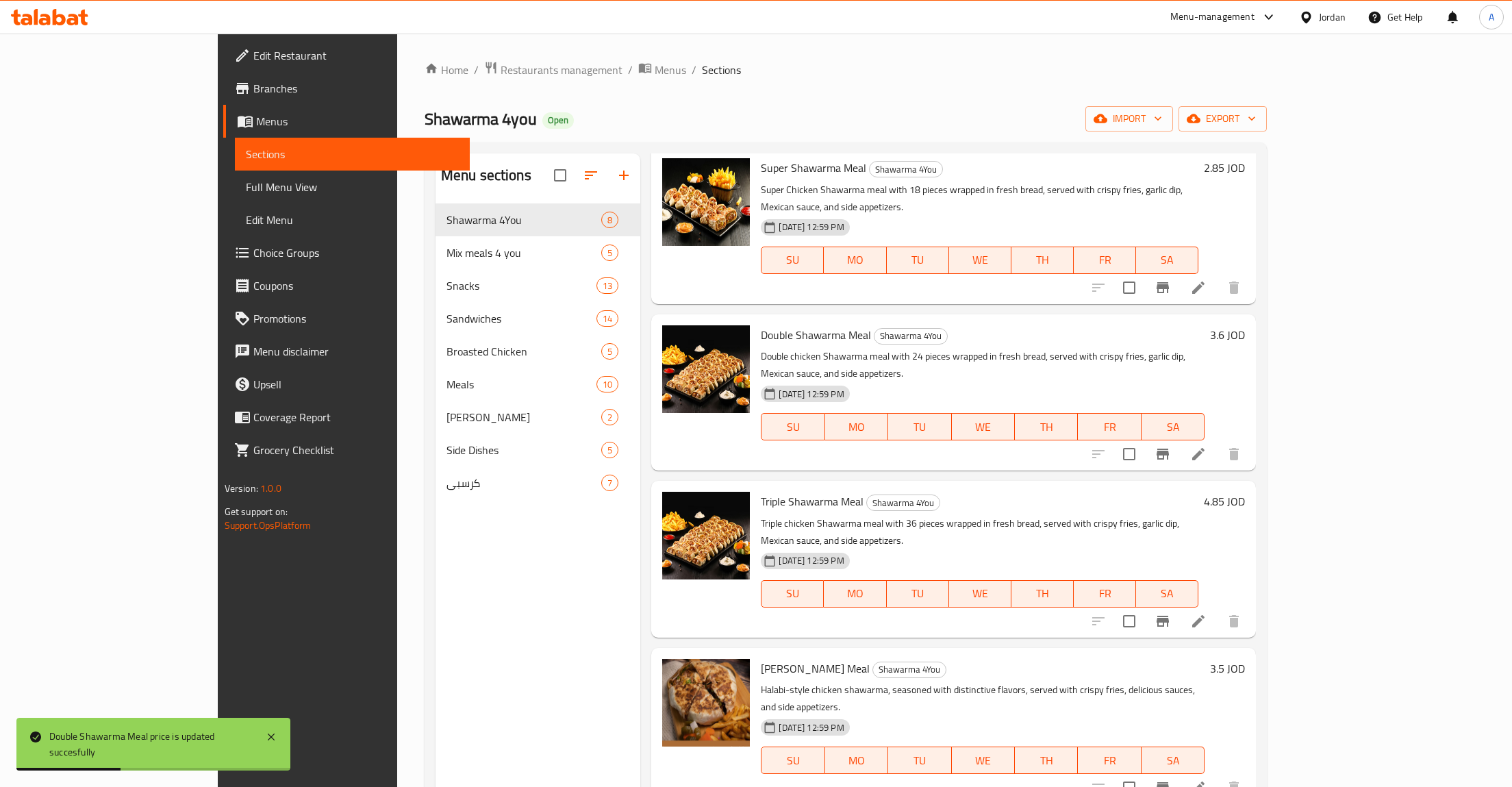
scroll to position [108, 0]
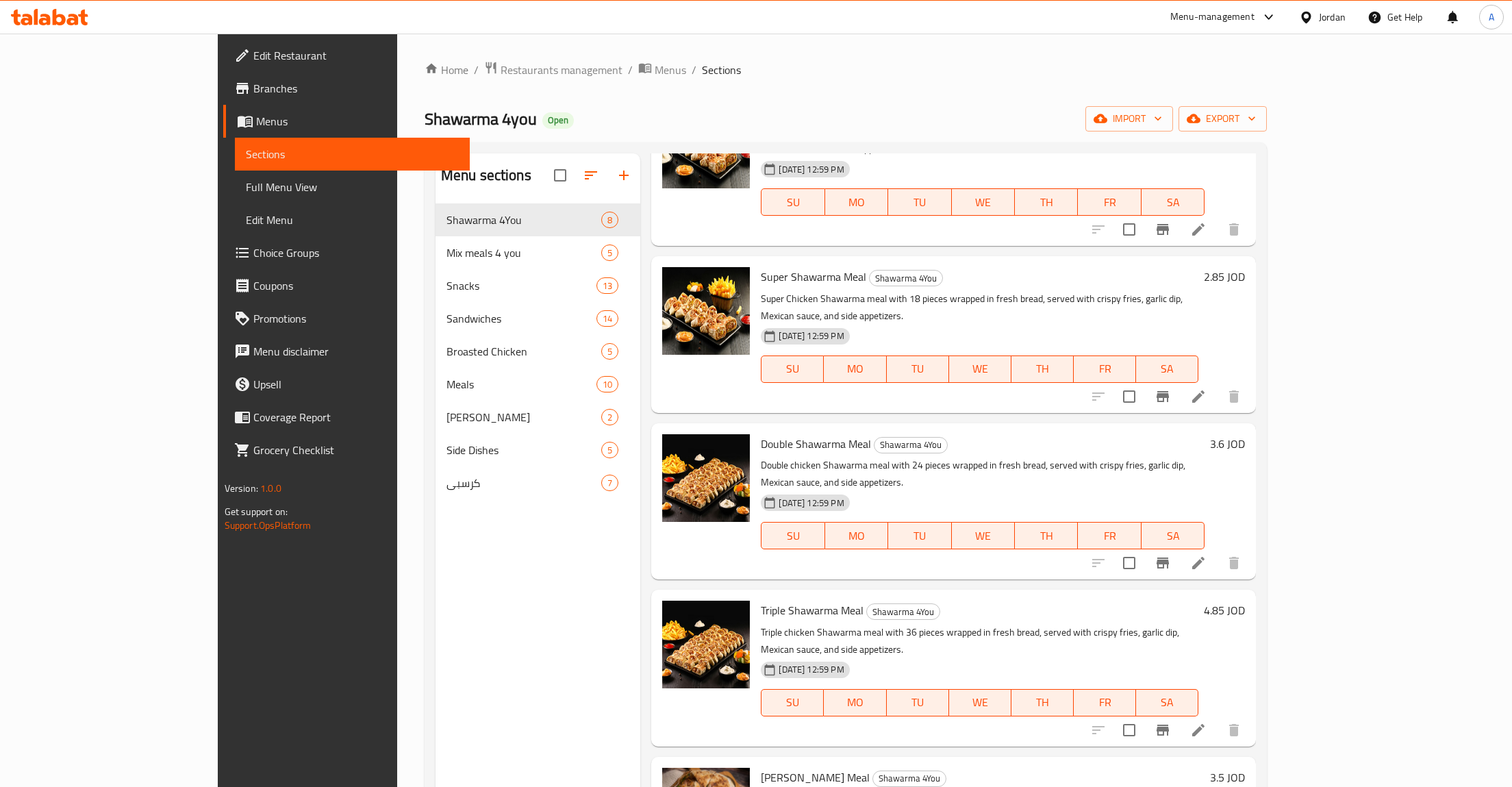
click at [1205, 434] on h6 "Double Shawarma Meal Shawarma 4You" at bounding box center [982, 443] width 444 height 19
click at [1245, 267] on h6 "2.85 JOD" at bounding box center [1224, 276] width 41 height 19
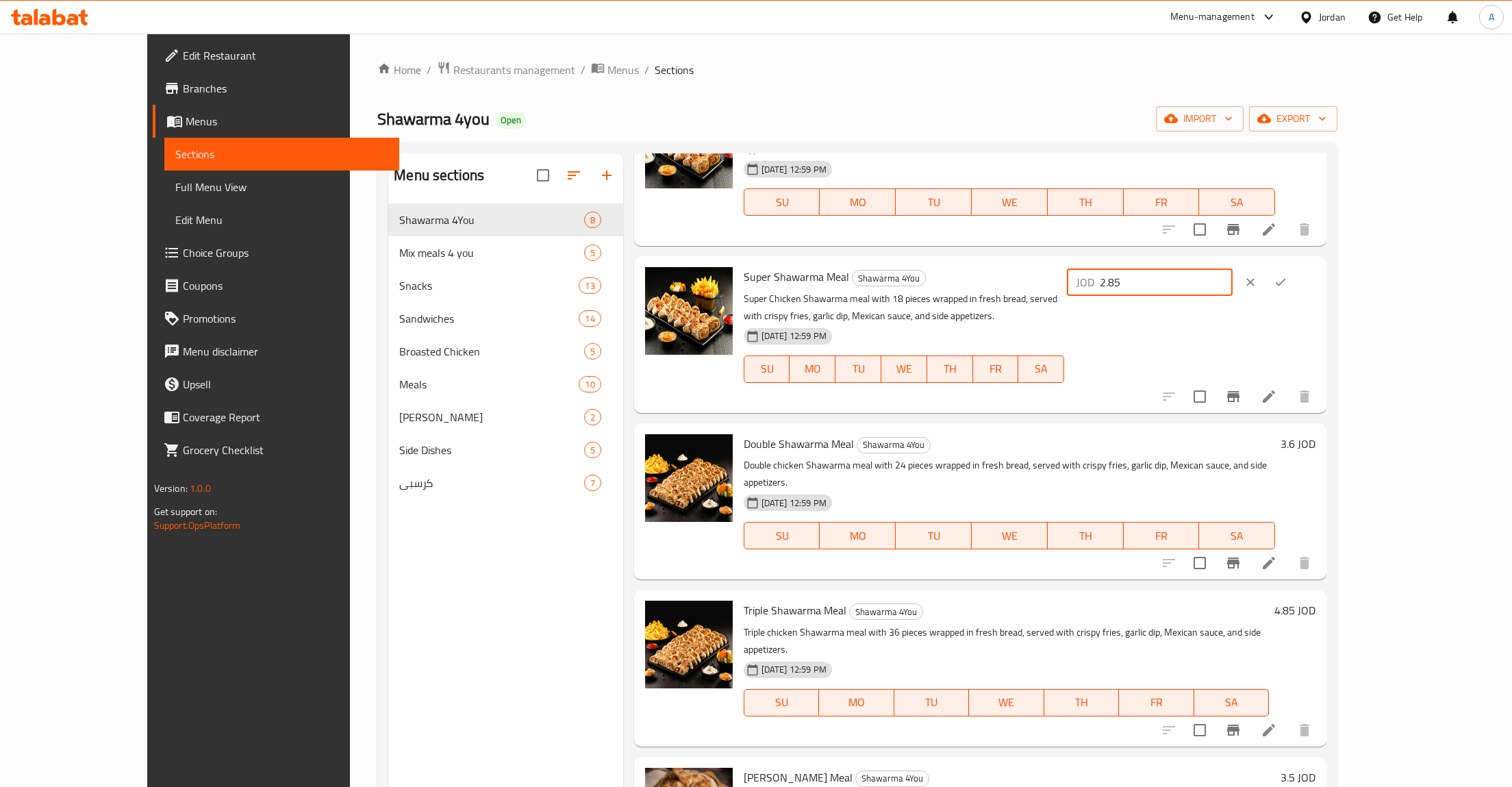
drag, startPoint x: 1310, startPoint y: 268, endPoint x: 1129, endPoint y: 268, distance: 181.0
click at [1129, 268] on input "2.85" at bounding box center [1166, 282] width 133 height 28
type input "0"
type input "3.00"
click at [1287, 275] on icon "ok" at bounding box center [1280, 282] width 14 height 14
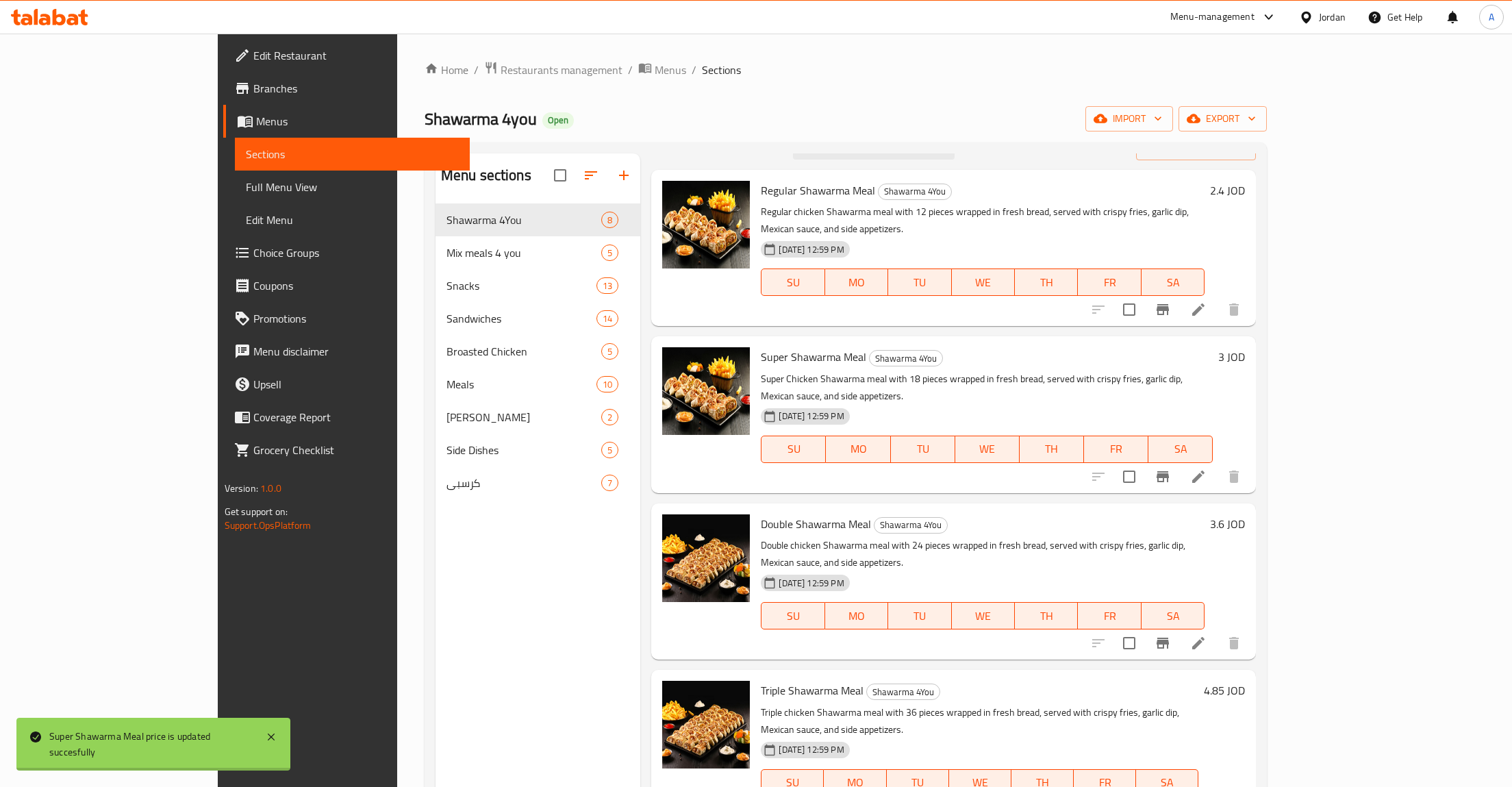
scroll to position [0, 0]
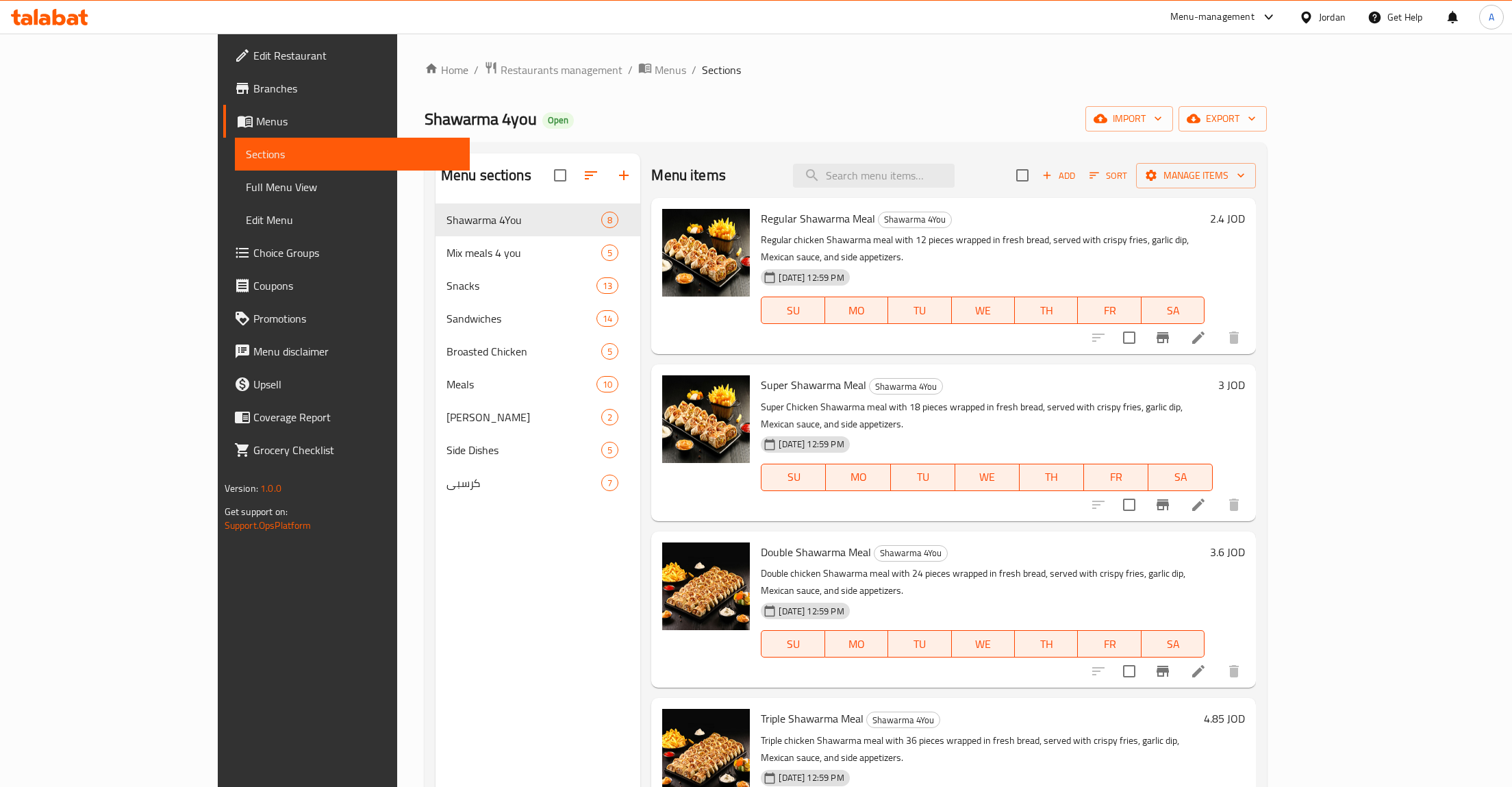
click at [1245, 216] on h6 "2.4 JOD" at bounding box center [1228, 218] width 35 height 19
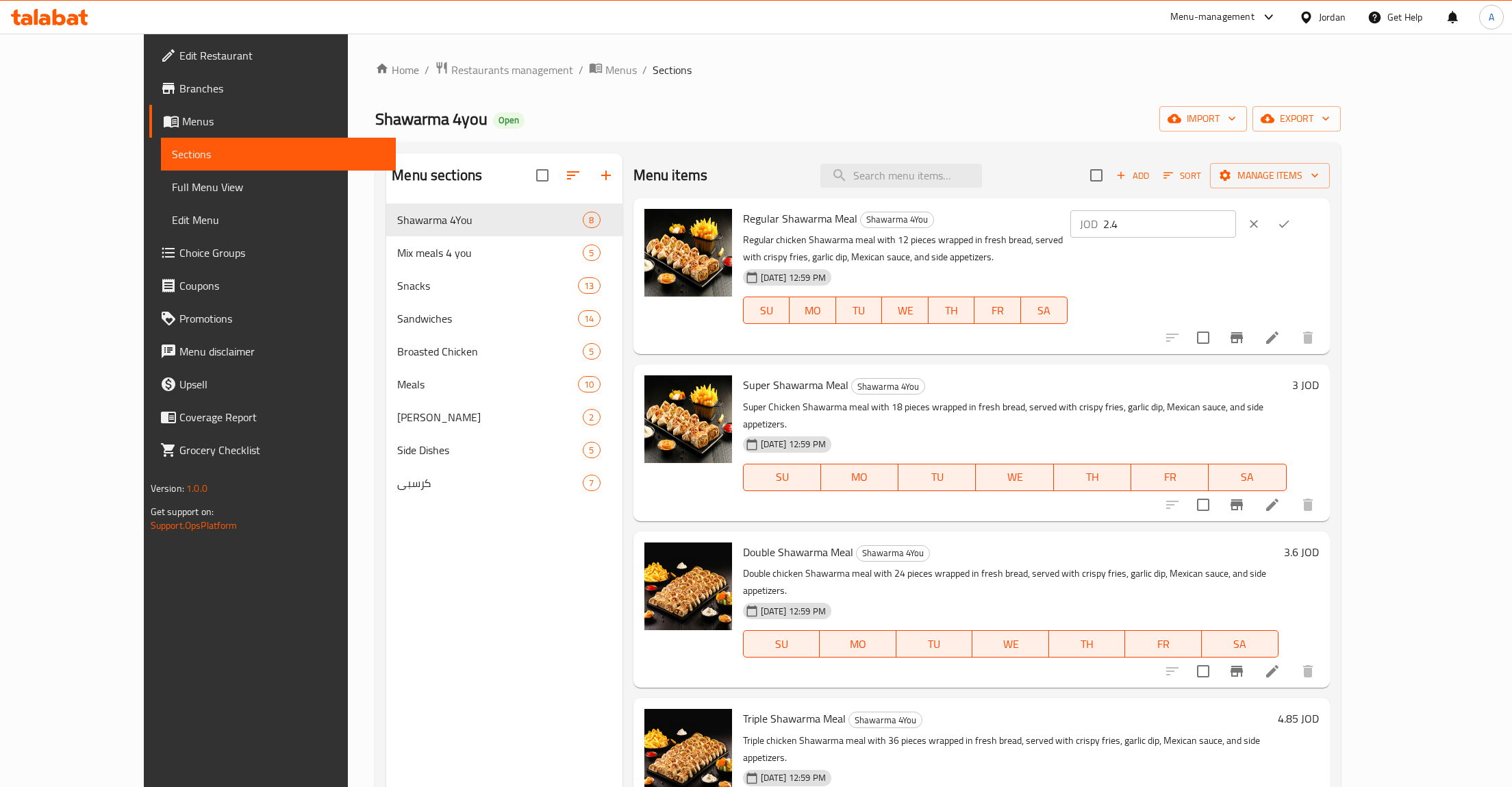
click at [1236, 227] on input "2.4" at bounding box center [1169, 224] width 133 height 28
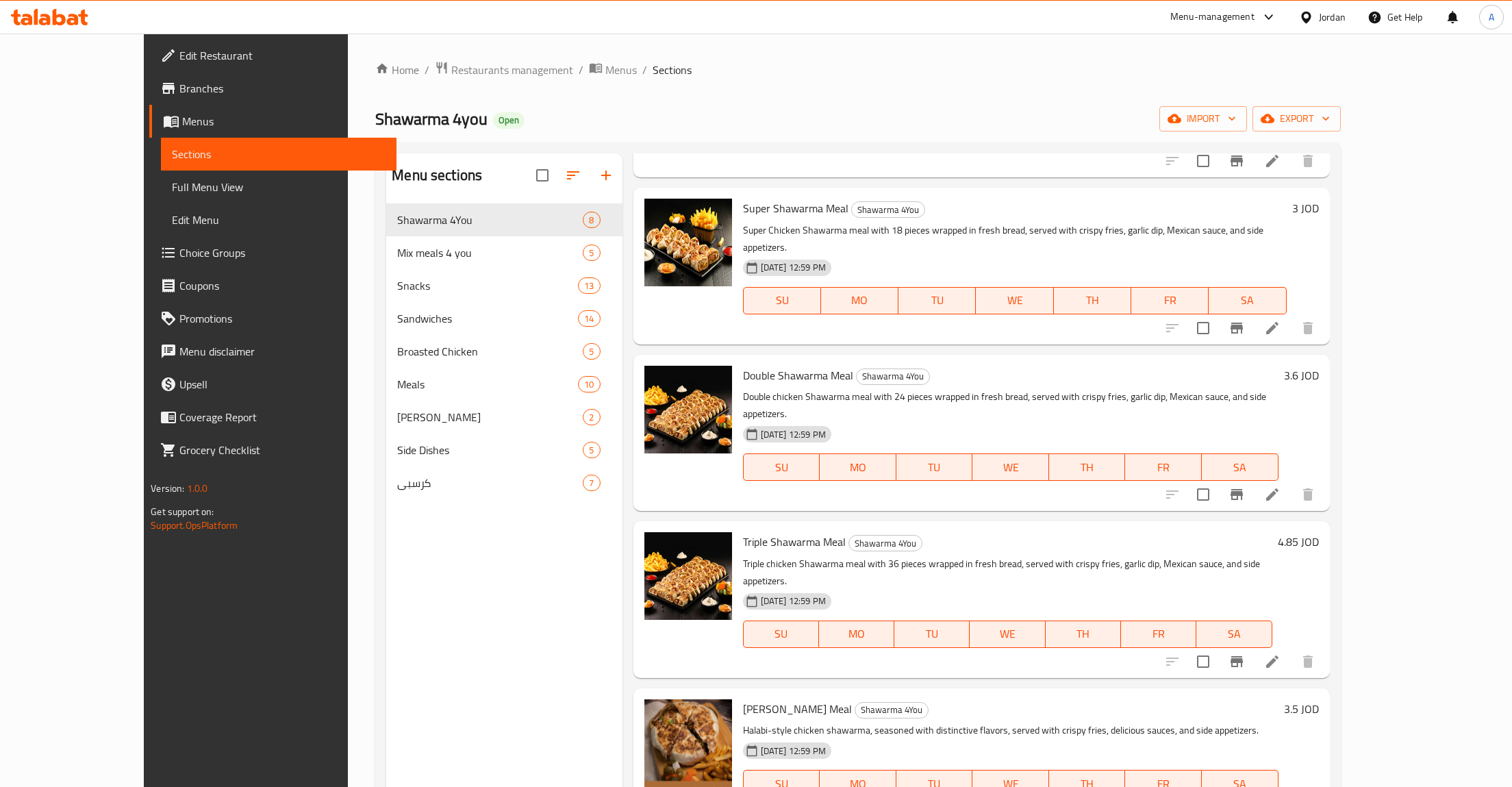
scroll to position [217, 0]
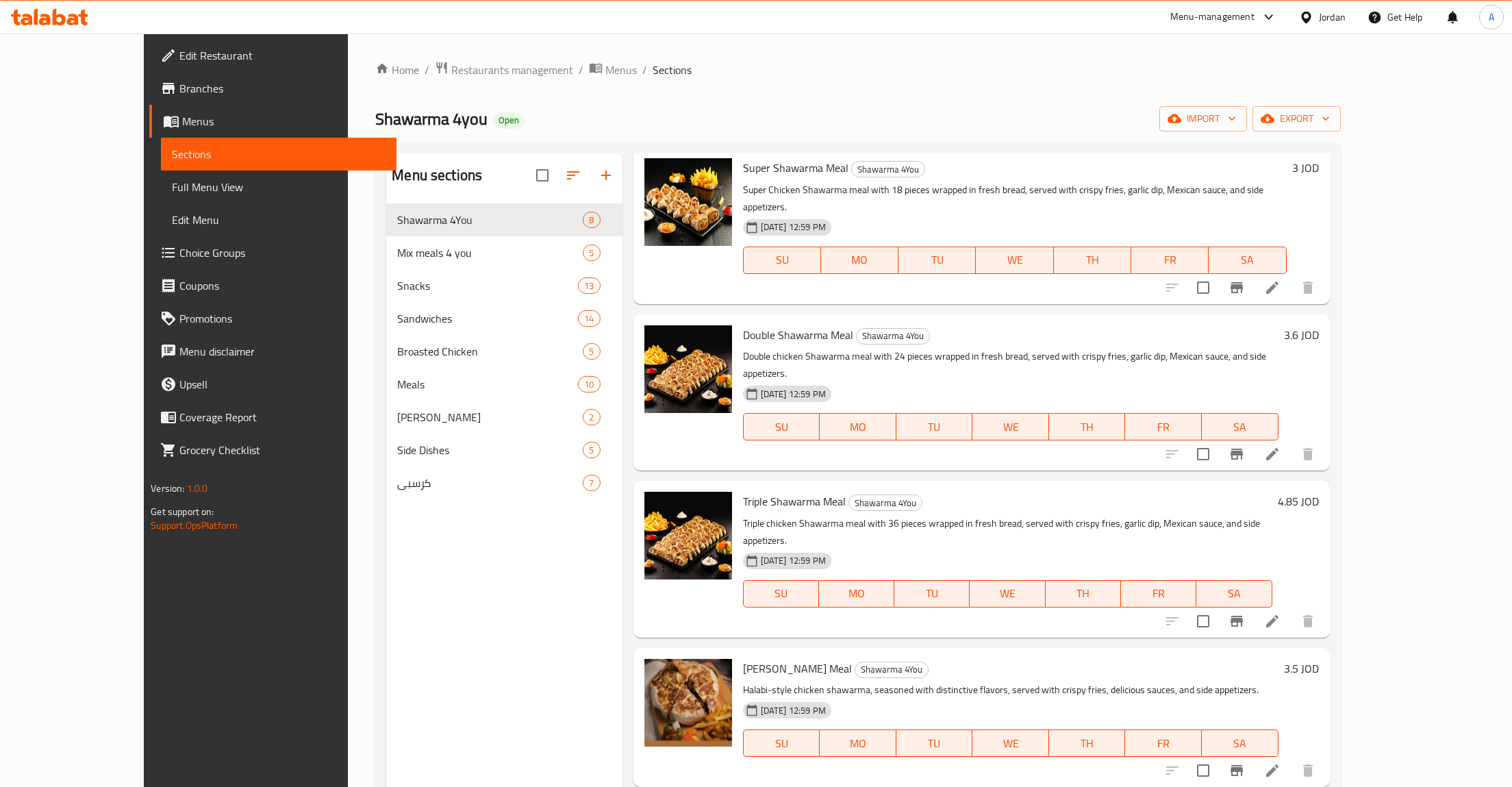
click at [1292, 275] on li at bounding box center [1273, 288] width 38 height 25
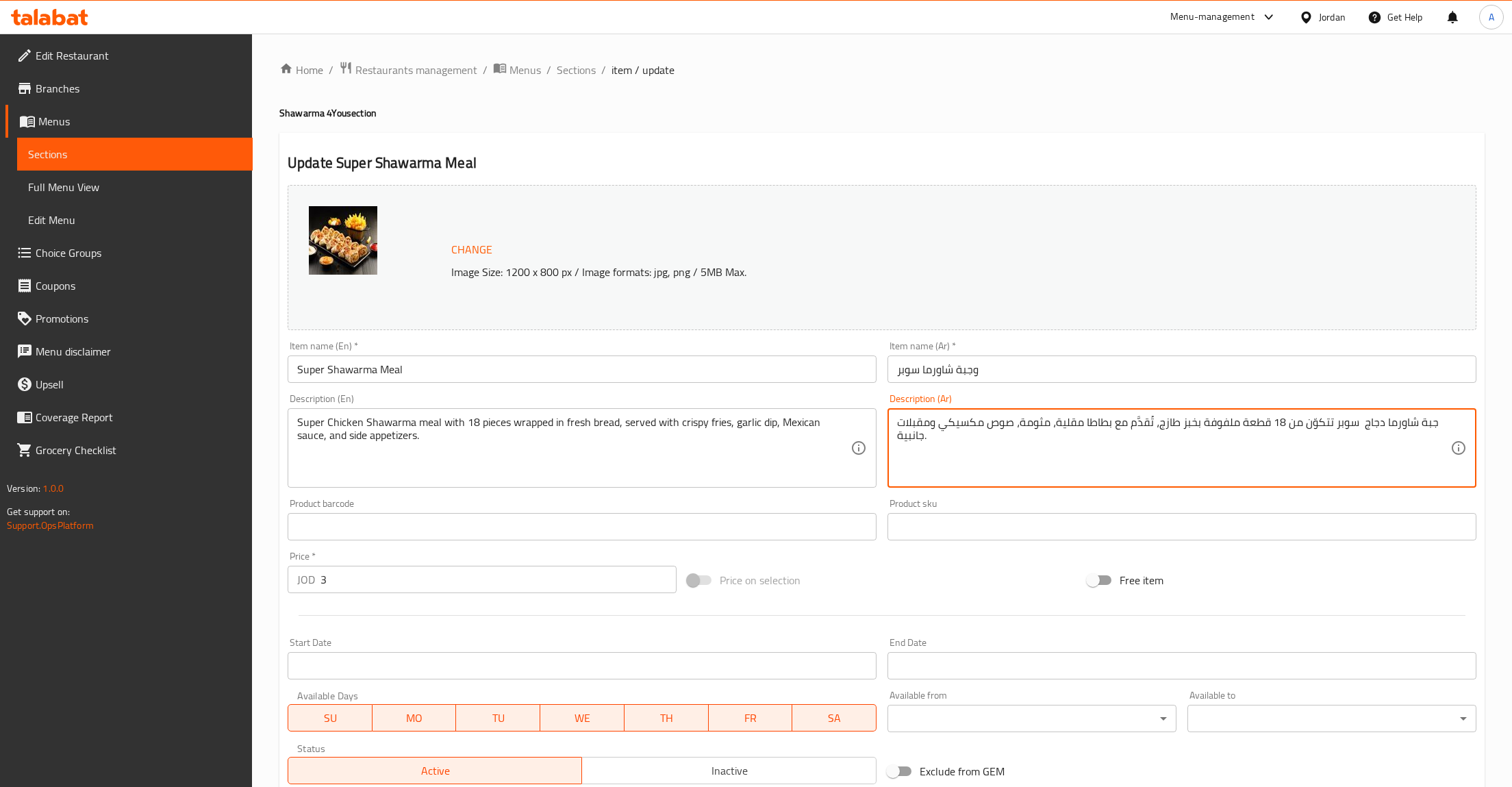
drag, startPoint x: 1286, startPoint y: 422, endPoint x: 1194, endPoint y: 424, distance: 92.0
click at [1194, 424] on textarea "جبة شاورما دجاج سوبر تتكوّن من 18 قطعة ملفوفة بخبز طازج، تُقدَّم مع بطاطا مقلية…" at bounding box center [1174, 448] width 554 height 65
click at [1444, 426] on textarea "جبة شاورما دجاج سوبر تتكوّن من 18 قطعة ملفوفة بخبز طازج، تُقدَّم مع بطاطا مقلية…" at bounding box center [1174, 448] width 554 height 65
click at [1329, 425] on textarea "وجبة شاورما دجاج سوبر تتكوّن من 18 قطعة ملفوفة بخبز طازج، تُقدَّم مع بطاطا مقلي…" at bounding box center [1174, 448] width 554 height 65
drag, startPoint x: 1328, startPoint y: 425, endPoint x: 1238, endPoint y: 420, distance: 90.1
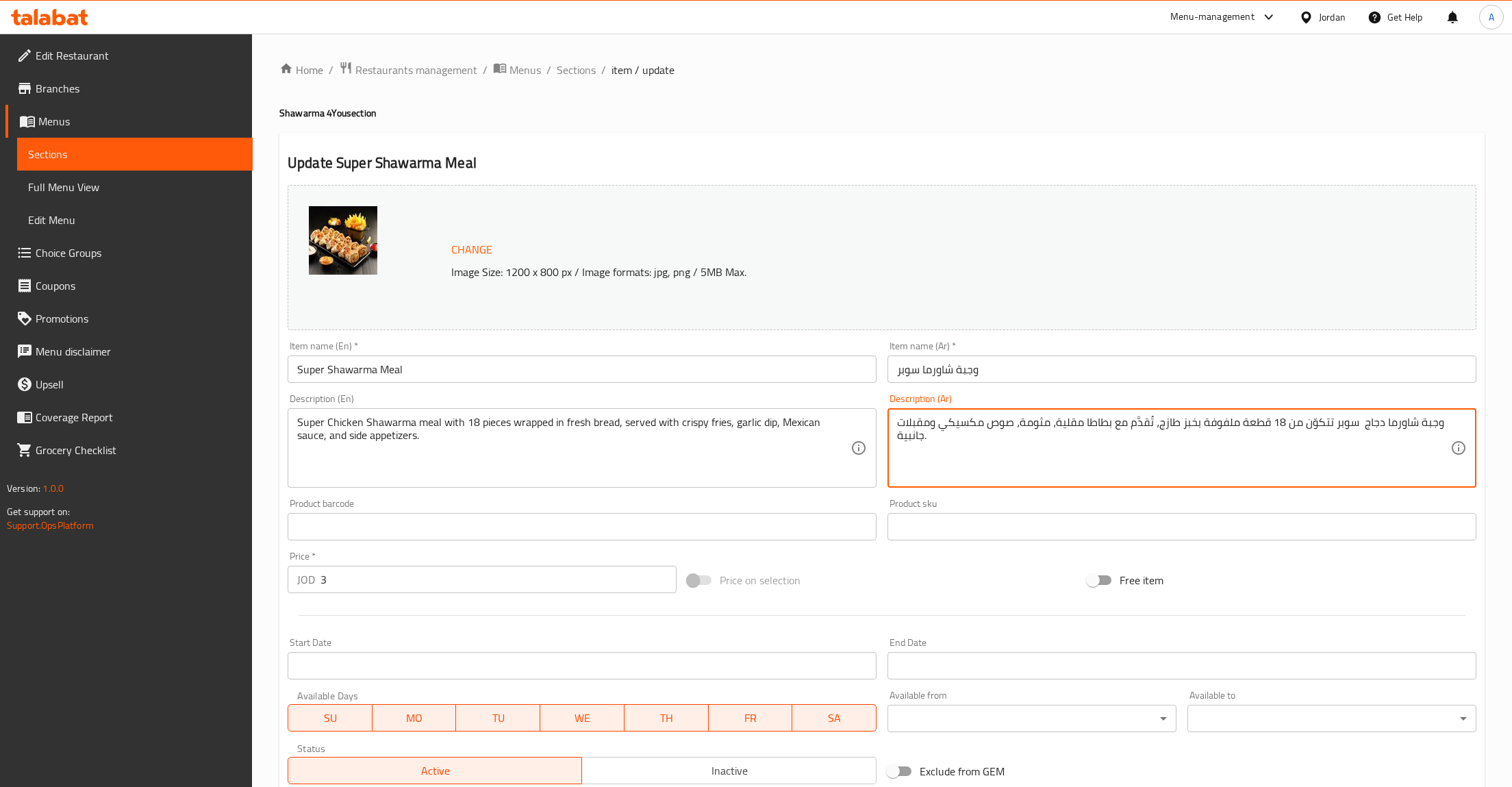
click at [1238, 420] on textarea "وجبة شاورما دجاج سوبر تتكوّن من 18 قطعة ملفوفة بخبز طازج، تُقدَّم مع بطاطا مقلي…" at bounding box center [1174, 448] width 554 height 65
type textarea "وجبة شاورما دجاج سوبر ملفوفة بخبز طازج، تُقدَّم مع بطاطا مقلية، مثومة، صوص مكسي…"
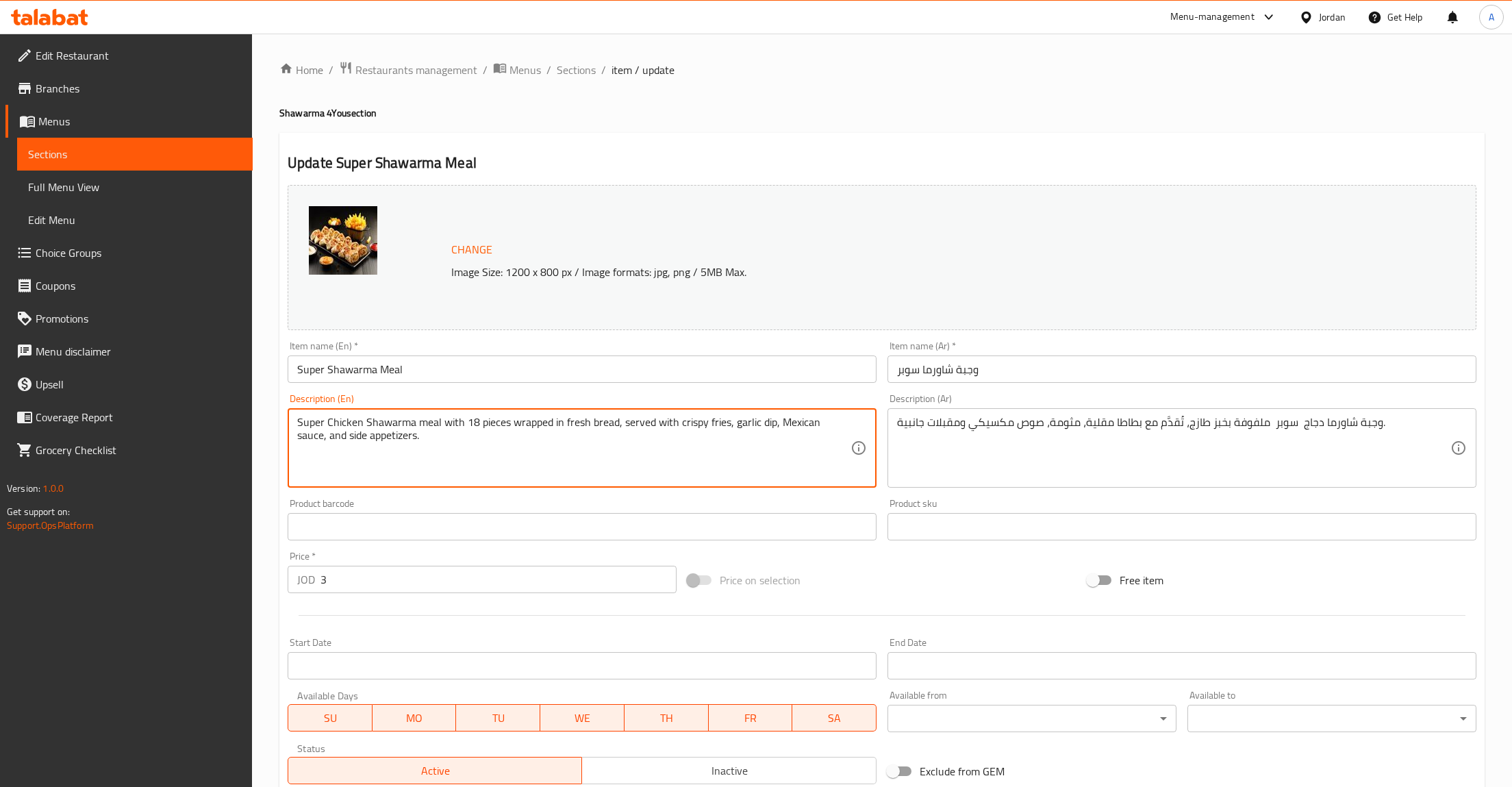
drag, startPoint x: 441, startPoint y: 423, endPoint x: 510, endPoint y: 423, distance: 69.0
click at [510, 423] on textarea "Super Chicken Shawarma meal with 18 pieces wrapped in fresh bread, served with …" at bounding box center [574, 448] width 554 height 65
click at [437, 456] on textarea "Super Chicken Shawarma meal wrapped in fresh bread, served with crispy fries, g…" at bounding box center [574, 448] width 554 height 65
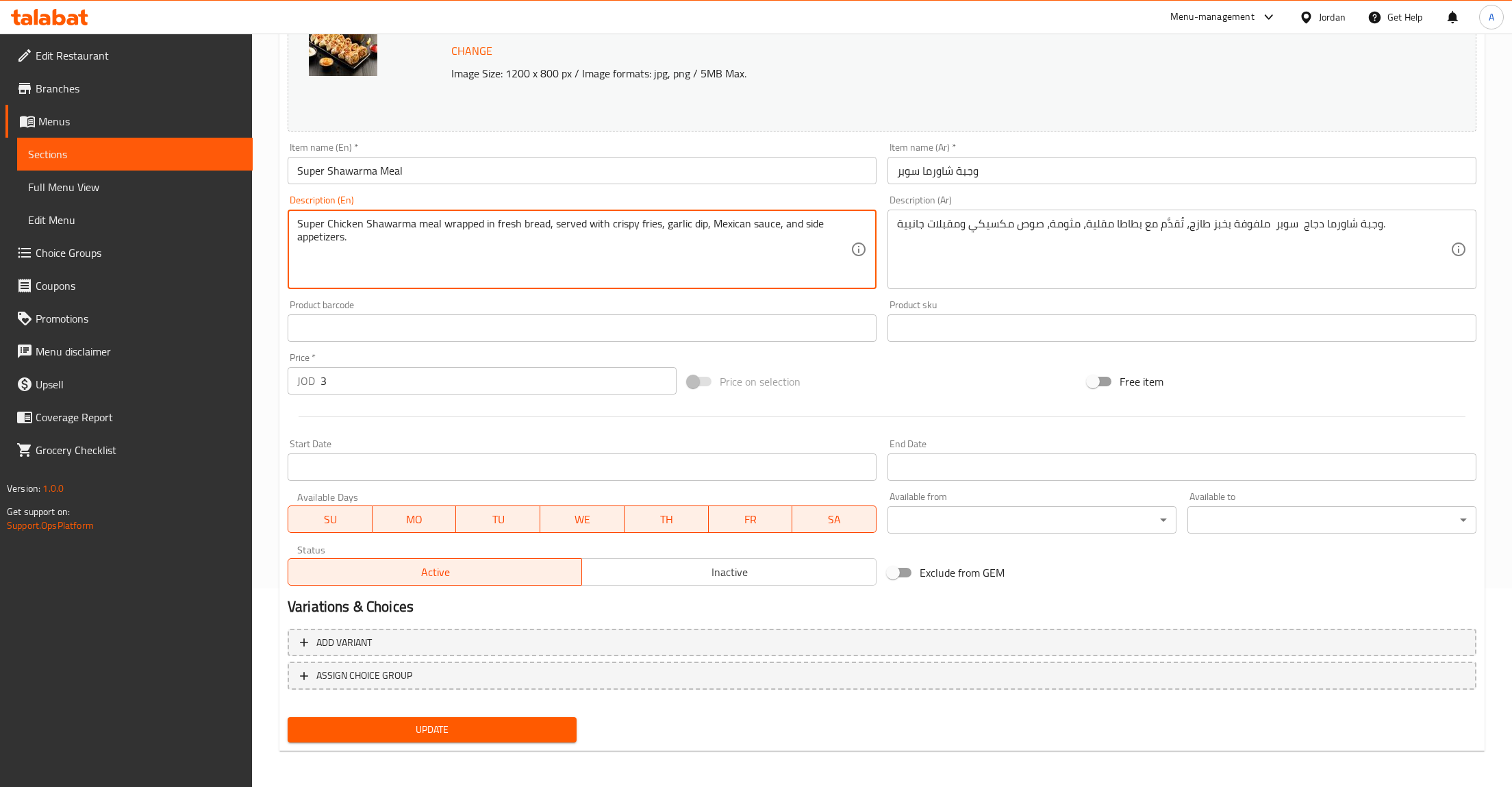
type textarea "Super Chicken Shawarma meal wrapped in fresh bread, served with crispy fries, g…"
click at [383, 739] on button "Update" at bounding box center [432, 729] width 289 height 25
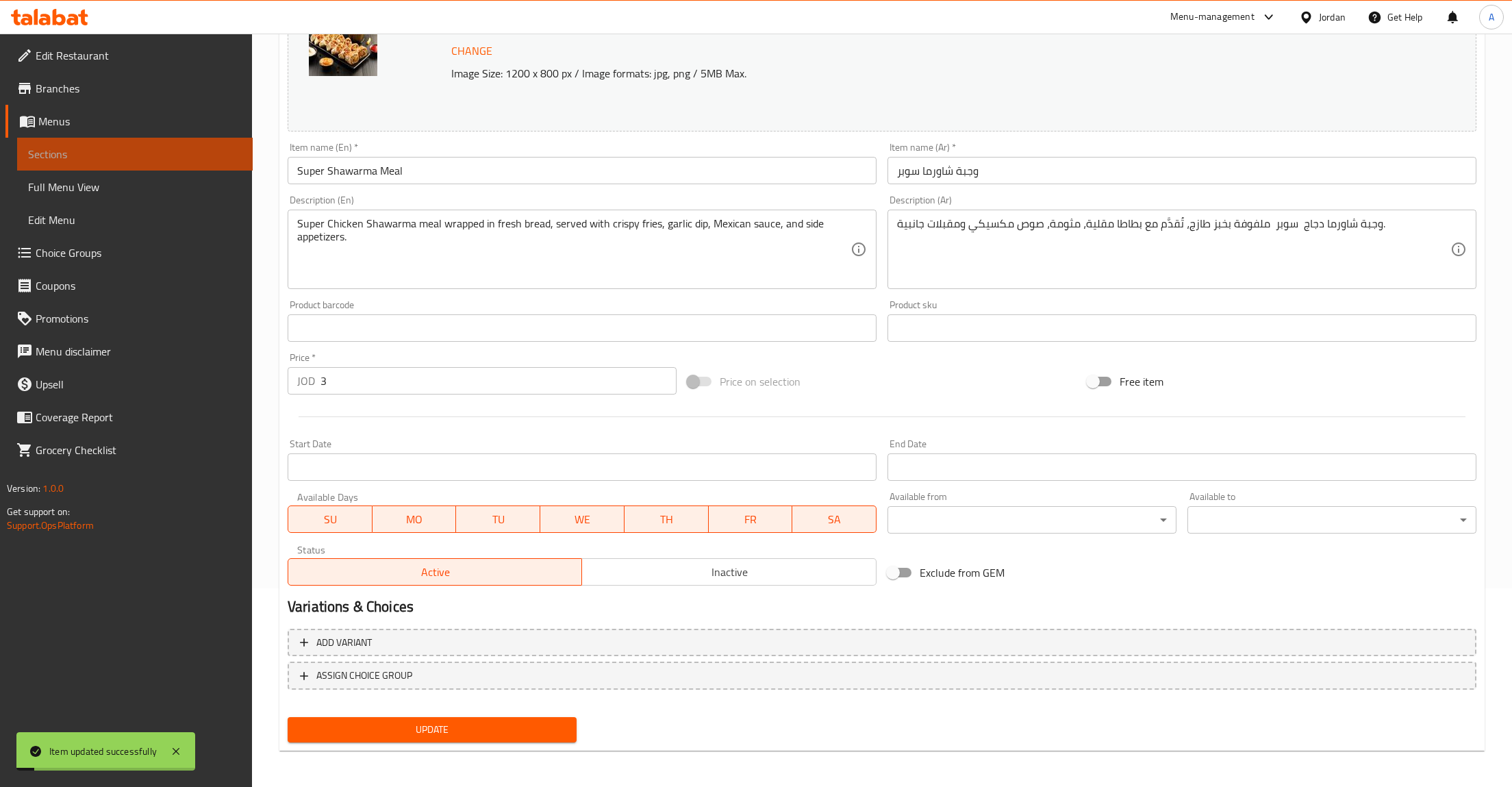
click at [89, 151] on span "Sections" at bounding box center [135, 153] width 214 height 16
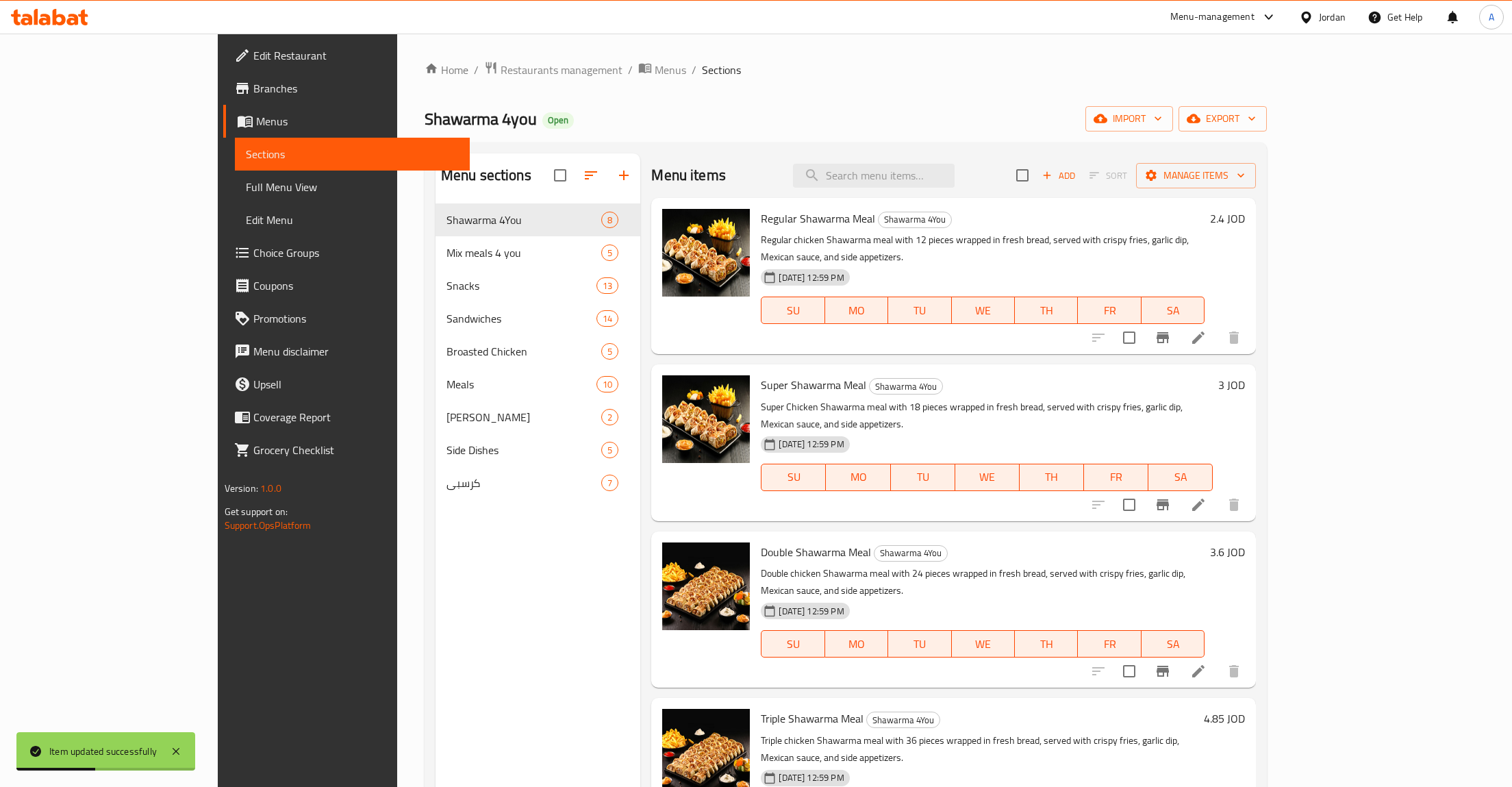
click at [1207, 497] on icon at bounding box center [1198, 505] width 16 height 16
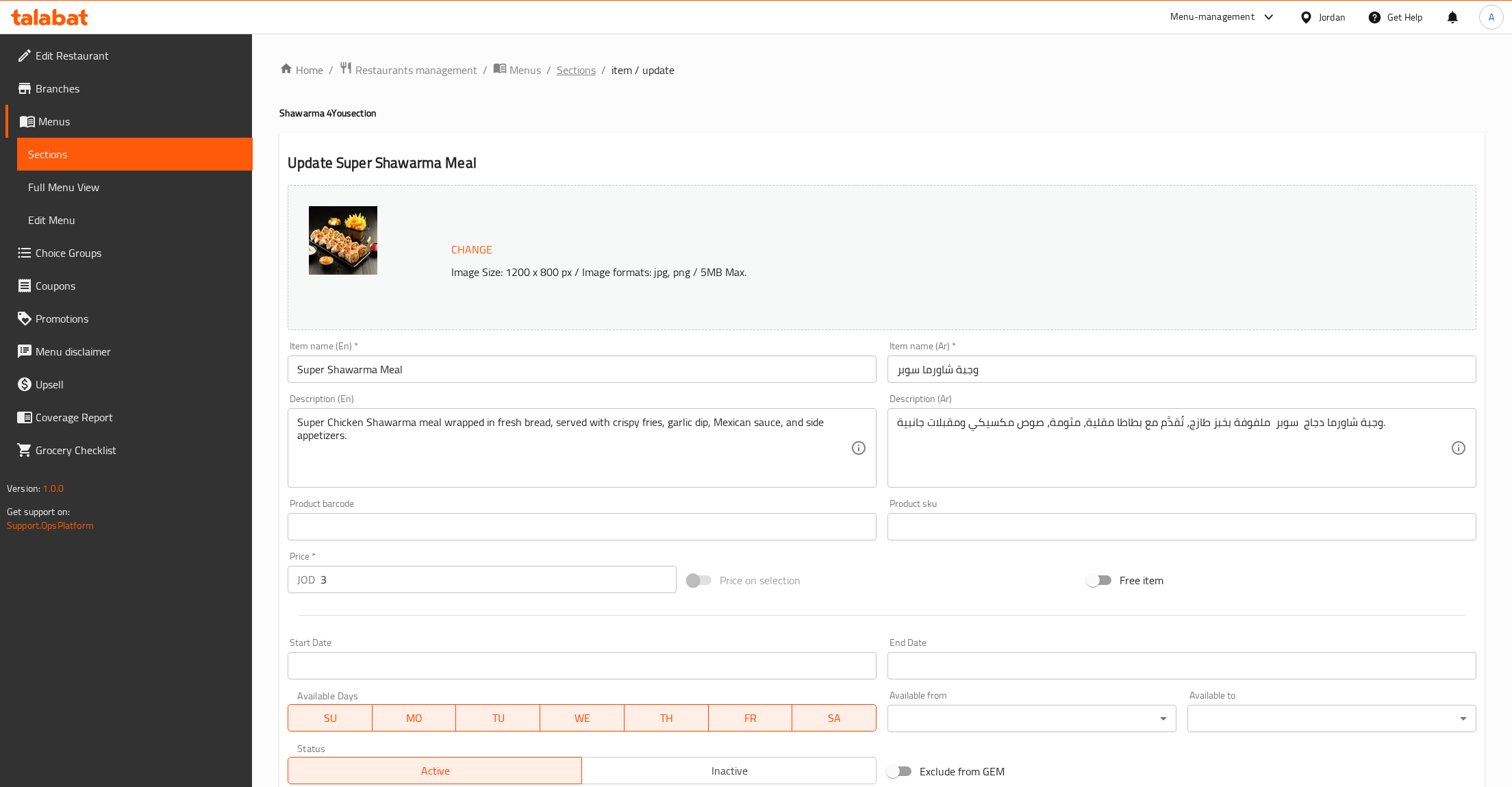
click at [576, 77] on span "Sections" at bounding box center [576, 69] width 39 height 16
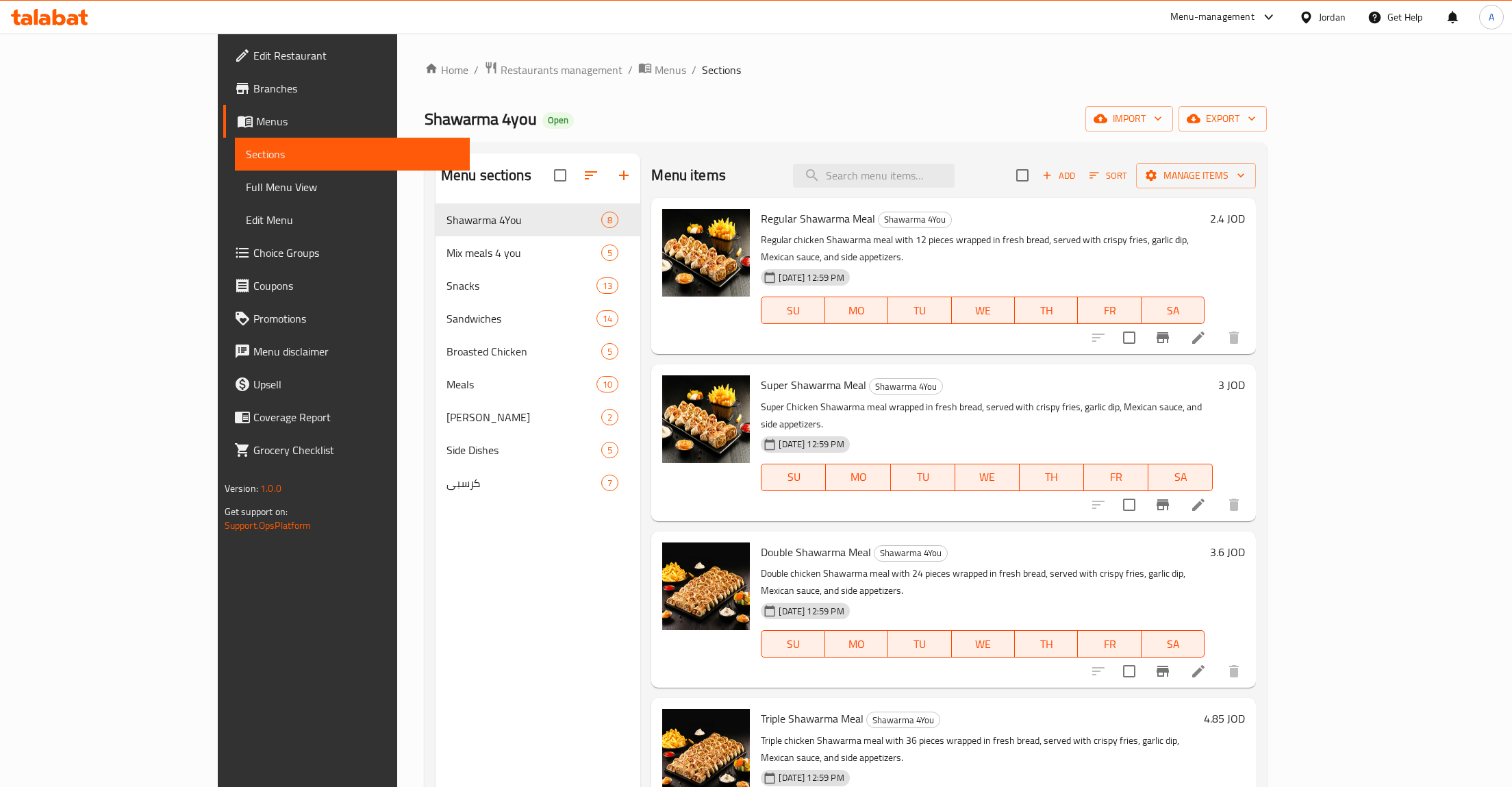
click at [1218, 325] on li at bounding box center [1198, 338] width 38 height 25
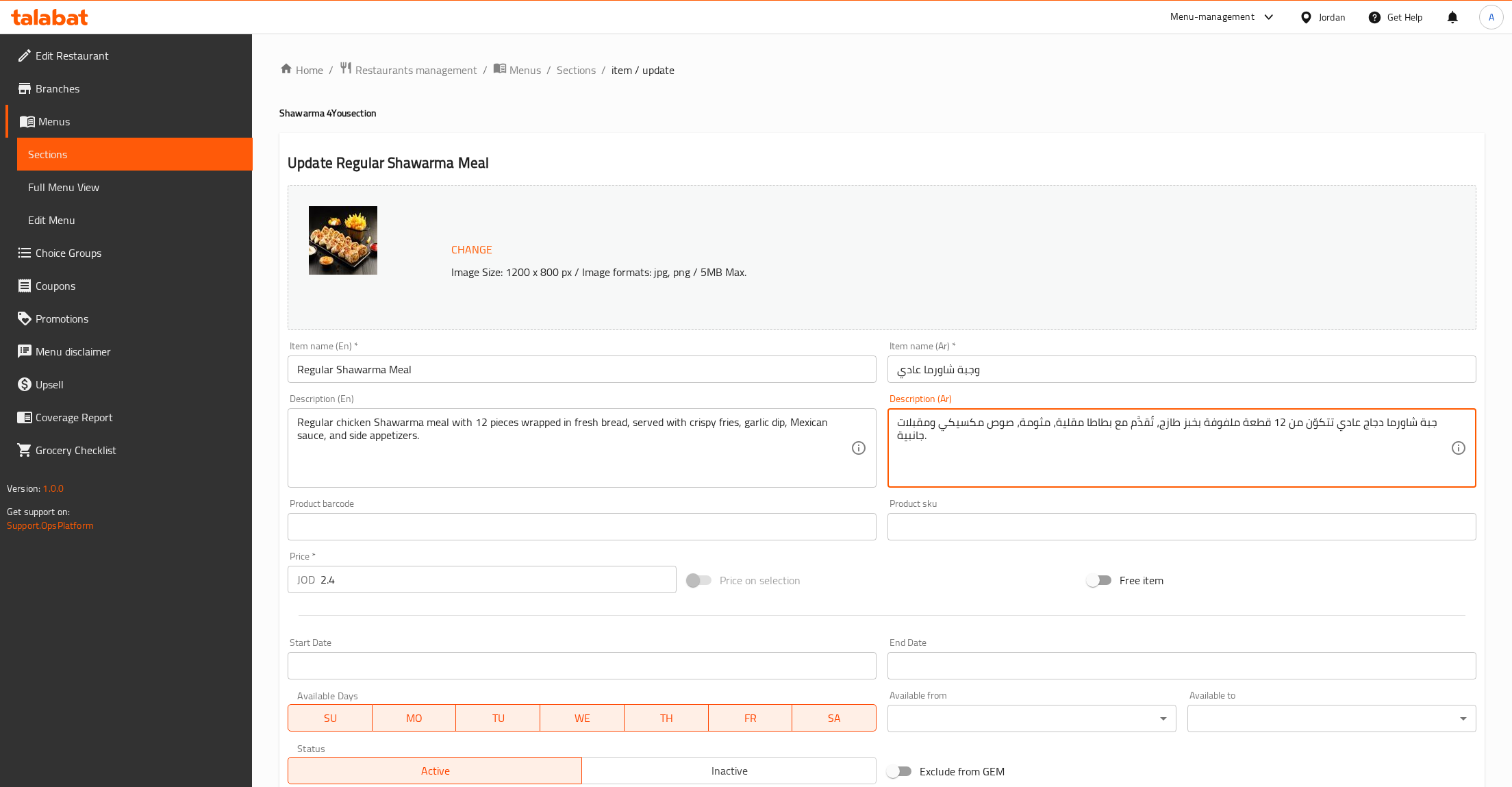
drag, startPoint x: 1314, startPoint y: 422, endPoint x: 1238, endPoint y: 426, distance: 76.1
click at [1234, 424] on textarea "جبة شاورما دجاج عادي تتكوّن من 12 قطعة ملفوفة بخبز طازج، تُقدَّم مع بطاطا مقلية…" at bounding box center [1174, 448] width 554 height 65
type textarea "جبة شاورما دجاج عادي ملفوفة بخبز طازج، تُقدَّم مع بطاطا مقلية، مثومة، صوص مكسيك…"
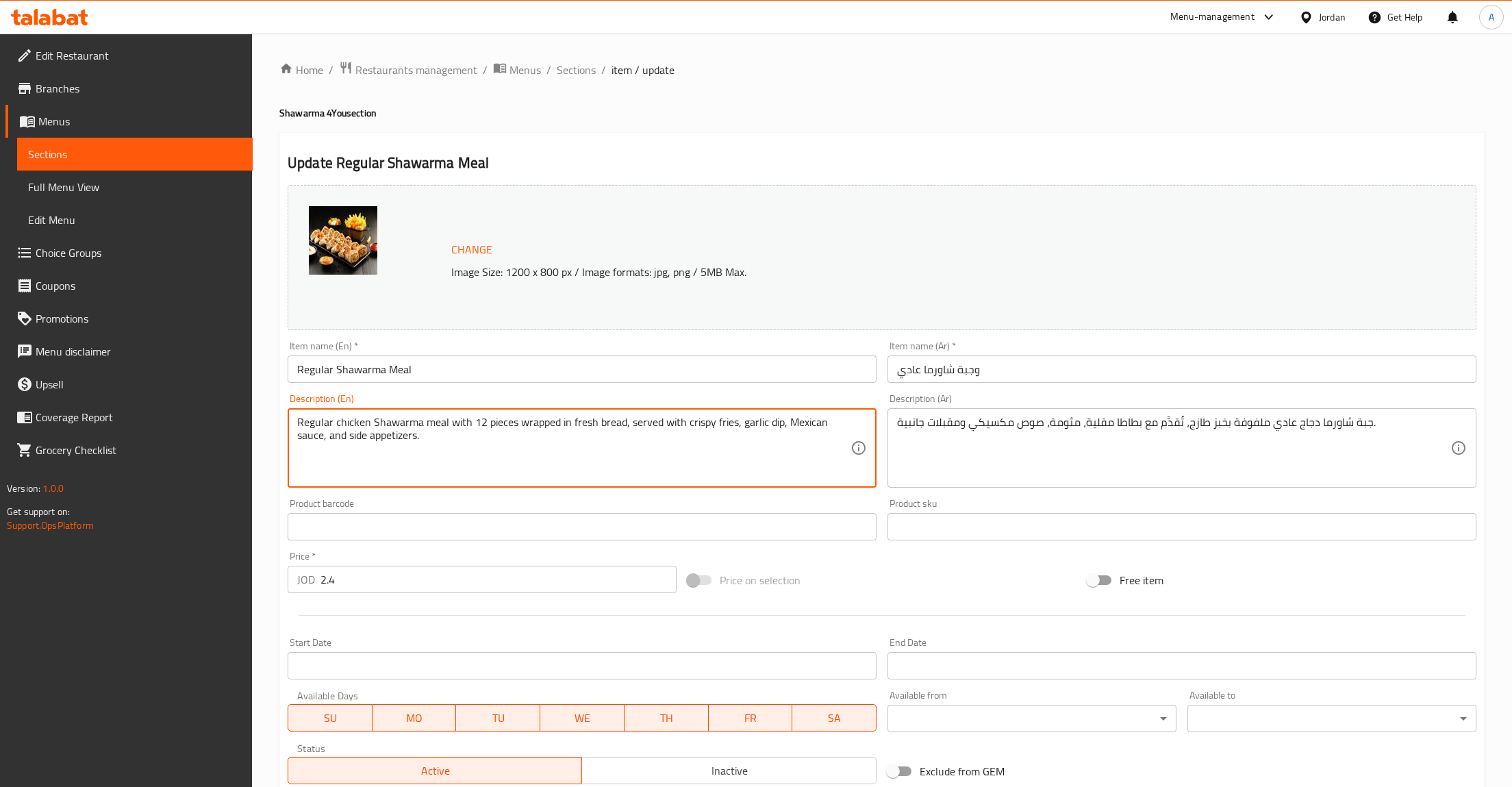
drag, startPoint x: 449, startPoint y: 420, endPoint x: 517, endPoint y: 412, distance: 68.5
click at [517, 416] on textarea "Regular chicken Shawarma meal with 12 pieces wrapped in fresh bread, served wit…" at bounding box center [574, 448] width 554 height 65
type textarea "Regular chicken Shawarma meal wrapped in fresh bread, served with crispy fries,…"
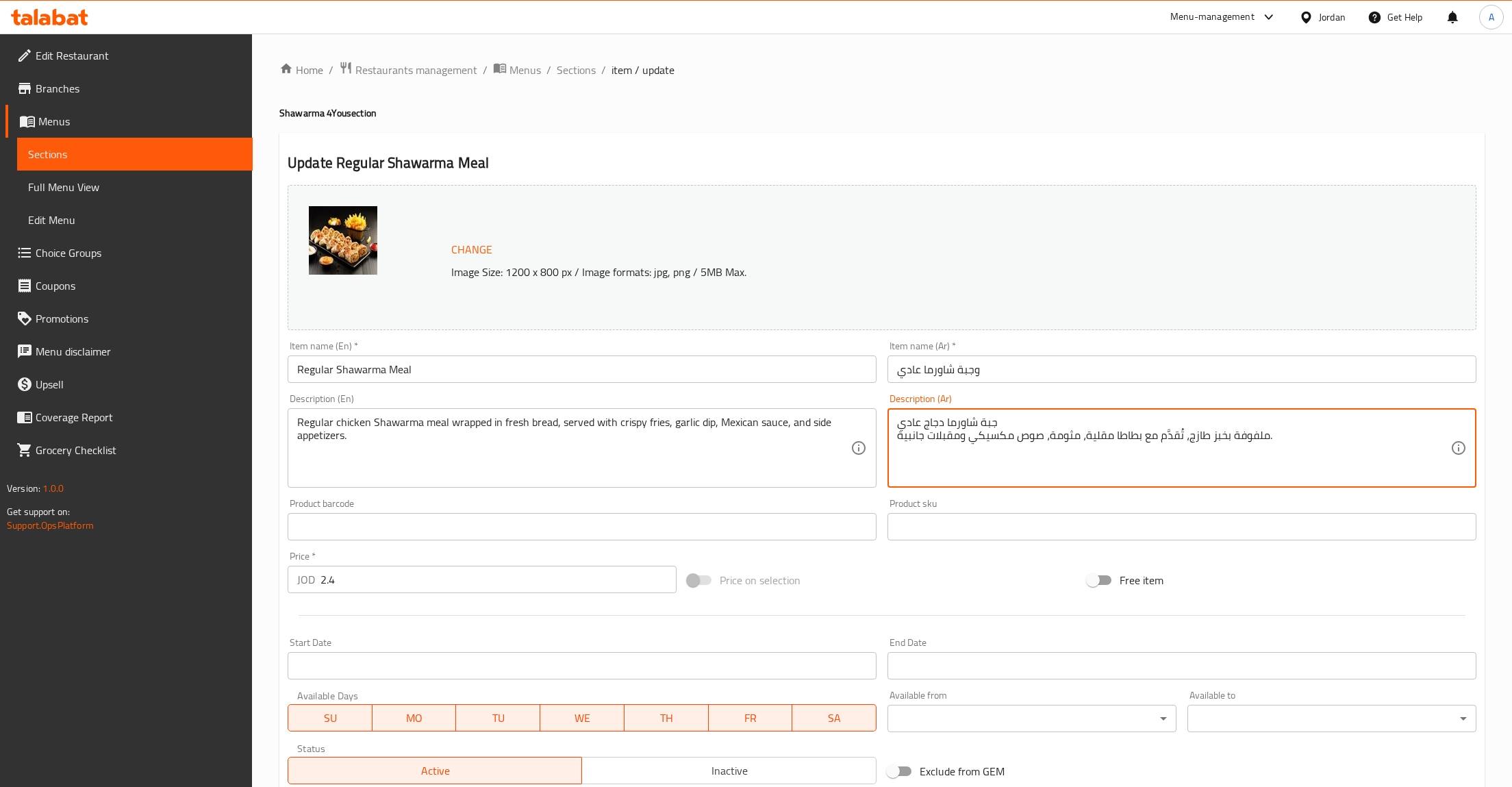
type textarea "جبة شاورما دجاج عادي ملفوفة بخبز طازج، تُقدَّم مع بطاطا مقلية، مثومة، صوص مكسيك…"
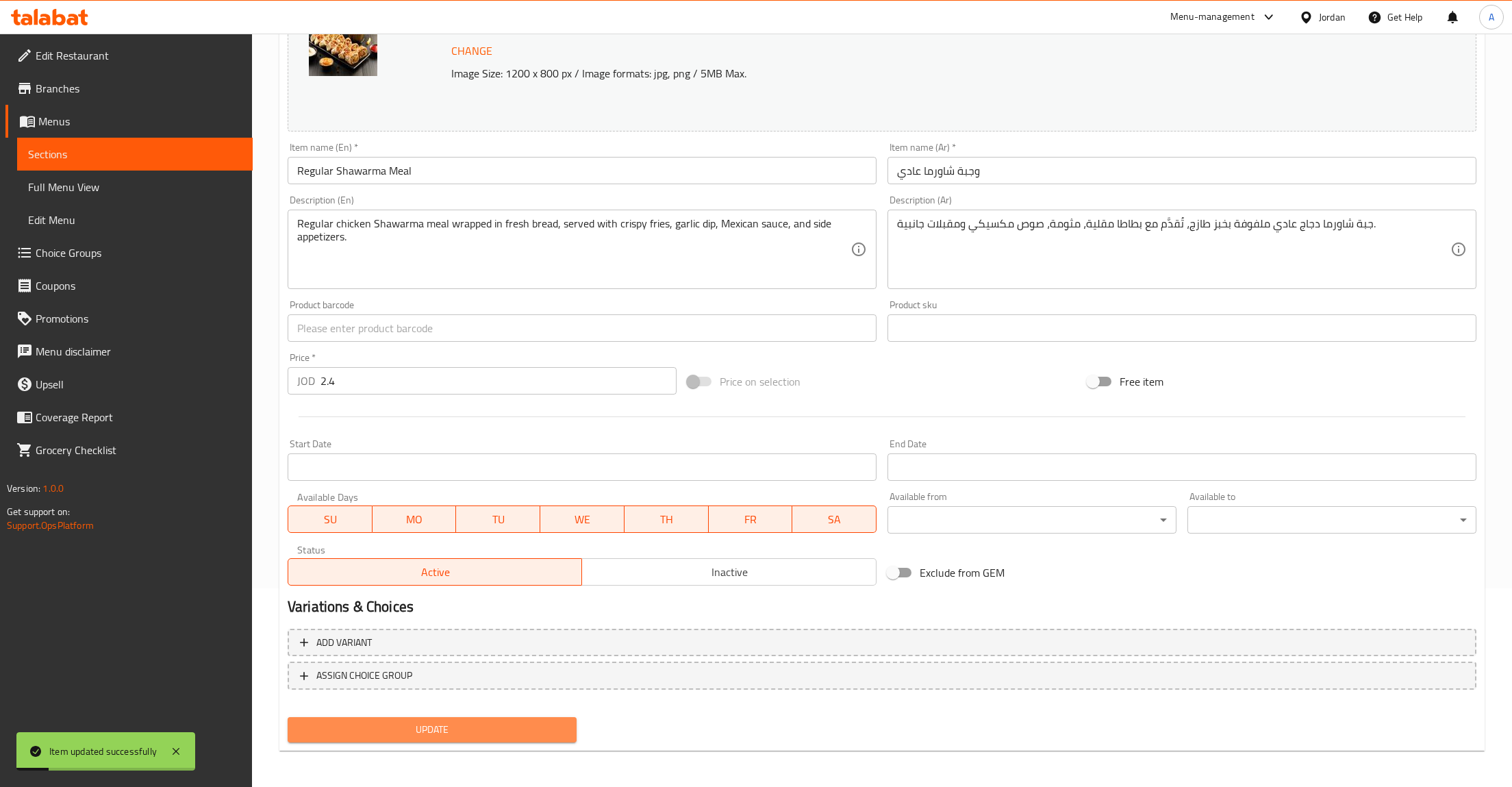
drag, startPoint x: 403, startPoint y: 722, endPoint x: 405, endPoint y: 729, distance: 7.3
click at [403, 726] on span "Update" at bounding box center [432, 730] width 267 height 17
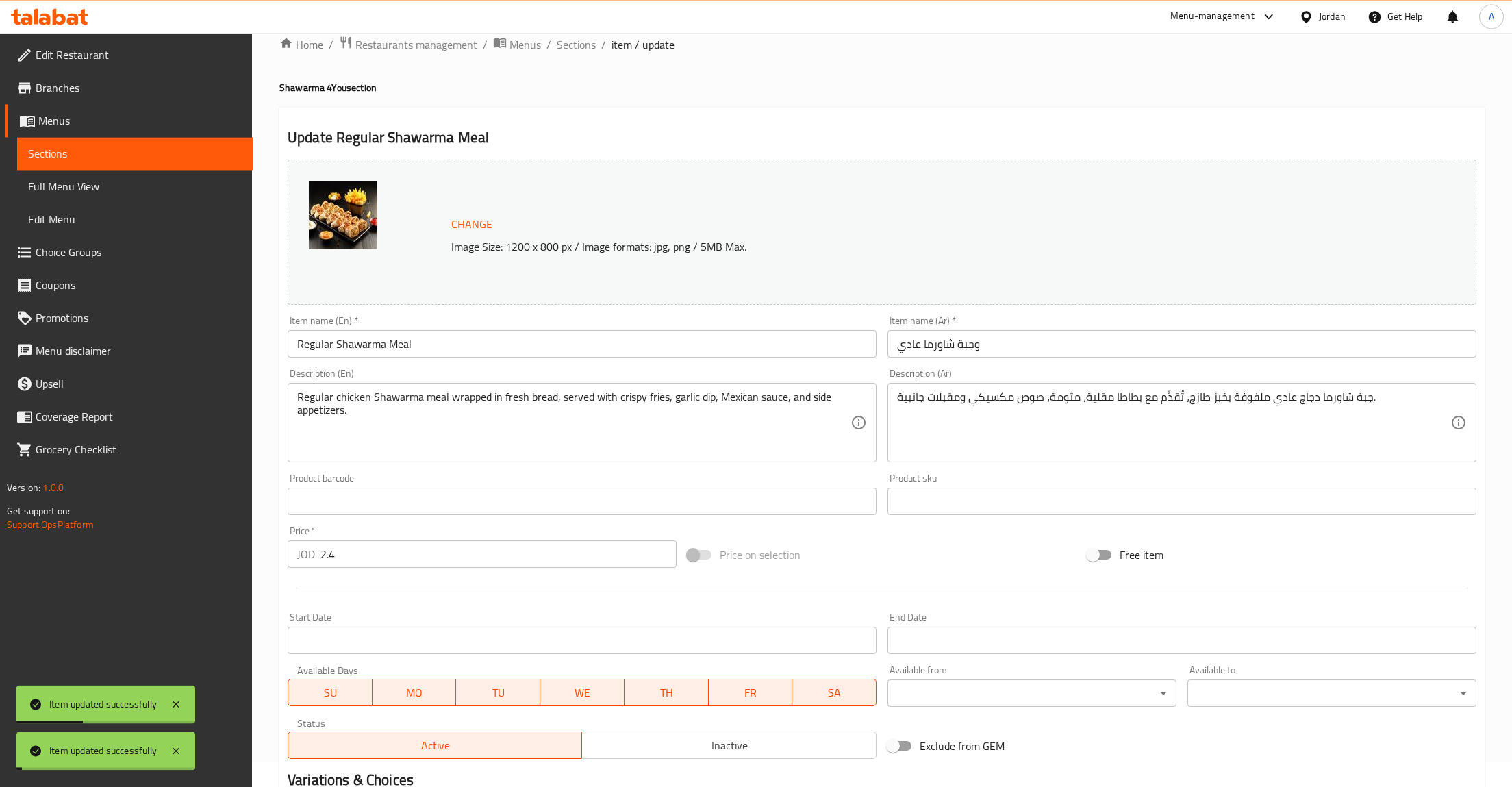
scroll to position [0, 0]
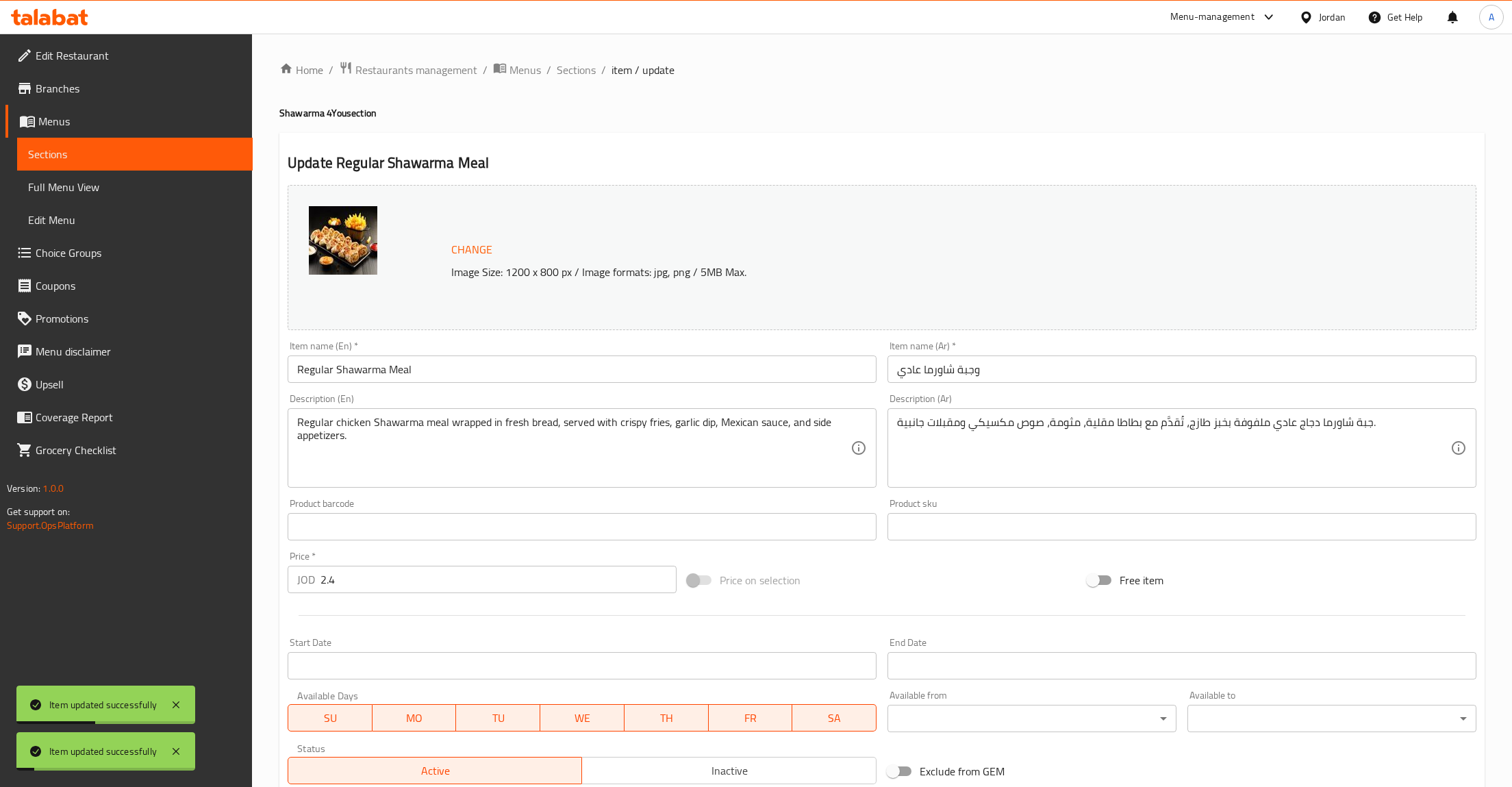
click at [86, 160] on span "Sections" at bounding box center [135, 153] width 214 height 16
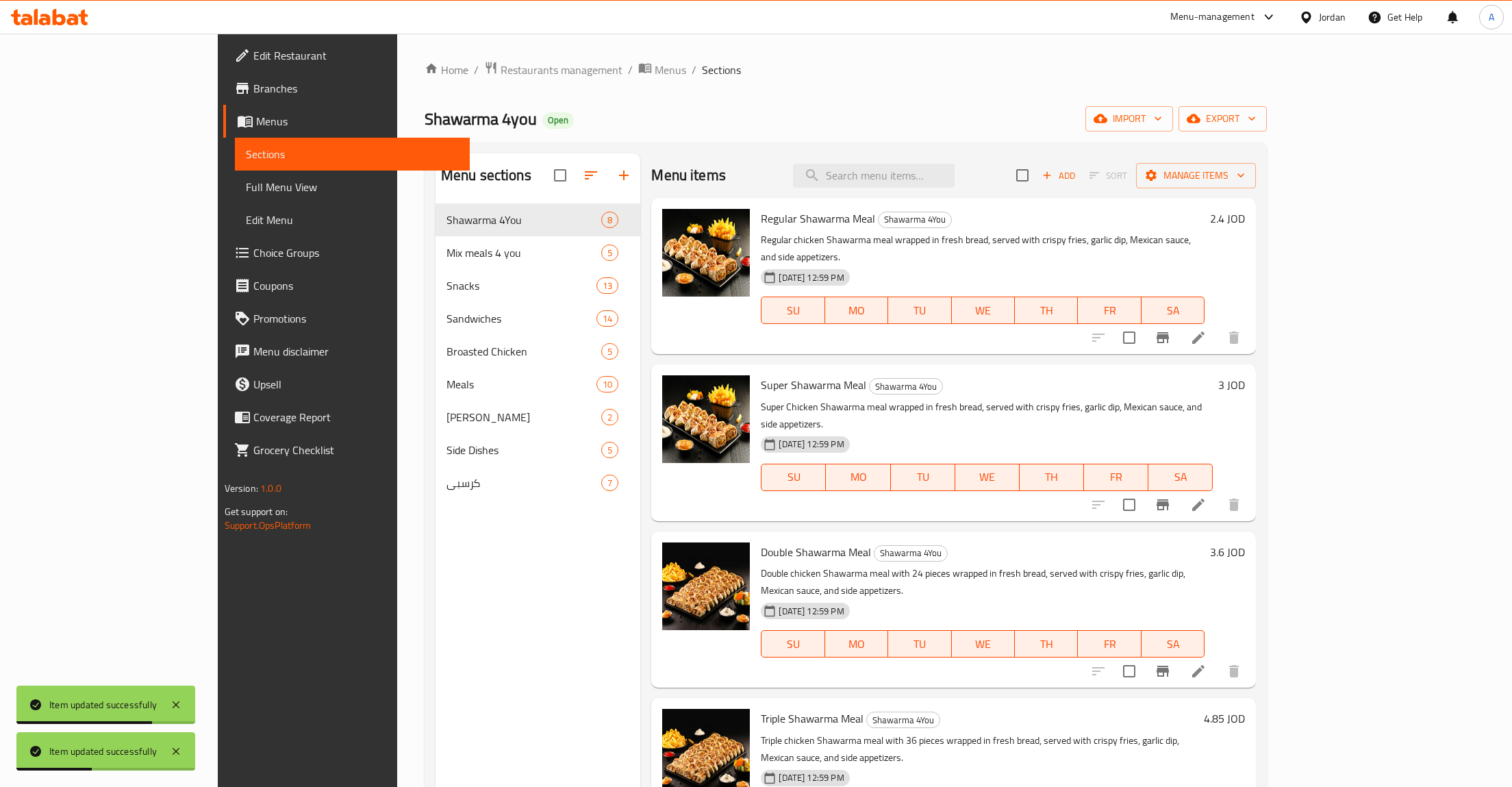
scroll to position [108, 0]
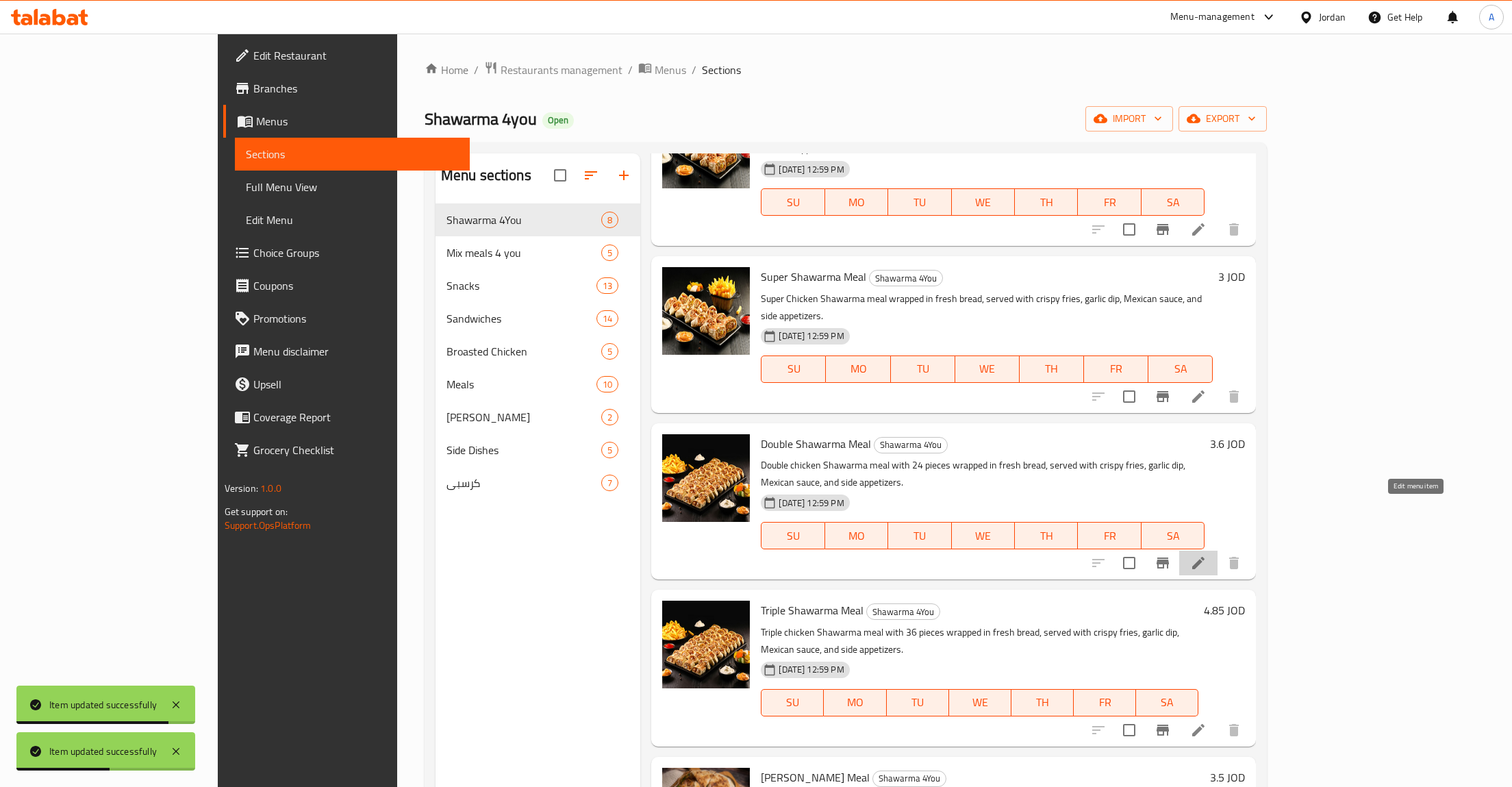
click at [1207, 555] on icon at bounding box center [1198, 563] width 16 height 16
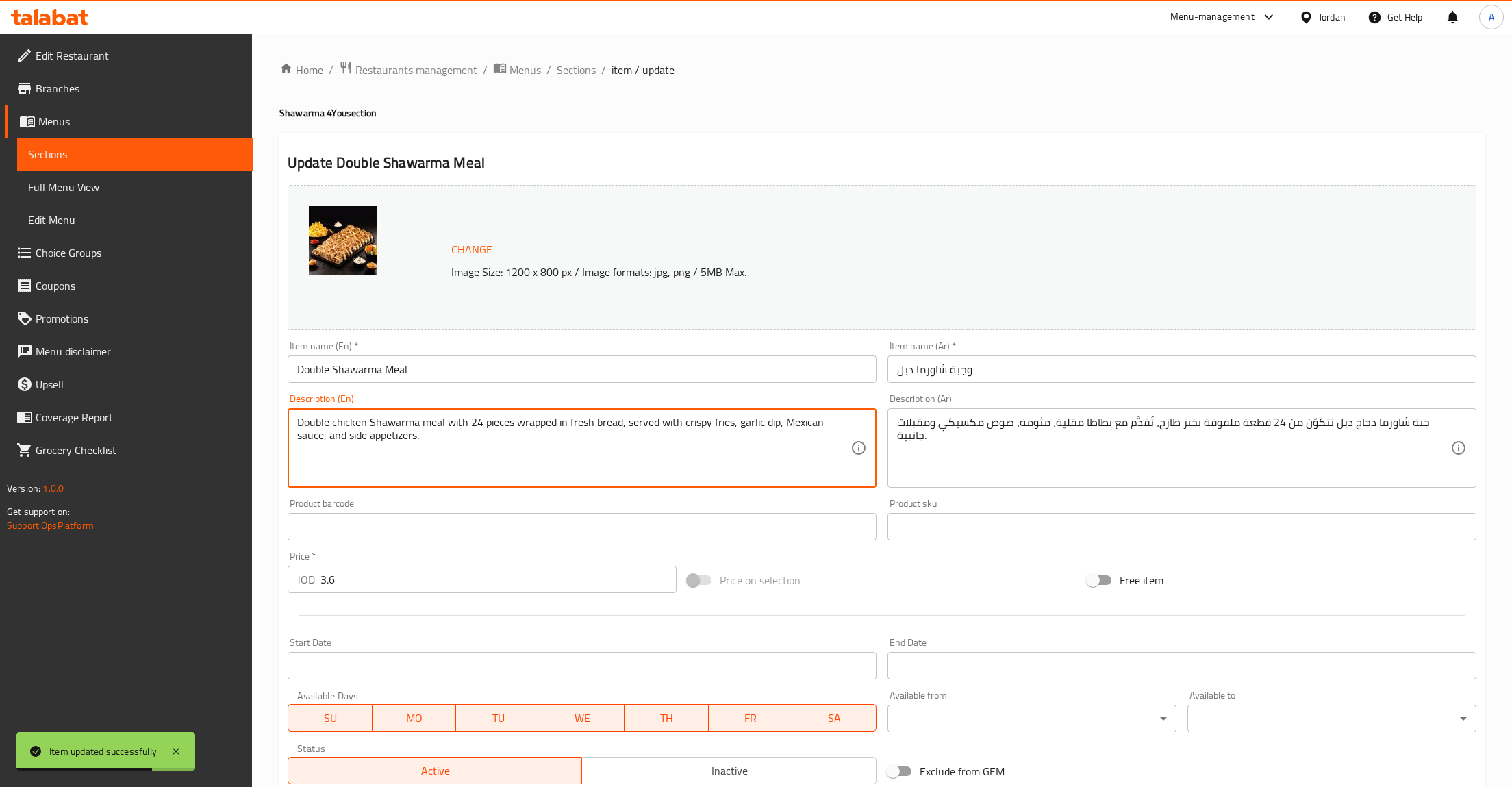
click at [514, 429] on textarea "Double chicken Shawarma meal with 24 pieces wrapped in fresh bread, served with…" at bounding box center [574, 448] width 554 height 65
drag, startPoint x: 443, startPoint y: 424, endPoint x: 516, endPoint y: 415, distance: 73.6
click at [516, 416] on textarea "Double chicken Shawarma meal with 24 pieces wrapped in fresh bread, served with…" at bounding box center [574, 448] width 554 height 65
type textarea "Double chicken Shawarma meal wrapped in fresh bread, served with crispy fries, …"
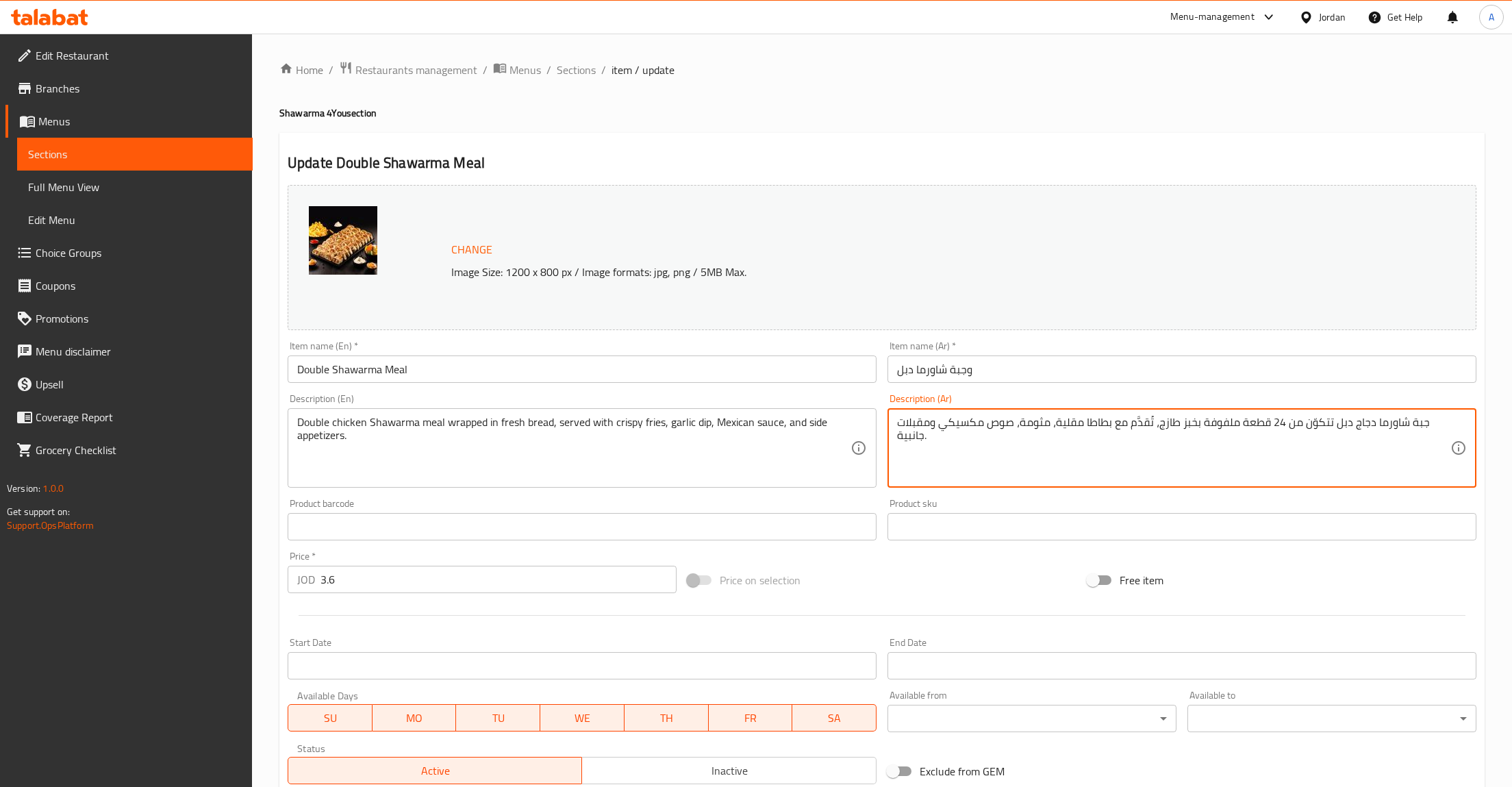
drag, startPoint x: 1287, startPoint y: 422, endPoint x: 1248, endPoint y: 420, distance: 39.1
click at [1248, 420] on textarea "جبة شاورما دجاج دبل تتكوّن من 24 قطعة ملفوفة بخبز طازج، تُقدَّم مع بطاطا مقلية،…" at bounding box center [1174, 448] width 554 height 65
click at [1343, 420] on textarea "جبة شاورما دجاج دبل تتكوّن من 24 قطعة ملفوفة بخبز طازج، تُقدَّم مع بطاطا مقلية،…" at bounding box center [1174, 448] width 554 height 65
drag, startPoint x: 1330, startPoint y: 426, endPoint x: 1238, endPoint y: 416, distance: 92.5
click at [1238, 416] on textarea "جبة شاورما دجاج دبل تتكوّن من 24 قطعة ملفوفة بخبز طازج، تُقدَّم مع بطاطا مقلية،…" at bounding box center [1174, 448] width 554 height 65
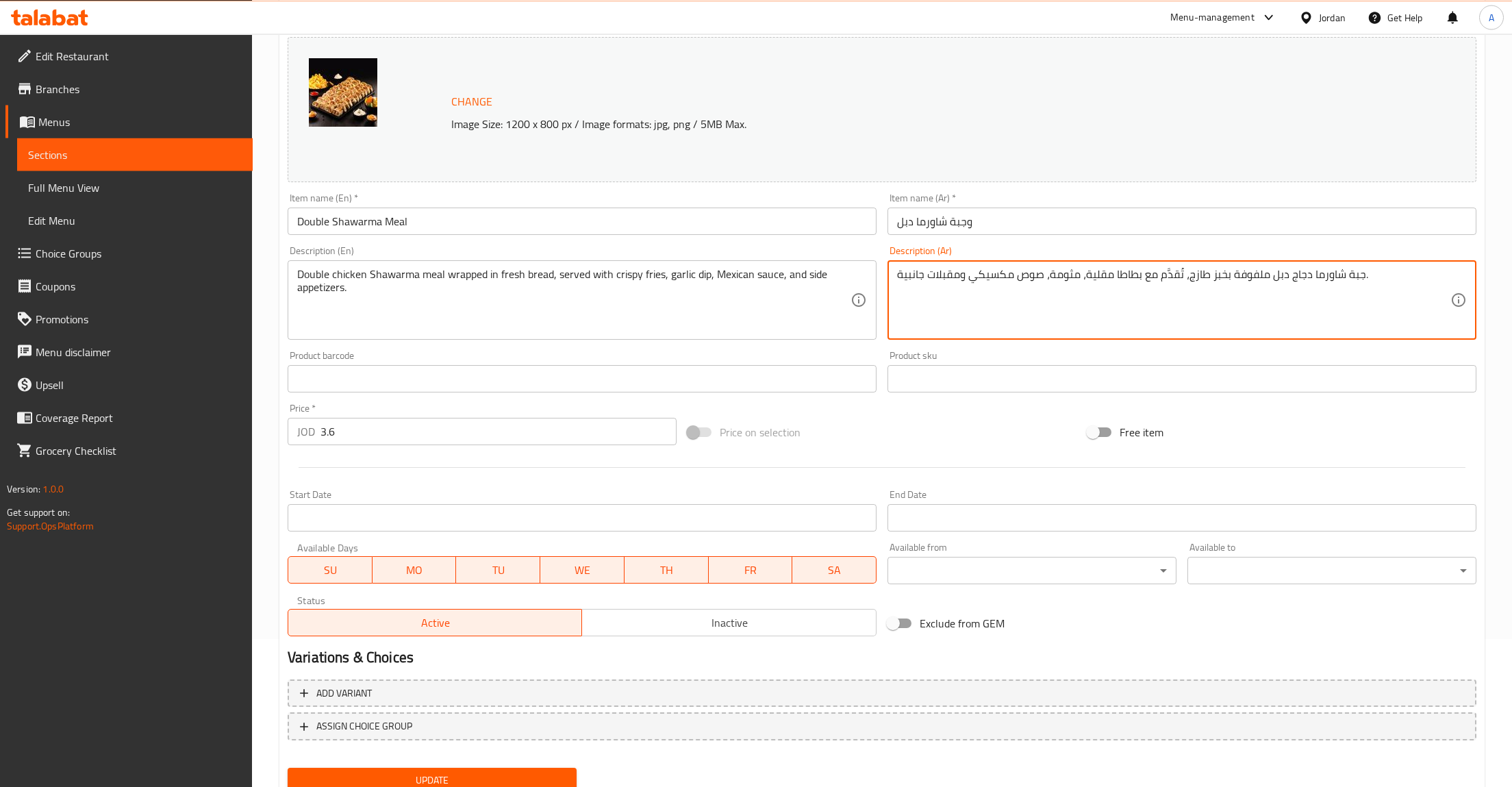
scroll to position [199, 0]
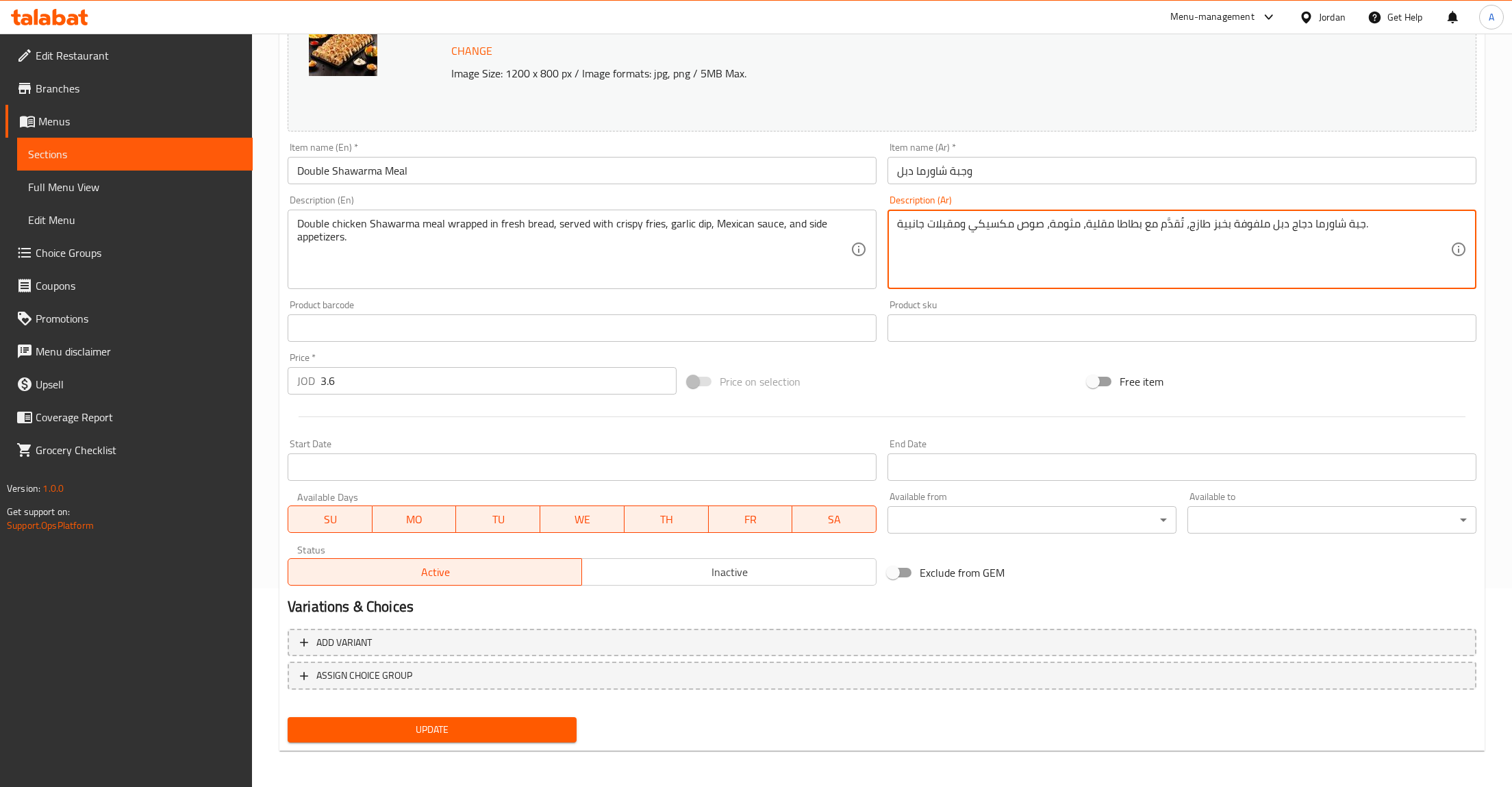
type textarea "جبة شاورما دجاج دبل ملفوفة بخبز طازج، تُقدَّم مع بطاطا مقلية، مثومة، صوص مكسيكي…"
click at [442, 722] on span "Update" at bounding box center [432, 730] width 267 height 17
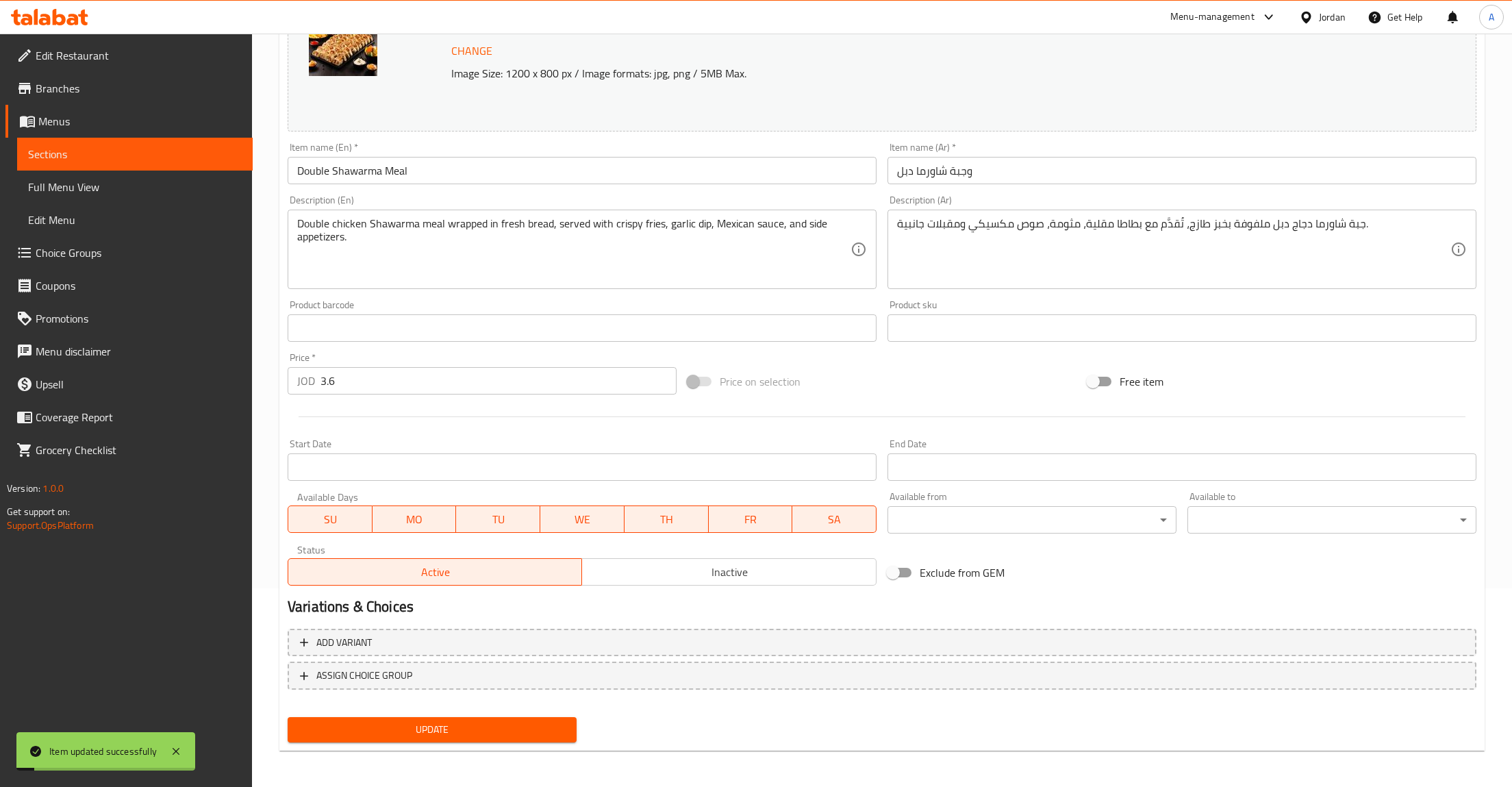
click at [104, 149] on span "Sections" at bounding box center [135, 153] width 214 height 16
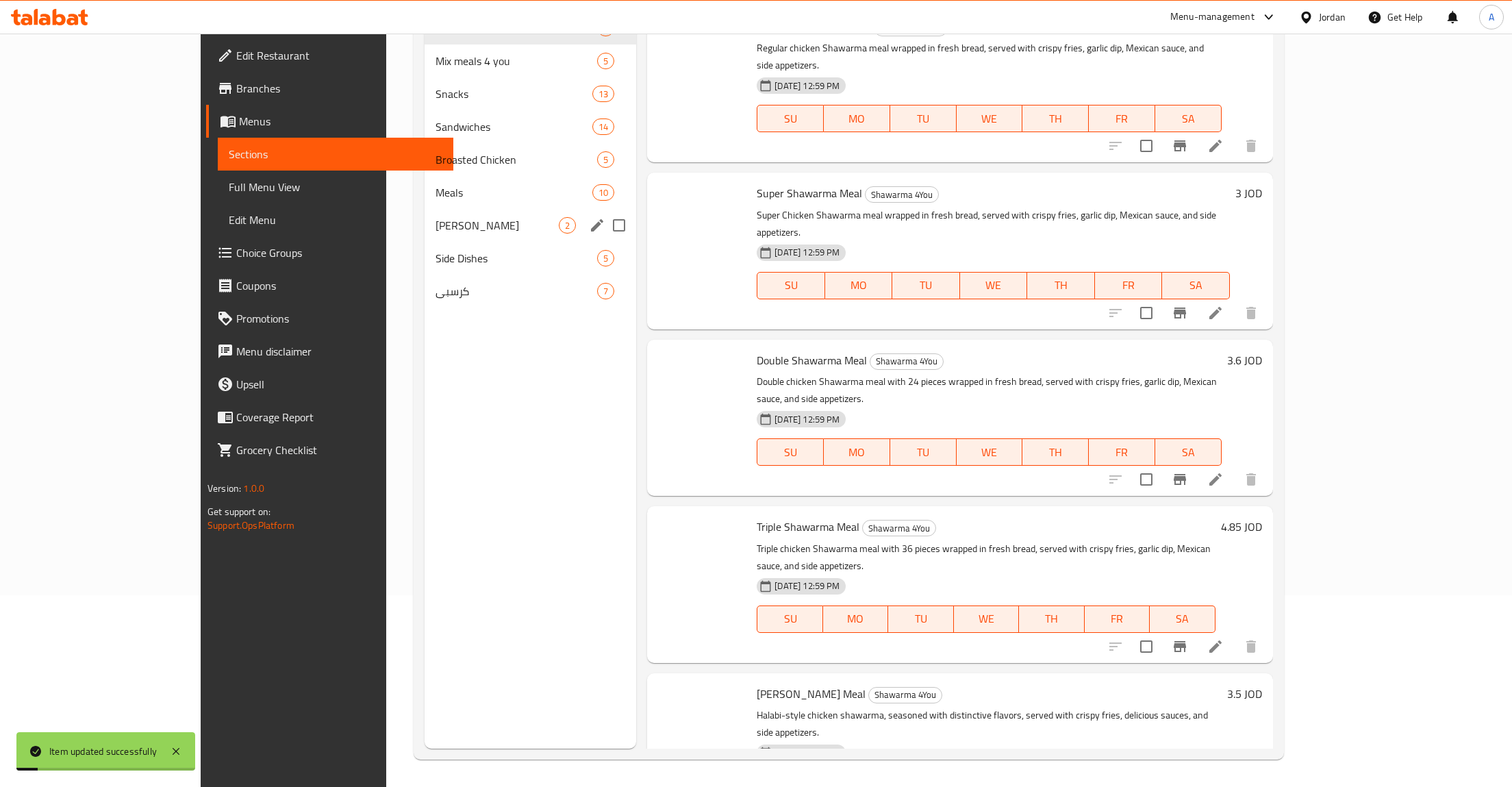
scroll to position [192, 0]
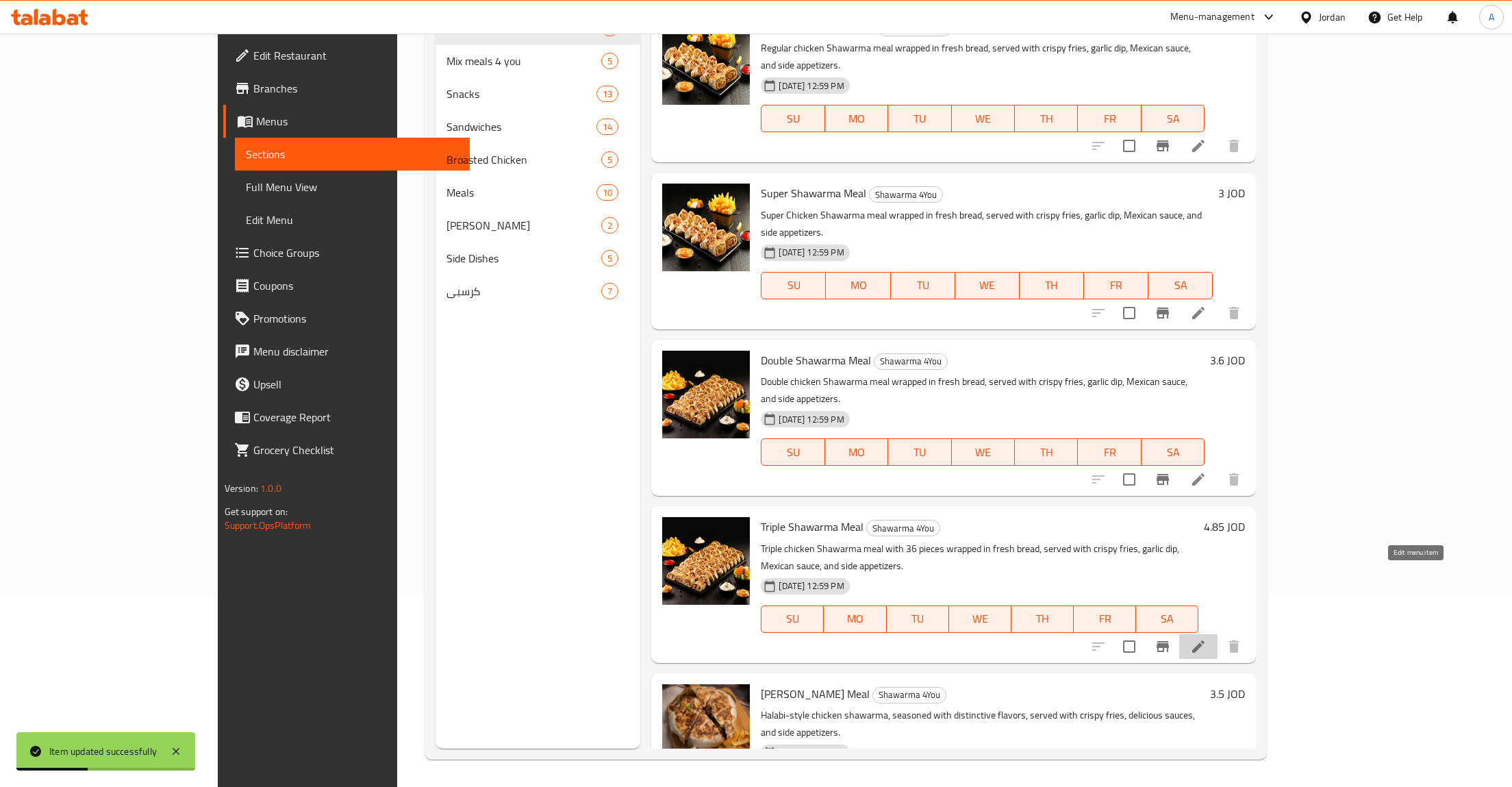
click at [1207, 639] on icon at bounding box center [1198, 647] width 16 height 16
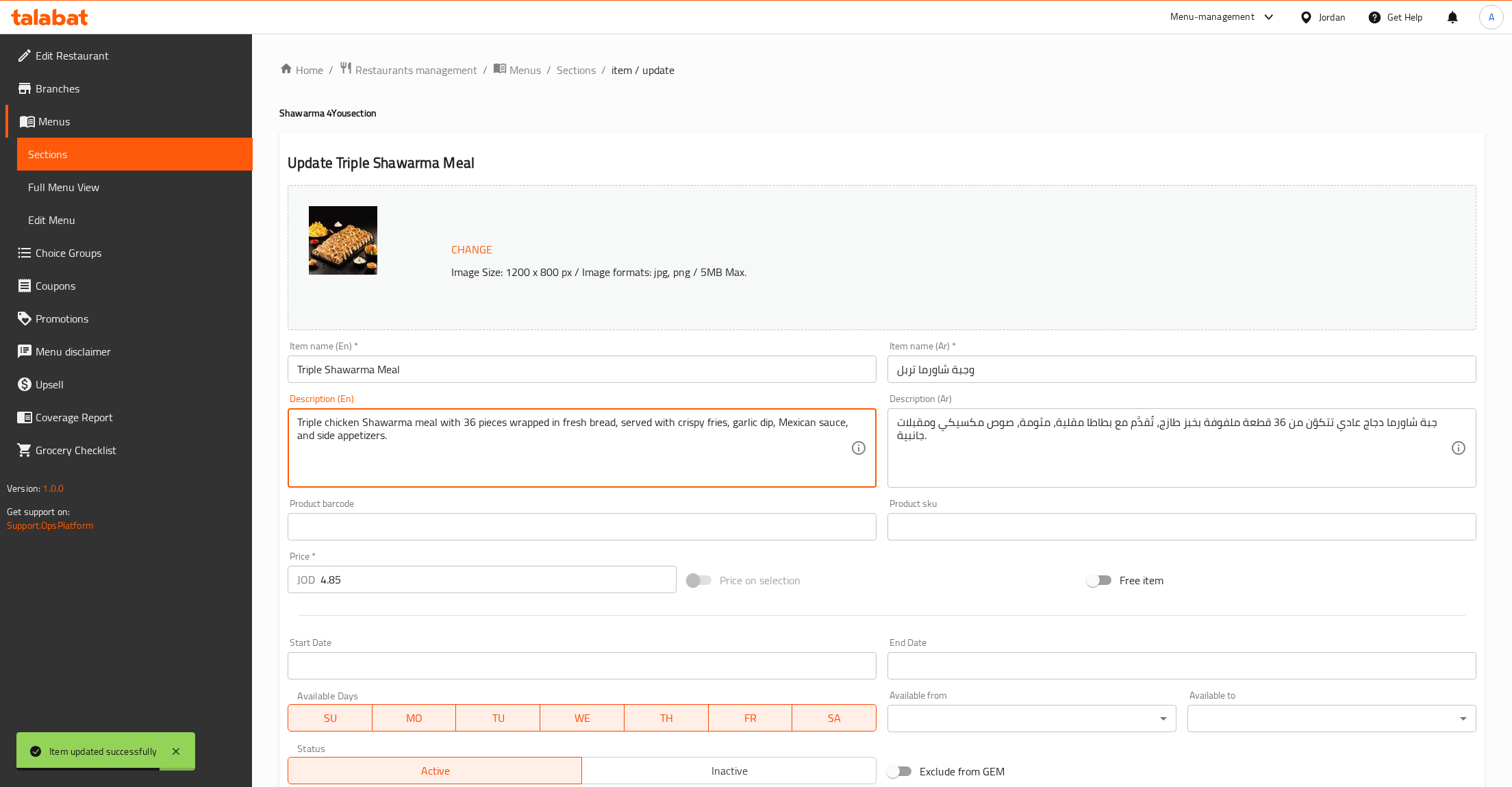
drag, startPoint x: 439, startPoint y: 426, endPoint x: 506, endPoint y: 422, distance: 67.1
click at [506, 422] on textarea "Triple chicken Shawarma meal with 36 pieces wrapped in fresh bread, served with…" at bounding box center [574, 448] width 554 height 65
type textarea "Triple chicken Shawarma meal wrapped in fresh bread, served with crispy fries, …"
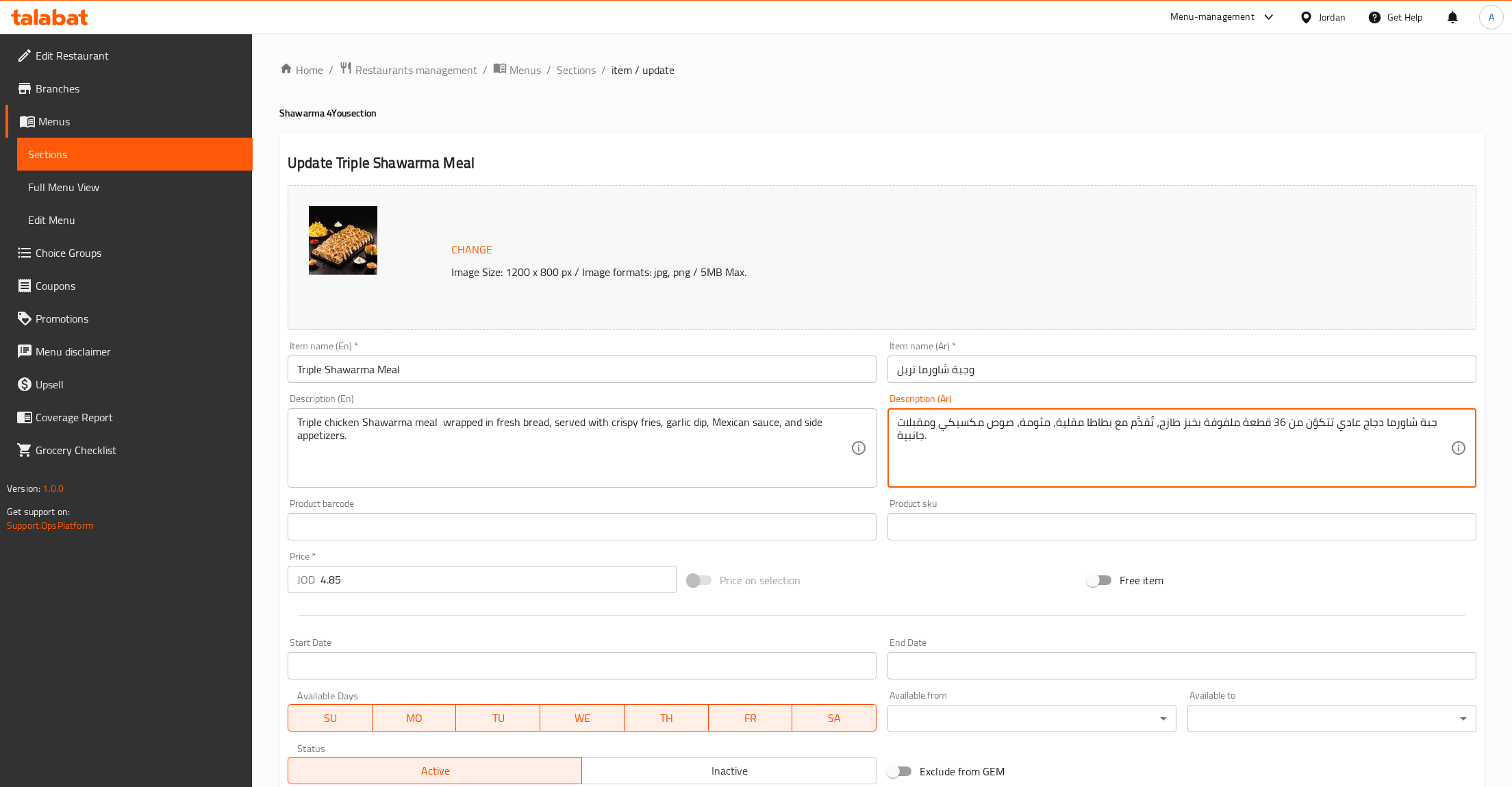
drag, startPoint x: 1327, startPoint y: 426, endPoint x: 1238, endPoint y: 422, distance: 89.1
click at [1238, 422] on textarea "جبة شاورما دجاج عادي تتكوّن من 36 قطعة ملفوفة بخبز طازج، تُقدَّم مع بطاطا مقلية…" at bounding box center [1174, 448] width 554 height 65
click at [1287, 427] on textarea "جبة شاورما دجاج عادي ملفوفة بخبز طازج، تُقدَّم مع بطاطا مقلية، مثومة، صوص مكسيك…" at bounding box center [1174, 448] width 554 height 65
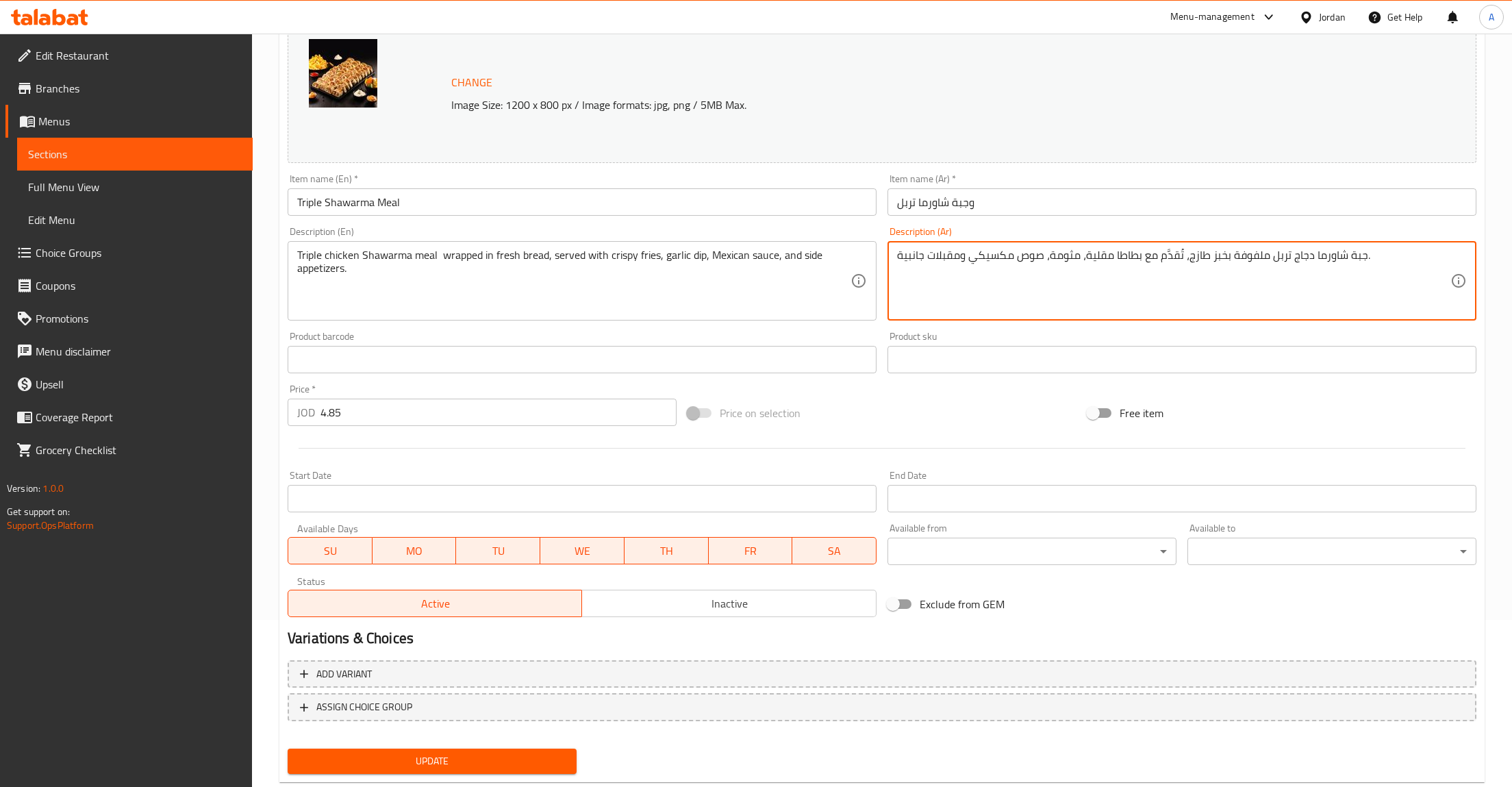
scroll to position [199, 0]
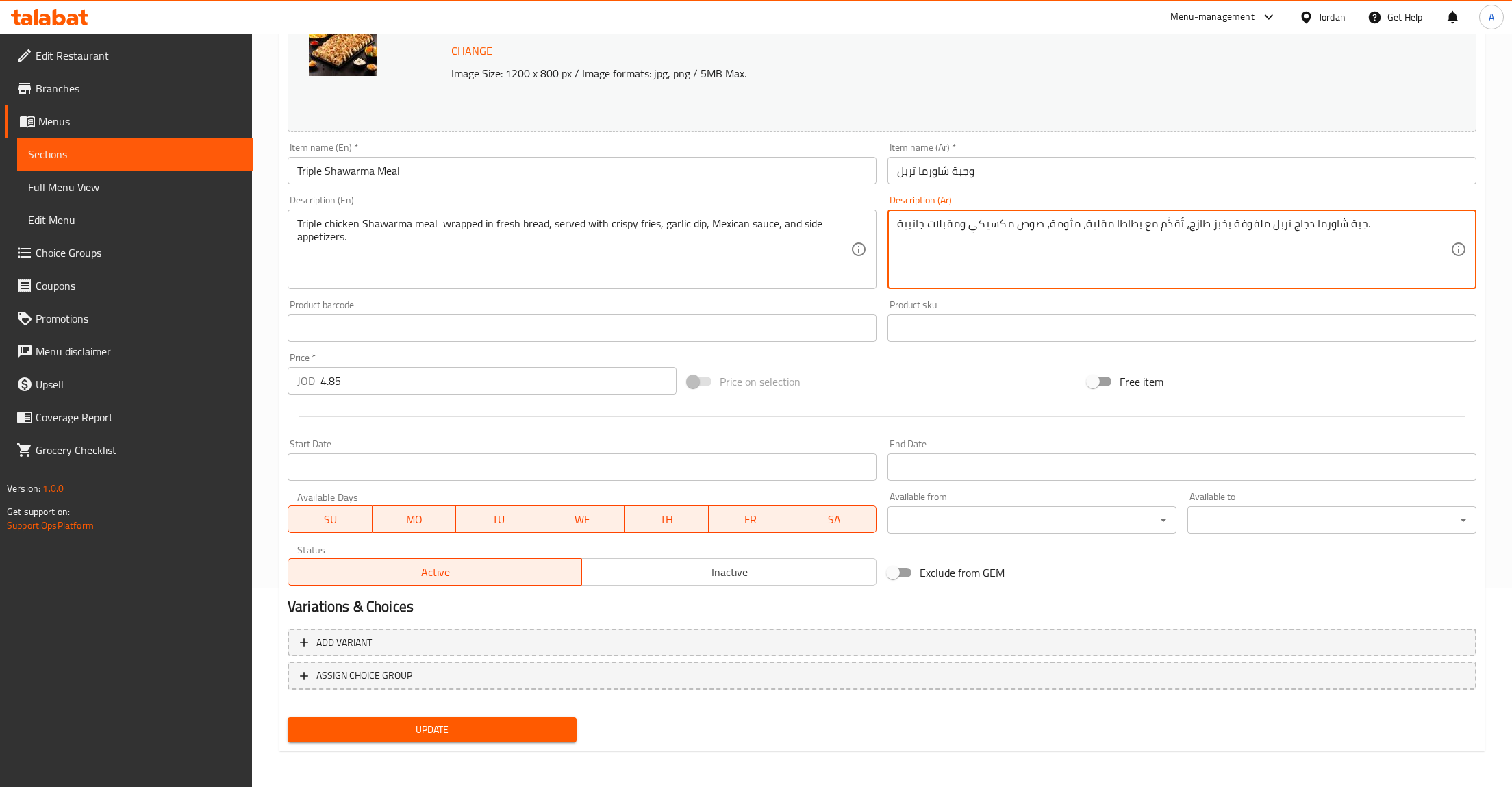
type textarea "جبة شاورما دجاج تربل ملفوفة بخبز طازج، تُقدَّم مع بطاطا مقلية، مثومة، صوص مكسيك…"
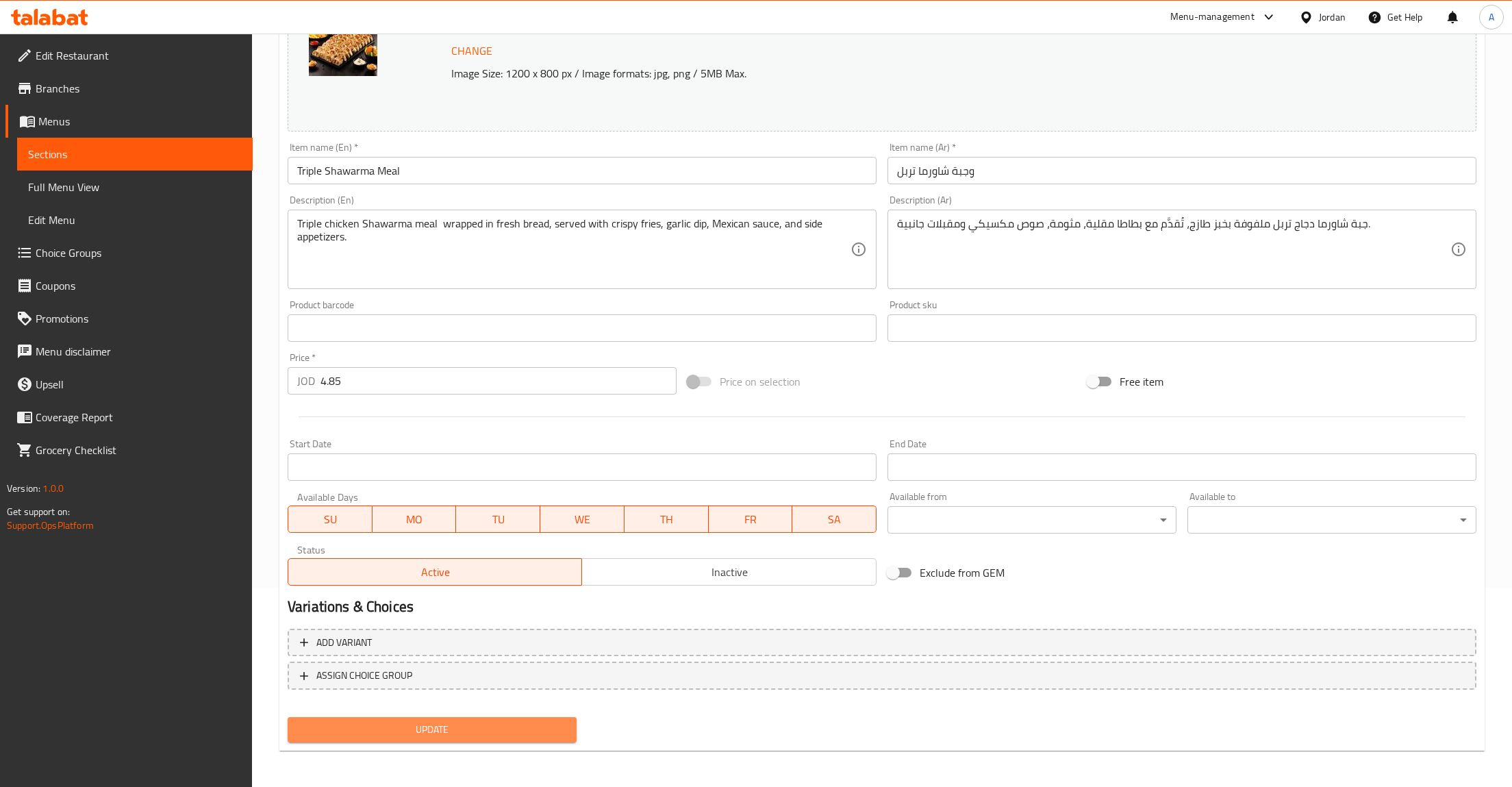
click at [555, 723] on span "Update" at bounding box center [432, 730] width 267 height 17
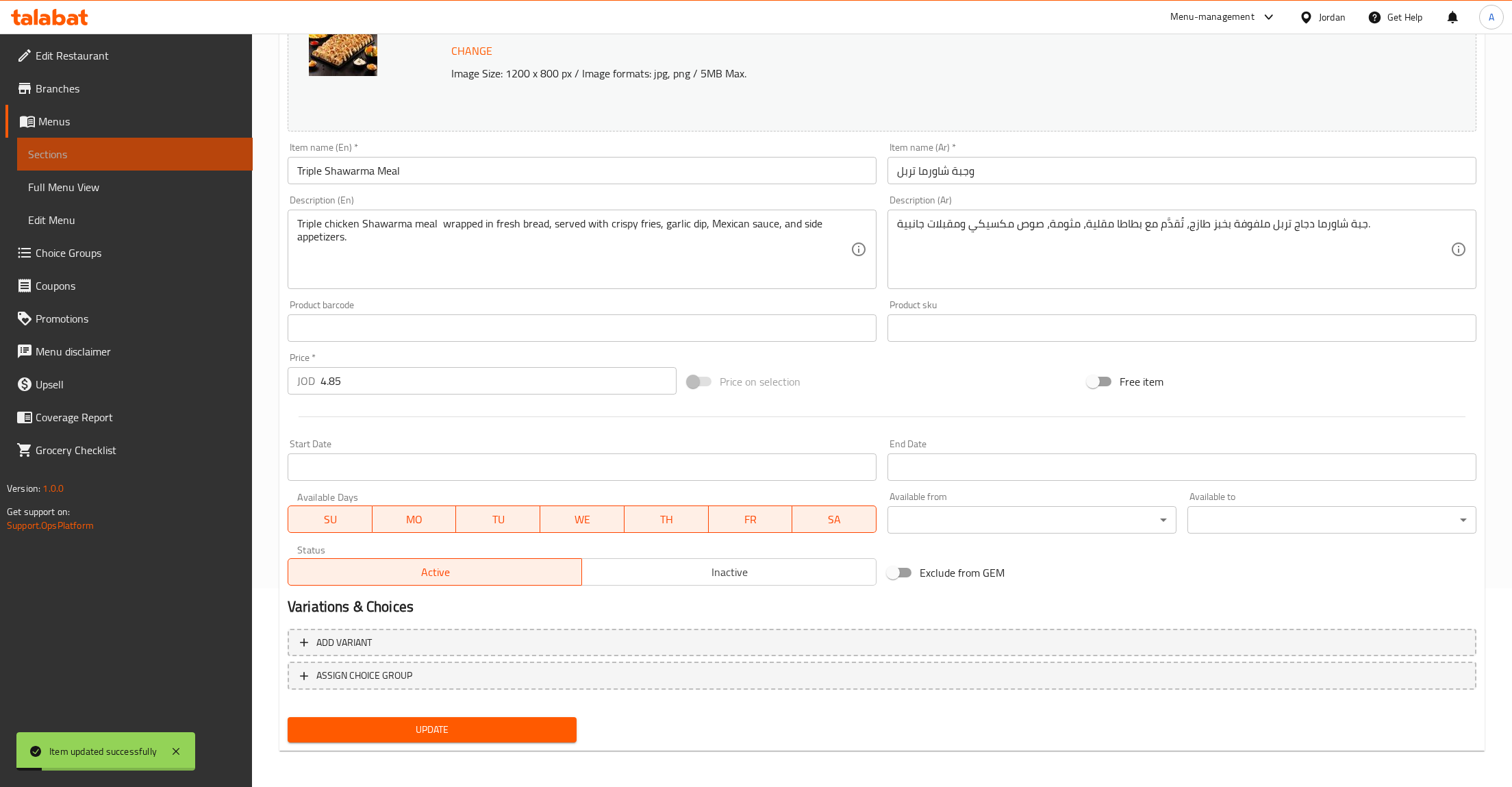
click at [53, 166] on link "Sections" at bounding box center [134, 154] width 235 height 33
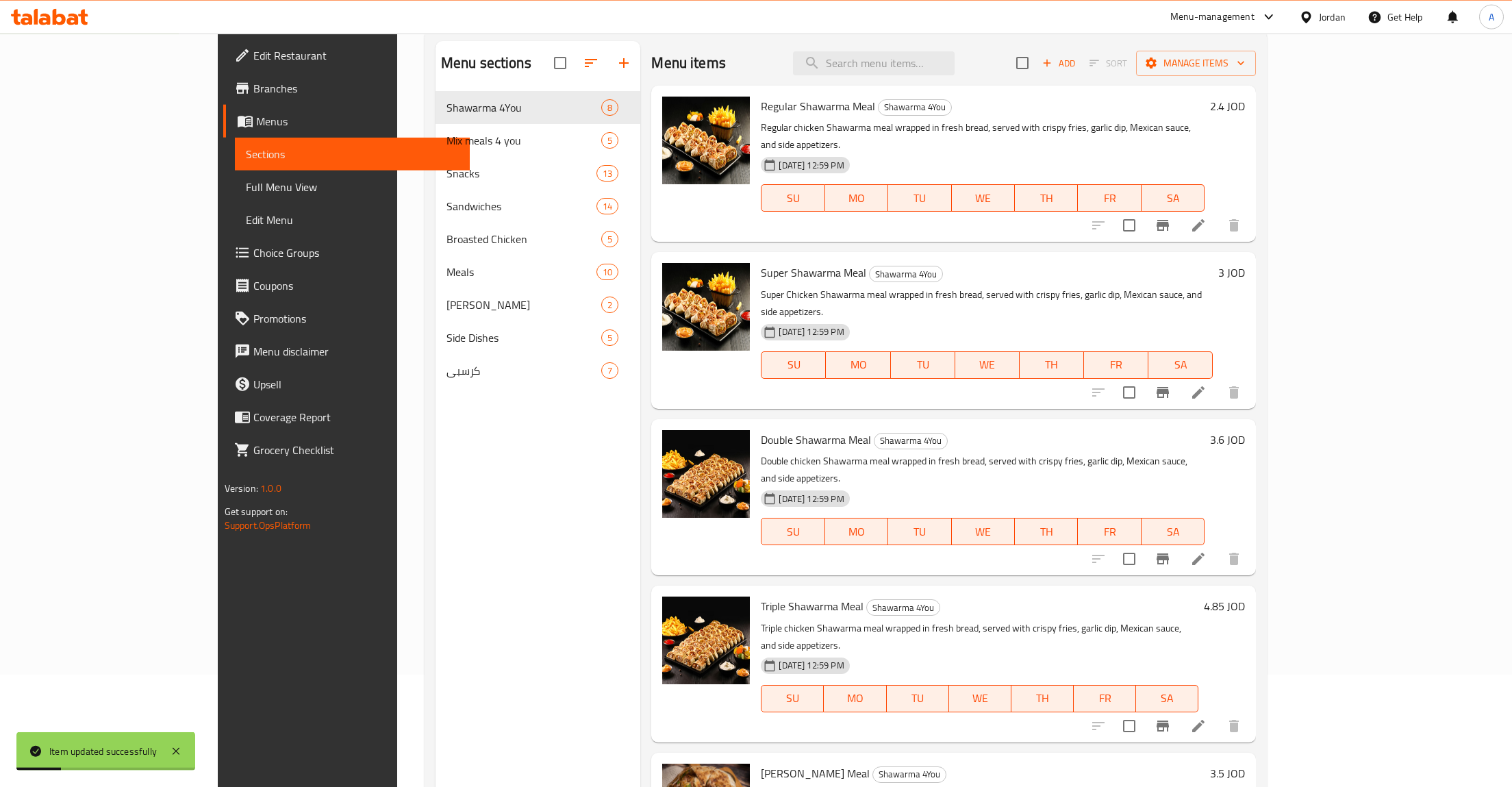
scroll to position [50, 0]
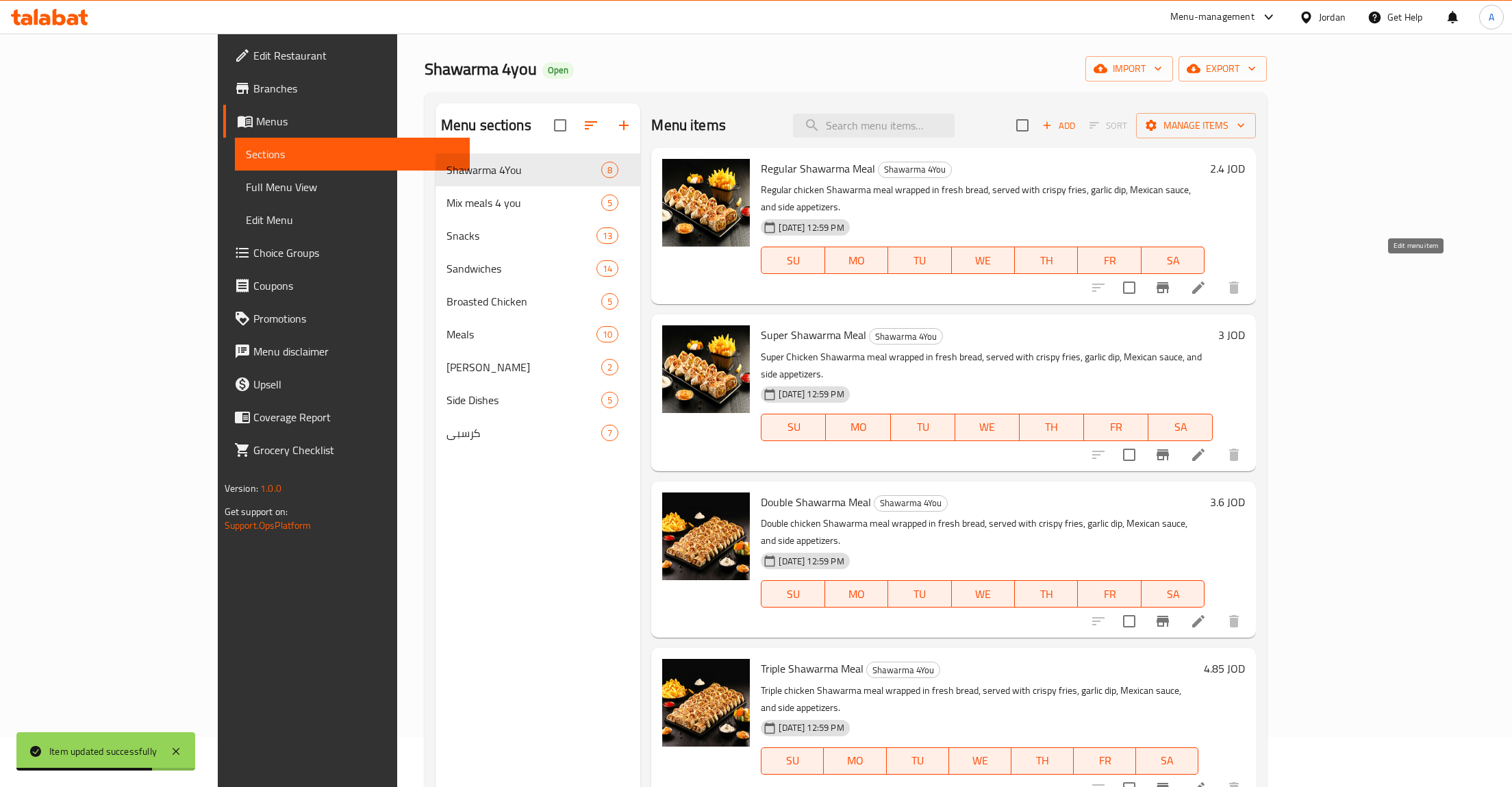
click at [1207, 279] on icon at bounding box center [1198, 287] width 16 height 16
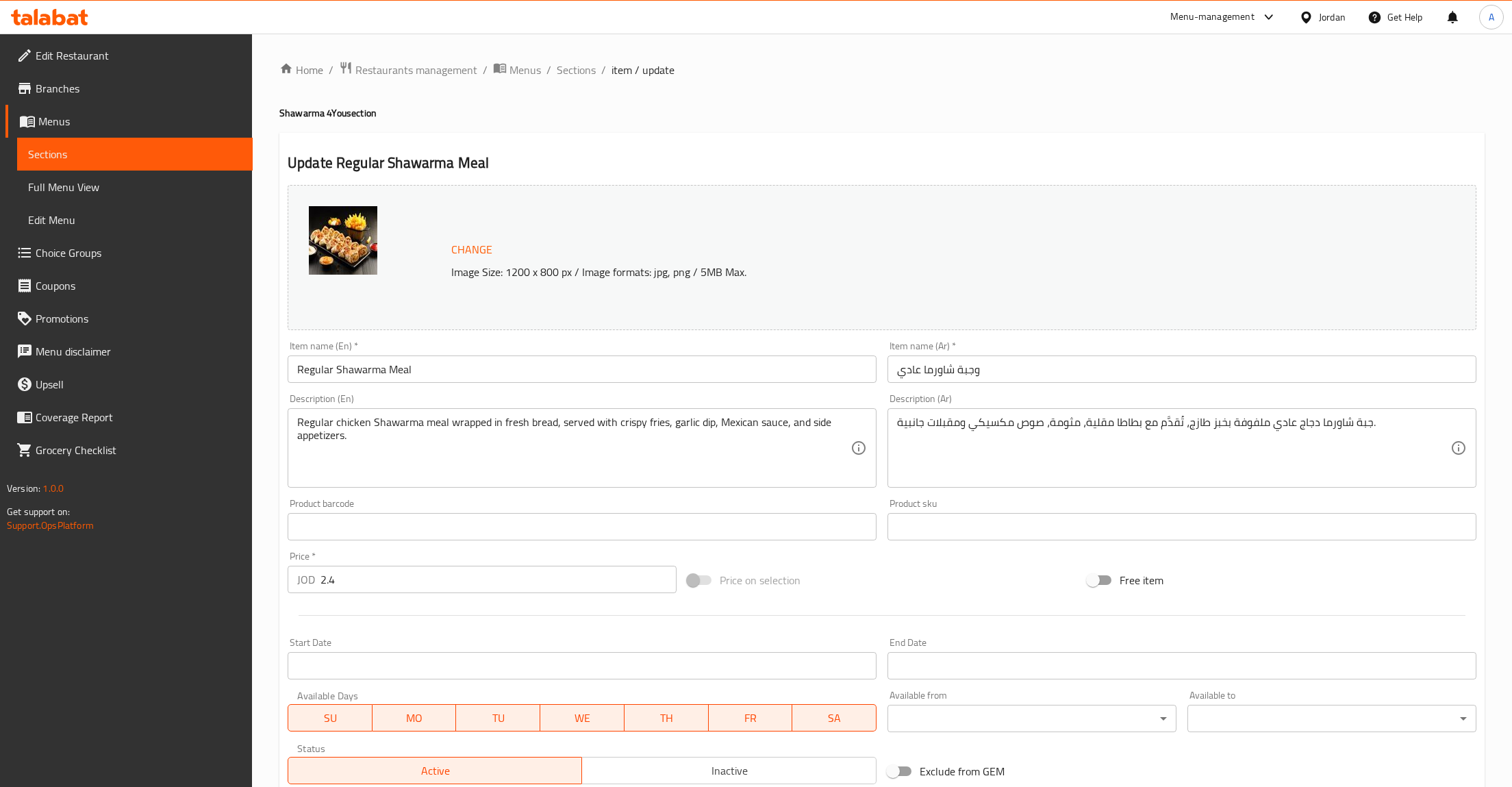
click at [74, 157] on span "Sections" at bounding box center [135, 153] width 214 height 16
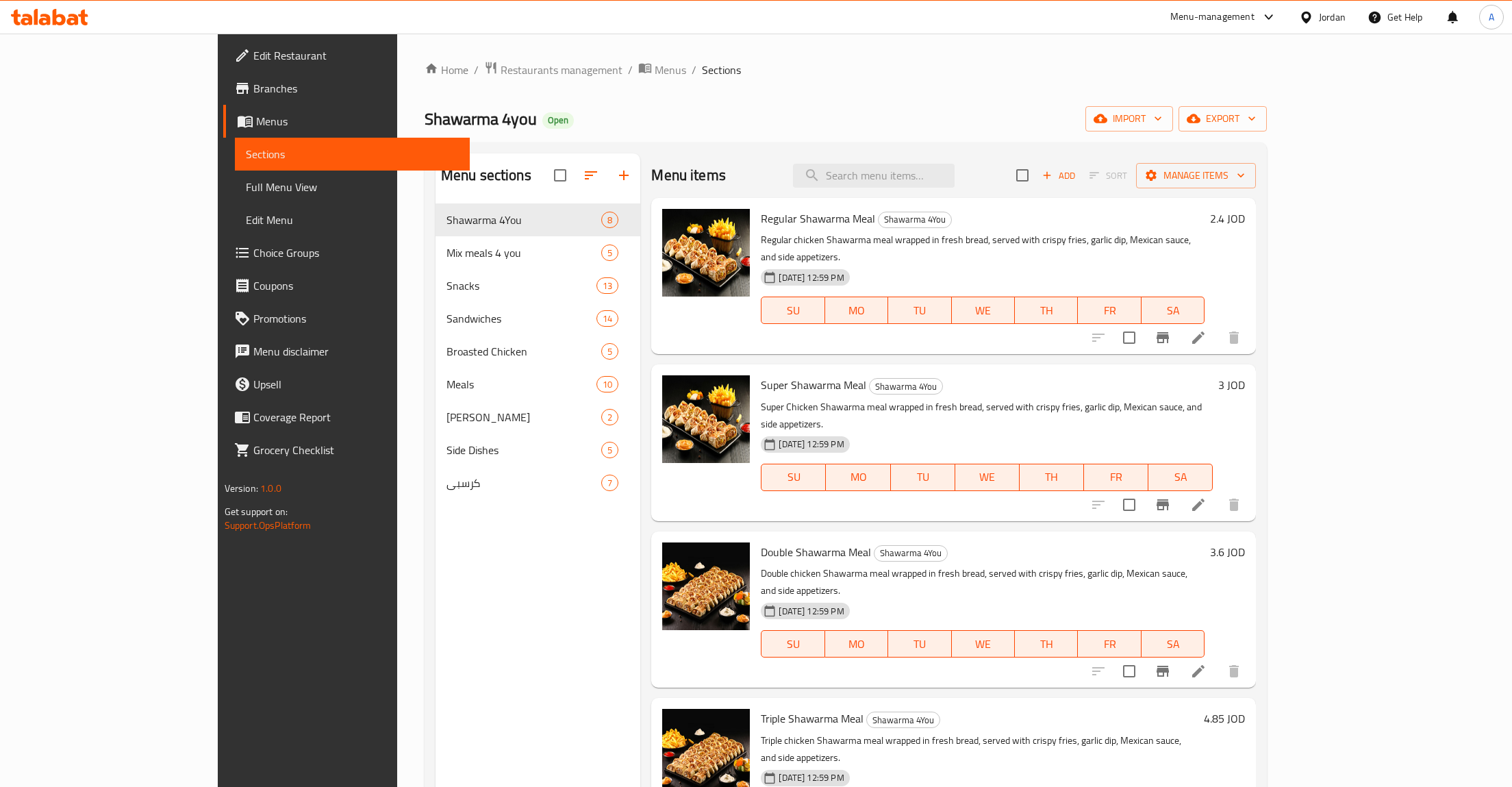
click at [1205, 499] on icon at bounding box center [1198, 505] width 12 height 12
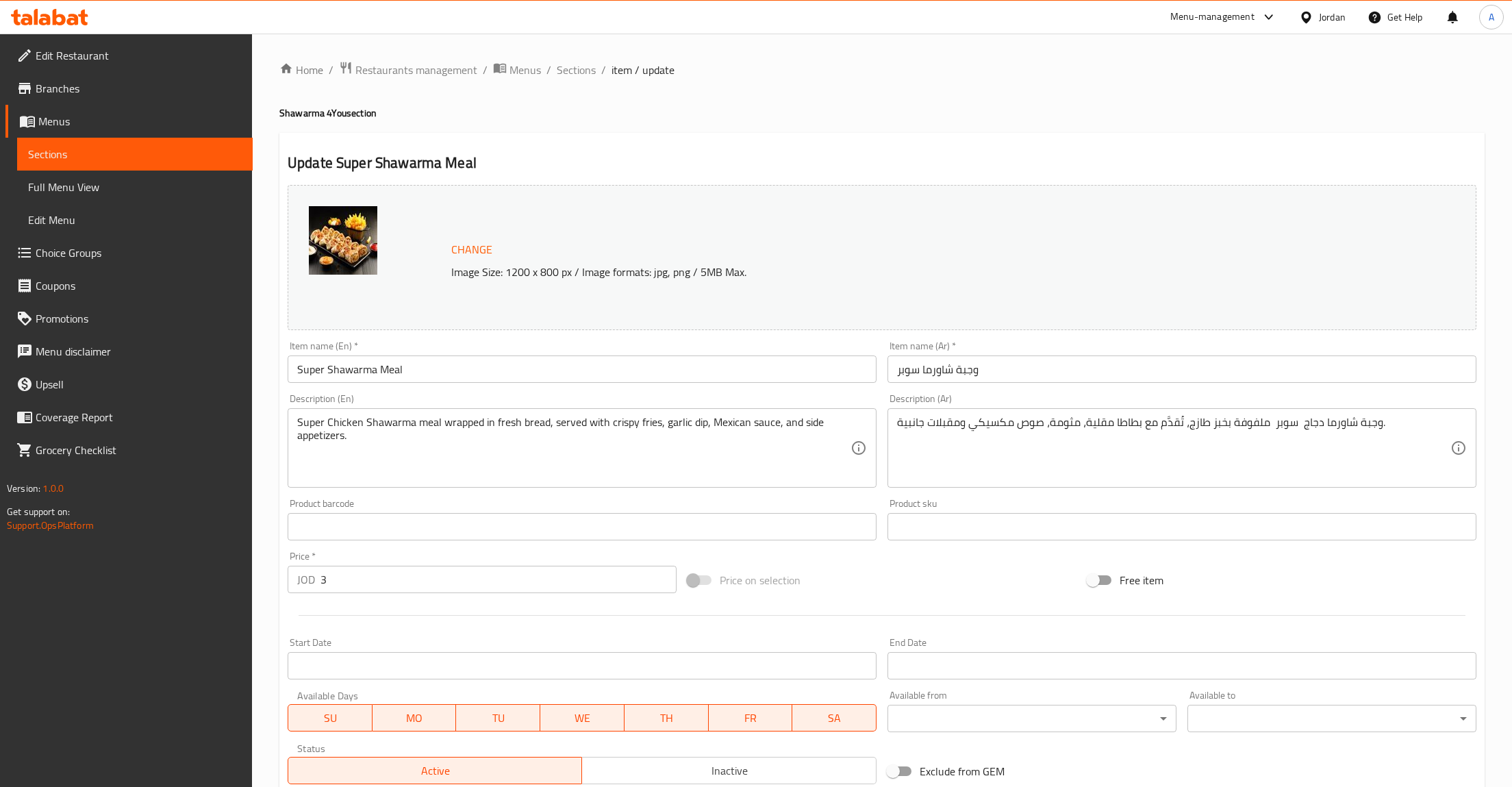
click at [90, 163] on link "Sections" at bounding box center [134, 154] width 235 height 33
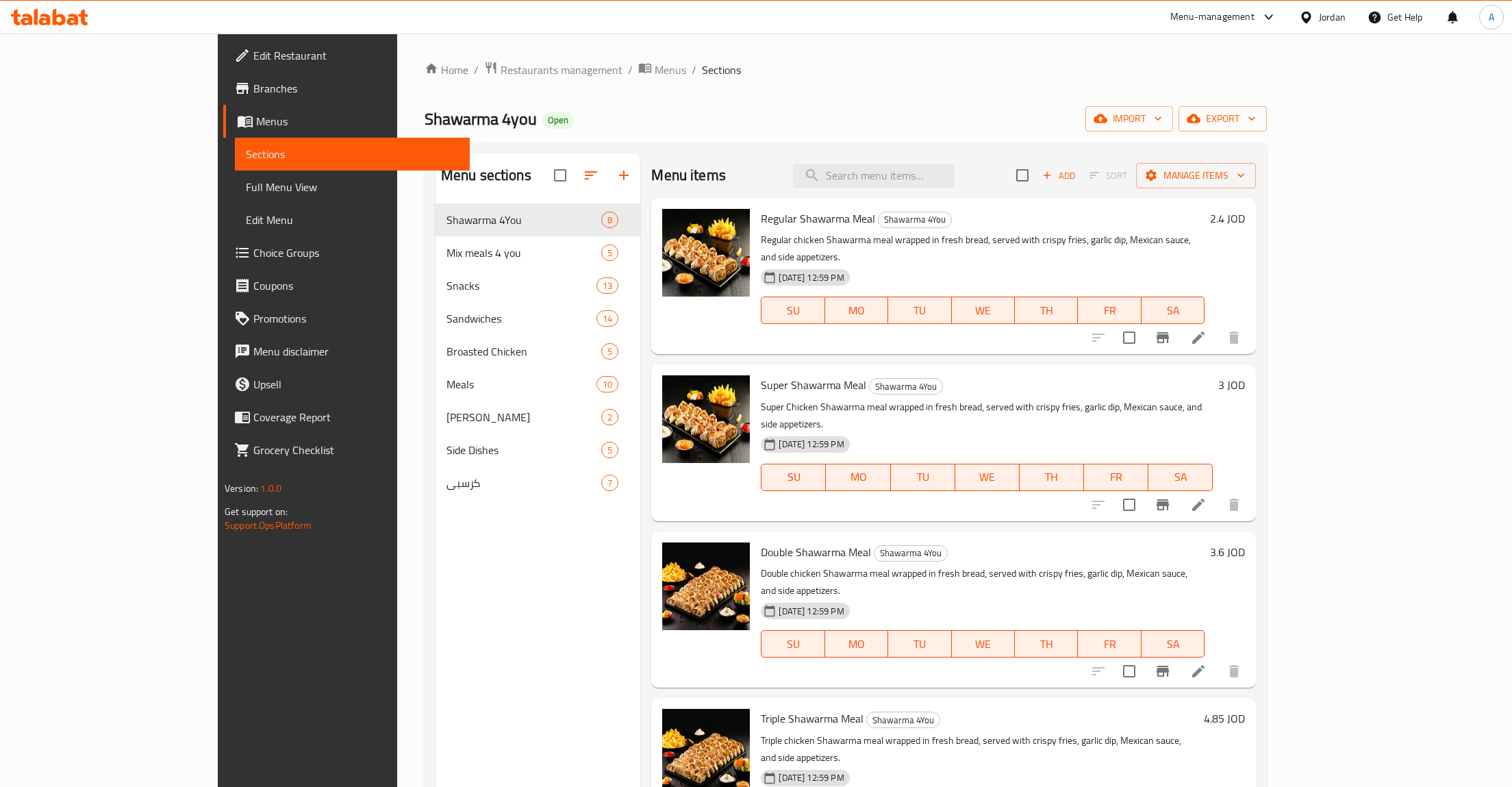
scroll to position [108, 0]
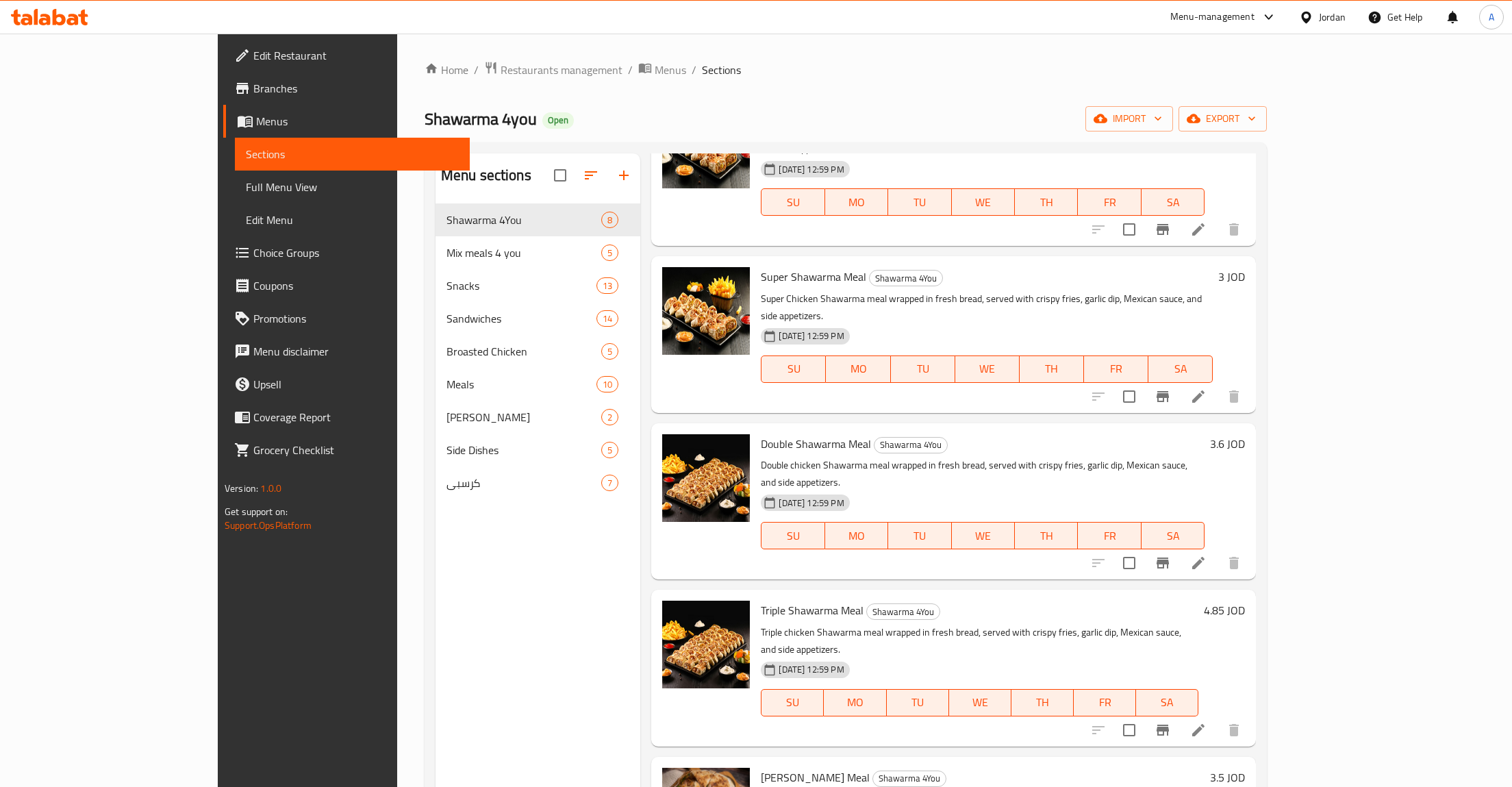
click at [1207, 555] on icon at bounding box center [1198, 563] width 16 height 16
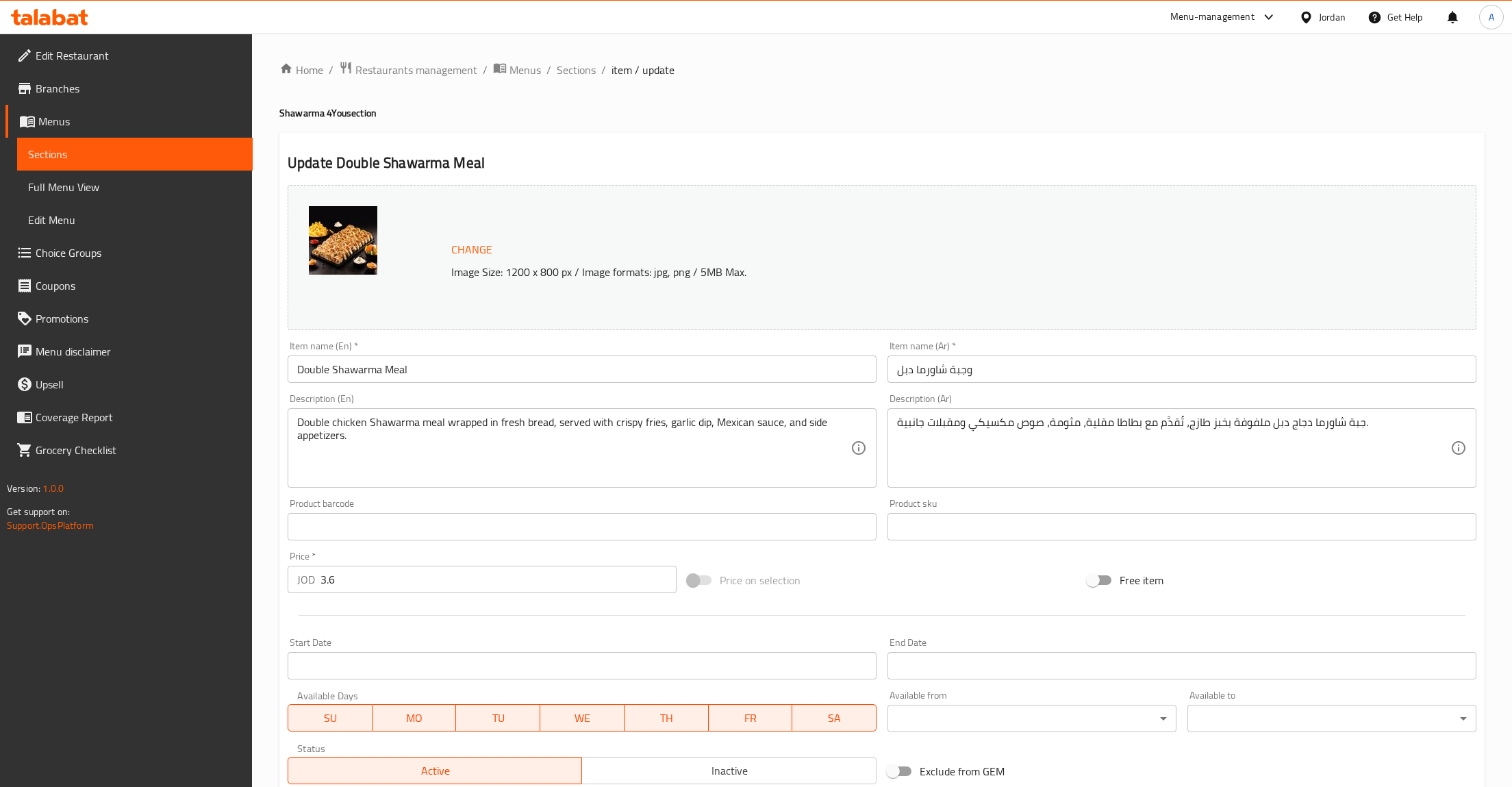
click at [132, 143] on link "Sections" at bounding box center [134, 154] width 235 height 33
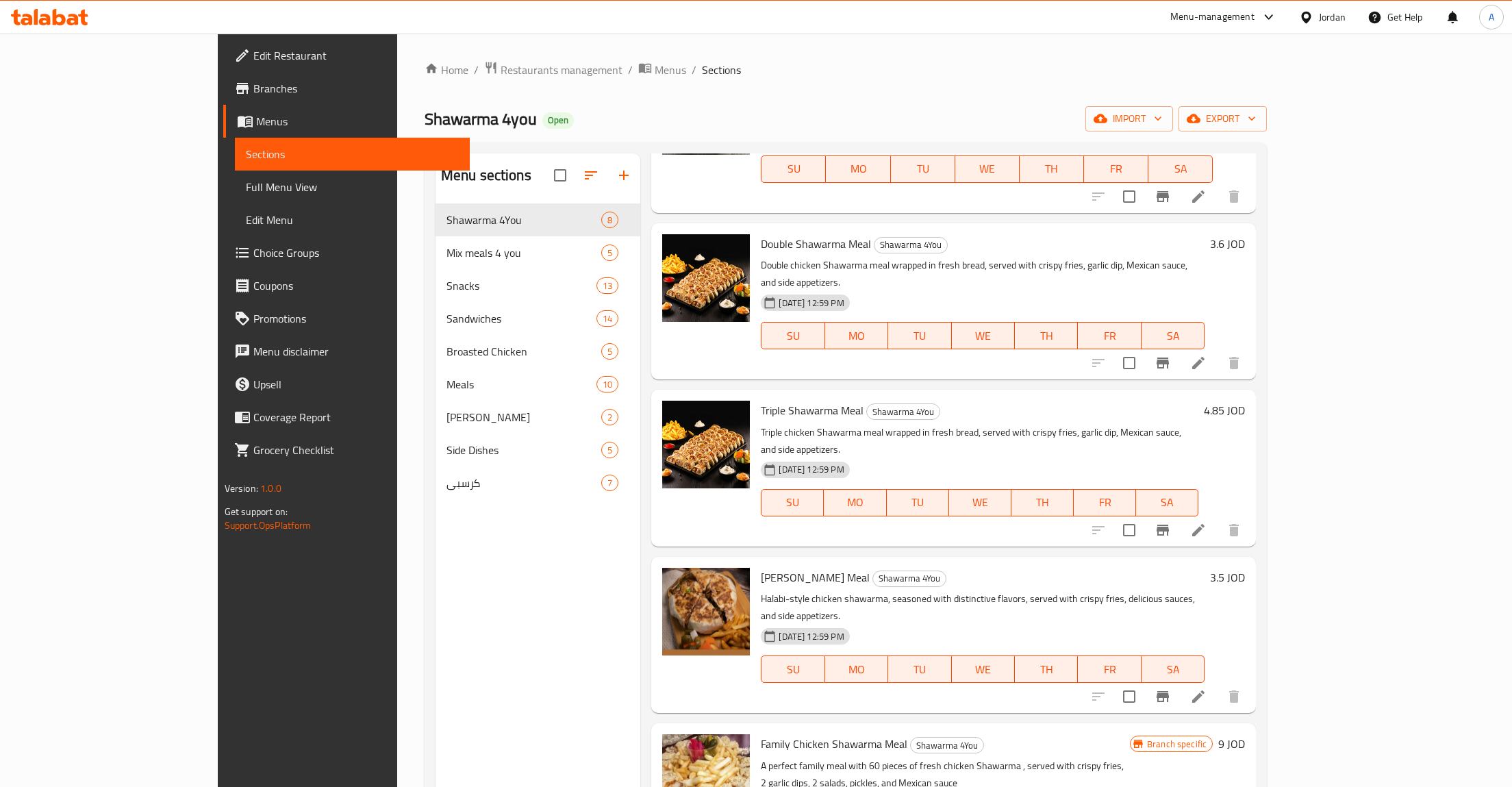
scroll to position [326, 0]
